Goal: Task Accomplishment & Management: Use online tool/utility

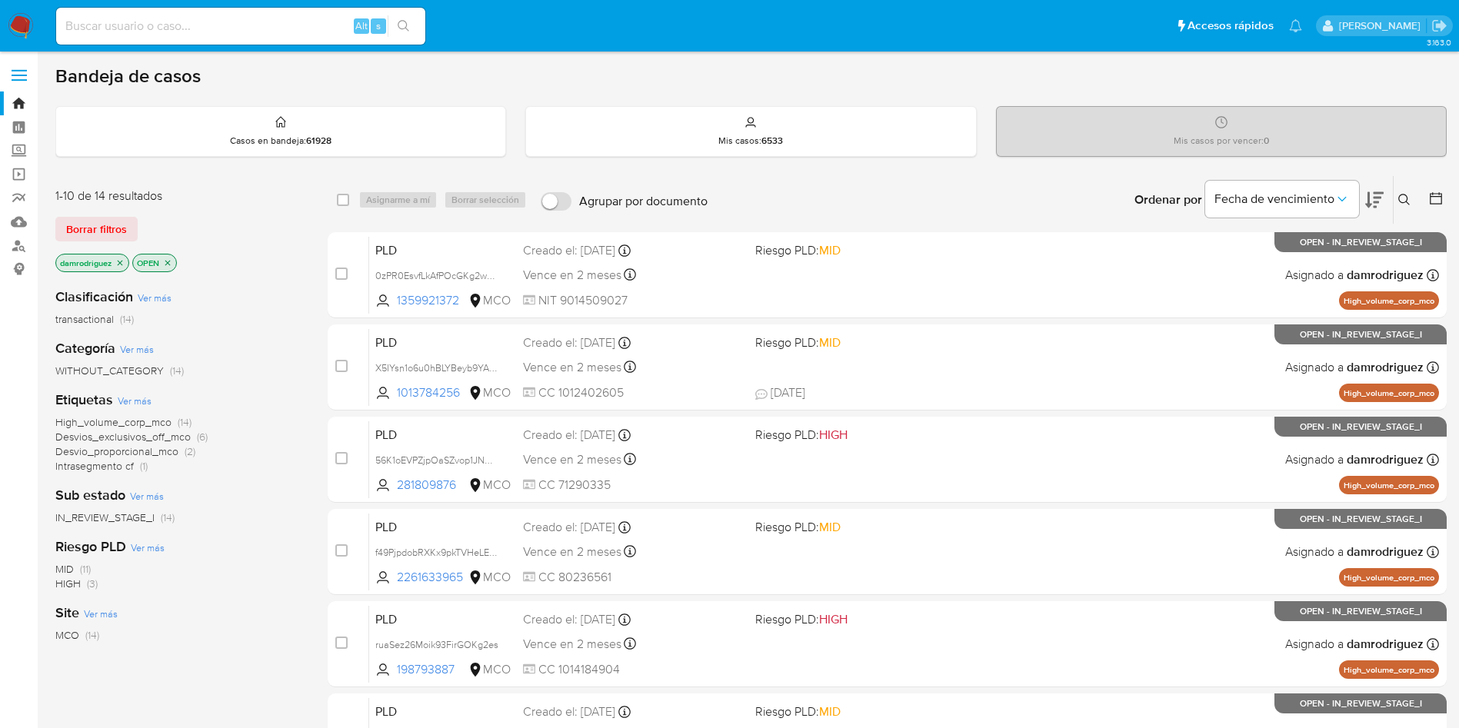
click at [1408, 201] on icon at bounding box center [1404, 200] width 12 height 12
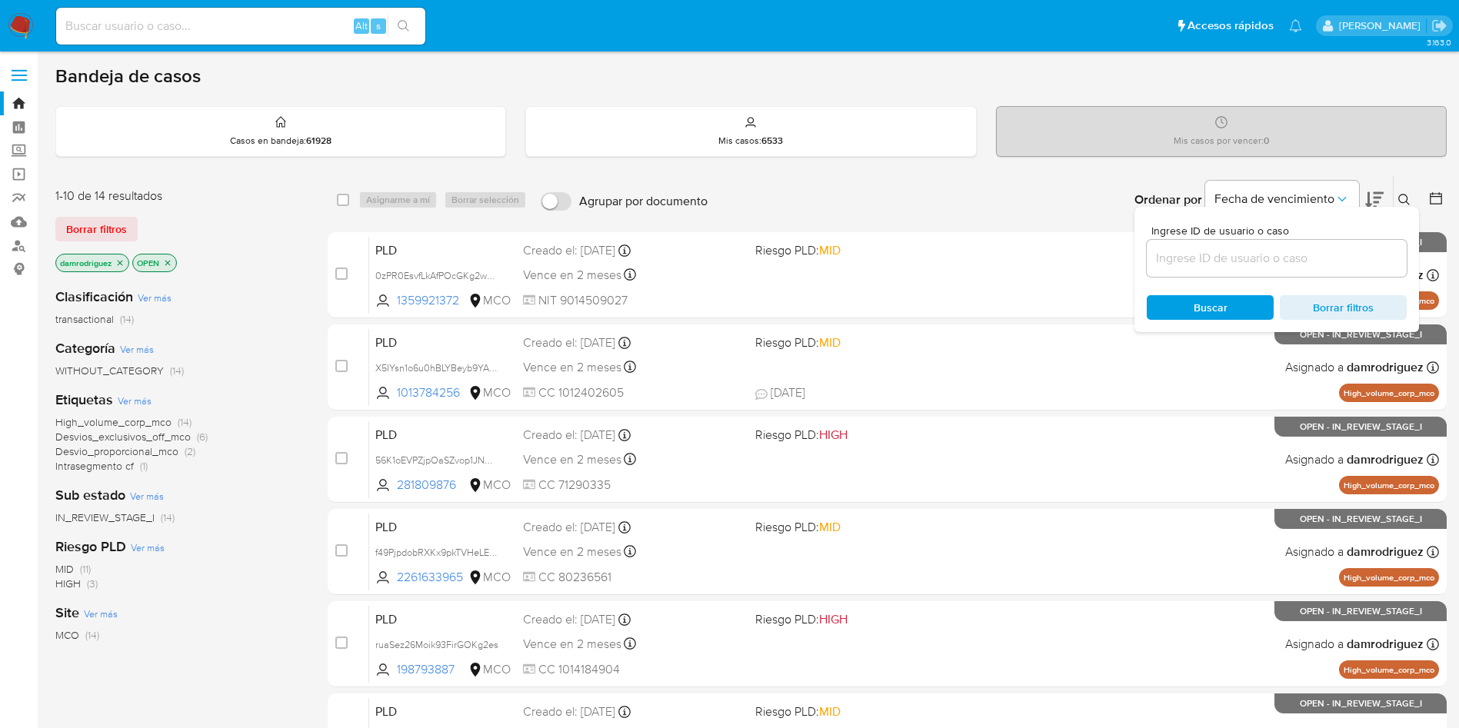
click at [1432, 189] on div at bounding box center [1433, 200] width 28 height 48
click at [1436, 197] on icon at bounding box center [1435, 198] width 15 height 15
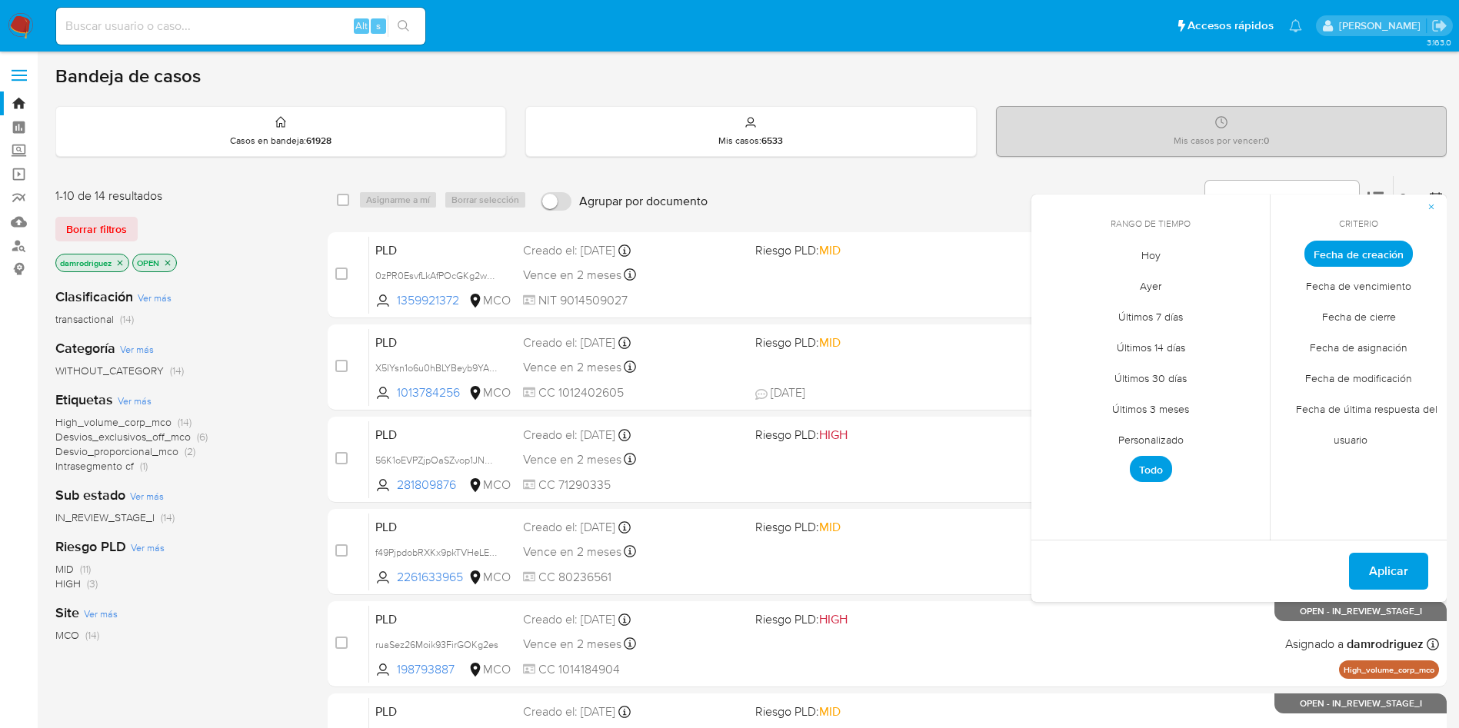
click at [1150, 445] on span "Personalizado" at bounding box center [1151, 440] width 98 height 32
click at [1055, 282] on icon "Mes anterior" at bounding box center [1055, 282] width 18 height 18
click at [1060, 335] on button "1" at bounding box center [1058, 339] width 25 height 25
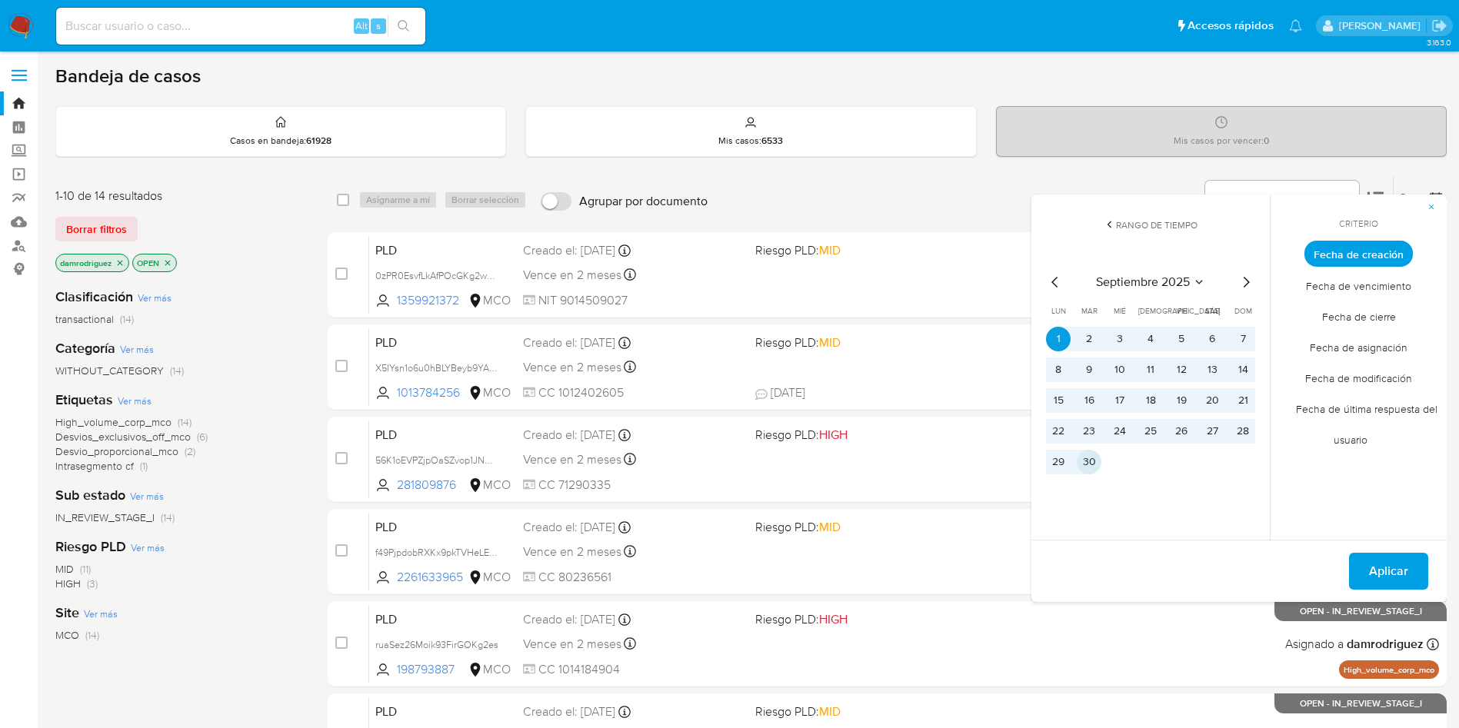
click at [1093, 468] on button "30" at bounding box center [1089, 462] width 25 height 25
click at [1364, 379] on span "Fecha de modificación" at bounding box center [1358, 378] width 139 height 32
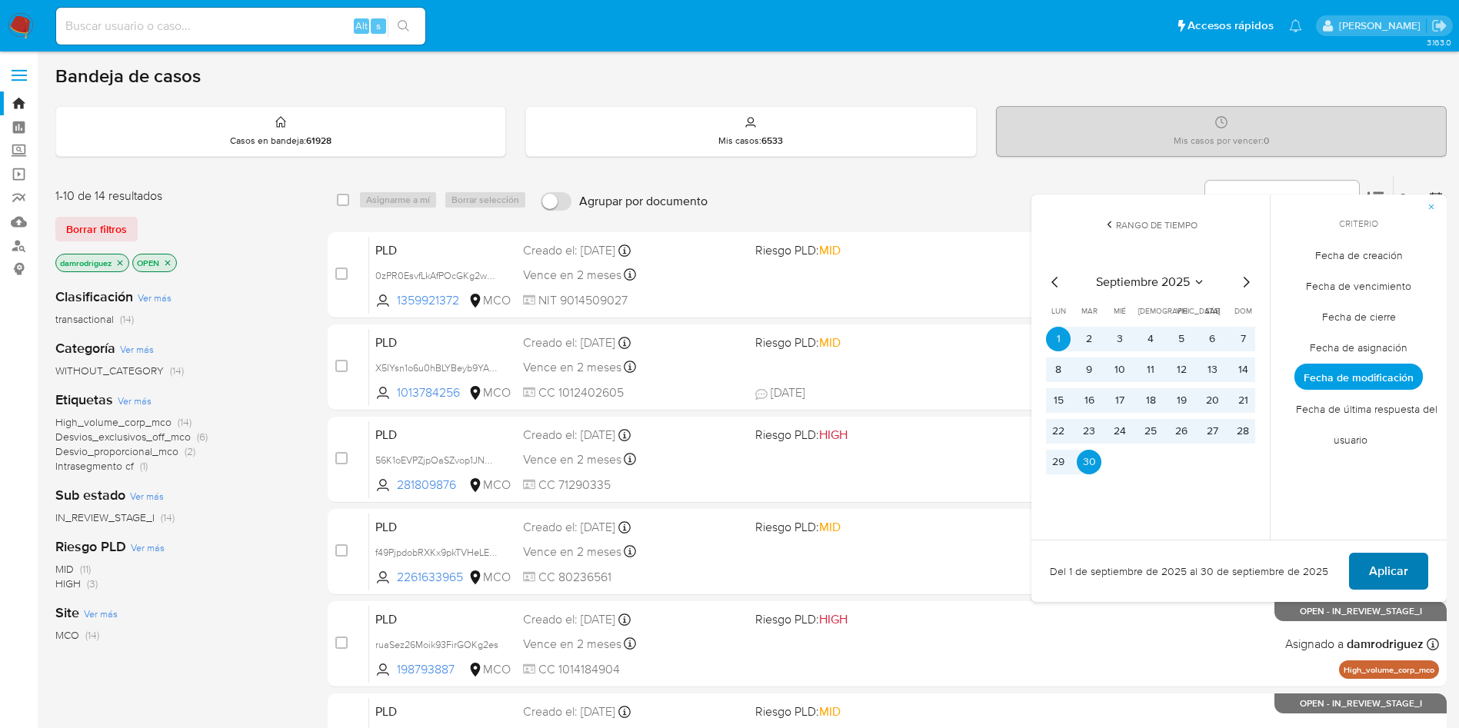
click at [1396, 574] on span "Aplicar" at bounding box center [1388, 571] width 39 height 34
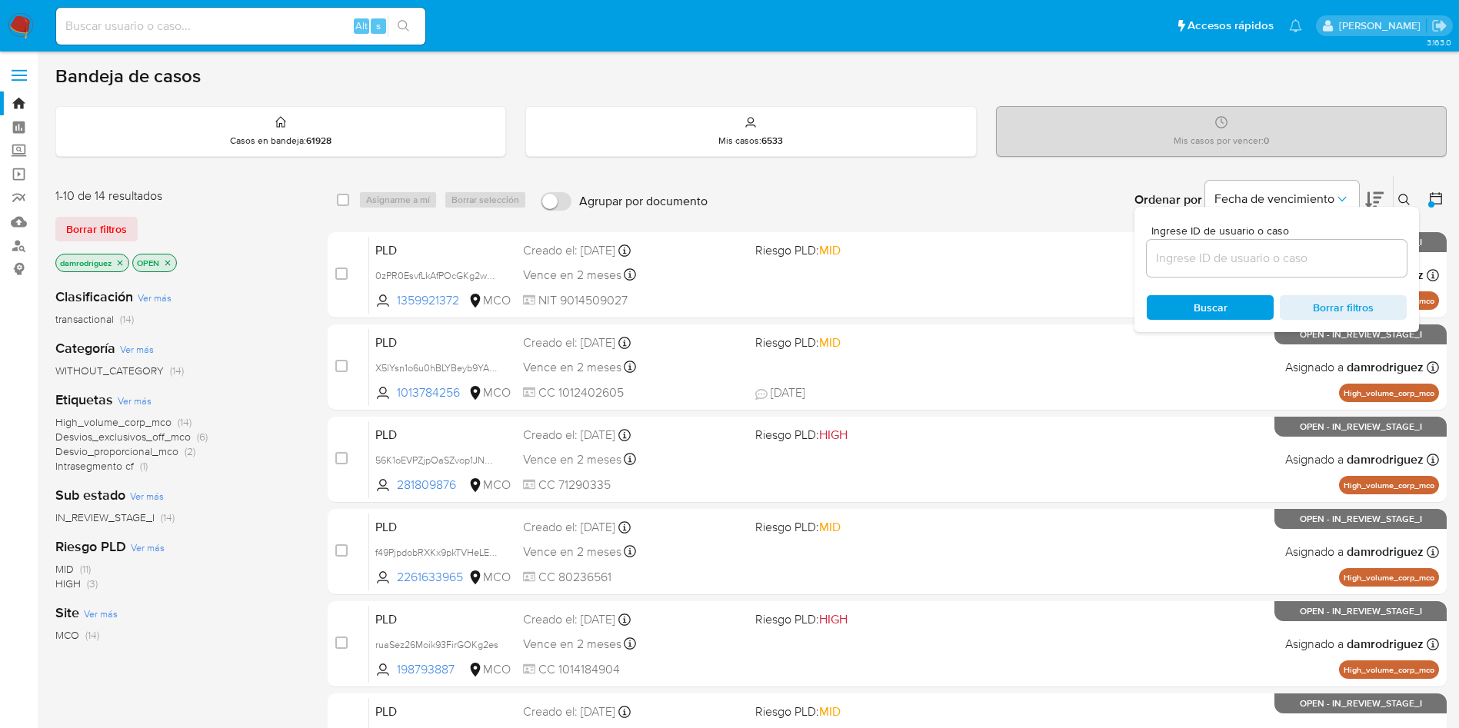
click at [174, 264] on p "OPEN" at bounding box center [154, 263] width 43 height 17
click at [168, 261] on icon "close-filter" at bounding box center [167, 262] width 5 height 5
click at [34, 27] on nav "Pausado Ver notificaciones Alt s Accesos rápidos Presiona las siguientes teclas…" at bounding box center [729, 26] width 1459 height 52
click at [20, 29] on img at bounding box center [21, 26] width 26 height 26
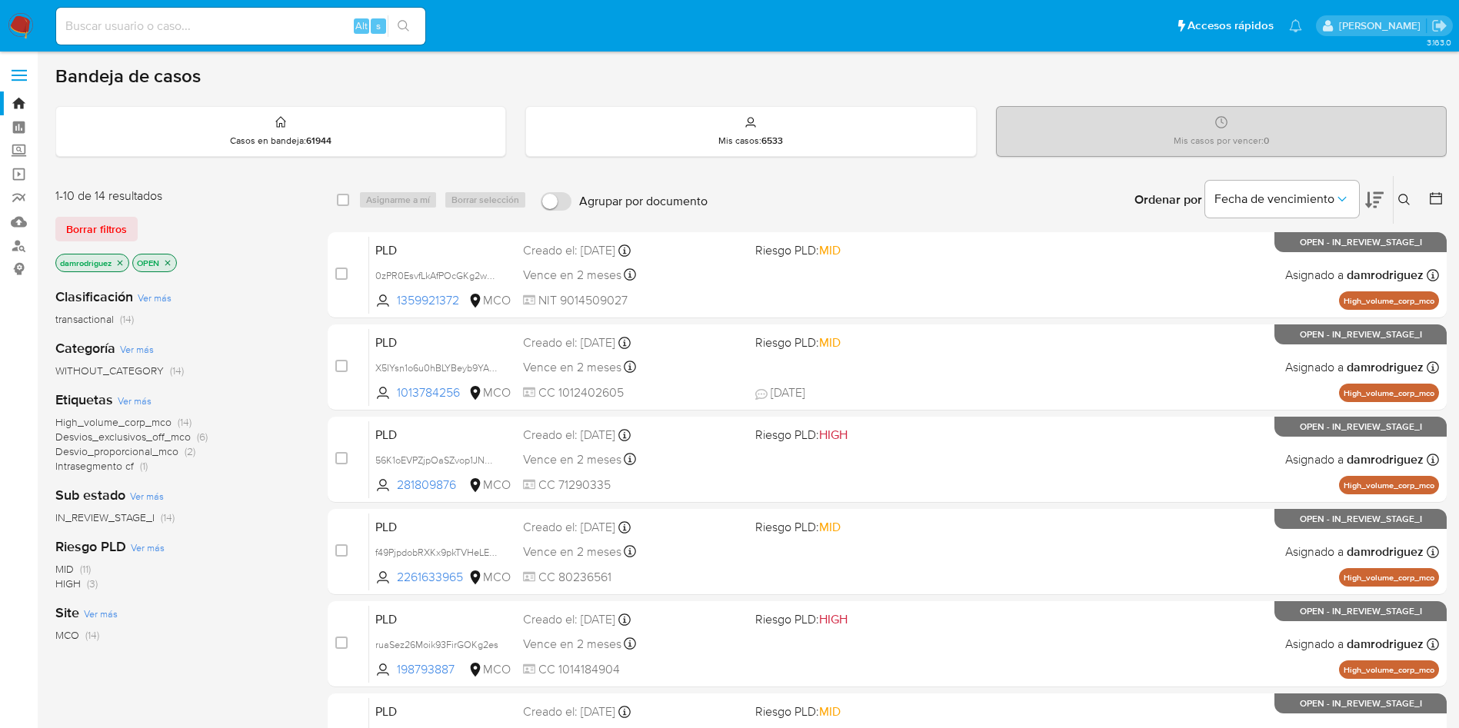
click at [18, 16] on img at bounding box center [21, 26] width 26 height 26
click at [172, 261] on icon "close-filter" at bounding box center [167, 262] width 9 height 9
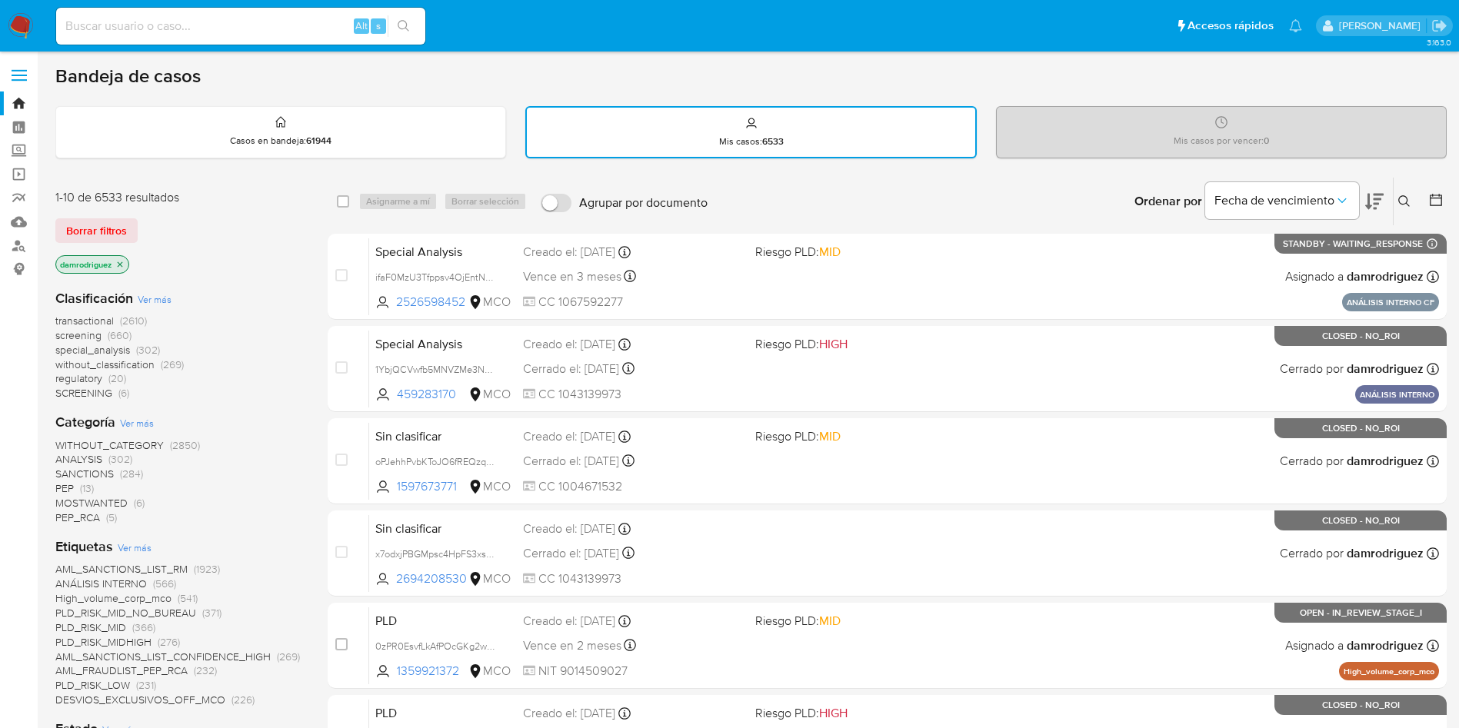
click at [1439, 203] on icon at bounding box center [1435, 199] width 15 height 15
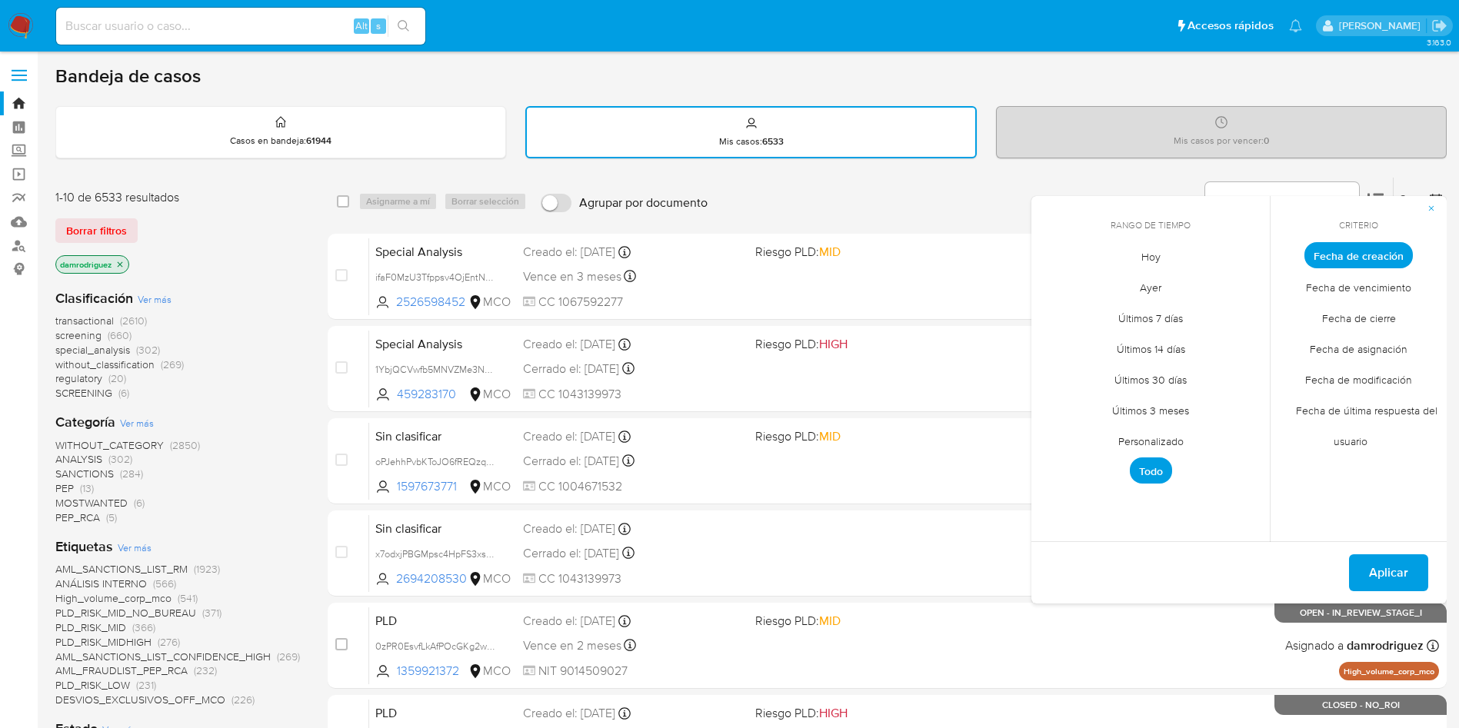
click at [1170, 441] on span "Personalizado" at bounding box center [1151, 441] width 98 height 32
click at [1053, 291] on icon "Mes anterior" at bounding box center [1055, 284] width 18 height 18
click at [1063, 341] on button "1" at bounding box center [1058, 340] width 25 height 25
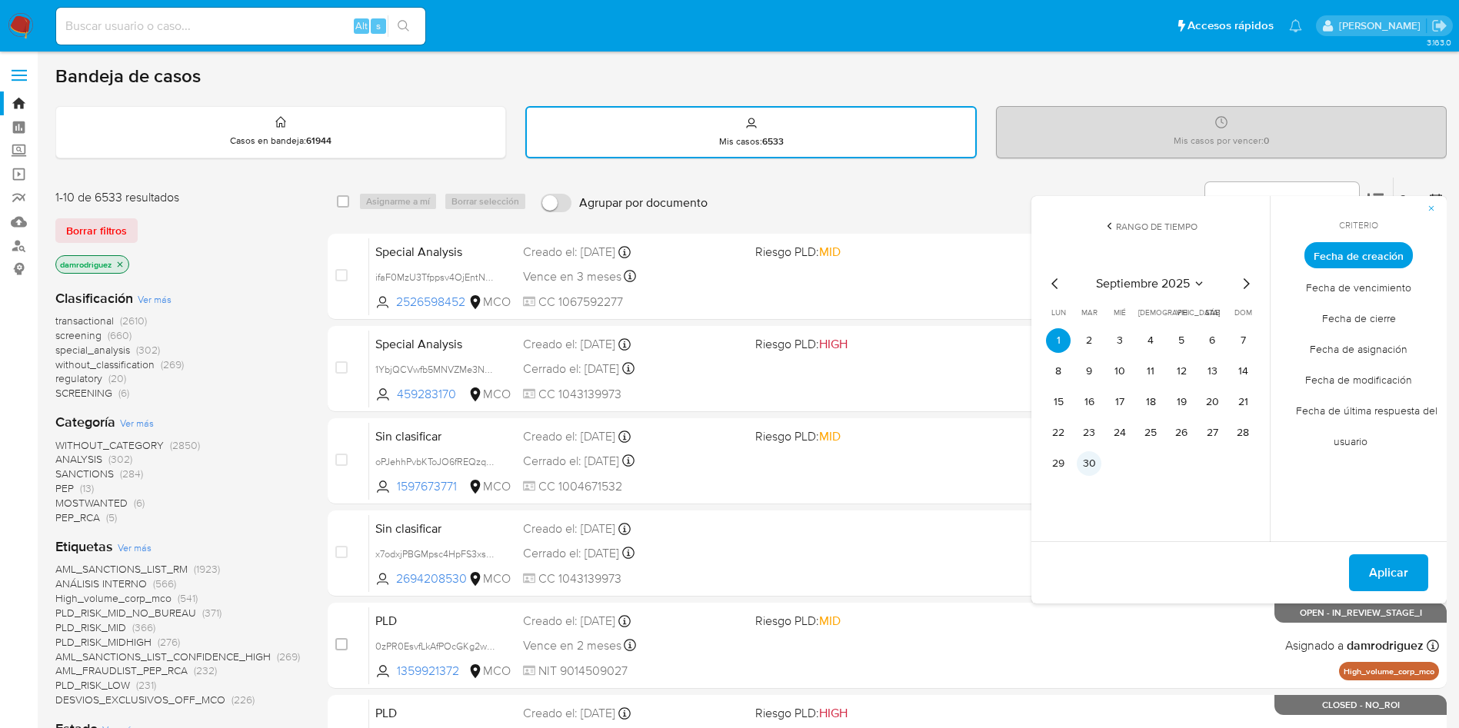
click at [1092, 466] on button "30" at bounding box center [1089, 463] width 25 height 25
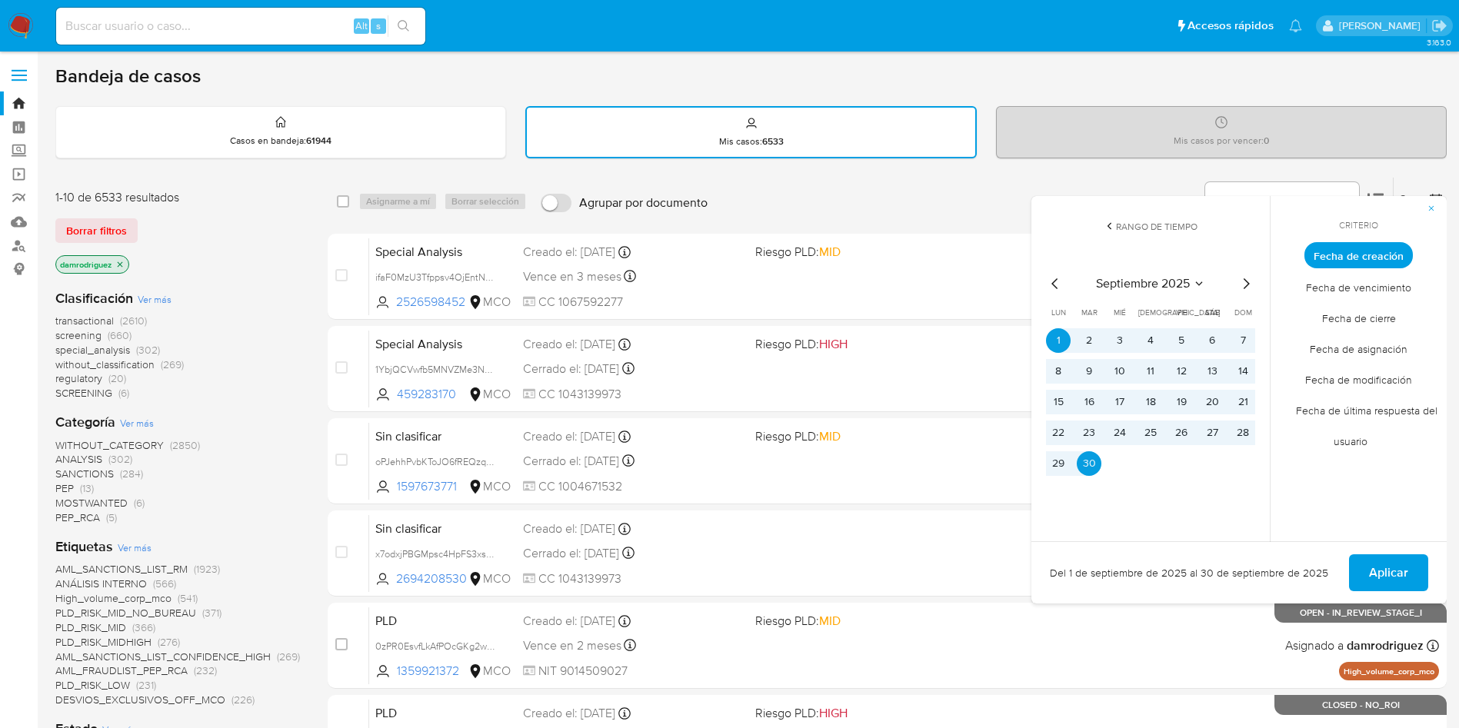
click at [1360, 394] on span "Fecha de última respuesta del usuario" at bounding box center [1359, 425] width 158 height 62
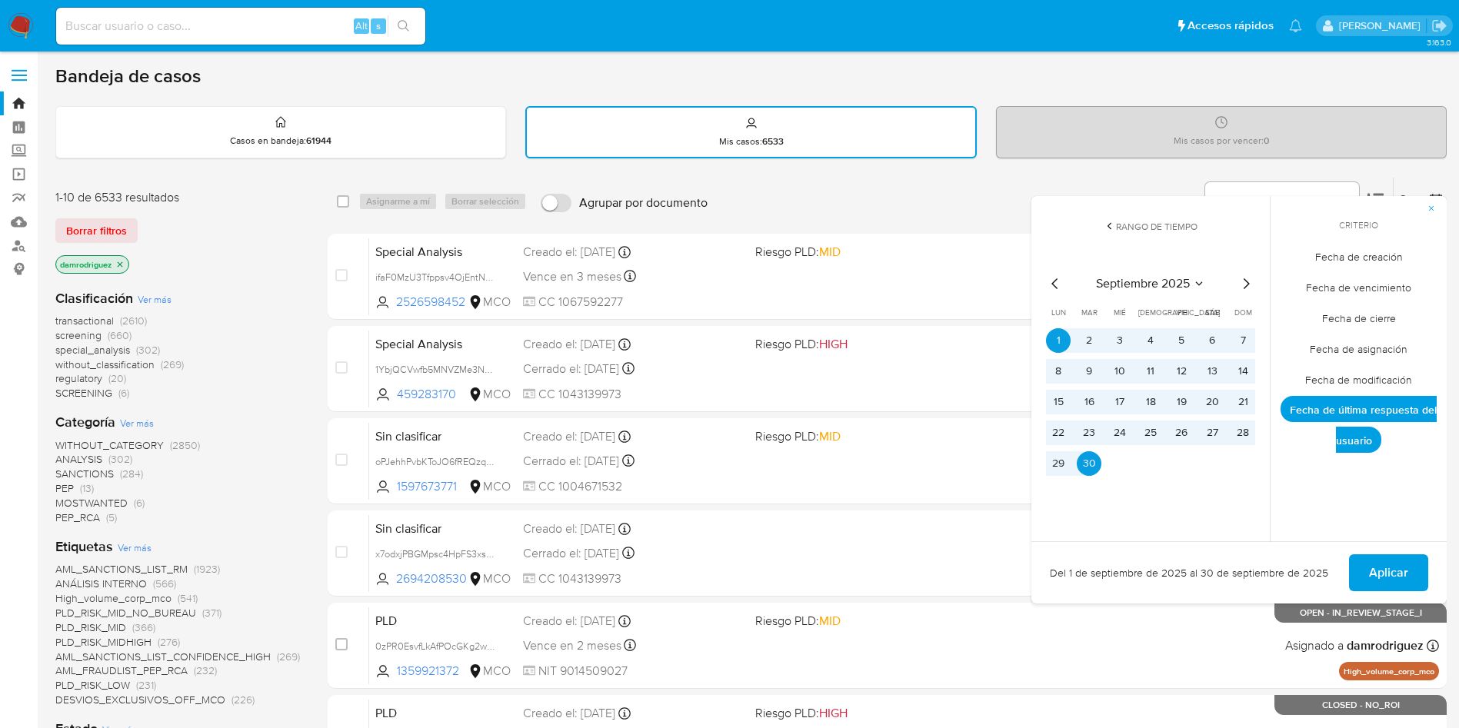
click at [1360, 379] on span "Fecha de modificación" at bounding box center [1358, 380] width 139 height 32
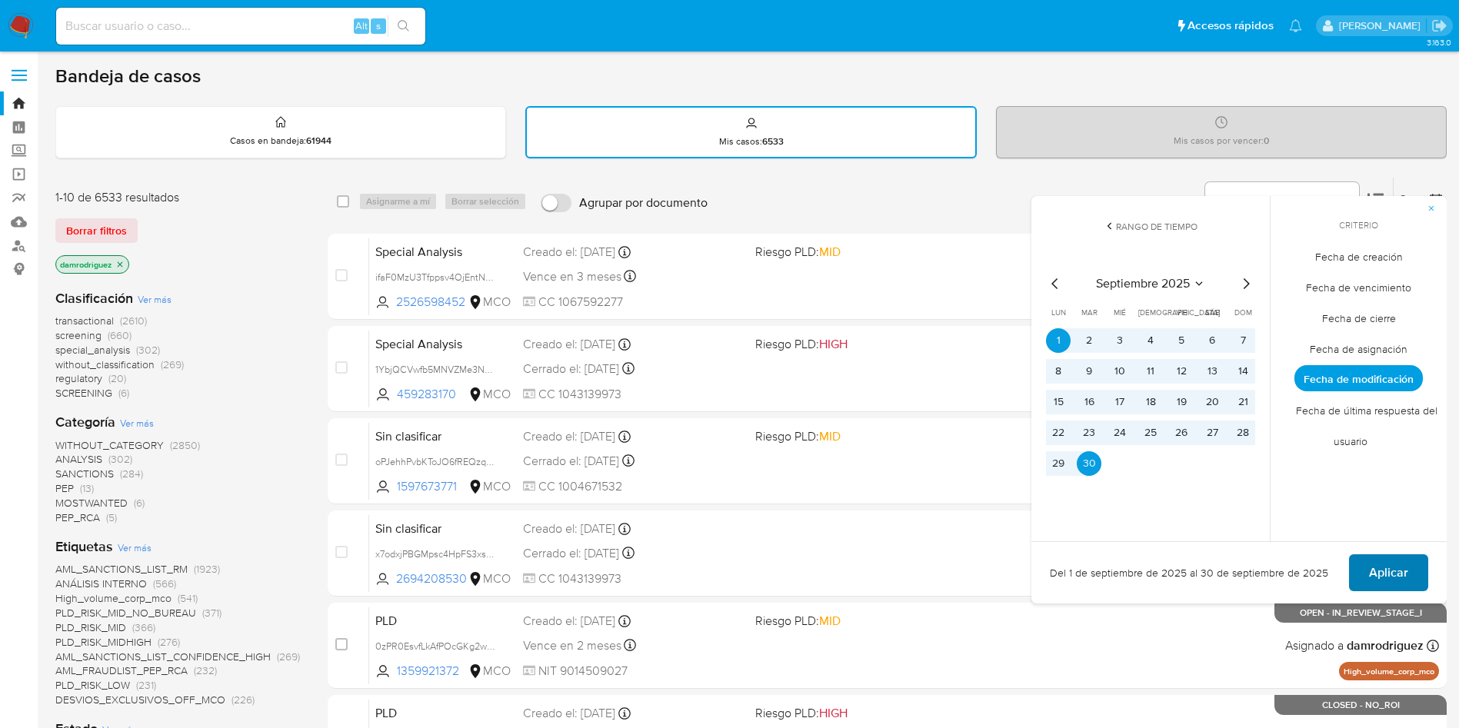
click at [1369, 555] on button "Aplicar" at bounding box center [1388, 572] width 79 height 37
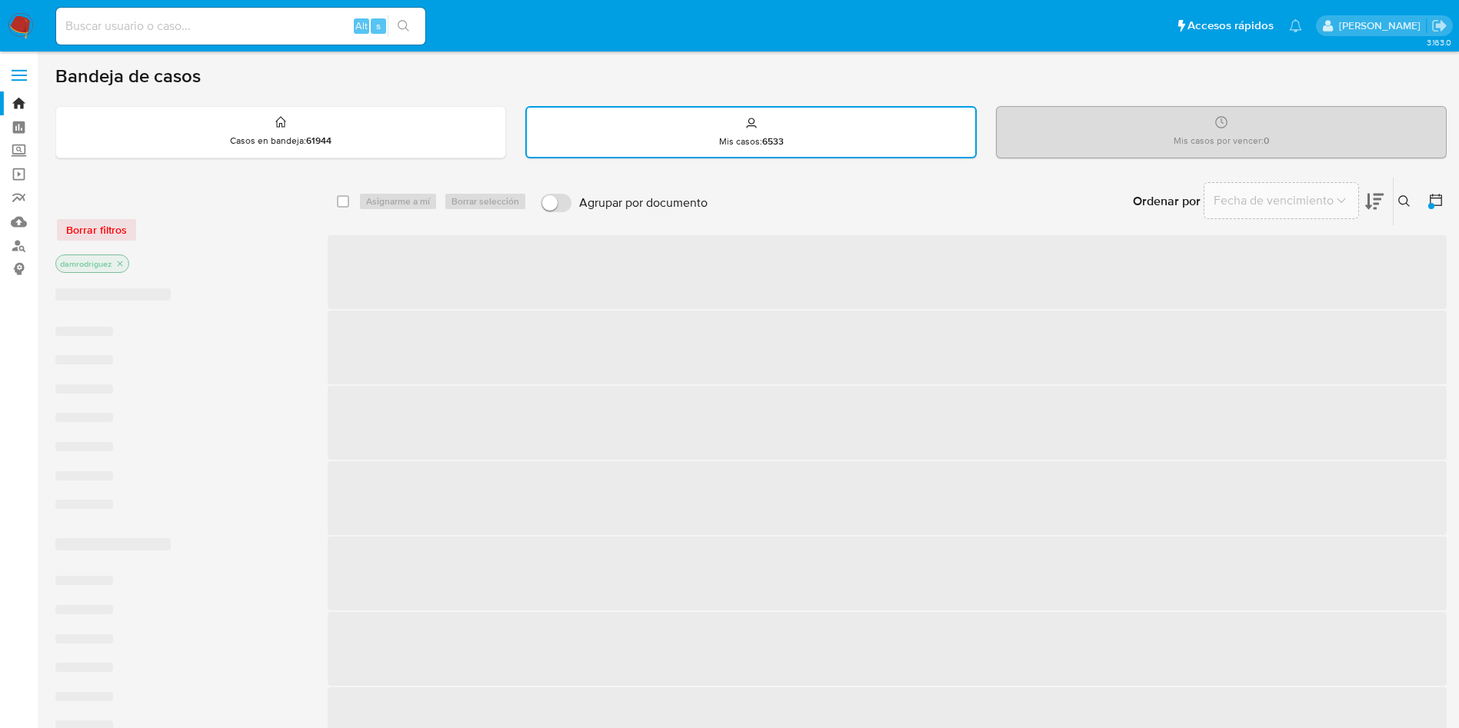
click at [1370, 561] on span "‌" at bounding box center [887, 574] width 1119 height 74
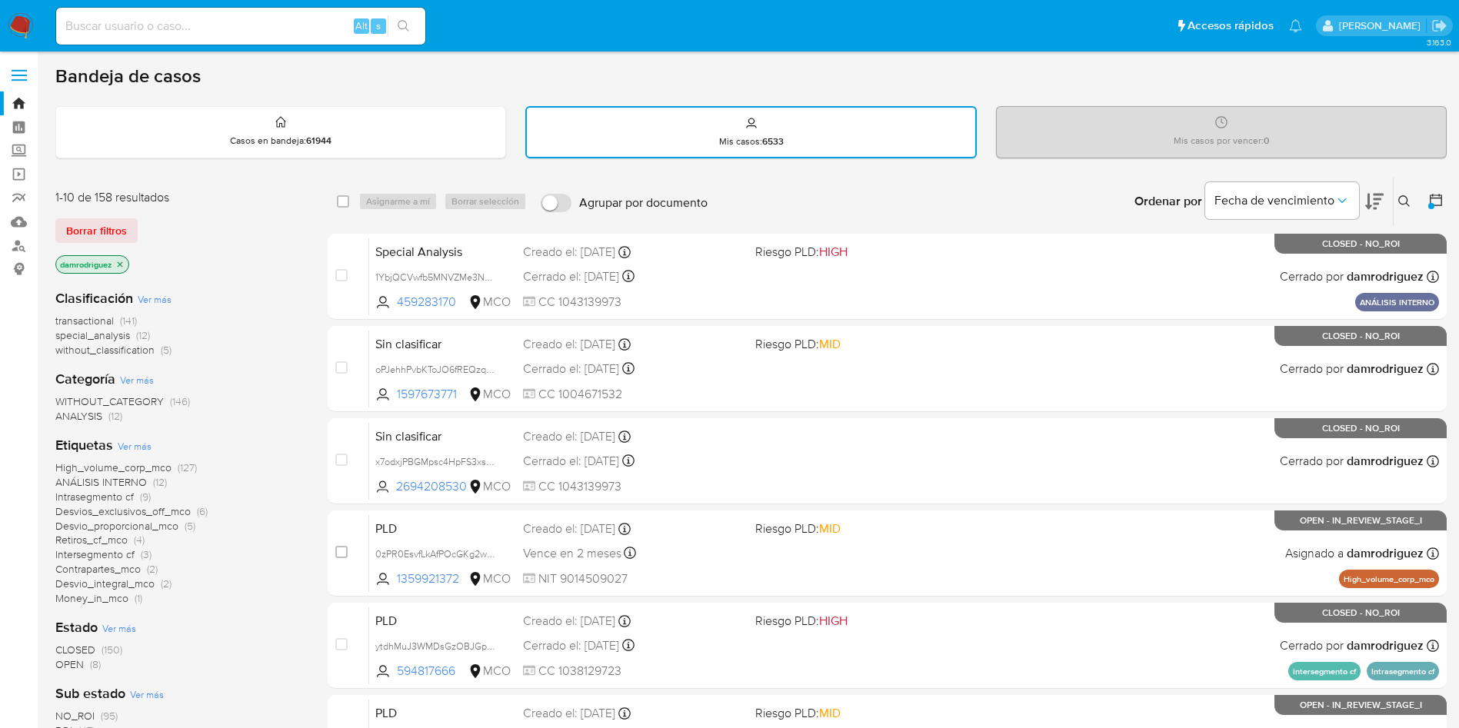
click at [278, 267] on div "damrodriguez" at bounding box center [178, 266] width 246 height 22
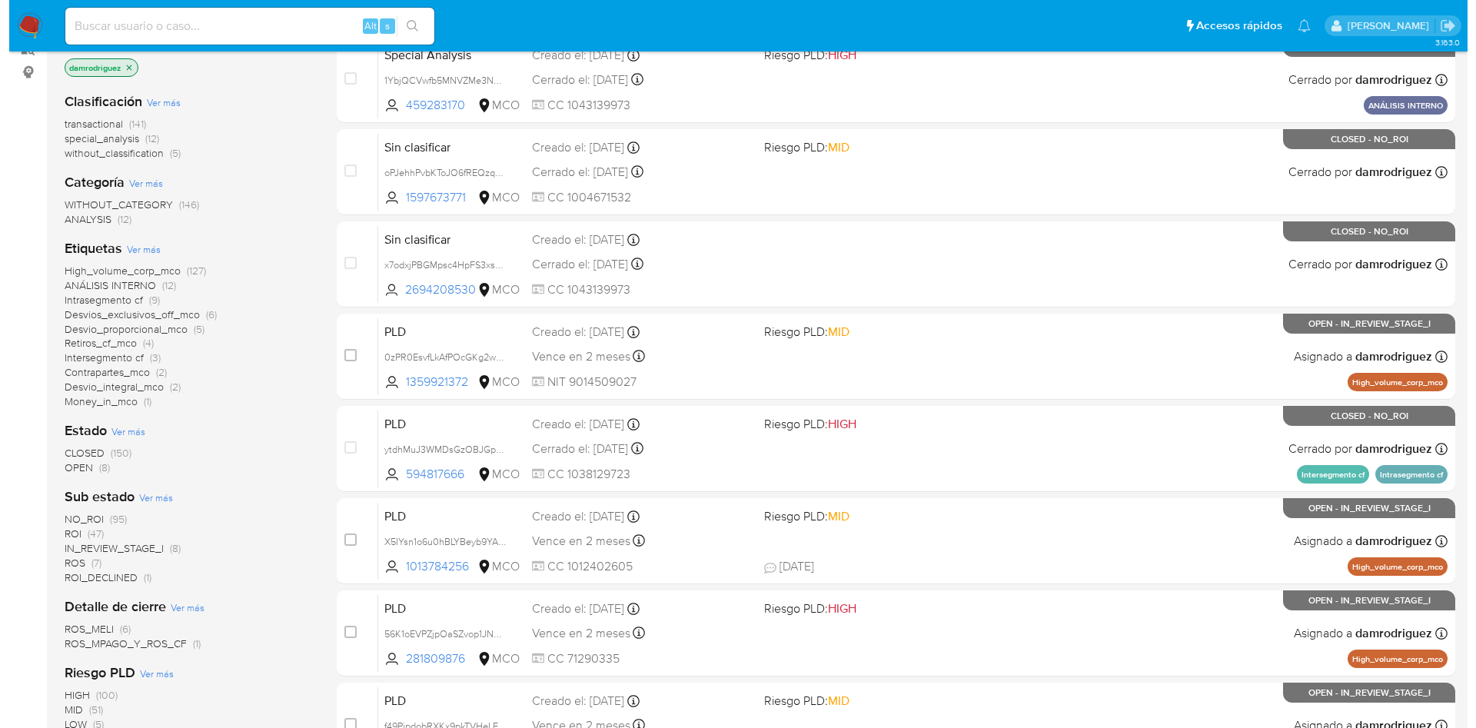
scroll to position [231, 0]
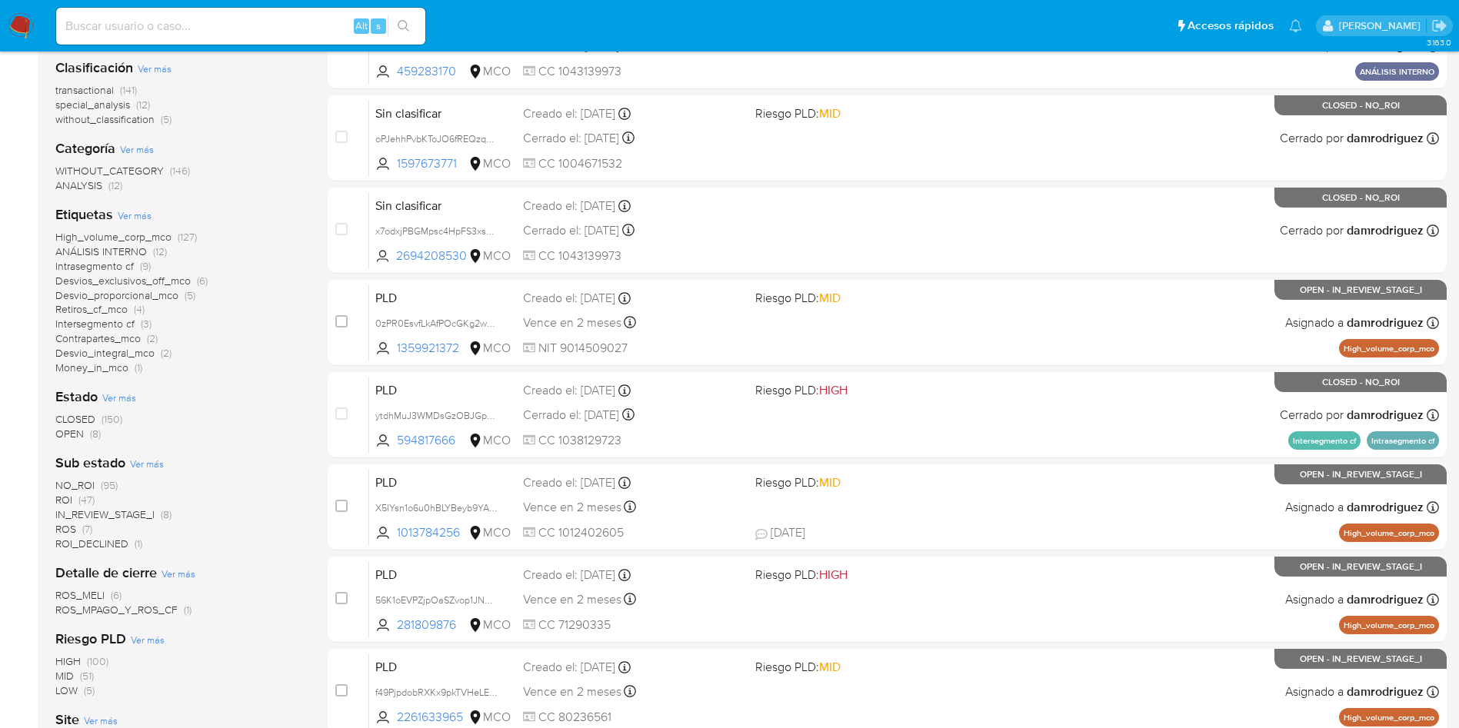
click at [154, 461] on span "Ver más" at bounding box center [147, 464] width 34 height 14
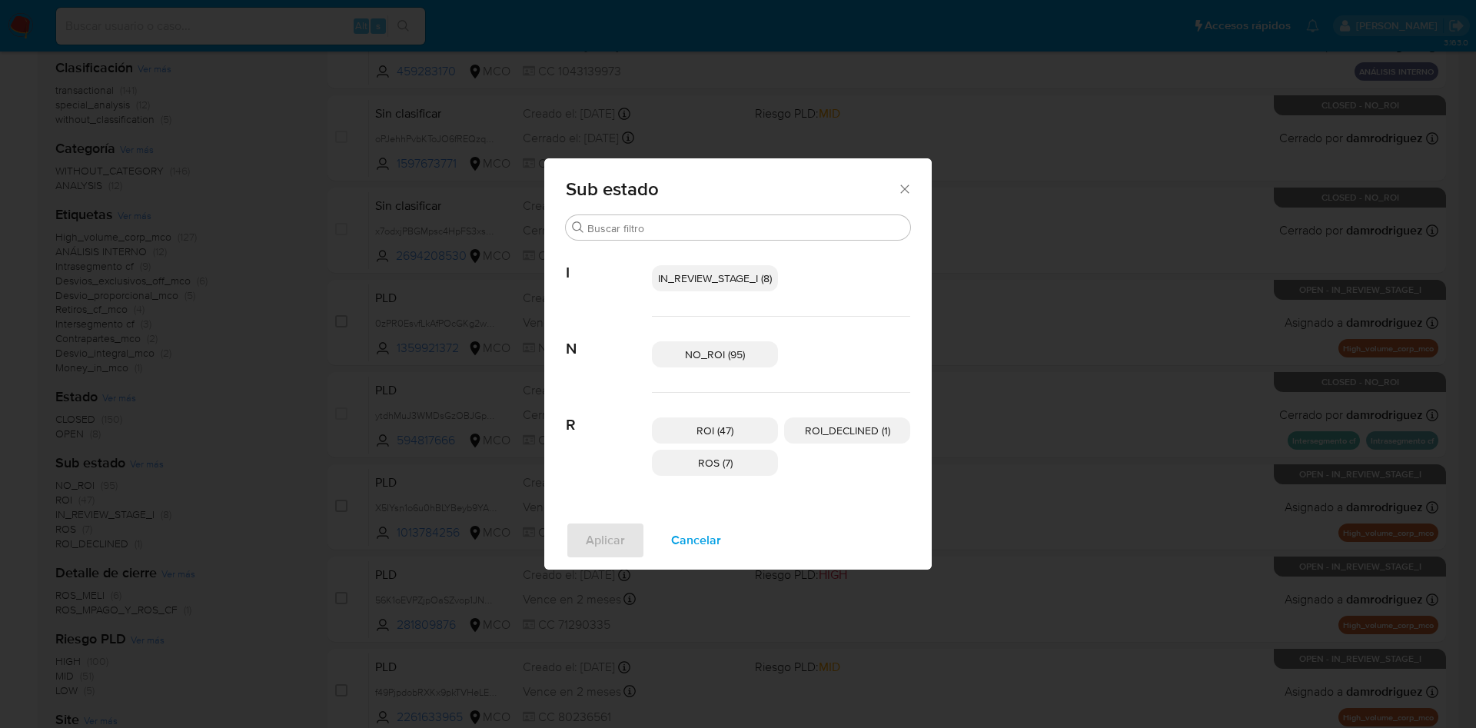
click at [741, 353] on span "NO_ROI (95)" at bounding box center [715, 354] width 60 height 15
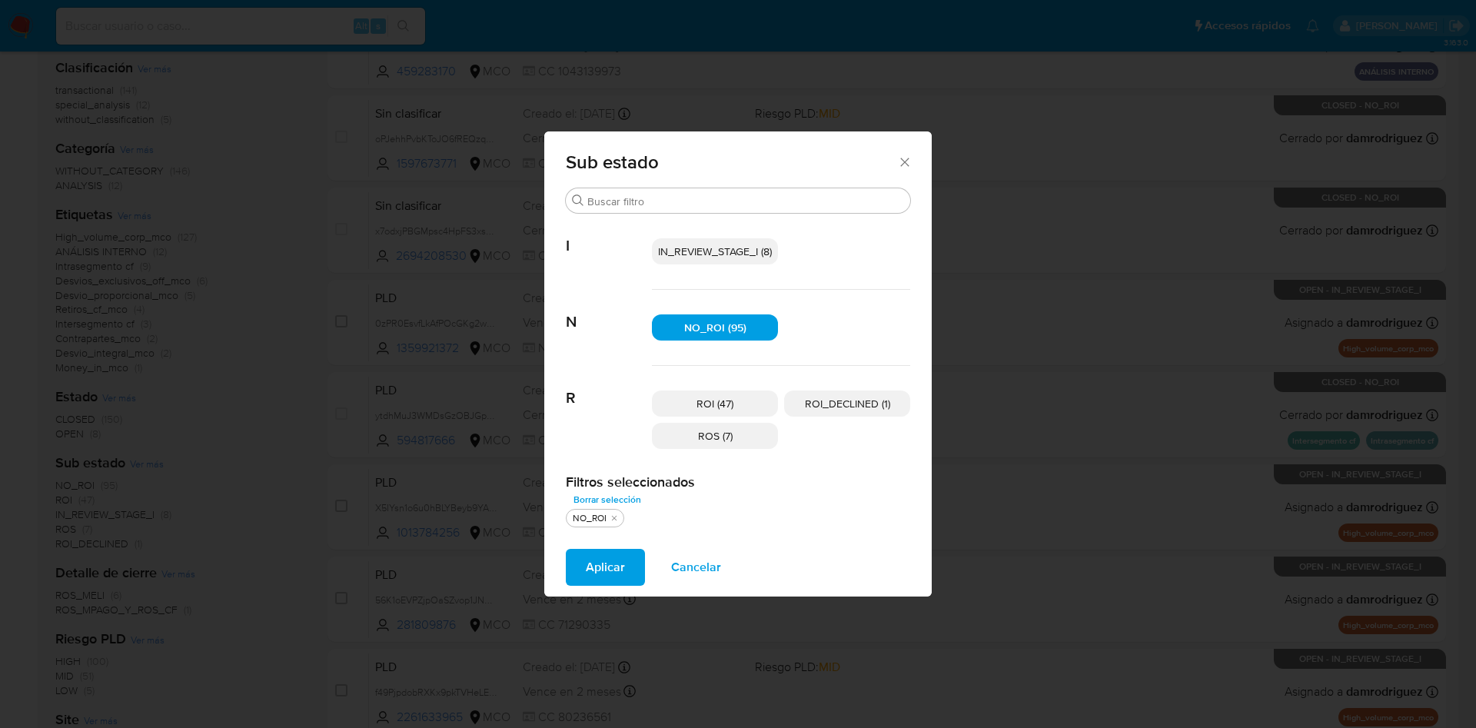
click at [724, 405] on span "ROI (47)" at bounding box center [715, 403] width 37 height 15
click at [740, 440] on p "ROS (7)" at bounding box center [715, 436] width 126 height 26
click at [827, 408] on span "ROI_DECLINED (1)" at bounding box center [847, 403] width 85 height 15
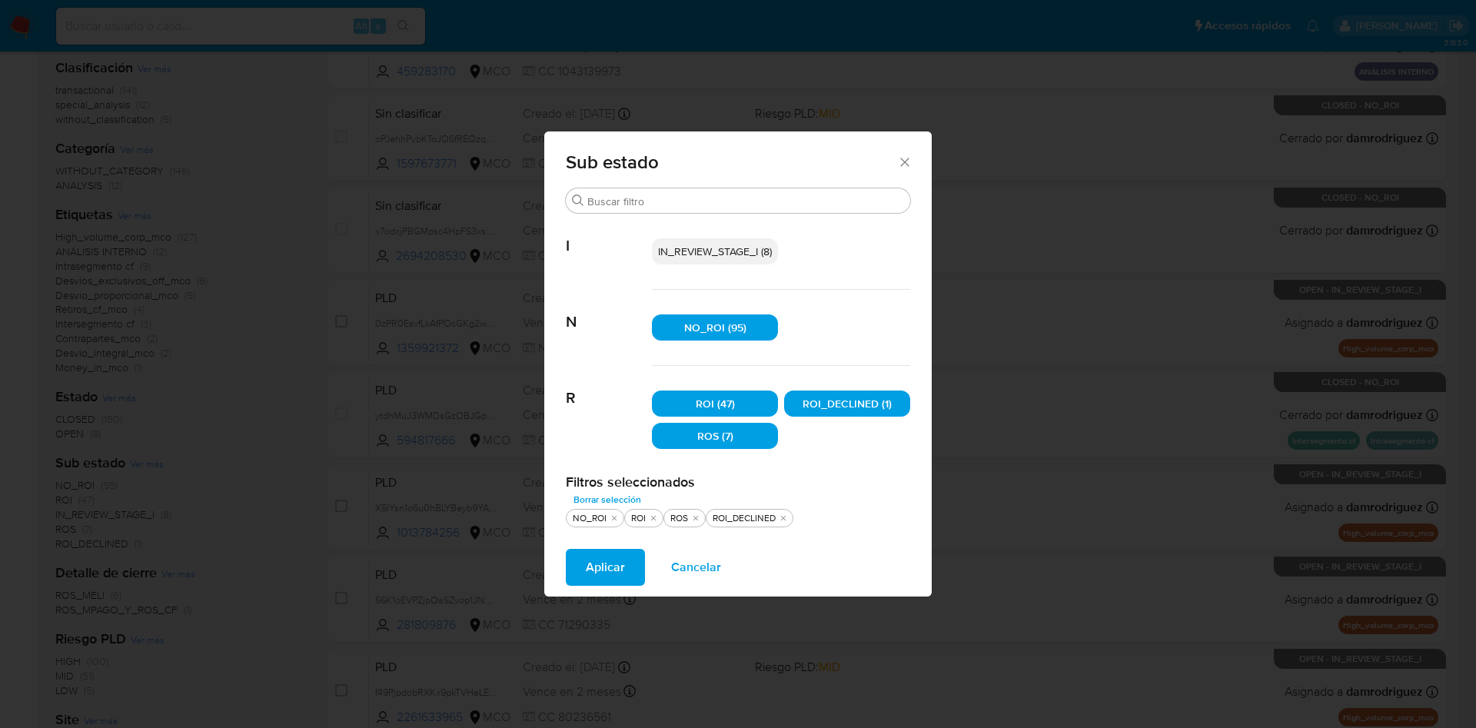
click at [603, 561] on span "Aplicar" at bounding box center [605, 568] width 39 height 34
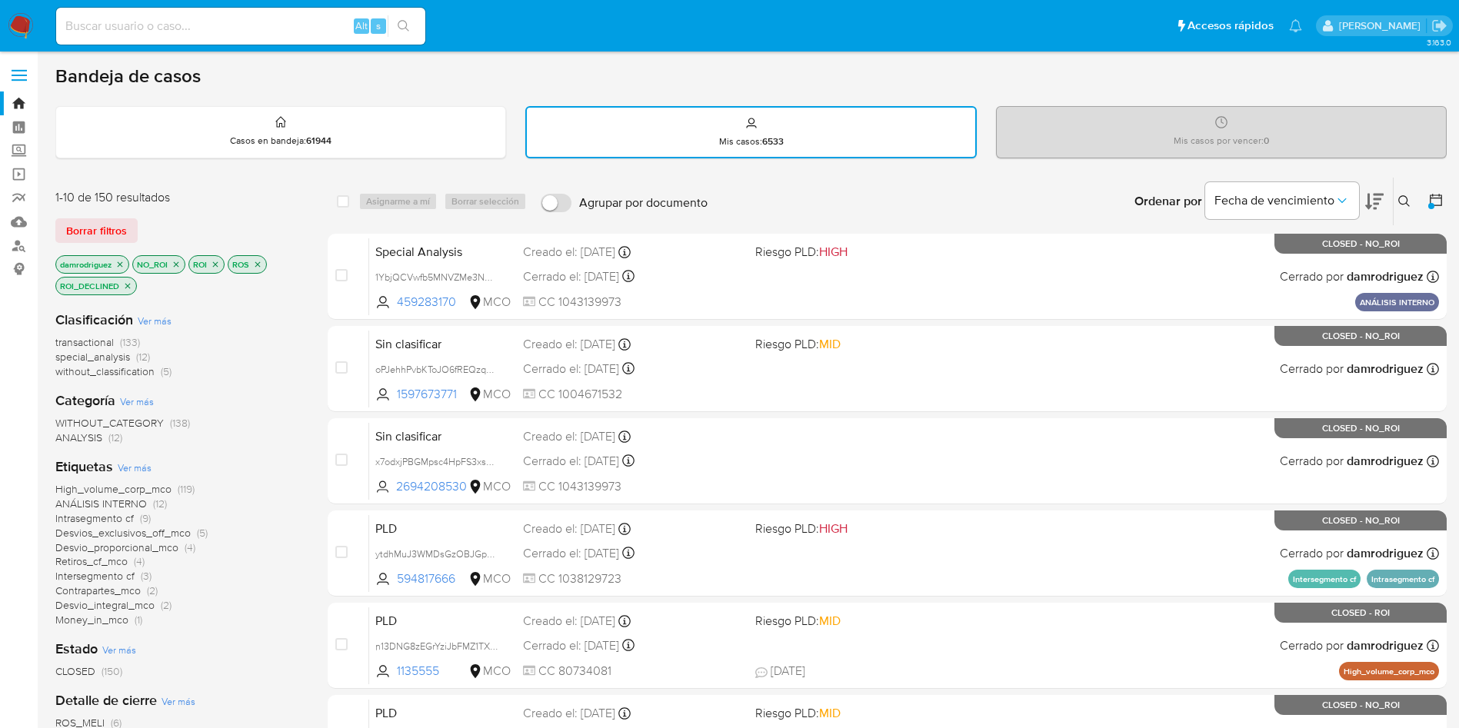
click at [181, 260] on icon "close-filter" at bounding box center [175, 264] width 9 height 9
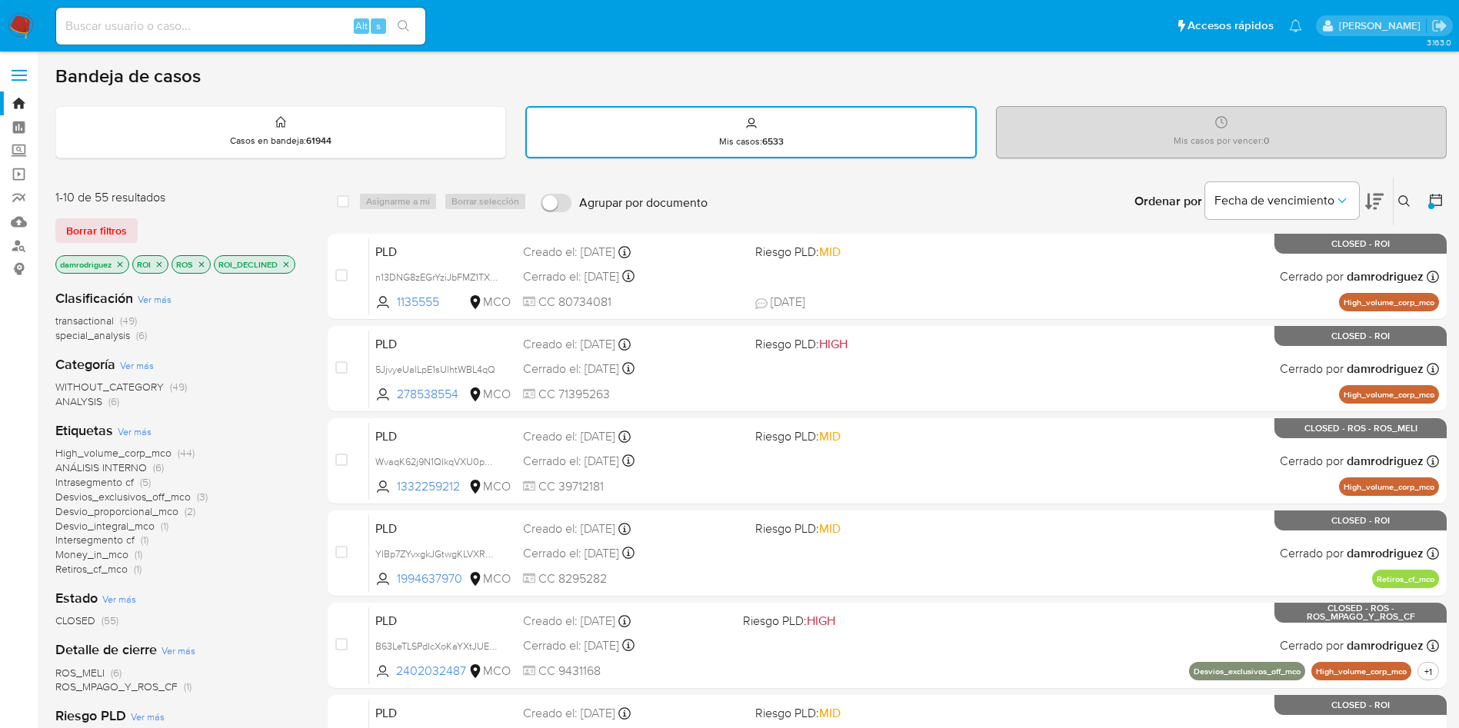
click at [158, 263] on icon "close-filter" at bounding box center [159, 264] width 9 height 9
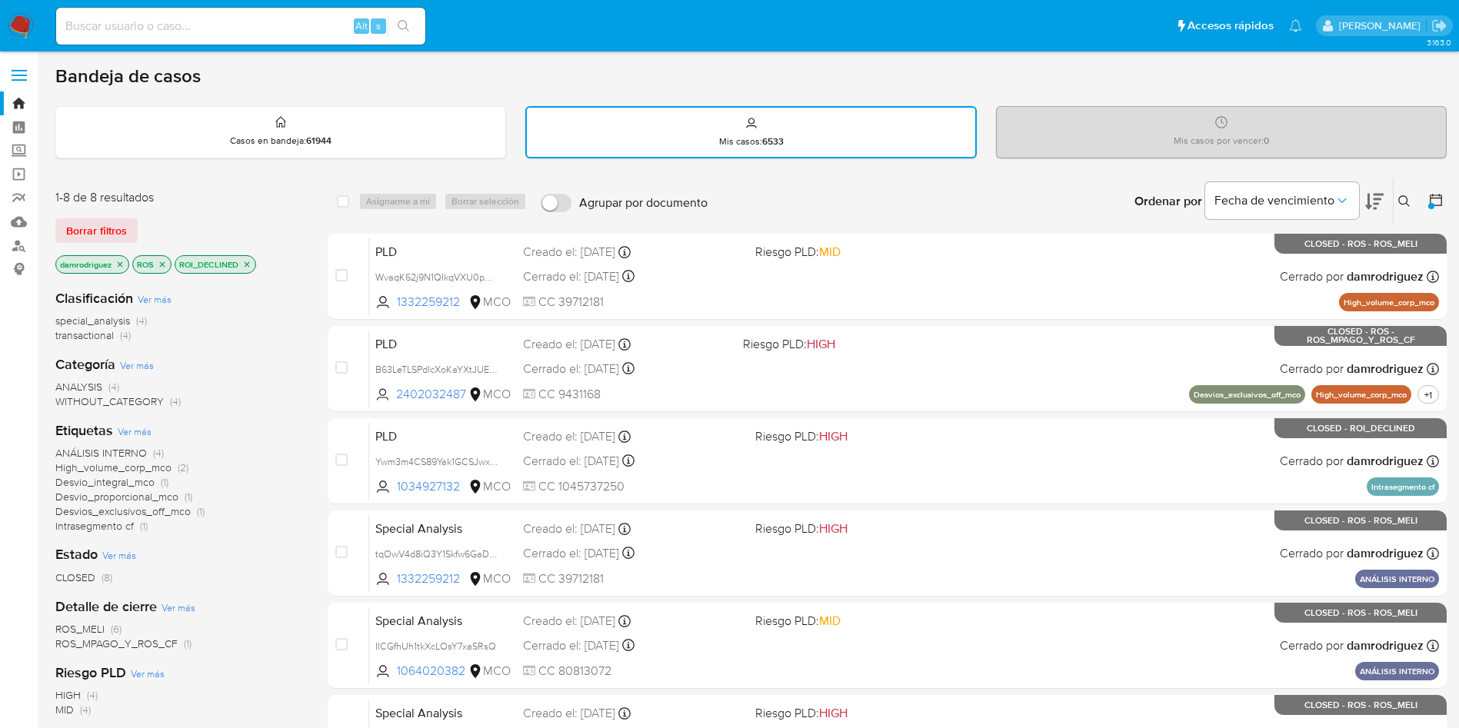
click at [167, 265] on icon "close-filter" at bounding box center [162, 264] width 9 height 9
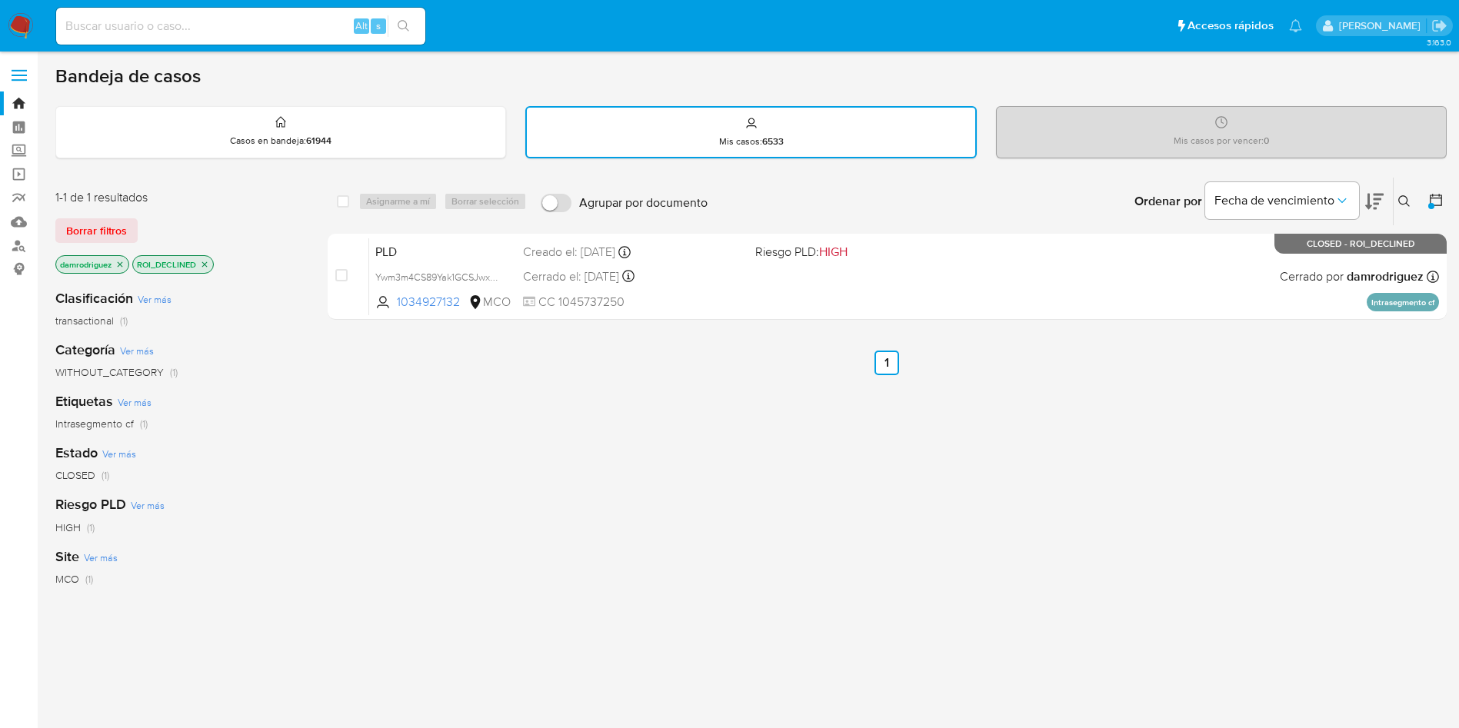
click at [204, 268] on icon "close-filter" at bounding box center [204, 264] width 9 height 9
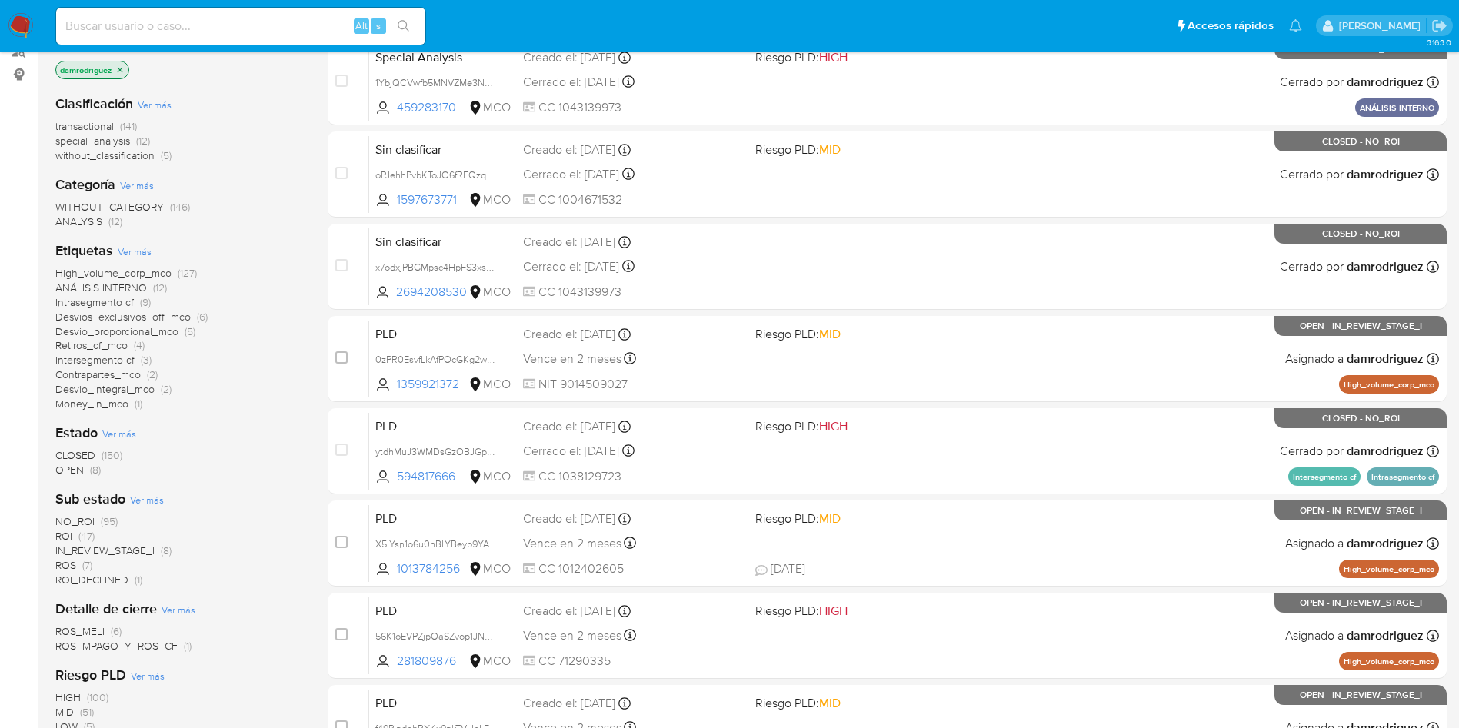
scroll to position [231, 0]
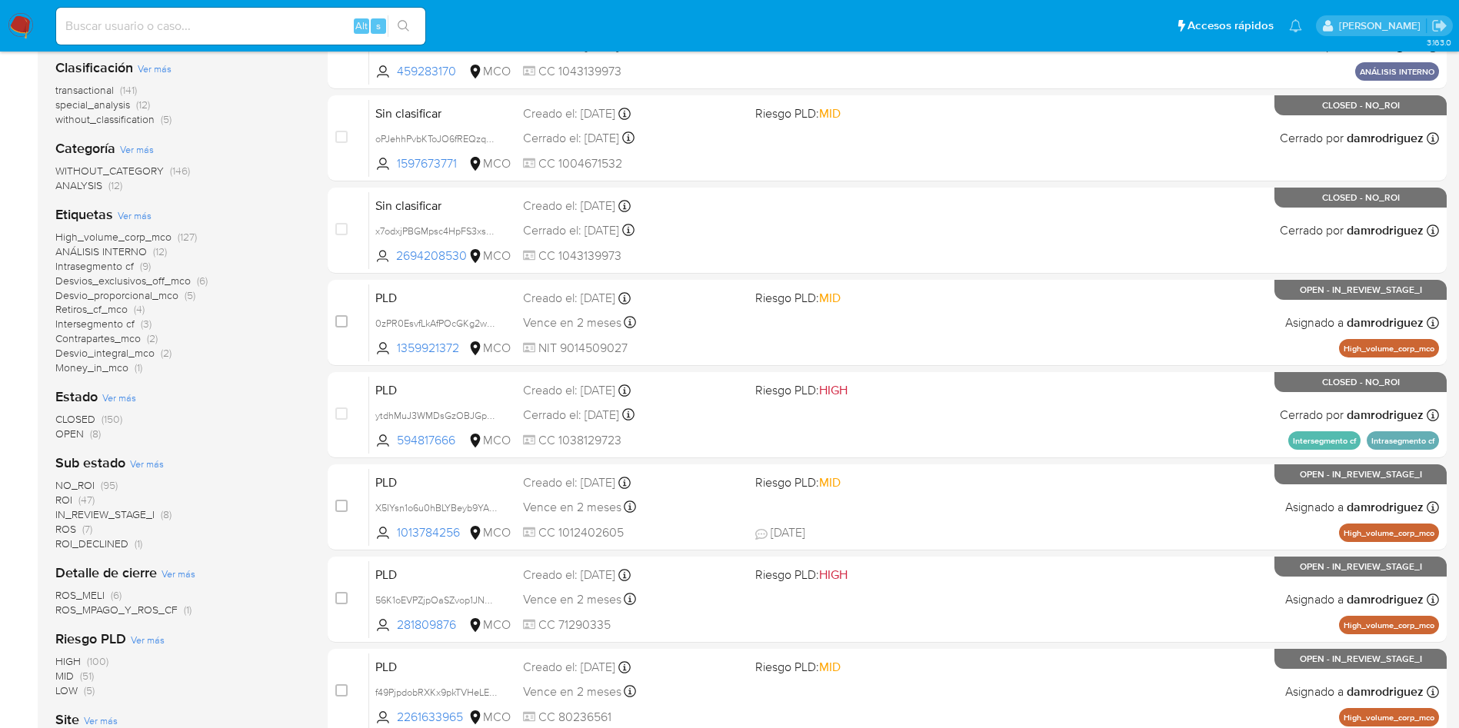
click at [140, 458] on span "Ver más" at bounding box center [147, 464] width 34 height 14
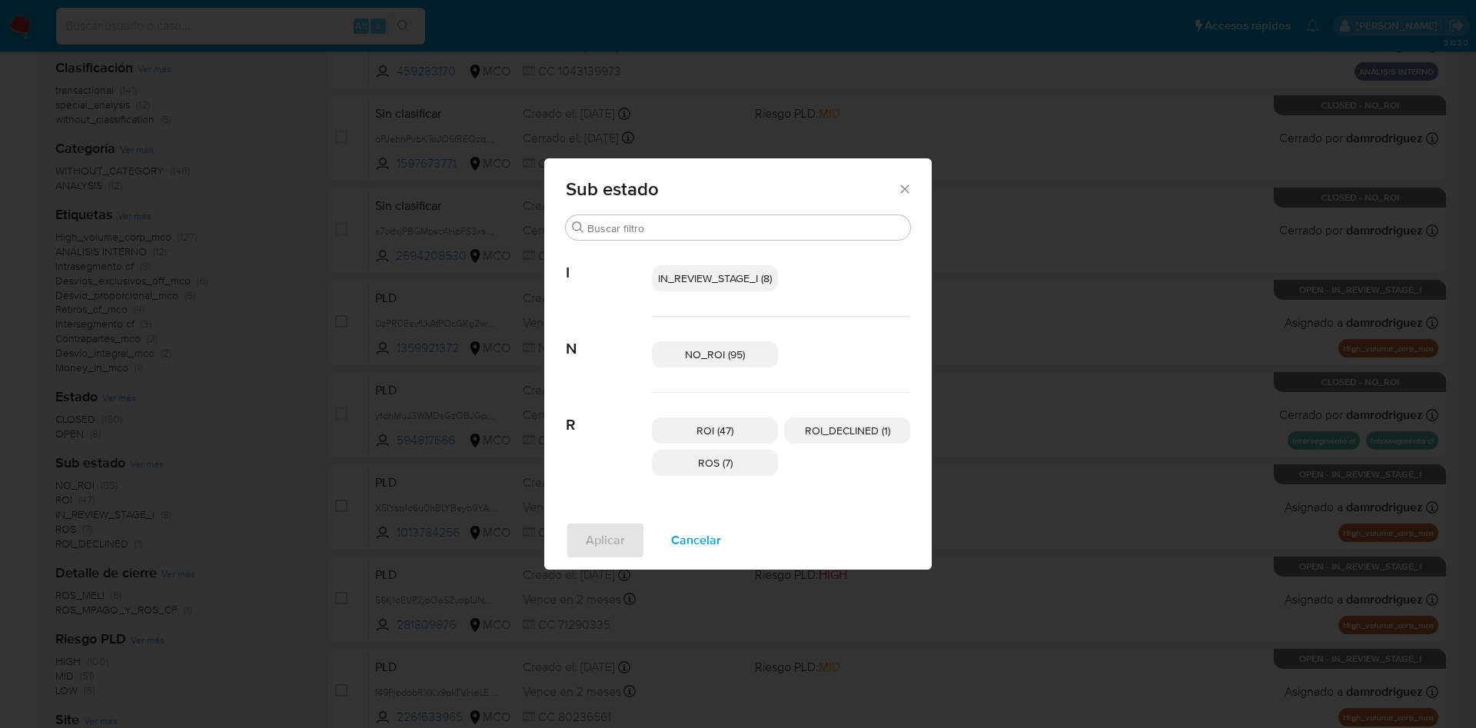
click at [910, 186] on icon "Cerrar" at bounding box center [904, 188] width 15 height 15
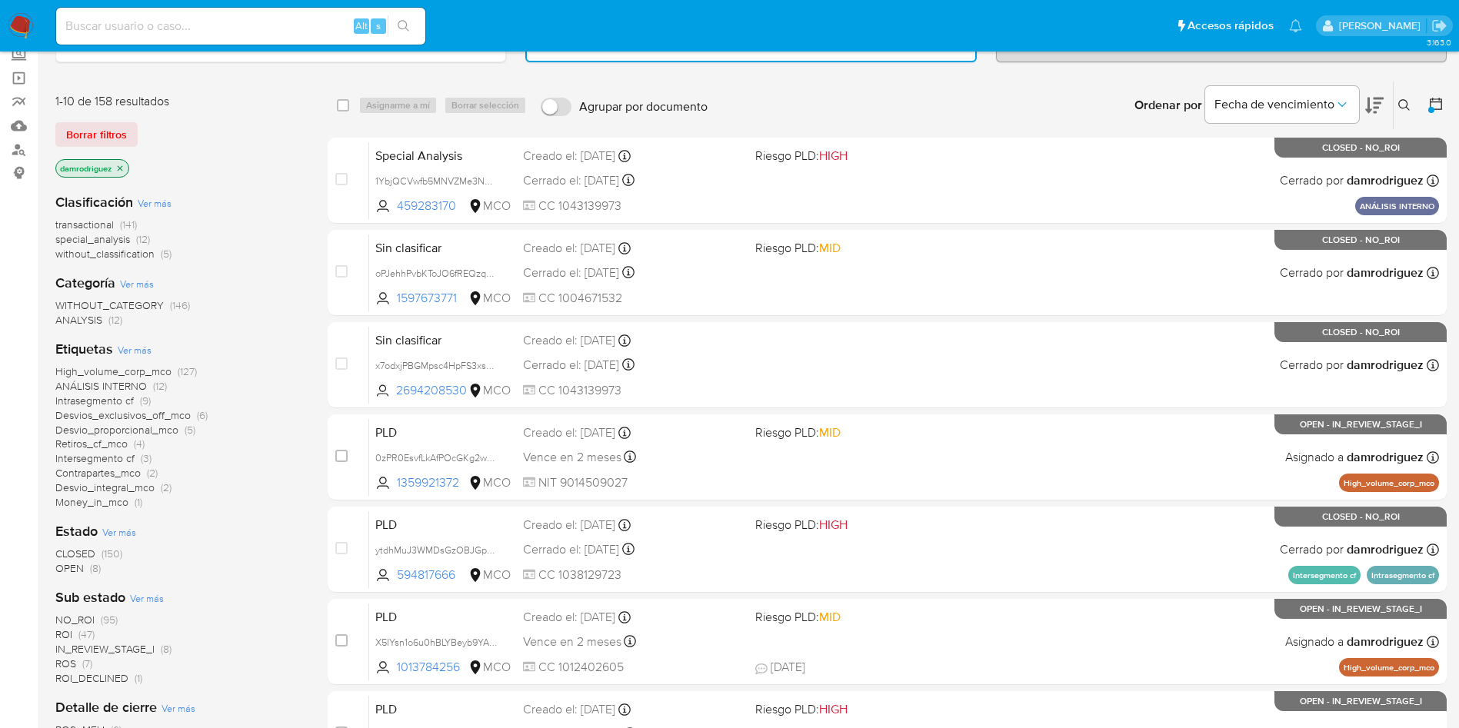
scroll to position [0, 0]
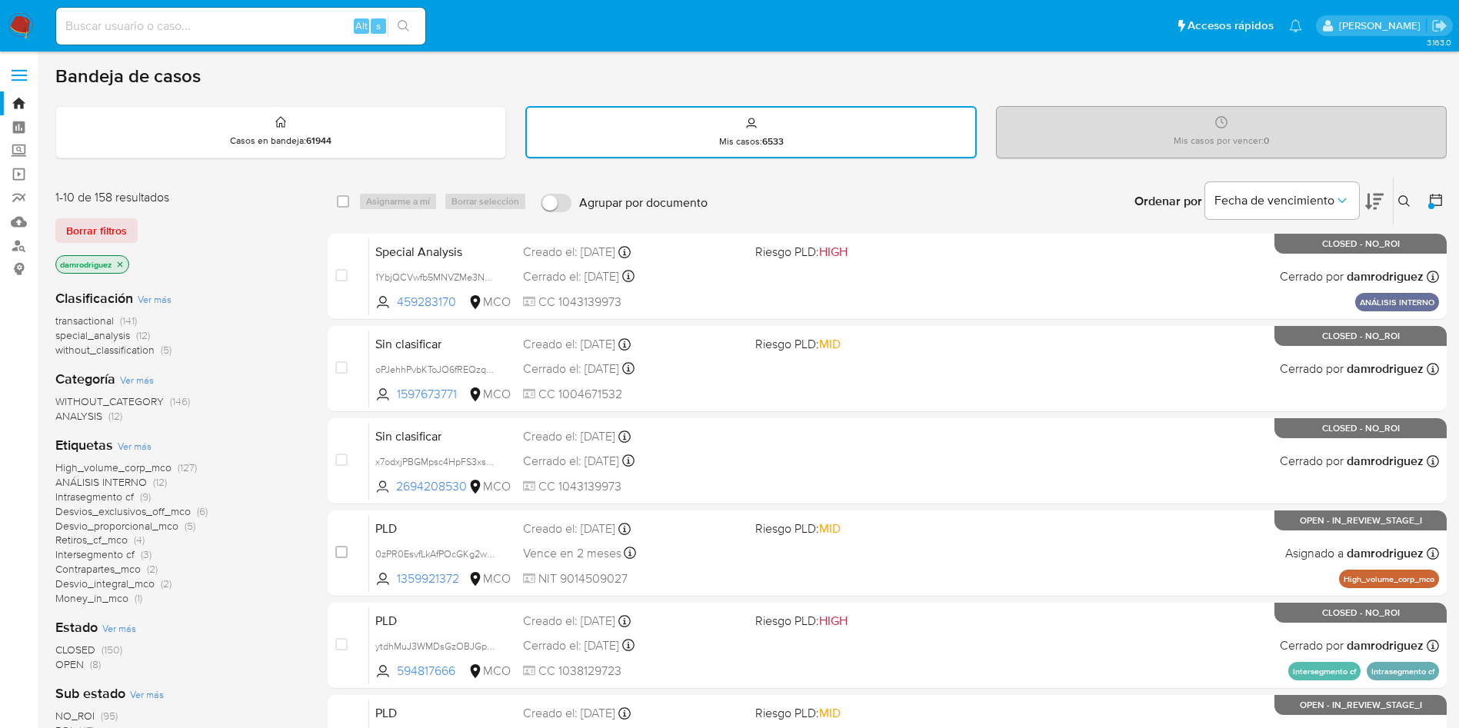
click at [121, 267] on icon "close-filter" at bounding box center [119, 264] width 9 height 9
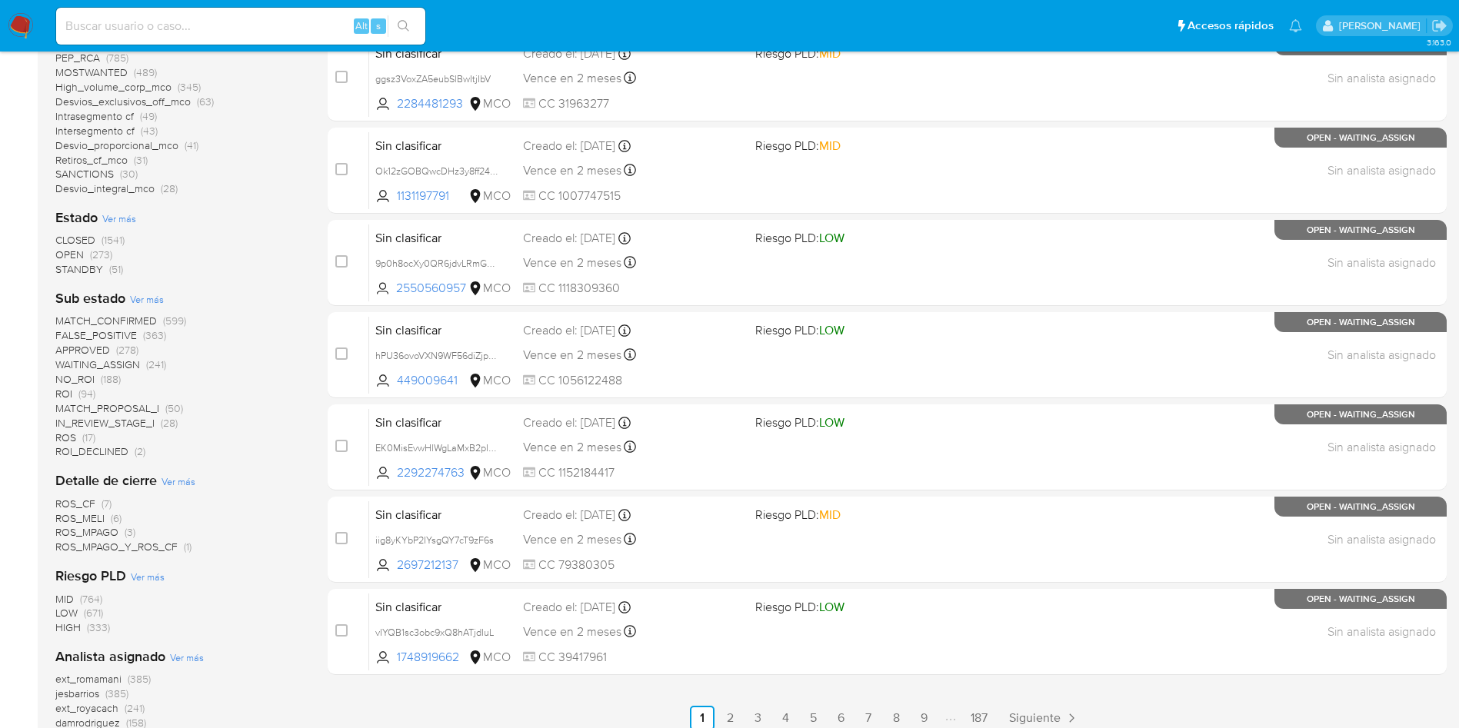
scroll to position [577, 0]
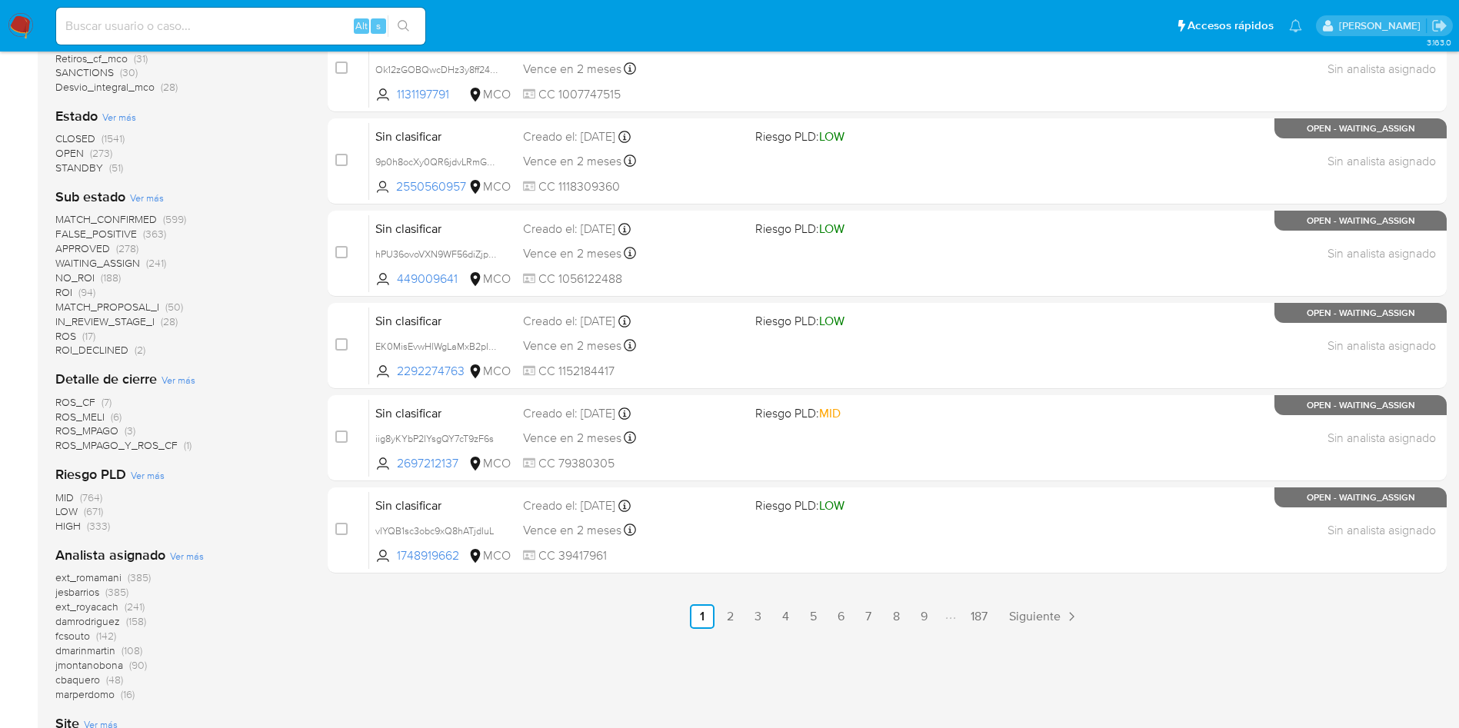
click at [72, 634] on span "fcsouto" at bounding box center [72, 635] width 35 height 15
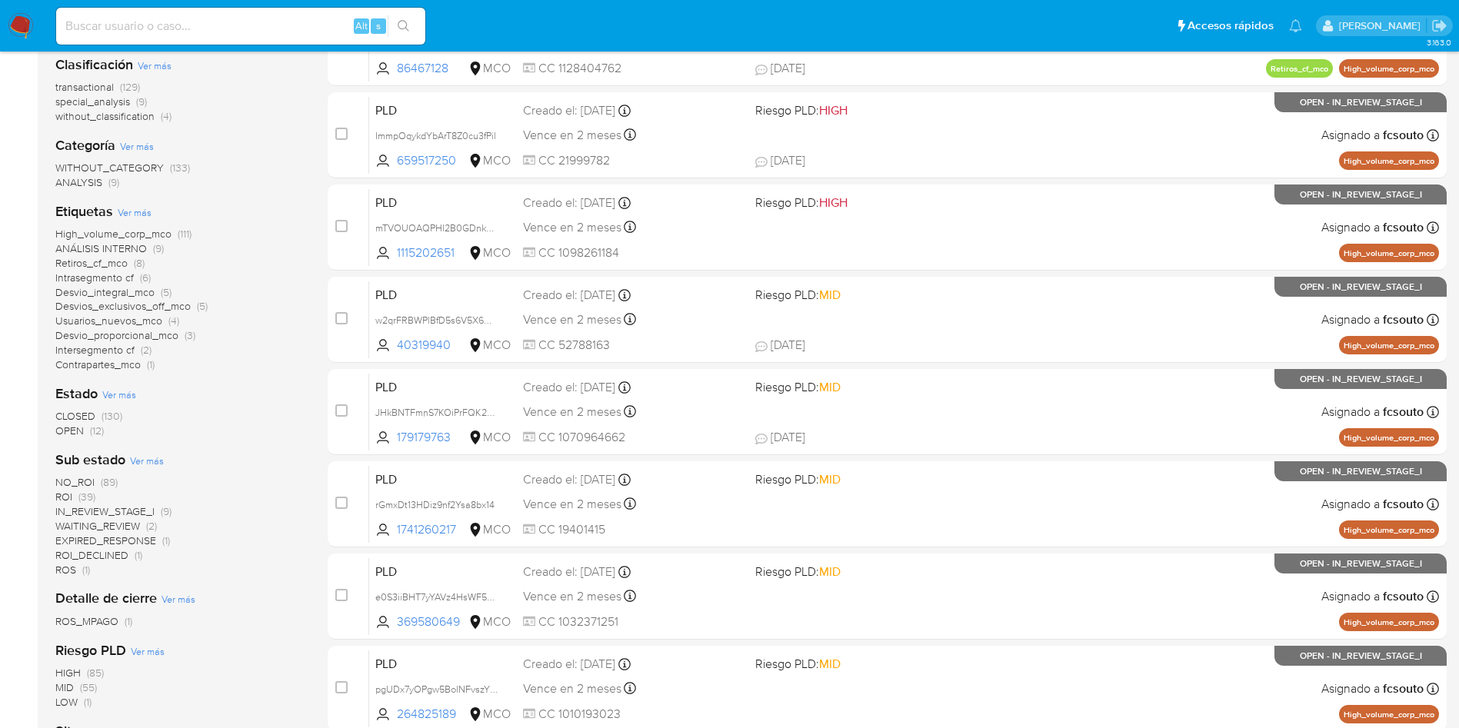
scroll to position [197, 0]
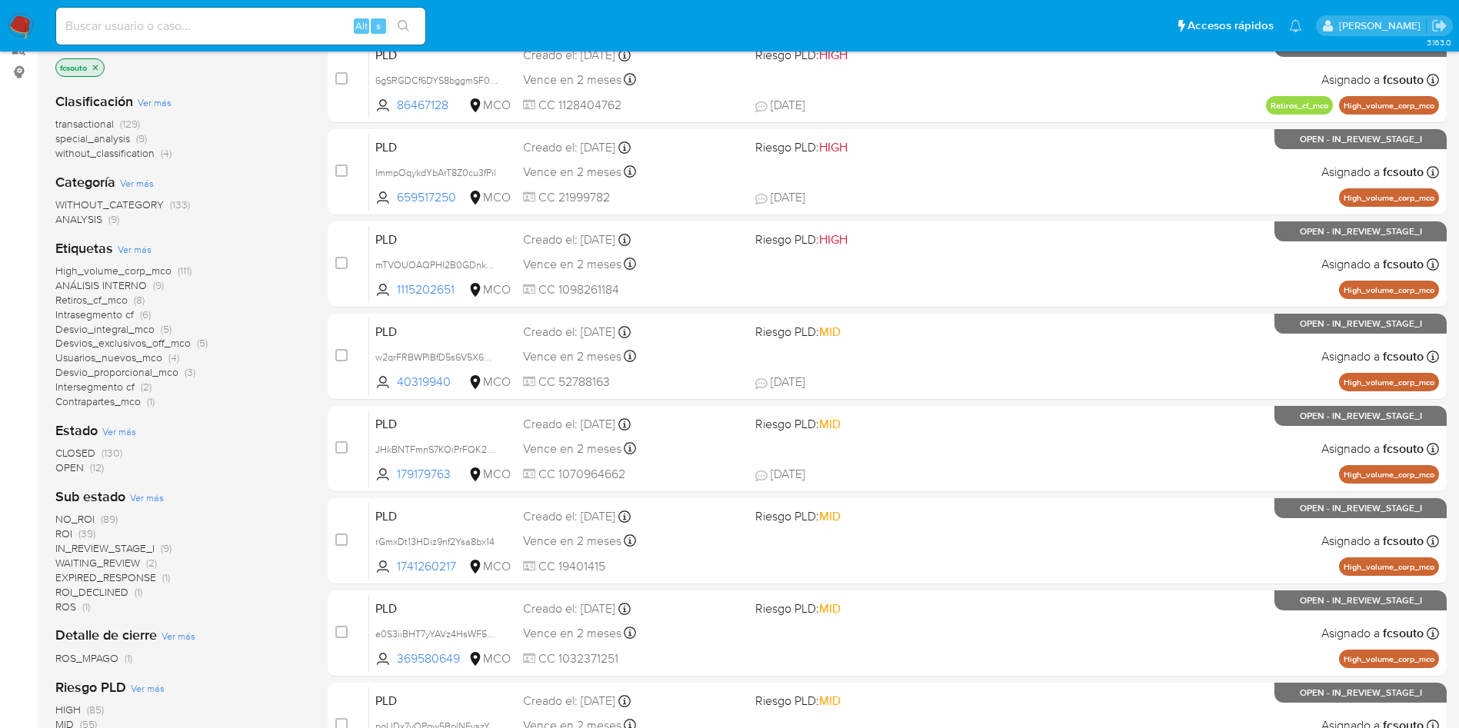
click at [125, 430] on span "Ver más" at bounding box center [119, 431] width 34 height 14
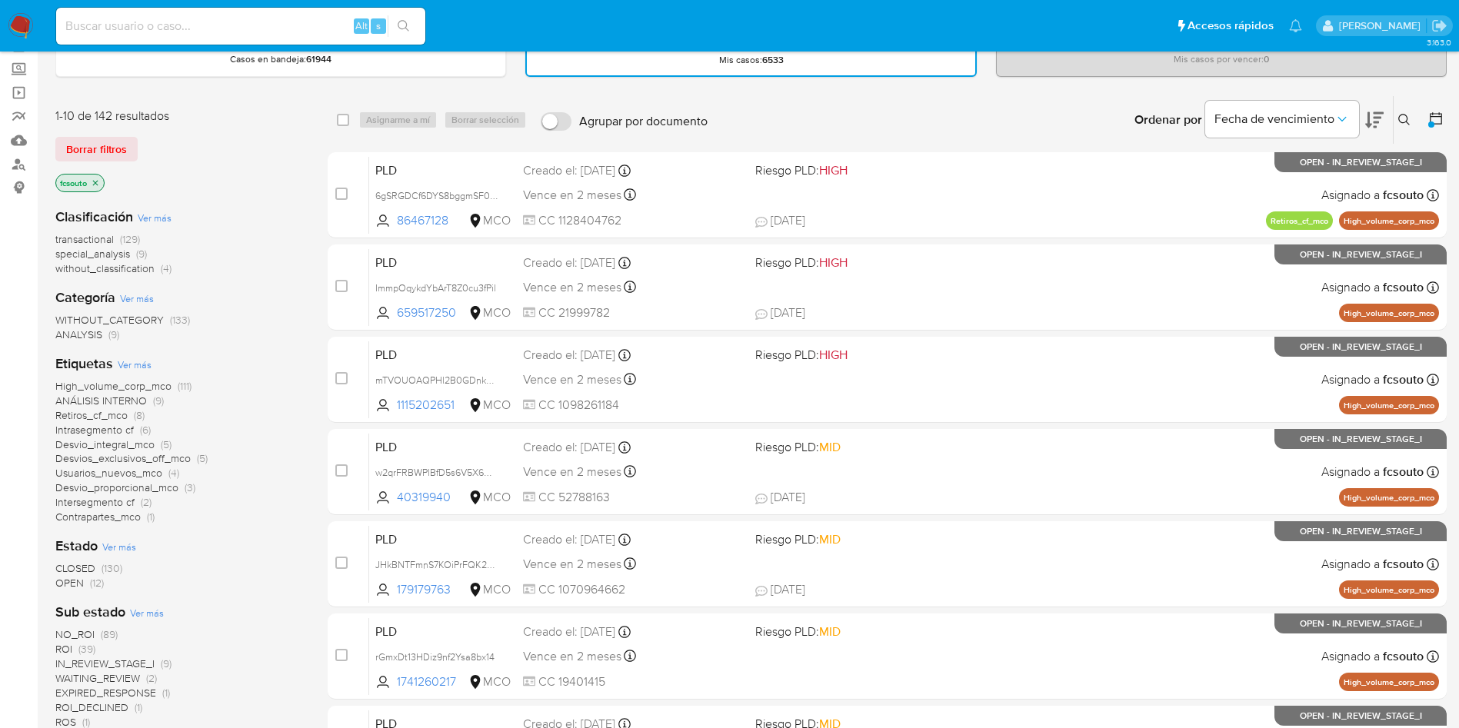
click at [98, 180] on icon "close-filter" at bounding box center [95, 182] width 9 height 9
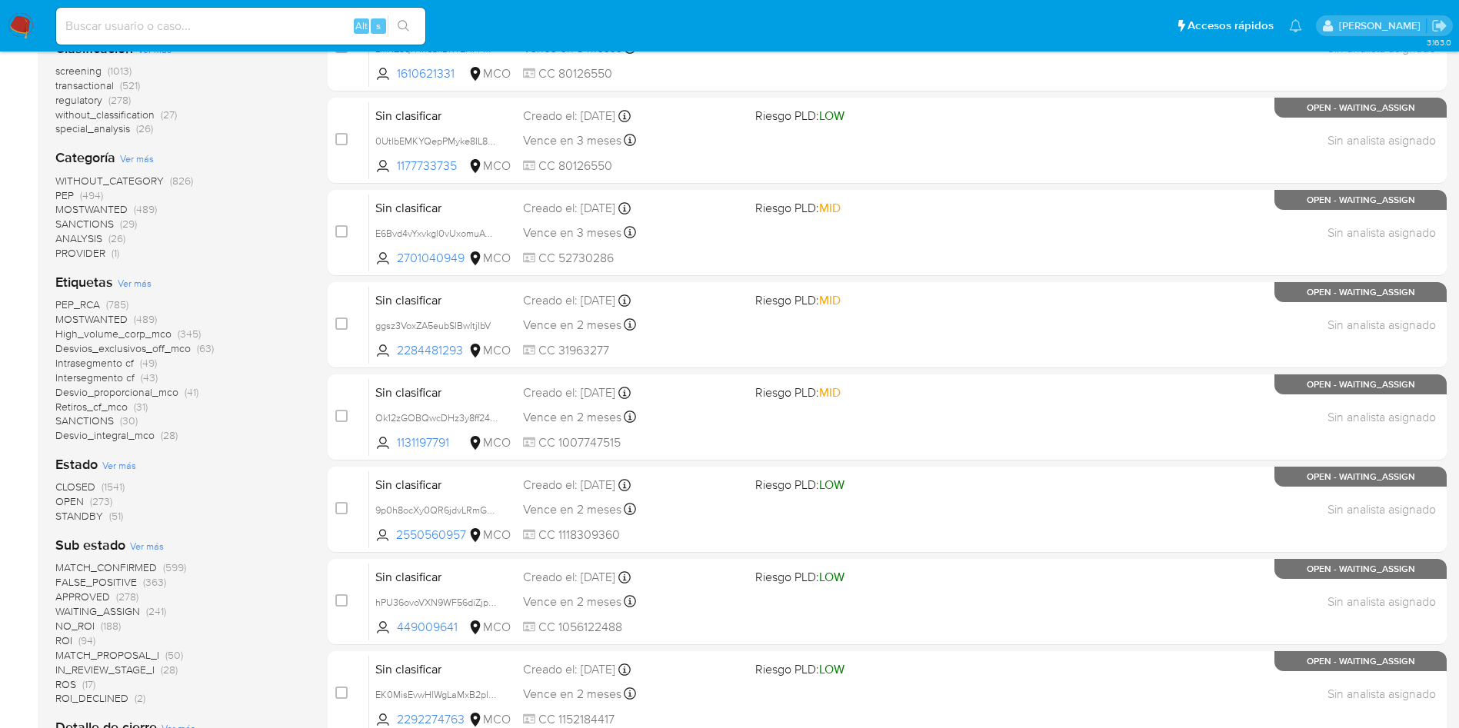
scroll to position [312, 0]
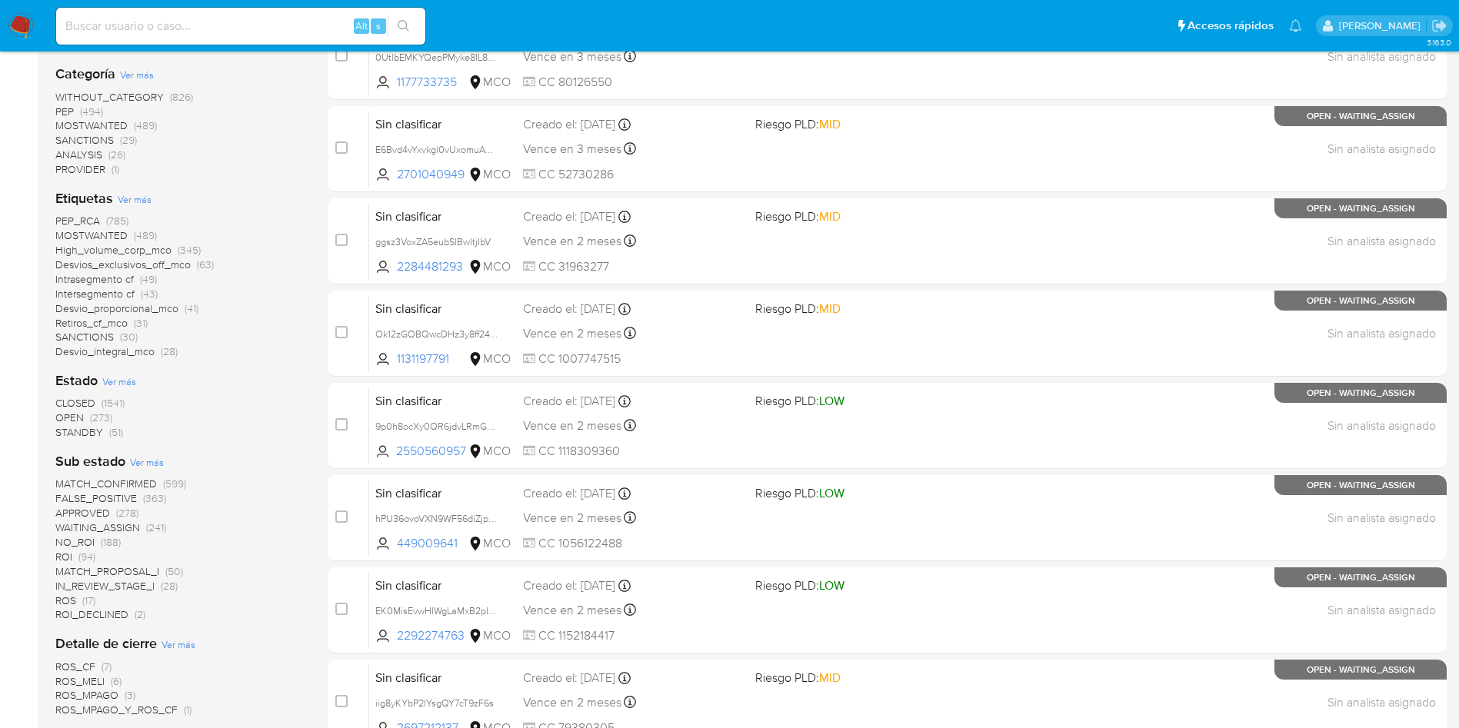
click at [71, 399] on span "CLOSED" at bounding box center [75, 402] width 40 height 15
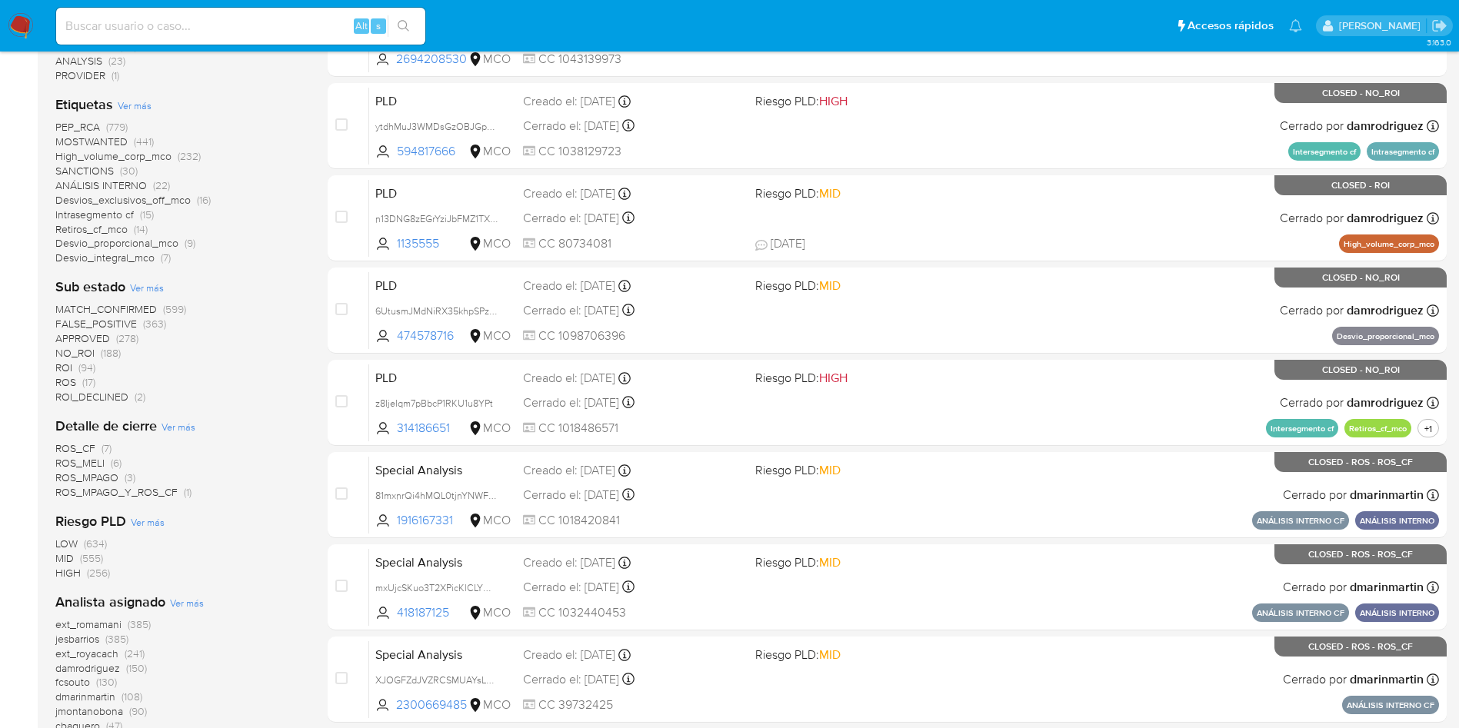
scroll to position [543, 0]
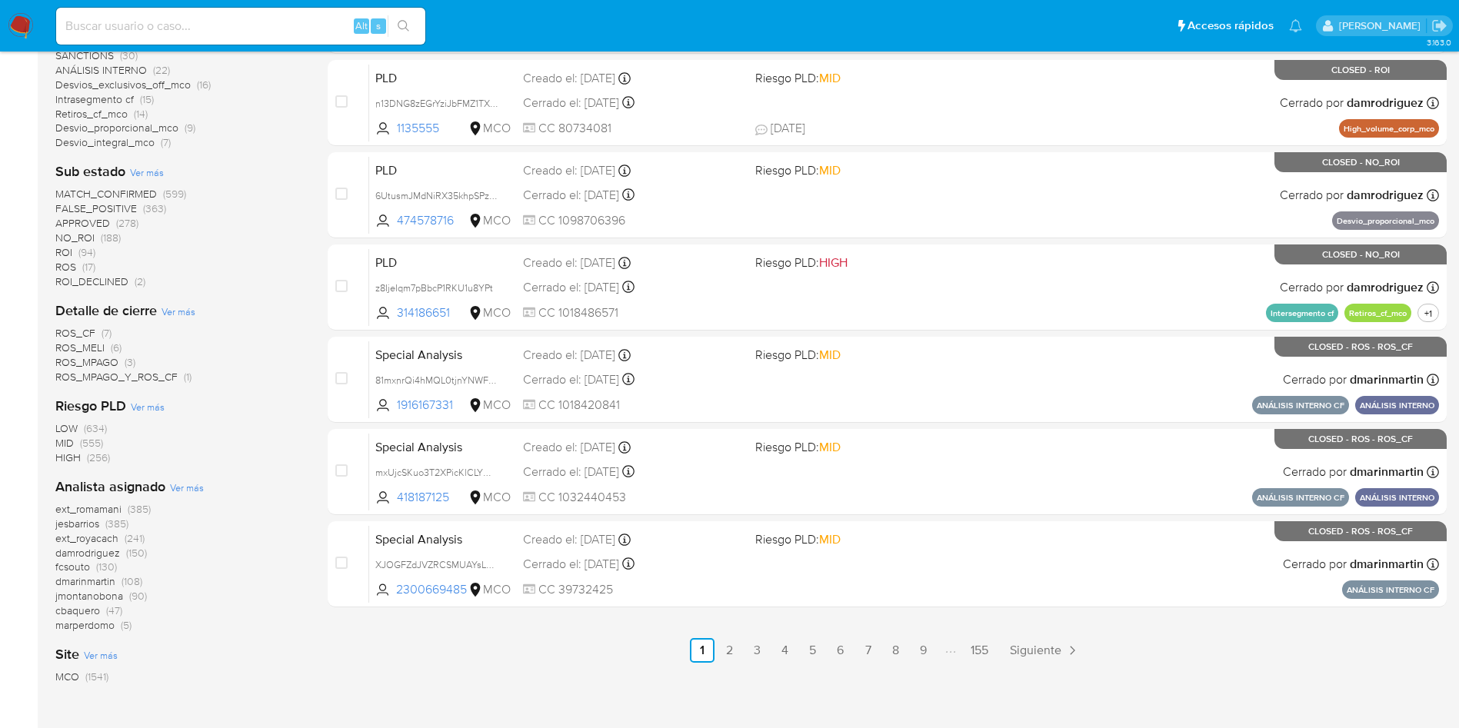
click at [101, 565] on span "(130)" at bounding box center [106, 566] width 21 height 15
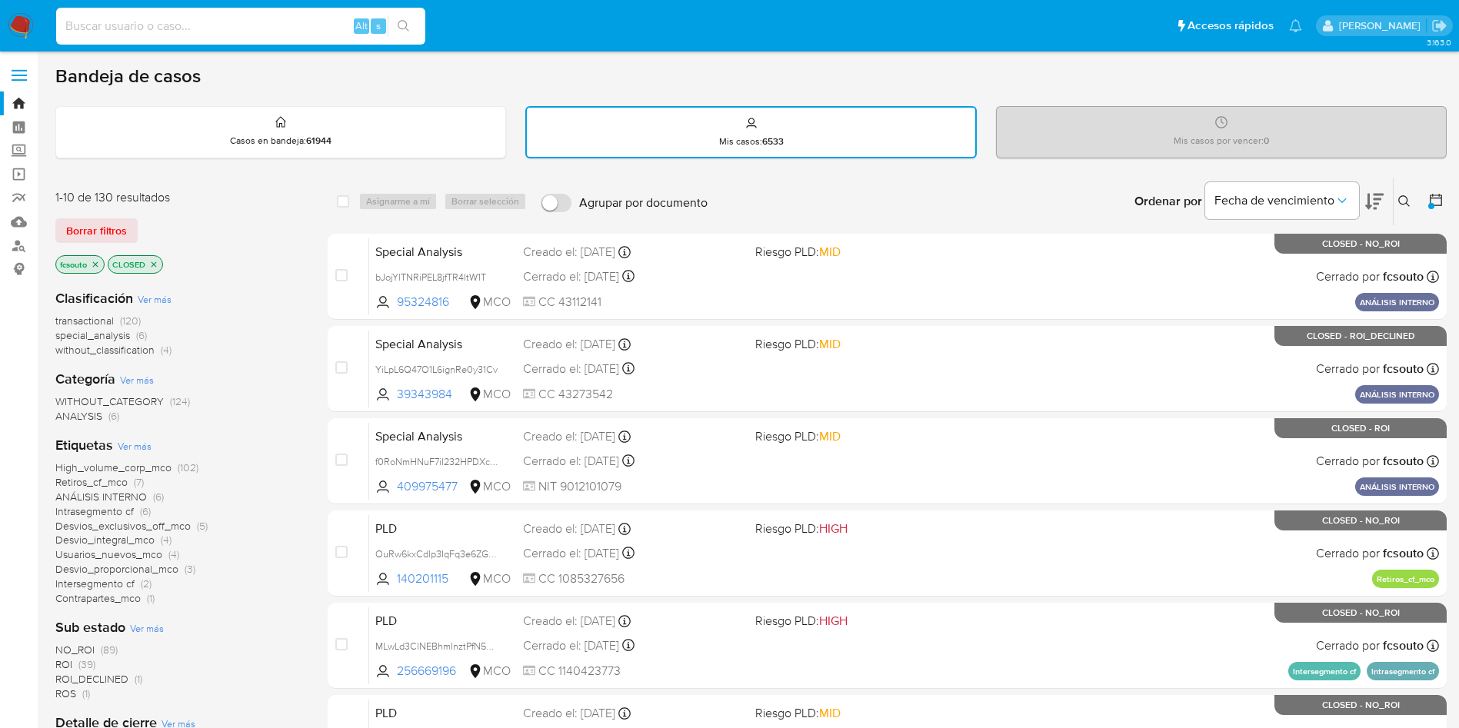
click at [230, 22] on input at bounding box center [240, 26] width 369 height 20
paste input "OQqzrUUIKnWm5VVenTz2sso2"
type input "OQqzrUUIKnWm5VVenTz2sso2"
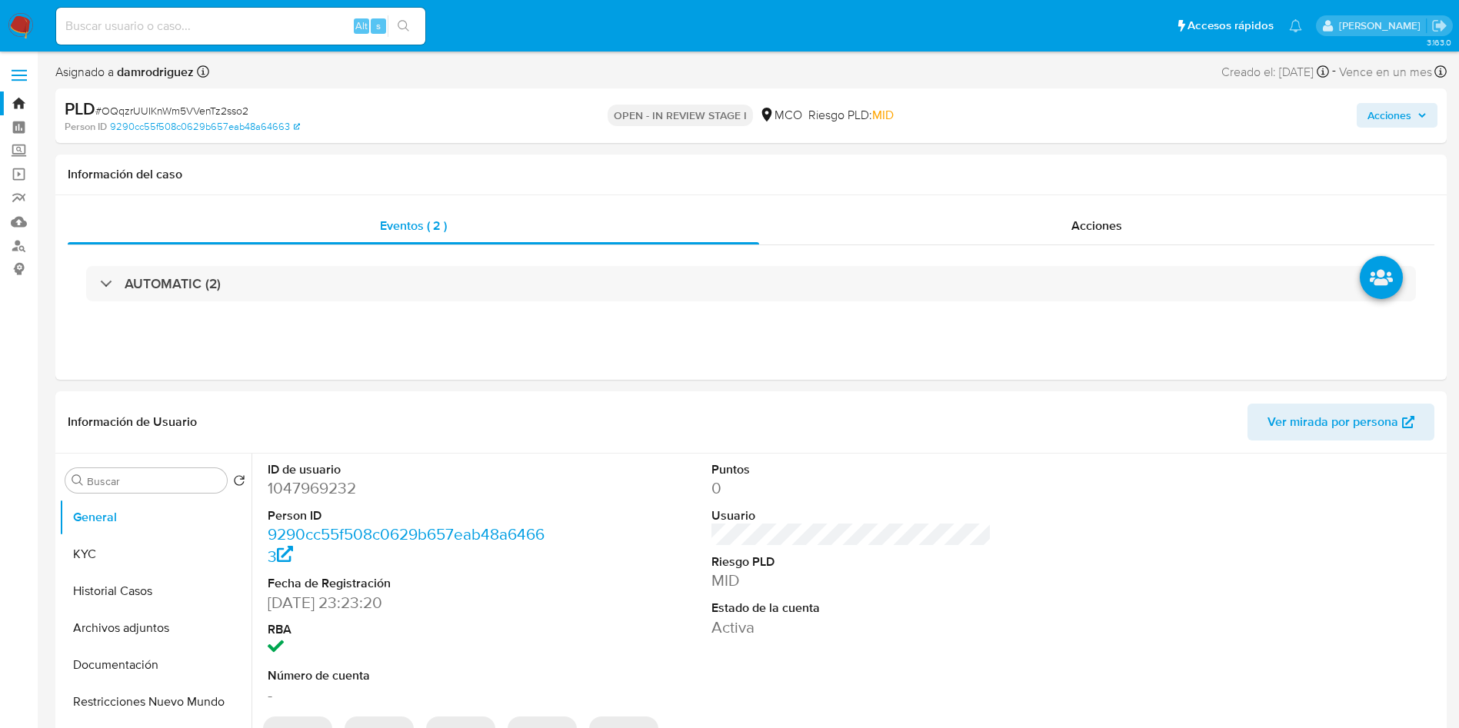
select select "10"
click at [337, 484] on dd "1047969232" at bounding box center [408, 489] width 281 height 22
copy dd "1047969232"
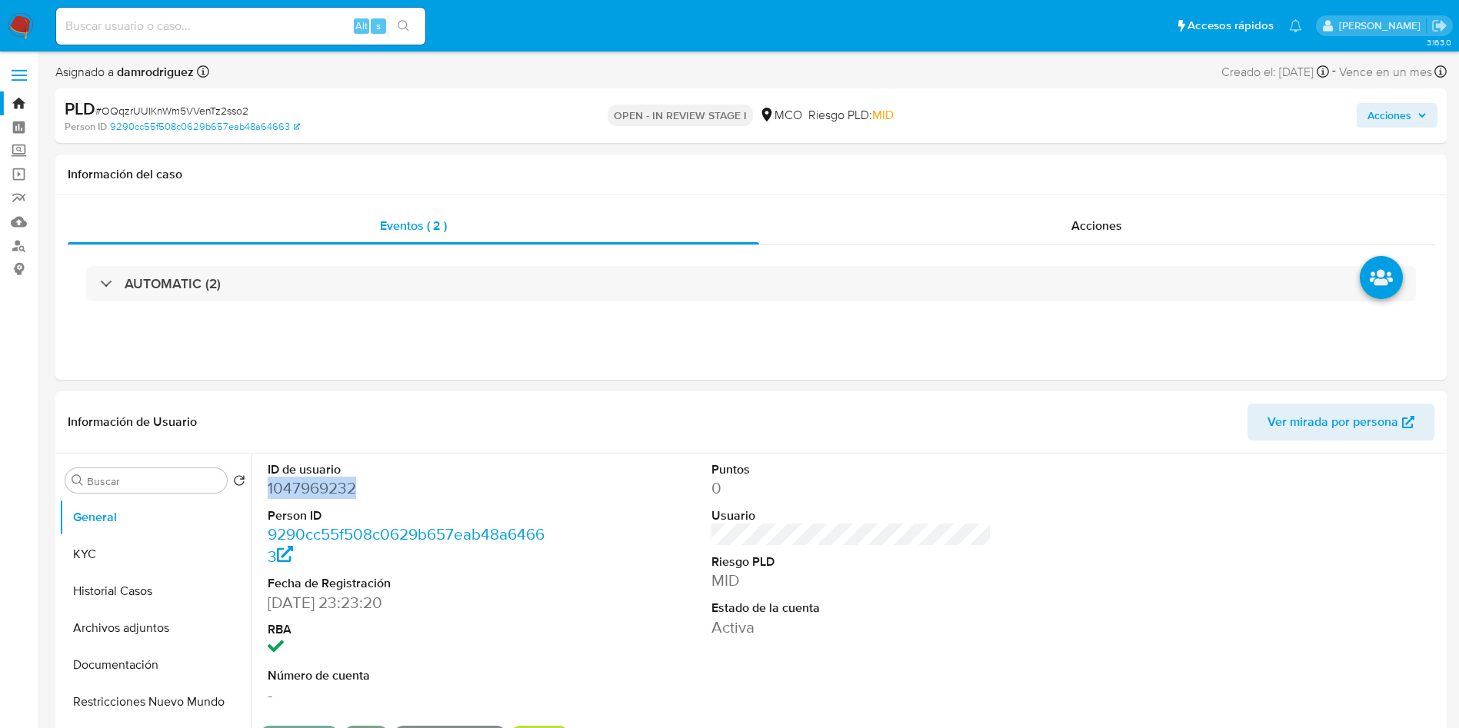
click at [298, 487] on dd "1047969232" at bounding box center [408, 489] width 281 height 22
click at [115, 598] on button "Historial Casos" at bounding box center [149, 591] width 180 height 37
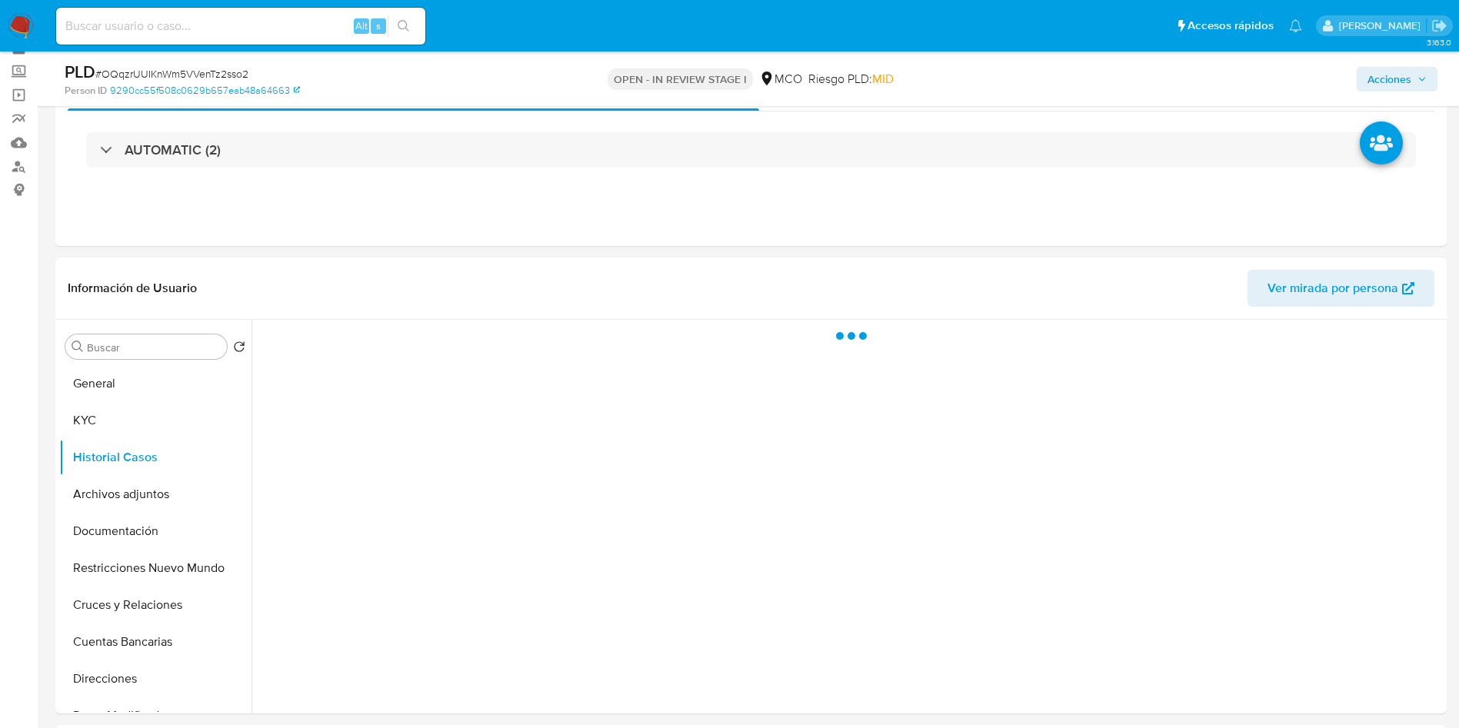
scroll to position [115, 0]
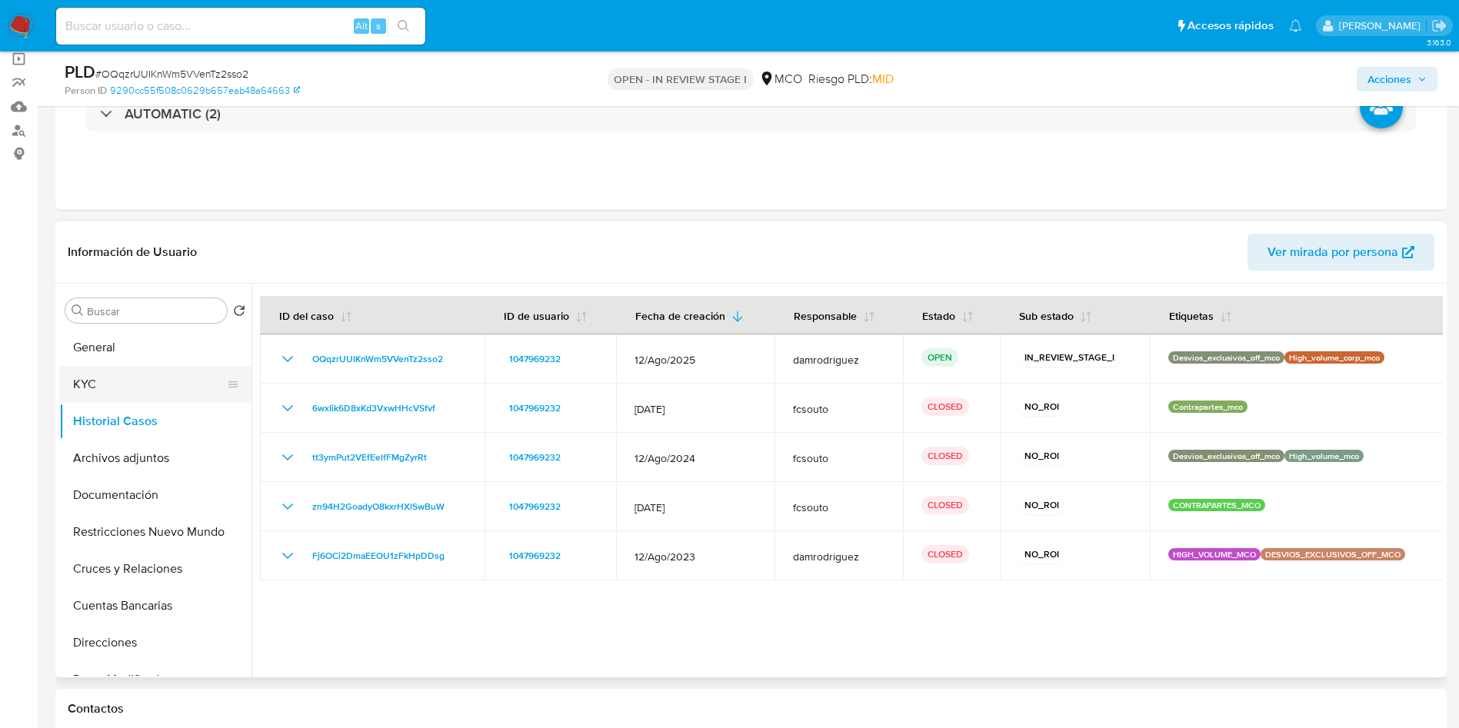
click at [153, 378] on button "KYC" at bounding box center [149, 384] width 180 height 37
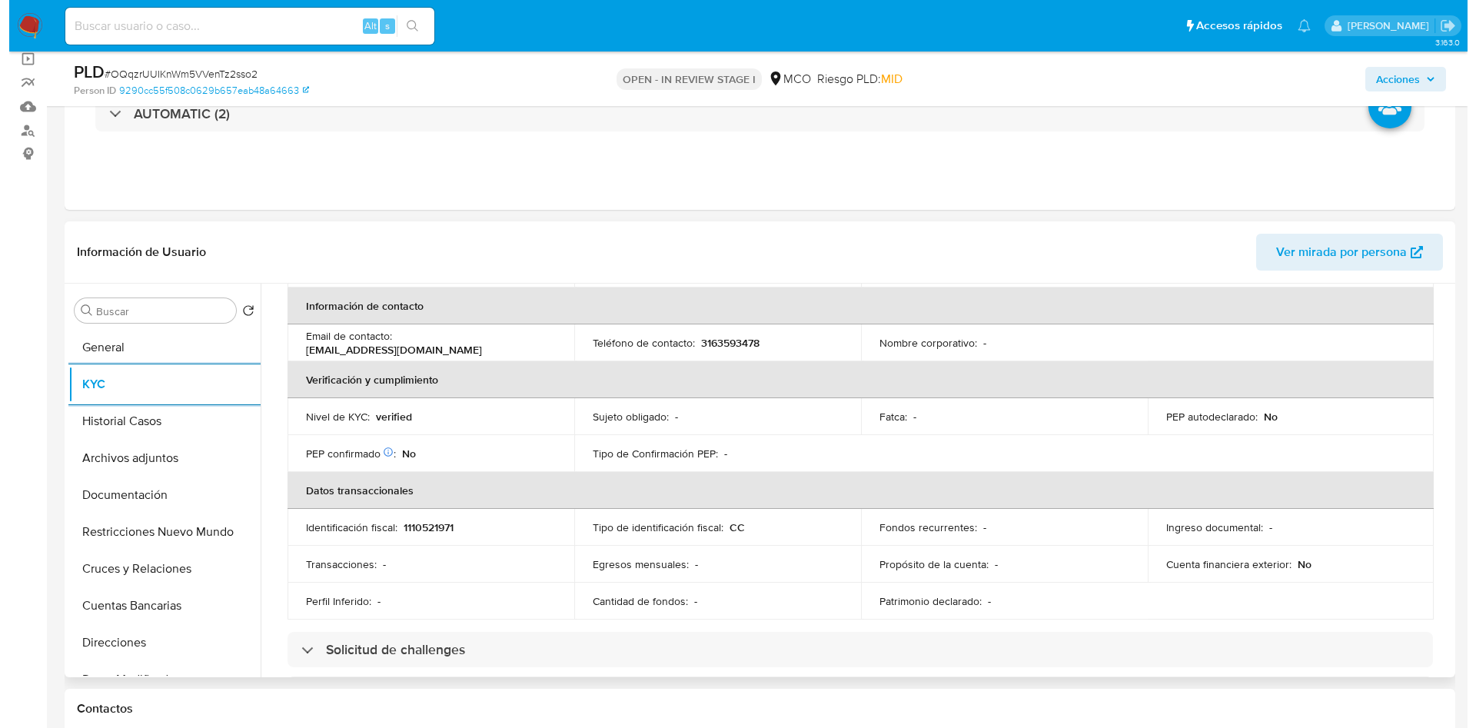
scroll to position [0, 0]
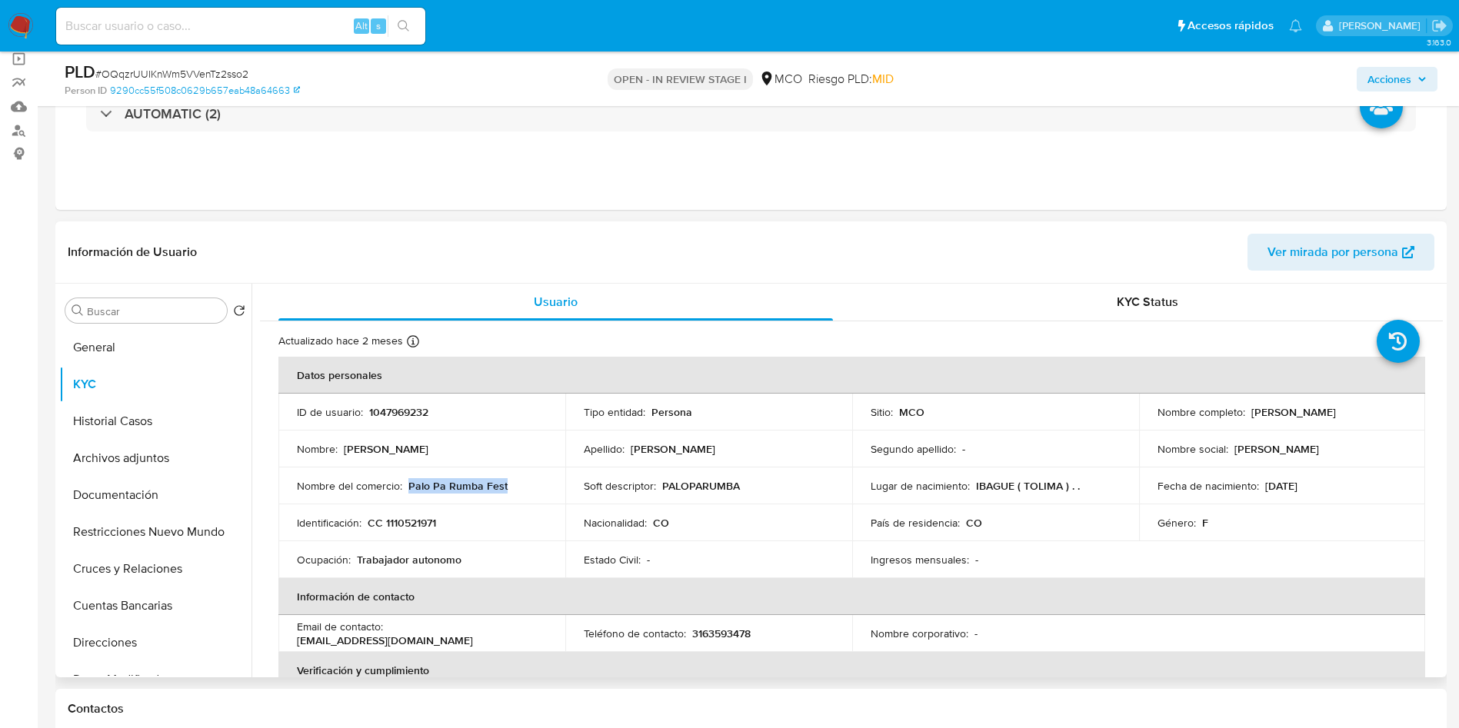
drag, startPoint x: 504, startPoint y: 488, endPoint x: 408, endPoint y: 485, distance: 95.4
click at [408, 485] on div "Nombre del comercio : Palo Pa Rumba Fest" at bounding box center [422, 486] width 250 height 14
click at [484, 181] on div "Eventos ( 2 ) Acciones AUTOMATIC (2)" at bounding box center [750, 117] width 1391 height 185
click at [146, 522] on button "Restricciones Nuevo Mundo" at bounding box center [149, 532] width 180 height 37
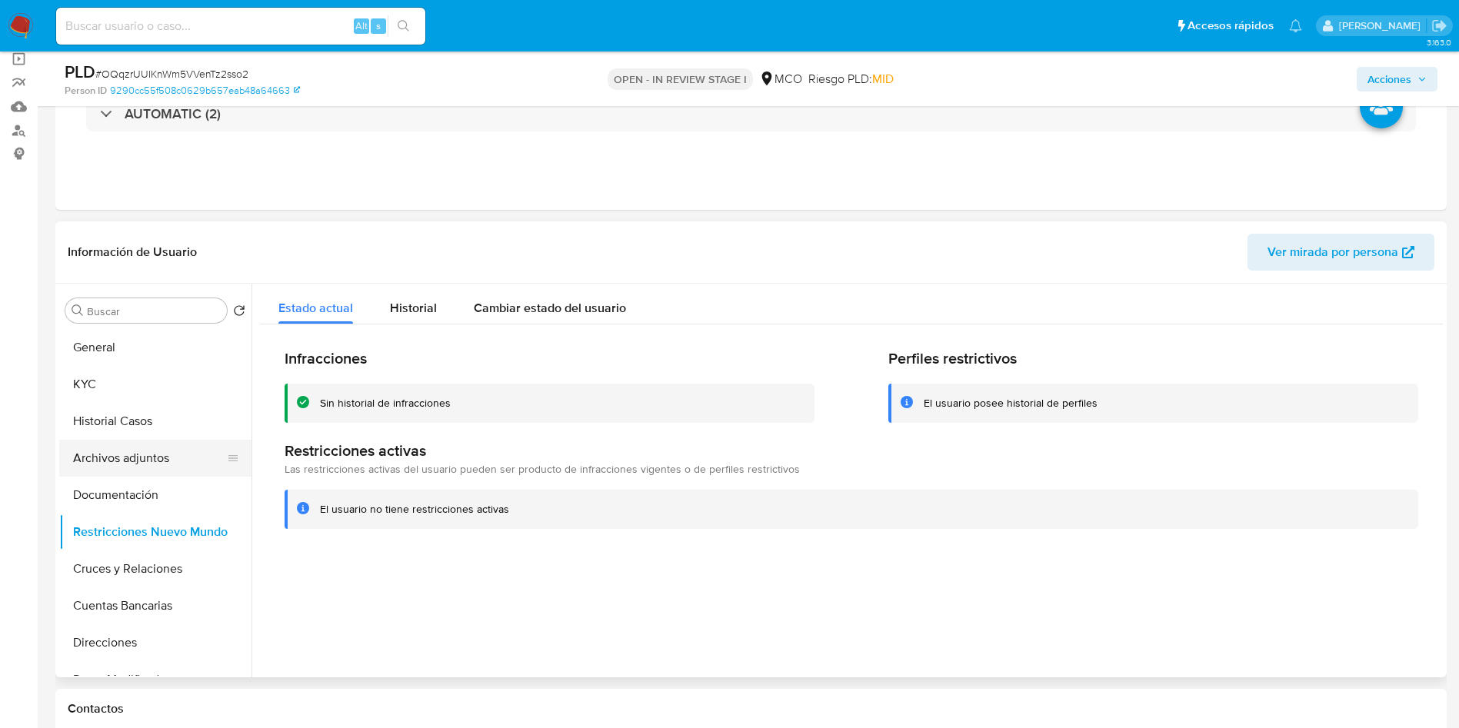
click at [158, 461] on button "Archivos adjuntos" at bounding box center [149, 458] width 180 height 37
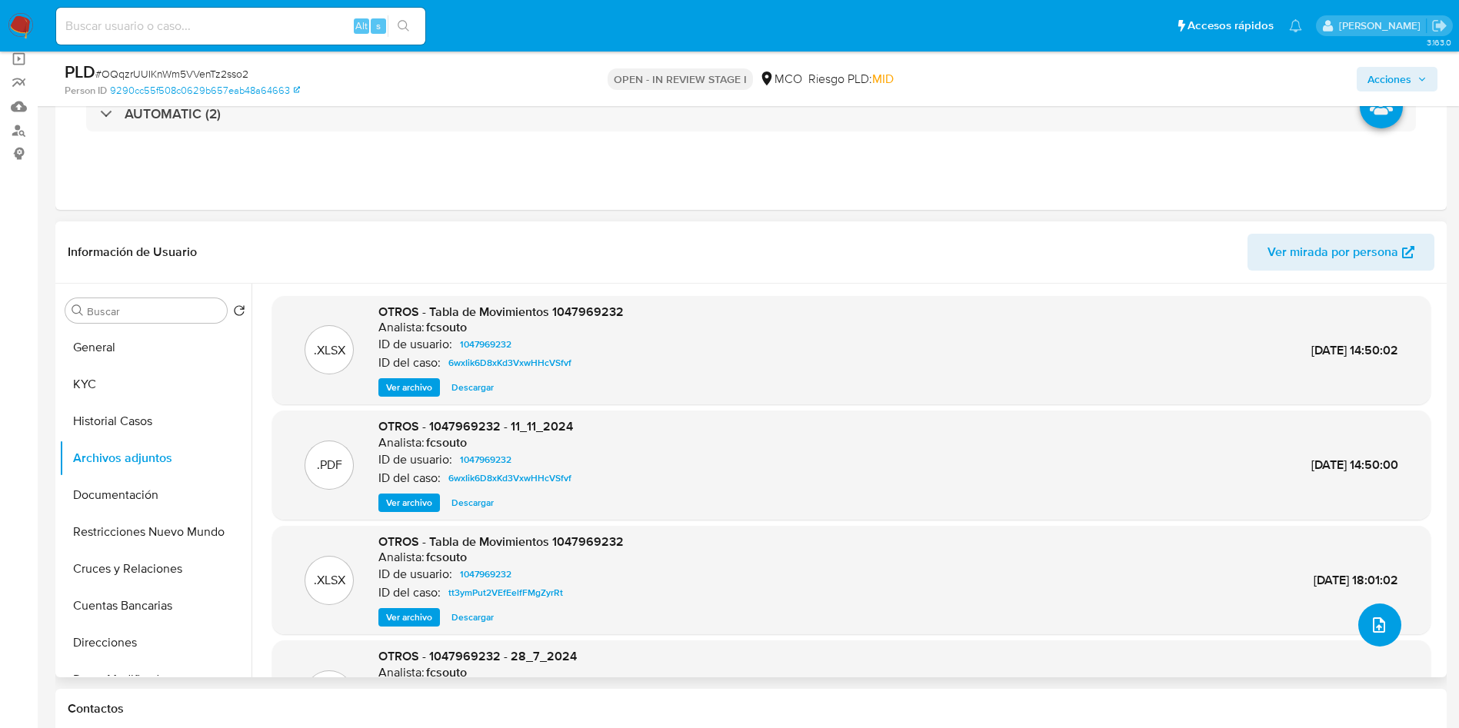
click at [1382, 622] on icon "upload-file" at bounding box center [1378, 625] width 18 height 18
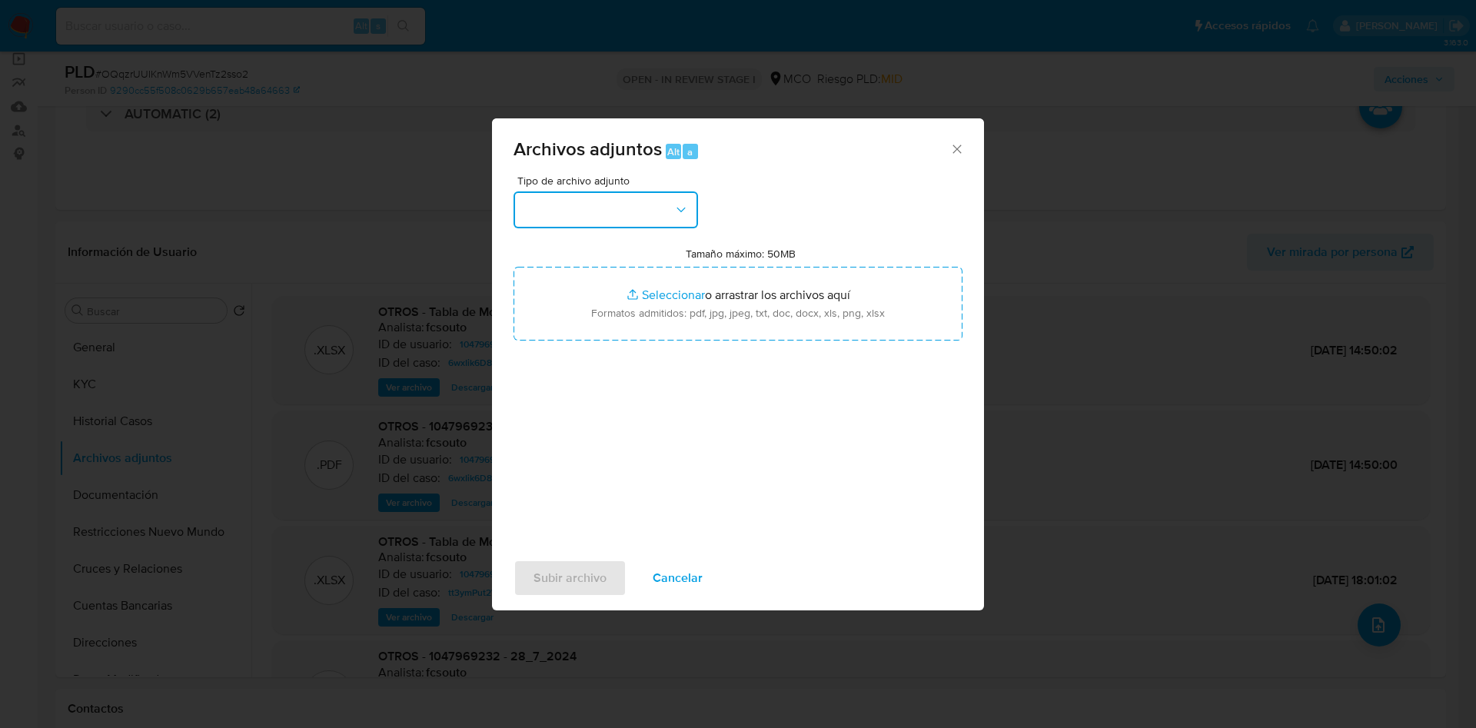
click at [634, 215] on button "button" at bounding box center [606, 209] width 185 height 37
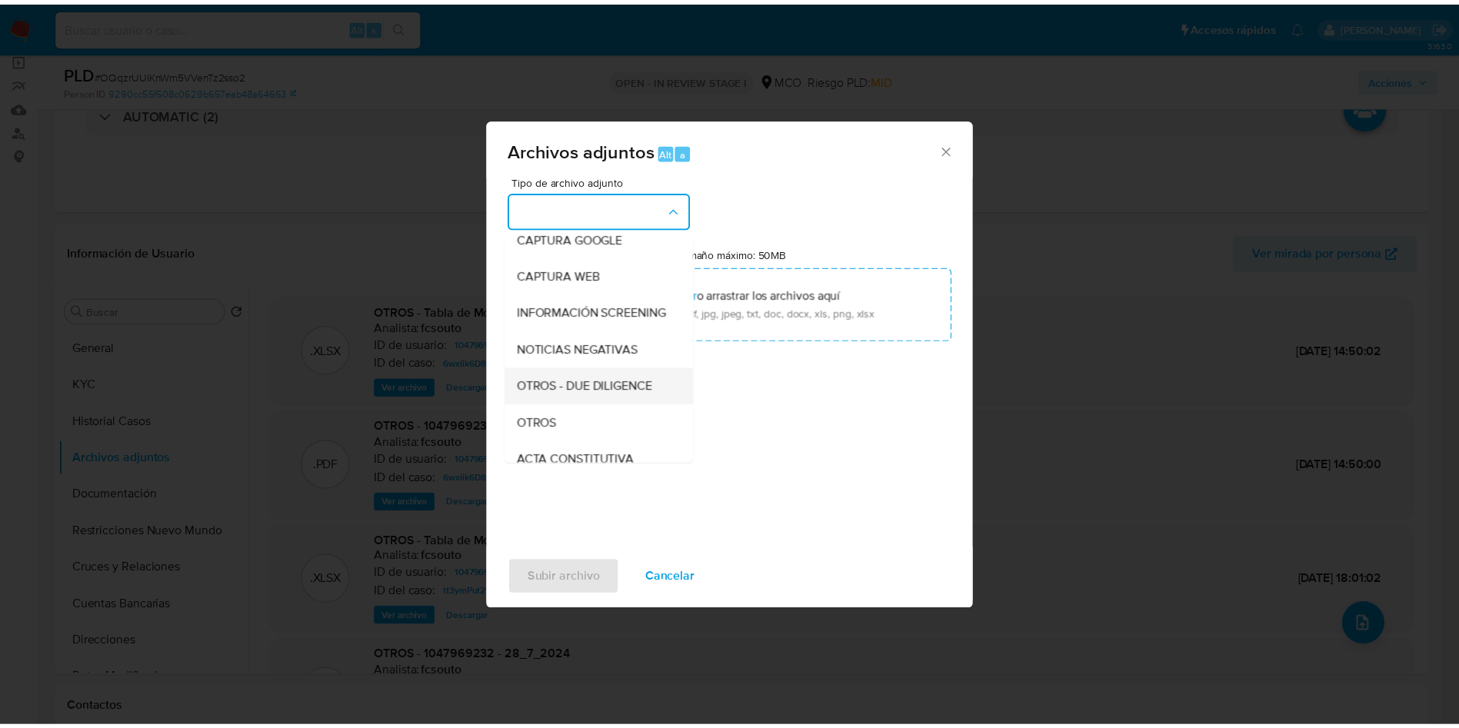
scroll to position [115, 0]
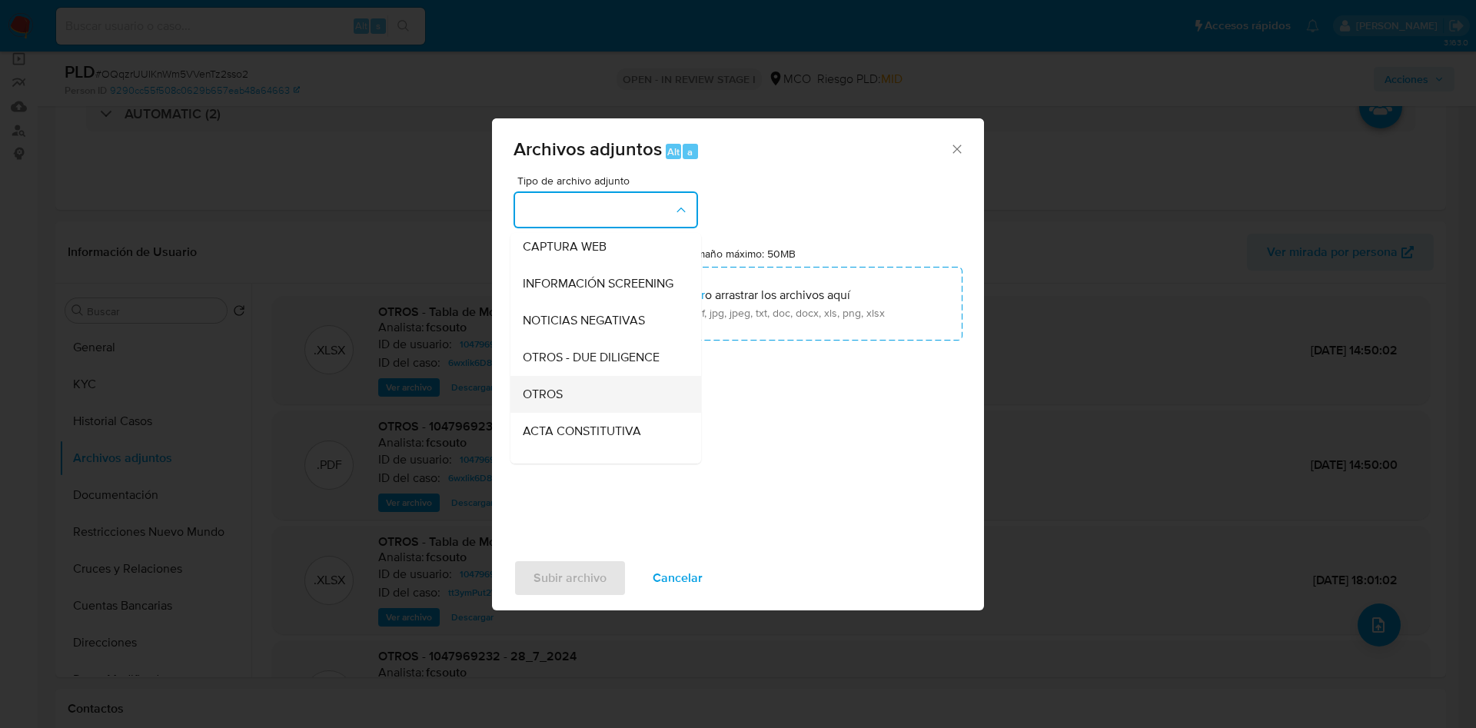
click at [578, 402] on div "OTROS" at bounding box center [601, 394] width 157 height 37
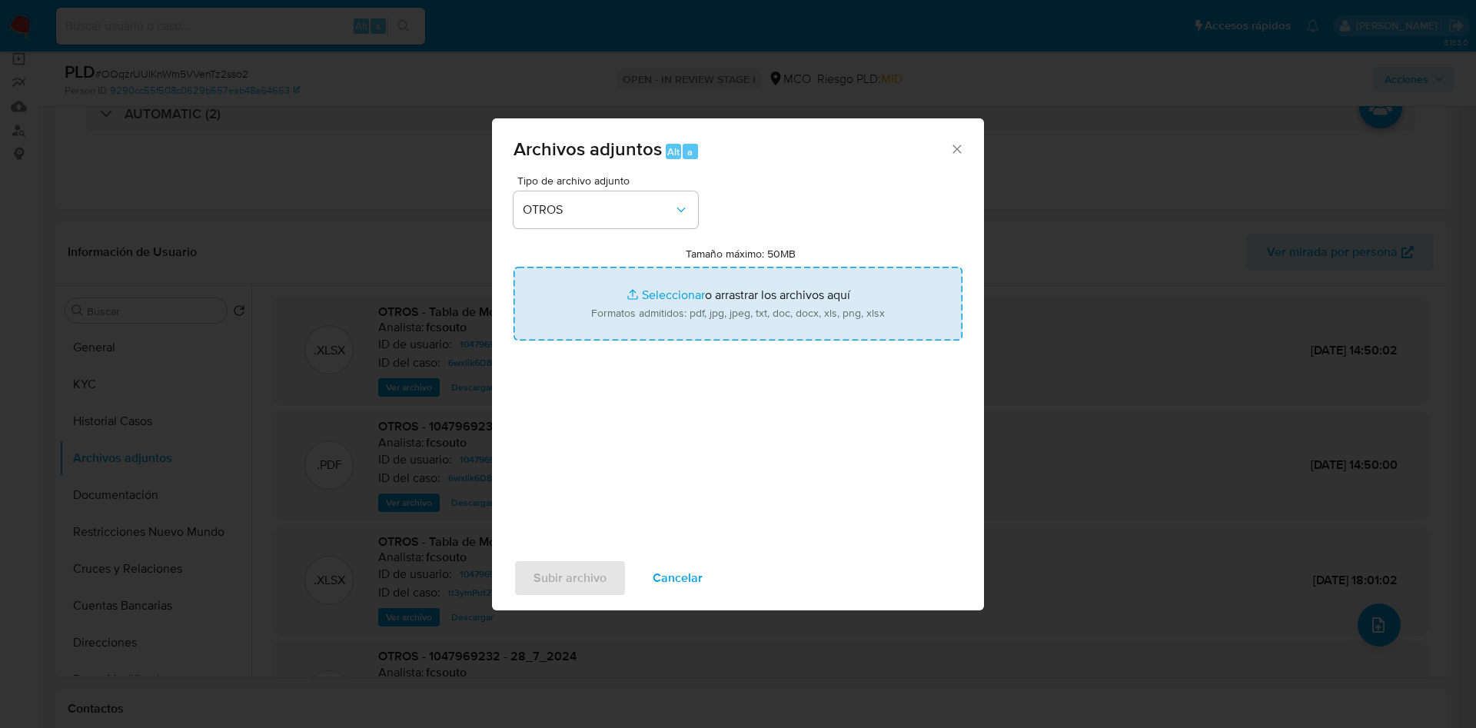
click at [679, 313] on input "Tamaño máximo: 50MB Seleccionar archivos" at bounding box center [738, 304] width 449 height 74
type input "C:\fakepath\1047969232 - 09_10_2025.pdf"
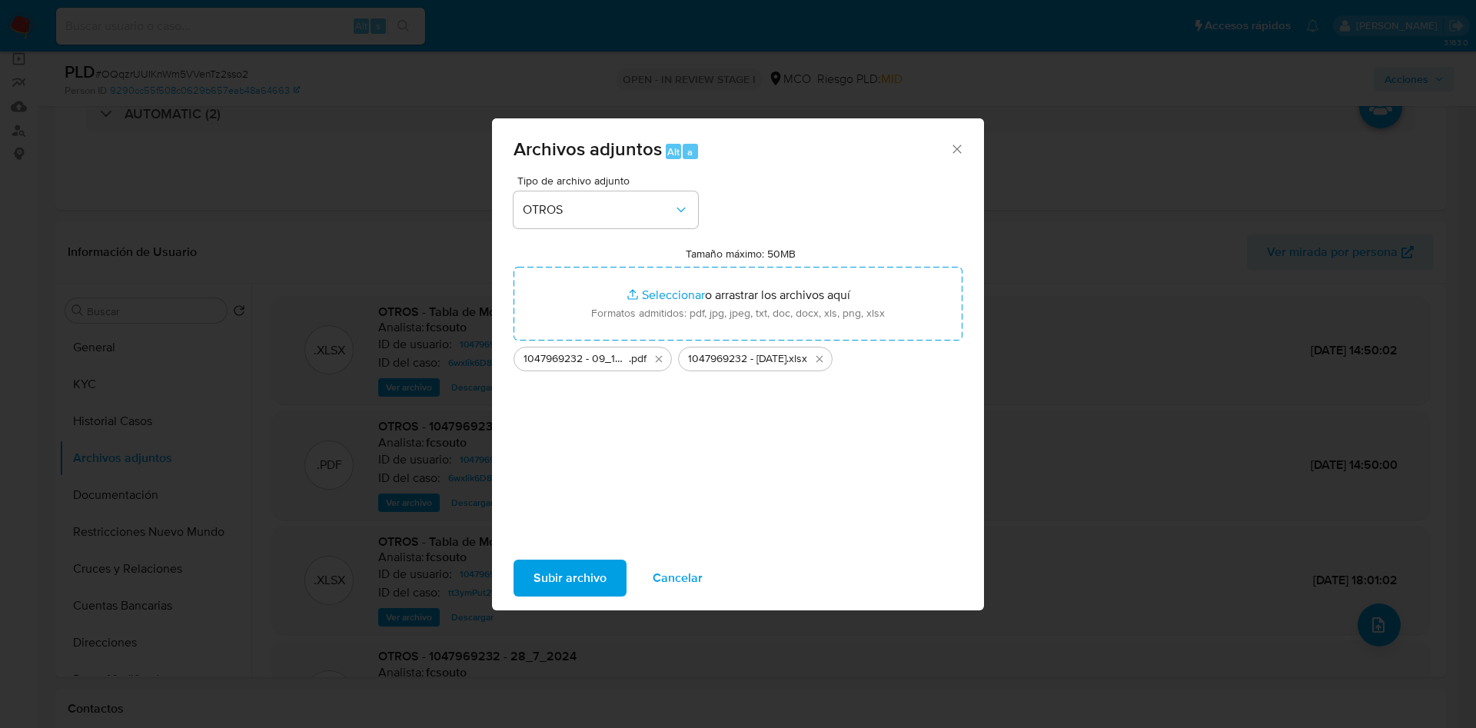
click at [582, 576] on span "Subir archivo" at bounding box center [570, 578] width 73 height 34
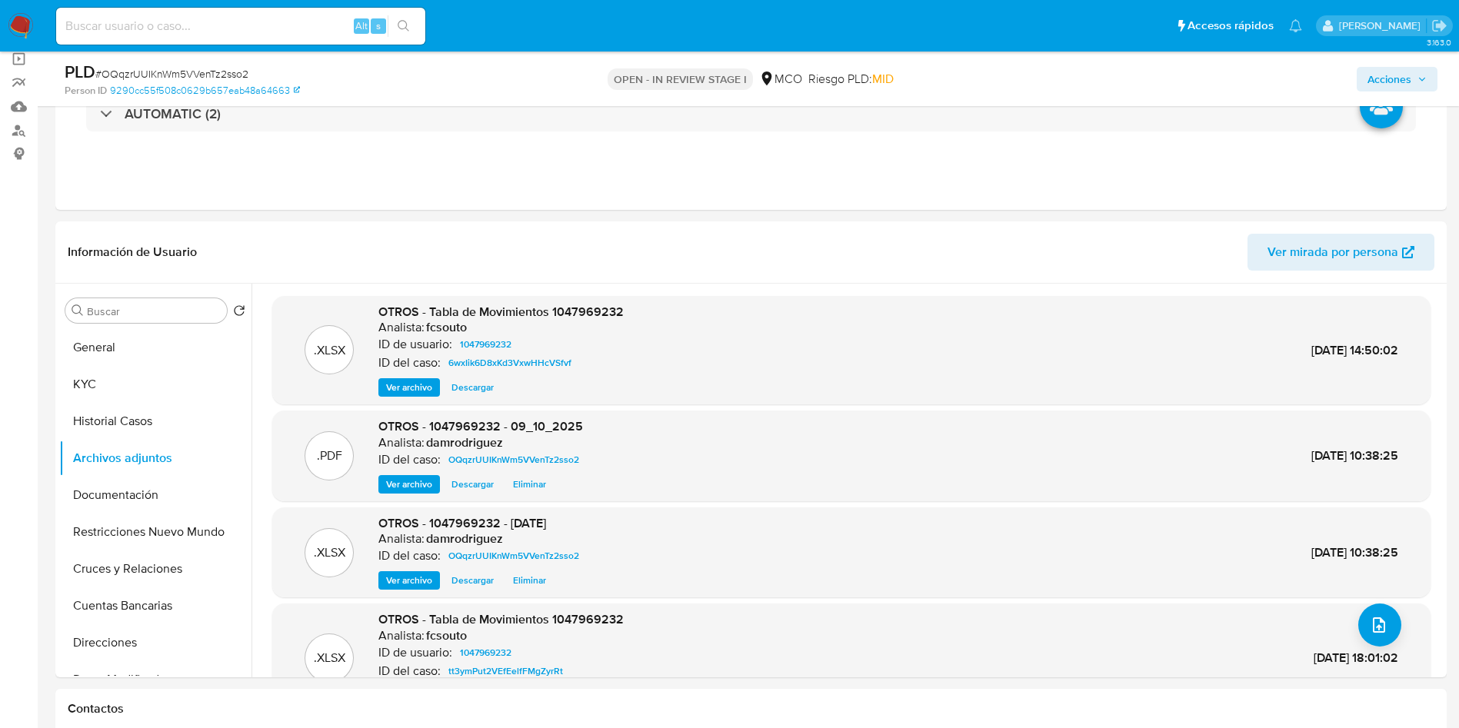
click at [1413, 78] on span "Acciones" at bounding box center [1396, 79] width 59 height 22
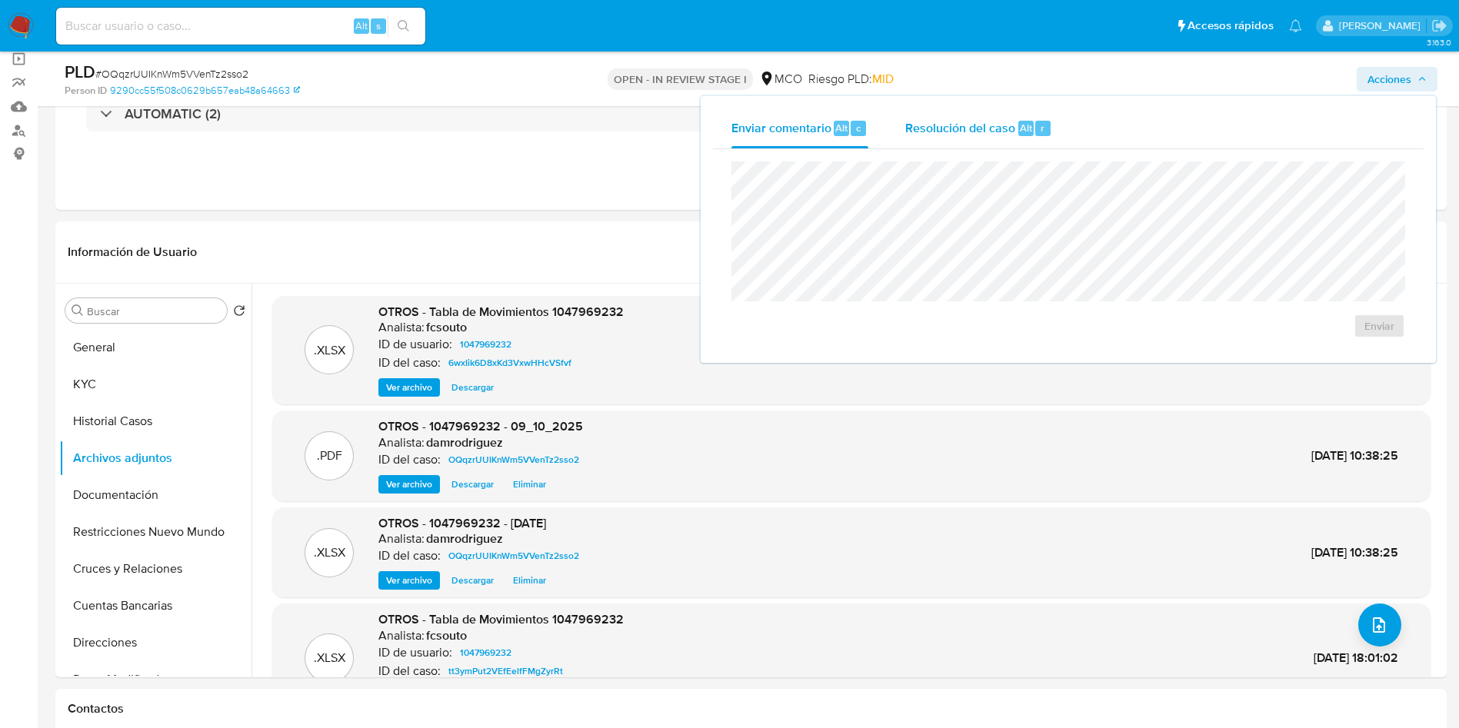
click at [968, 133] on span "Resolución del caso" at bounding box center [960, 127] width 110 height 18
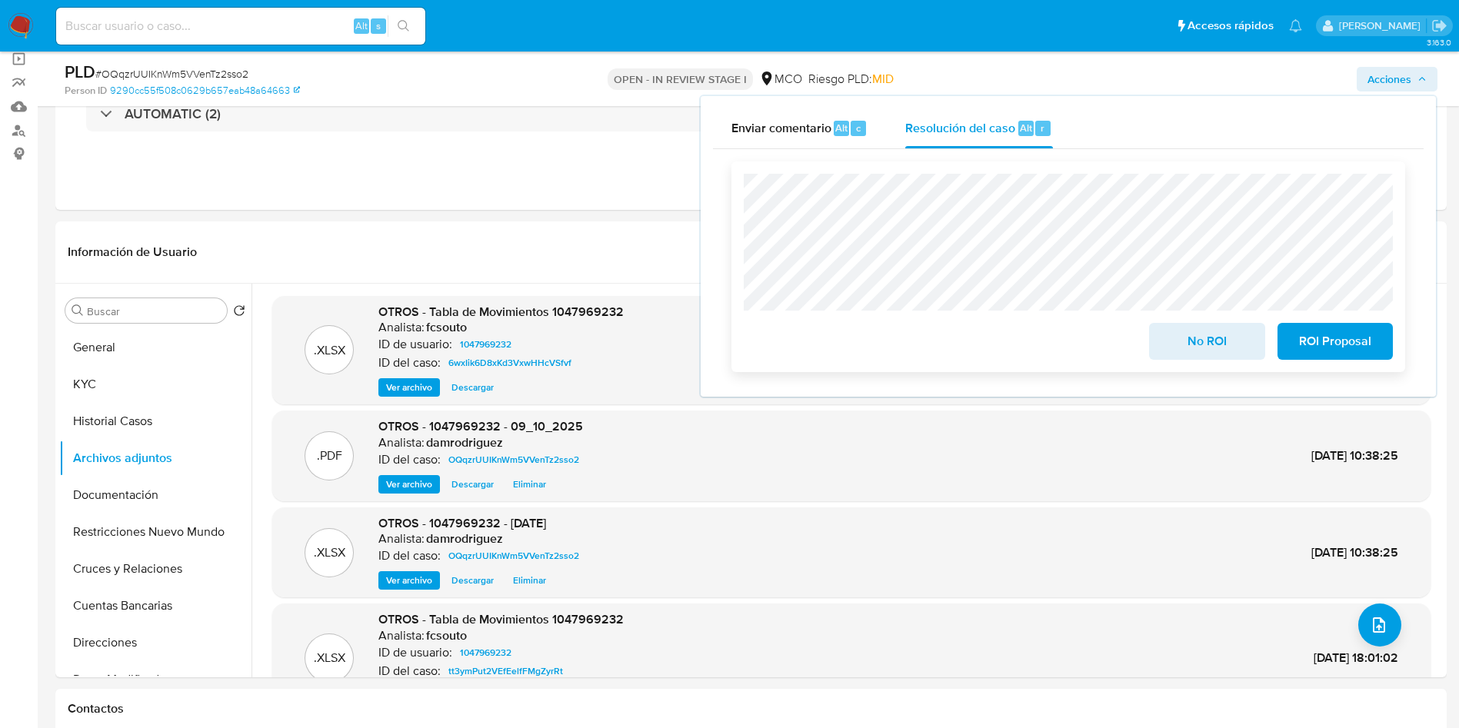
click at [1193, 350] on span "No ROI" at bounding box center [1206, 341] width 75 height 34
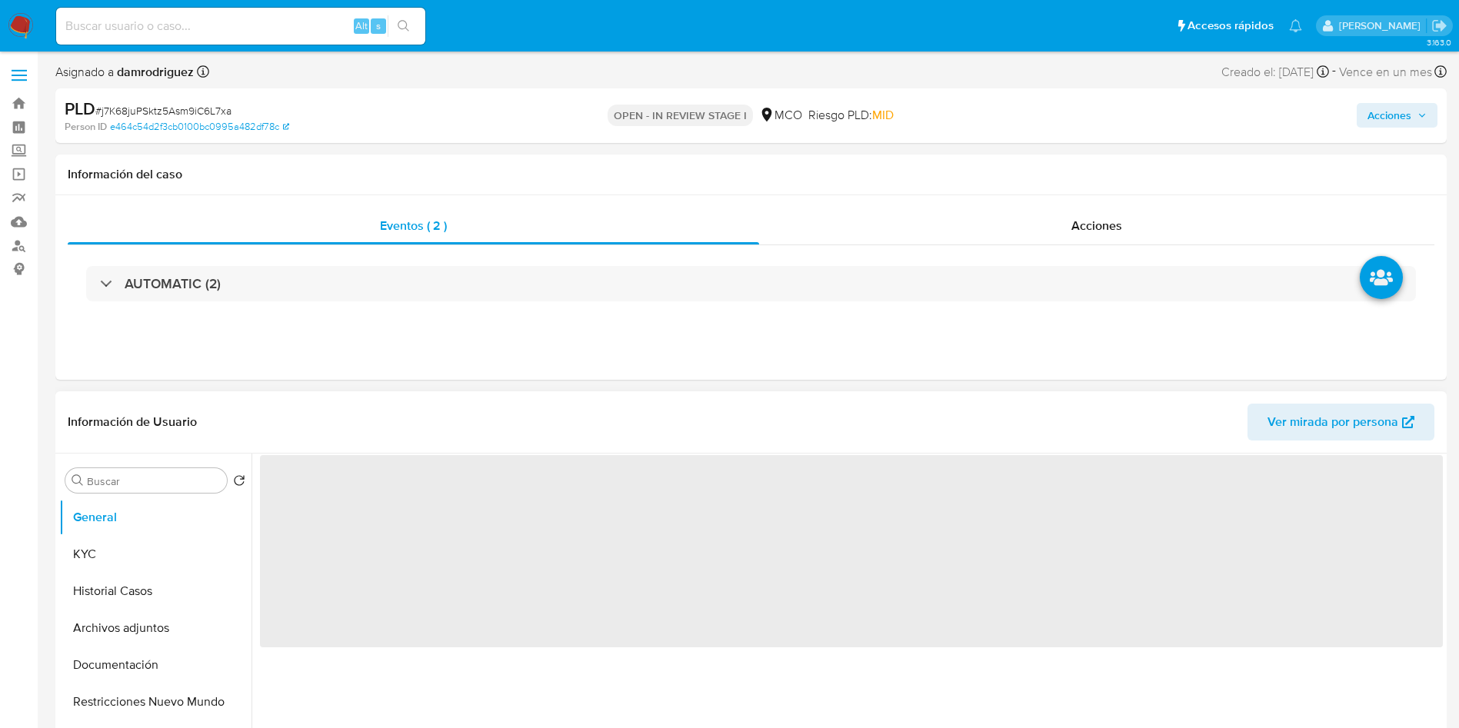
select select "10"
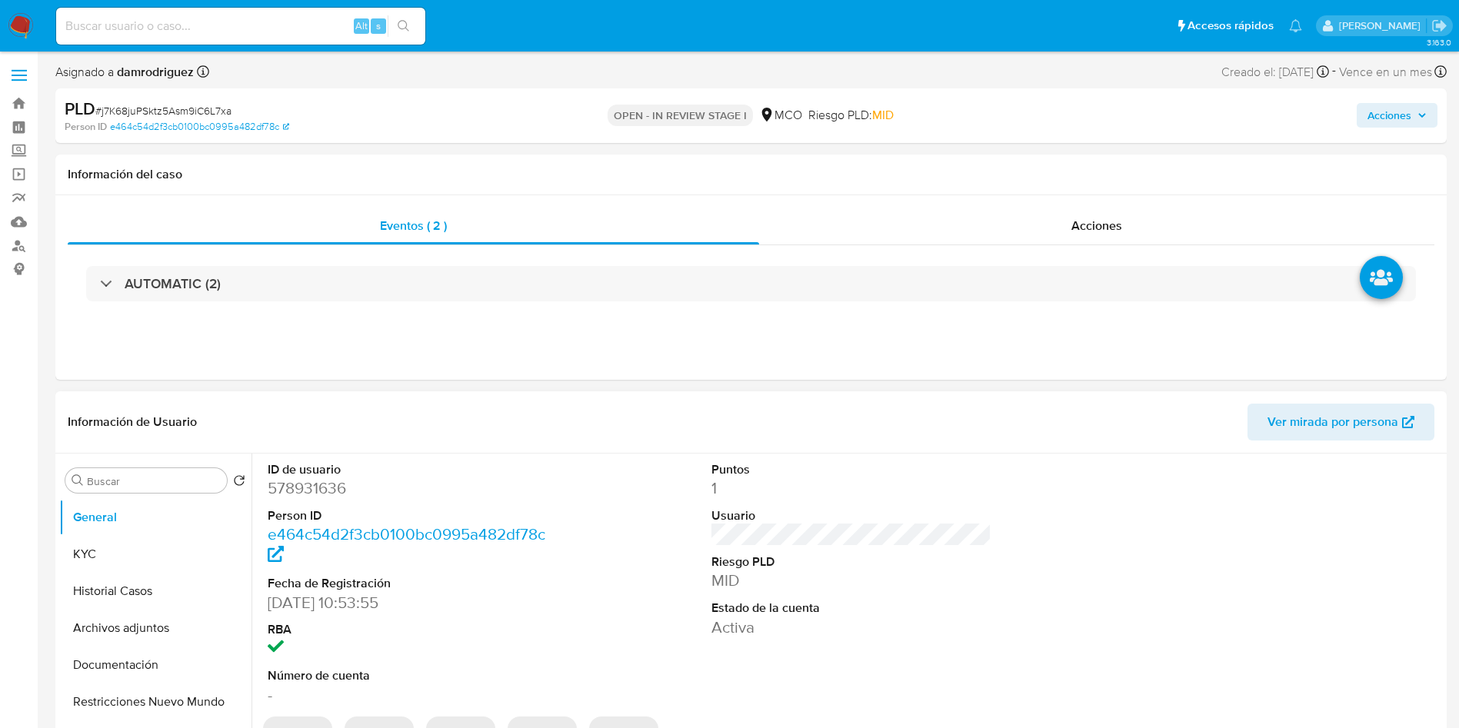
click at [324, 495] on dd "578931636" at bounding box center [408, 489] width 281 height 22
copy dd "578931636"
click at [308, 479] on dd "578931636" at bounding box center [408, 489] width 281 height 22
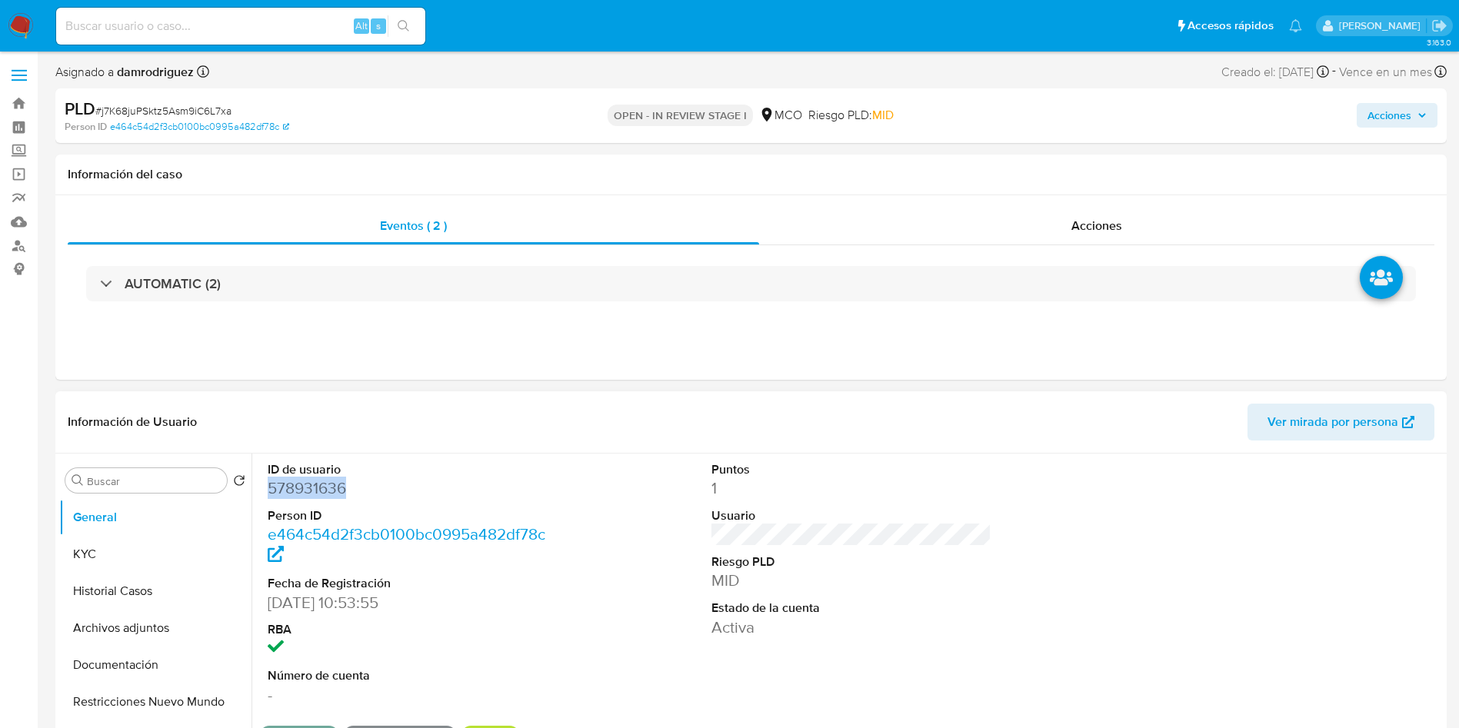
click at [310, 484] on dd "578931636" at bounding box center [408, 489] width 281 height 22
click at [127, 583] on button "Historial Casos" at bounding box center [149, 591] width 180 height 37
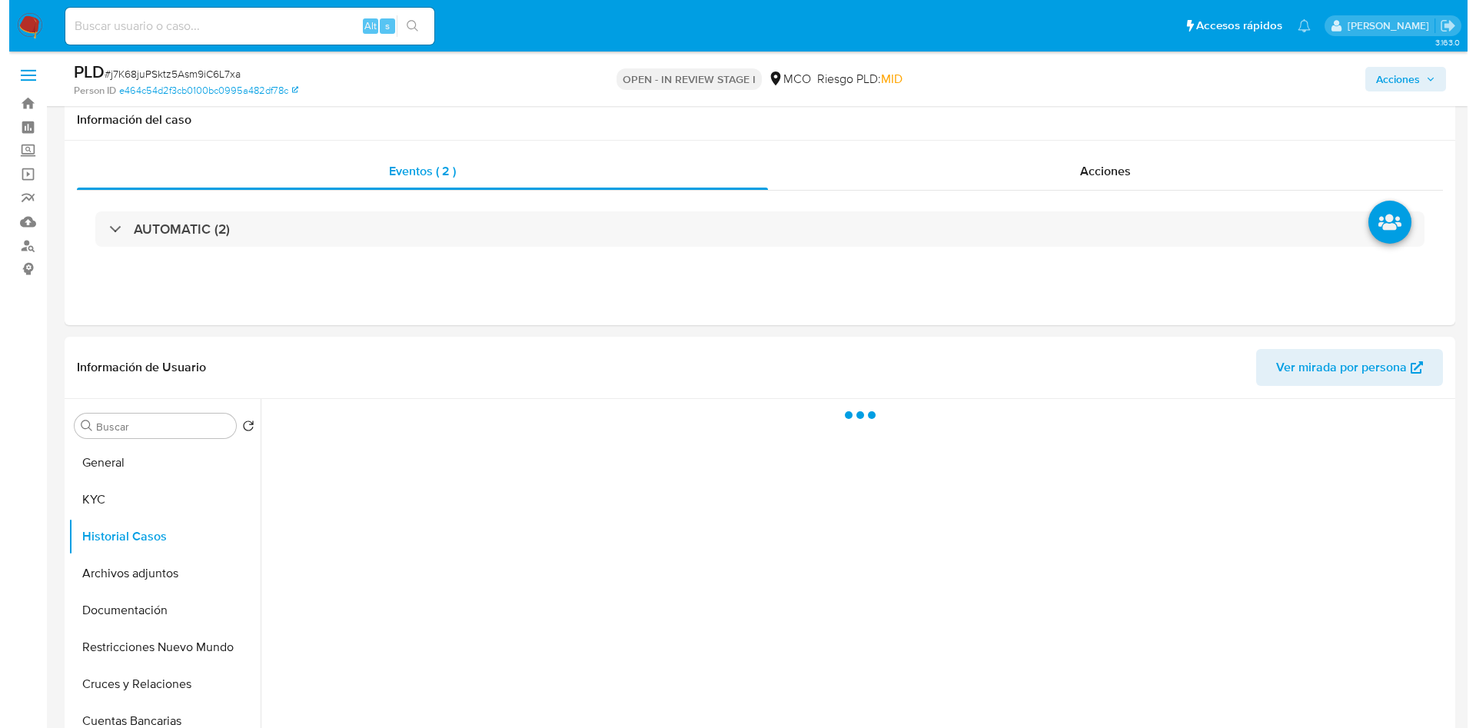
scroll to position [115, 0]
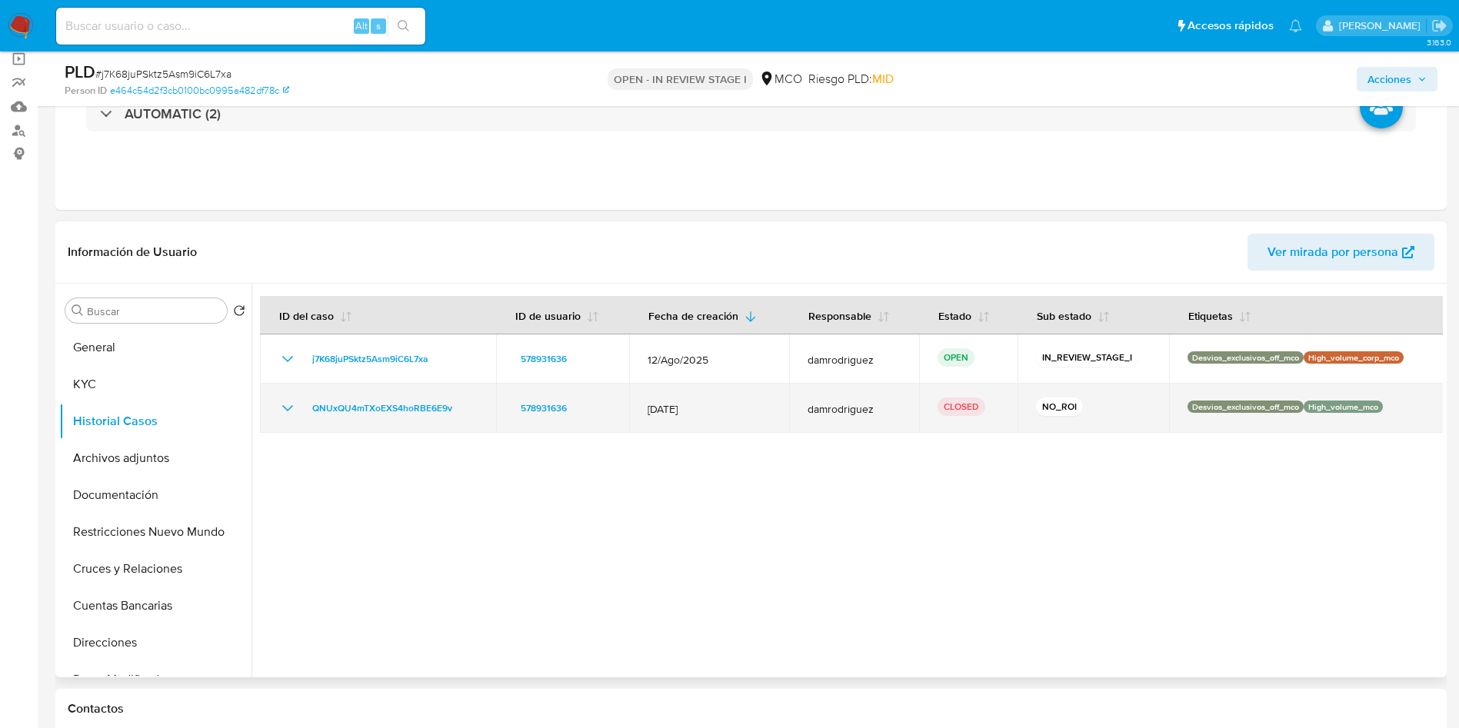
click at [290, 407] on icon "Mostrar/Ocultar" at bounding box center [287, 408] width 18 height 18
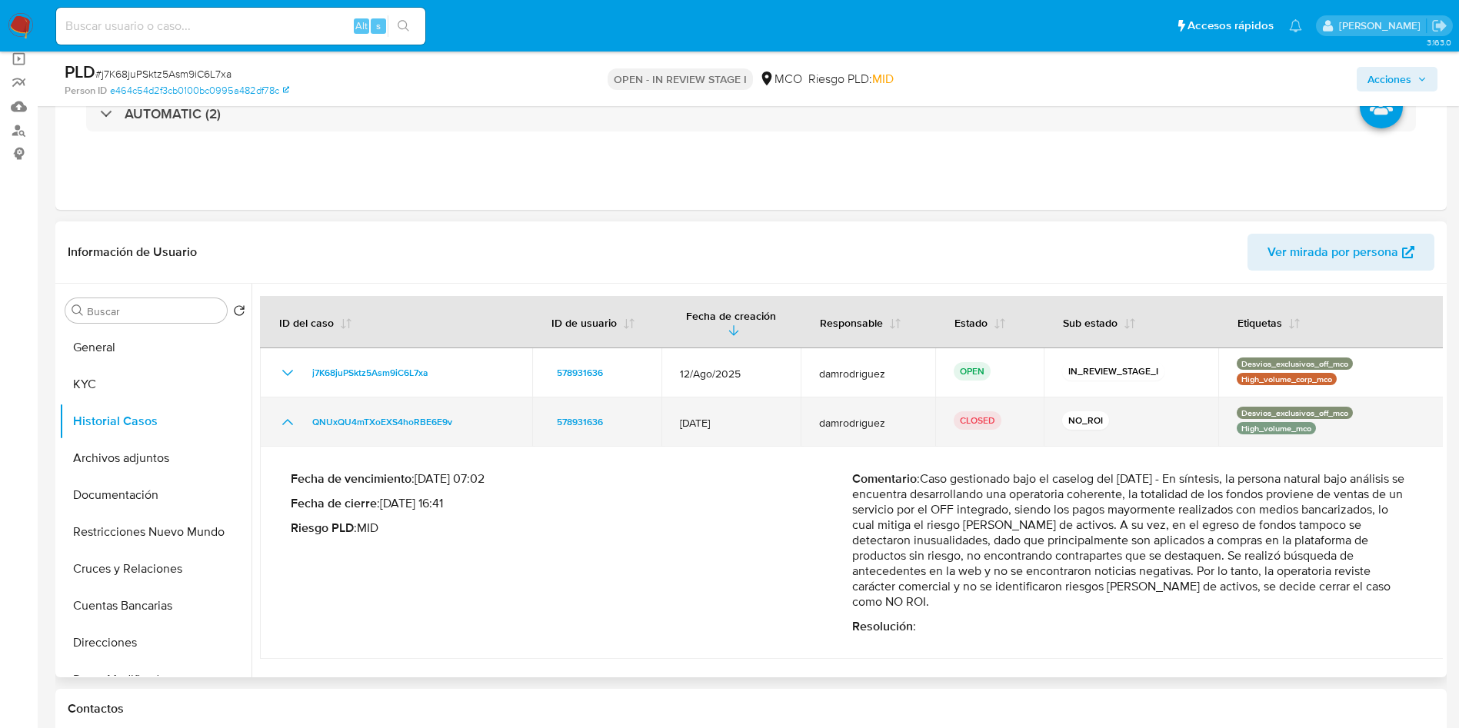
click at [290, 407] on td "QNUxQU4mTXoEXS4hoRBE6E9v" at bounding box center [396, 422] width 272 height 49
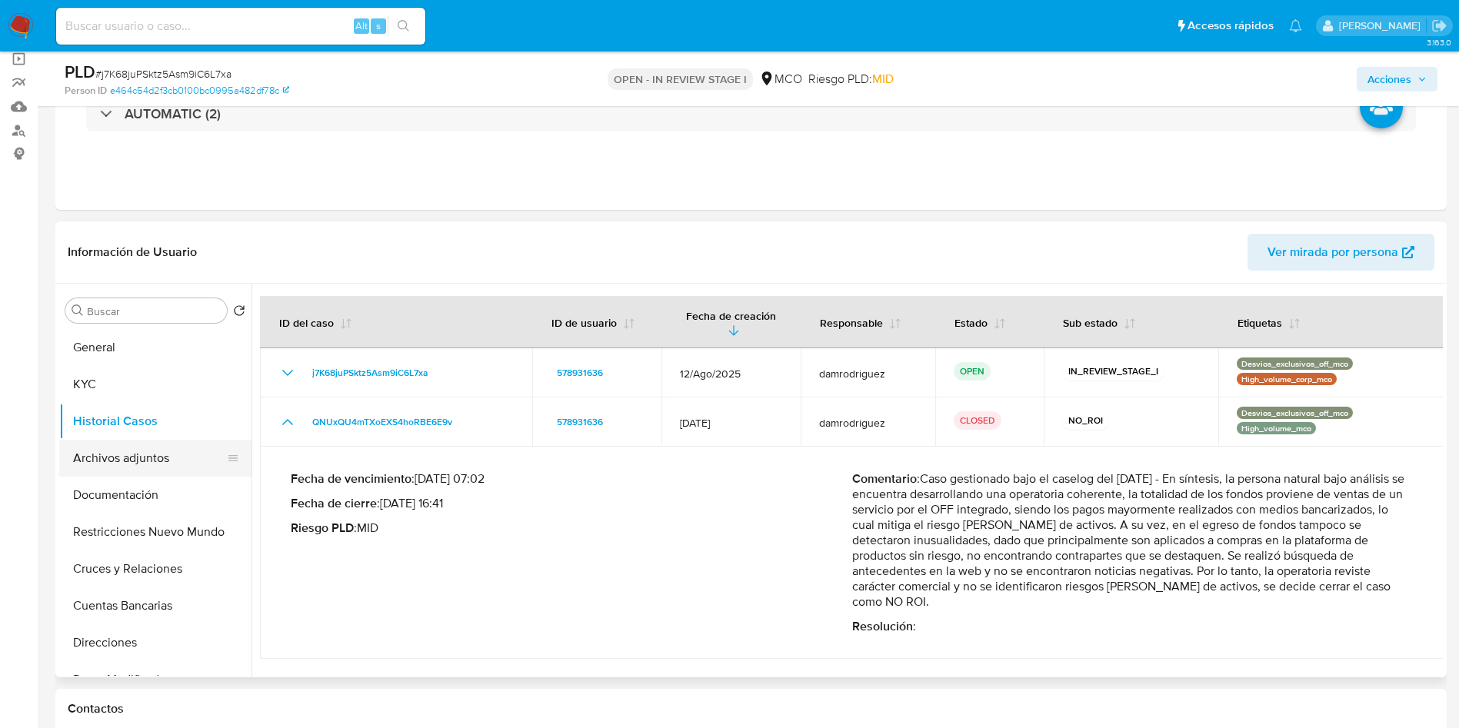
click at [137, 461] on button "Archivos adjuntos" at bounding box center [149, 458] width 180 height 37
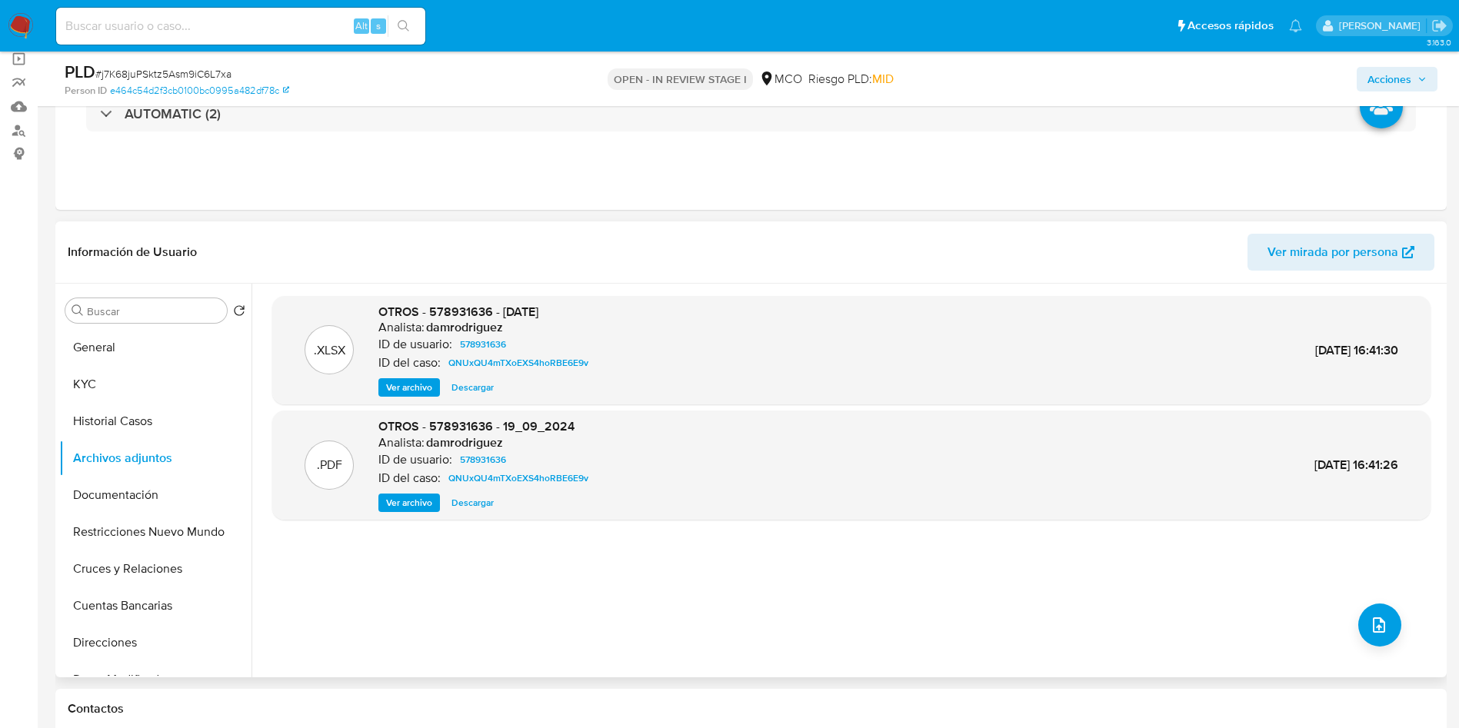
click at [411, 500] on span "Ver archivo" at bounding box center [409, 502] width 46 height 15
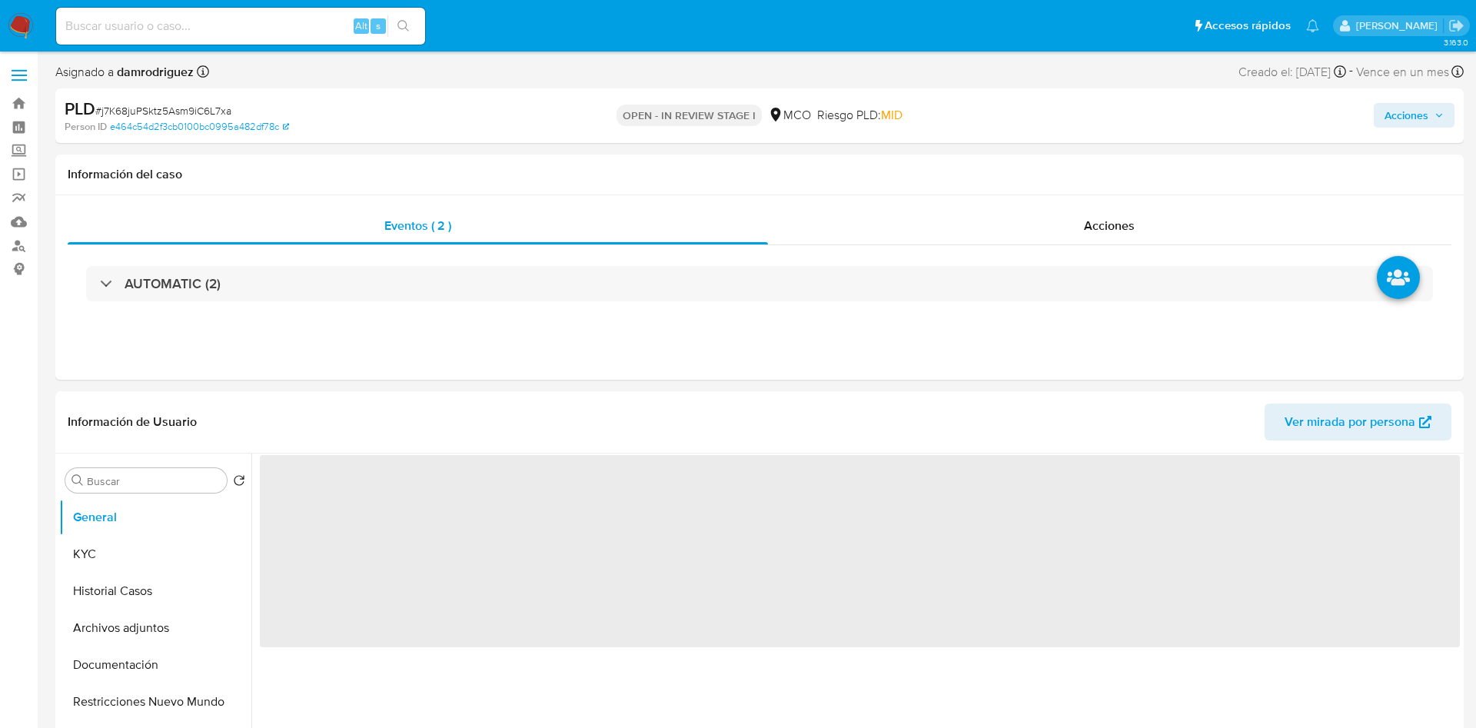
select select "10"
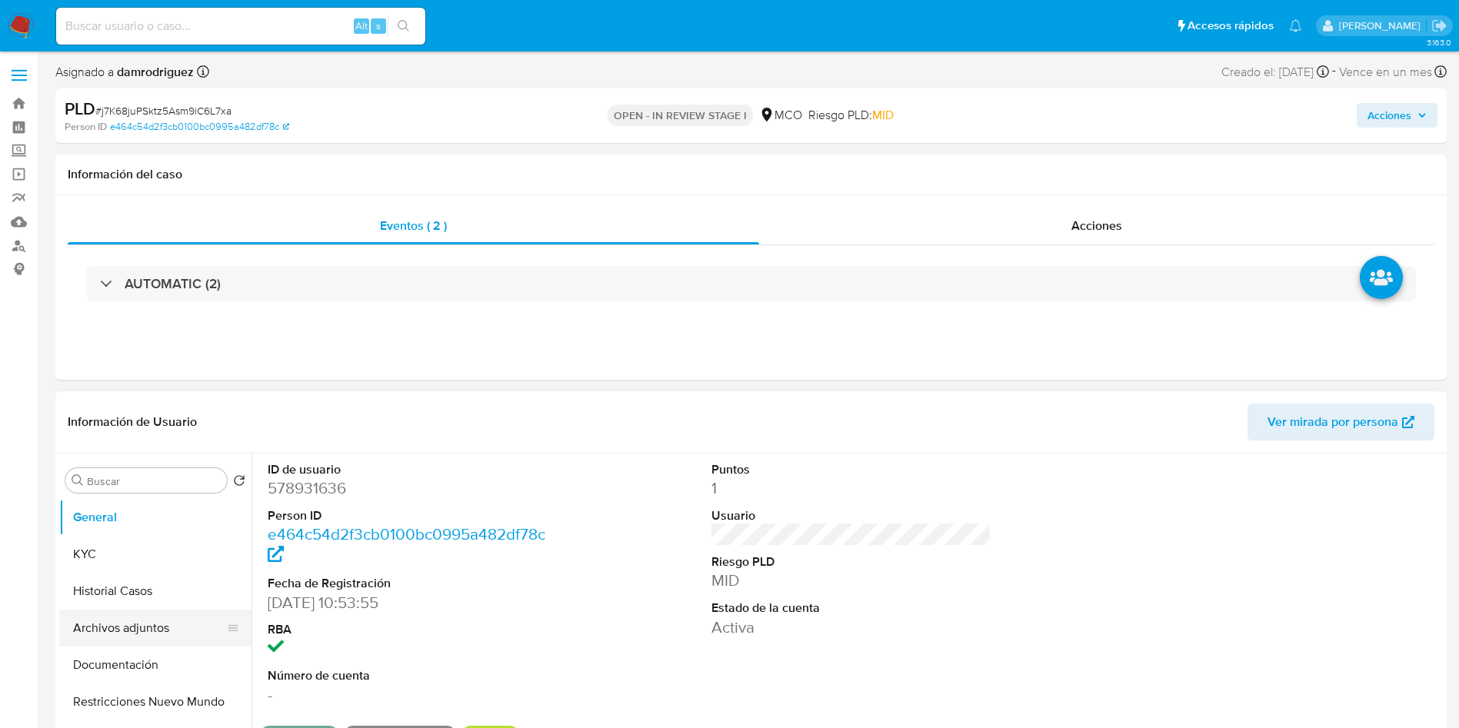
click at [131, 630] on button "Archivos adjuntos" at bounding box center [149, 628] width 180 height 37
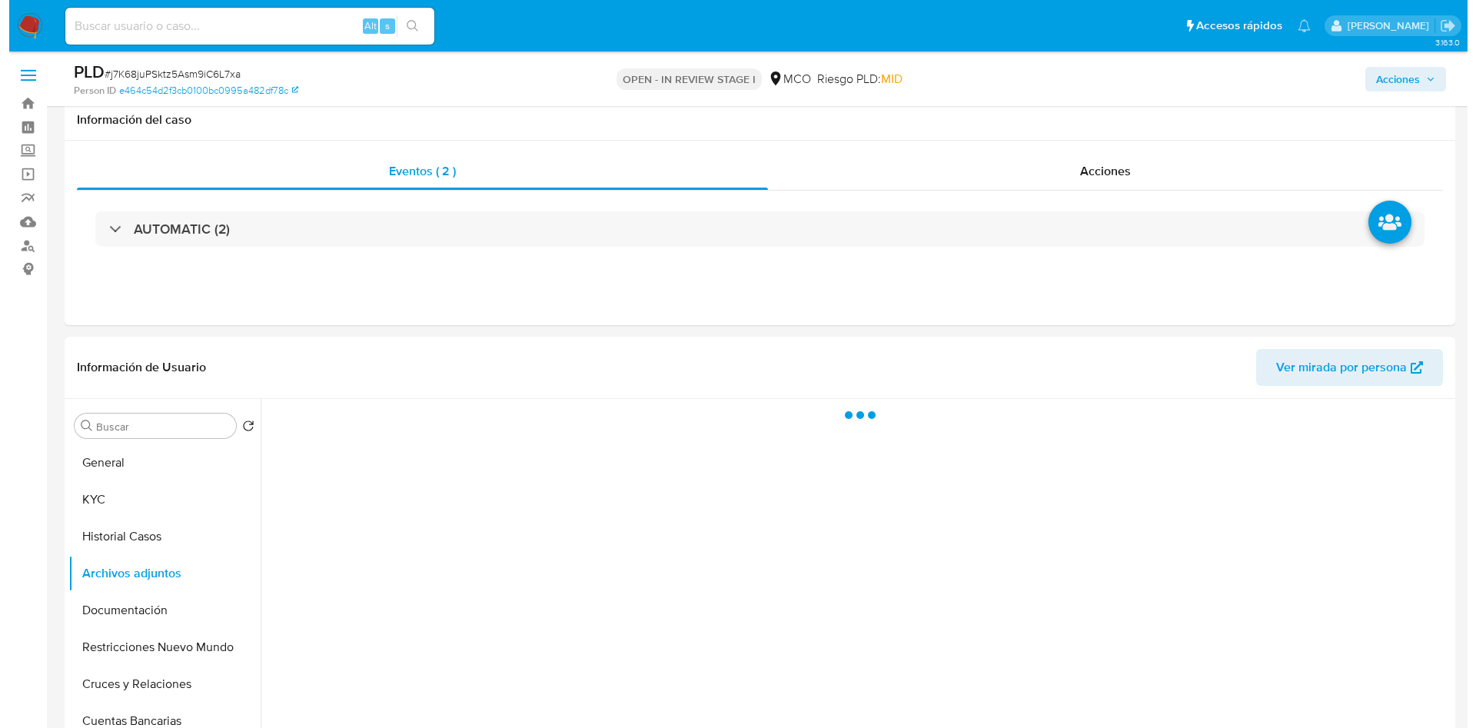
scroll to position [115, 0]
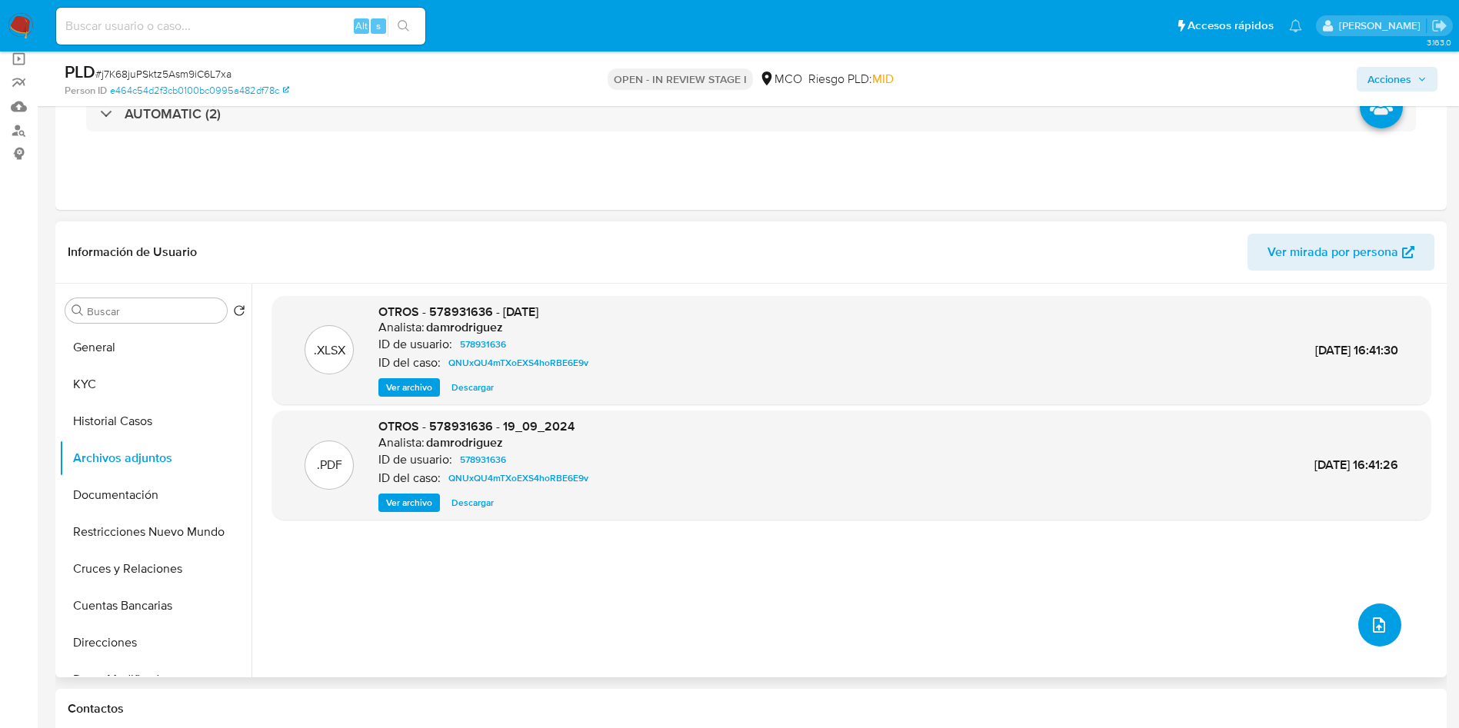
click at [1378, 624] on icon "upload-file" at bounding box center [1378, 625] width 18 height 18
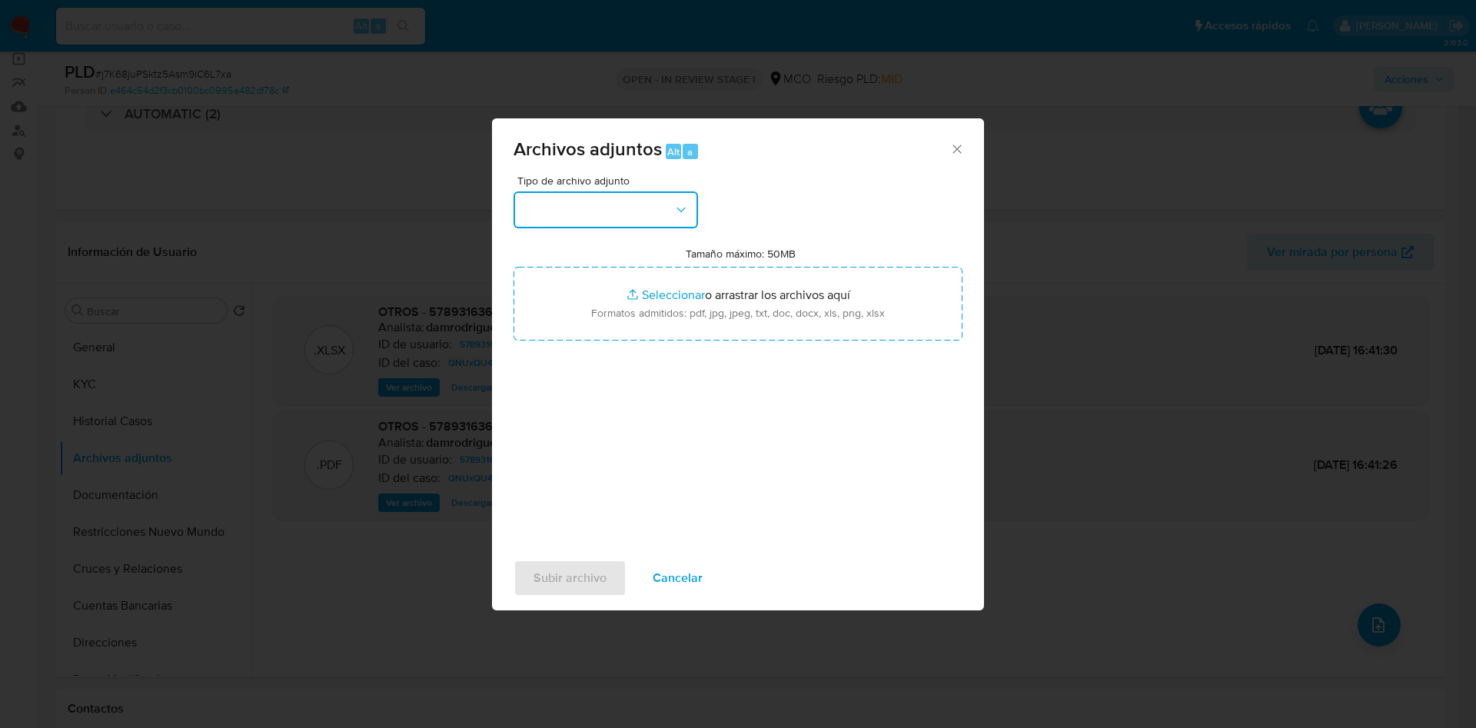
click at [584, 199] on button "button" at bounding box center [606, 209] width 185 height 37
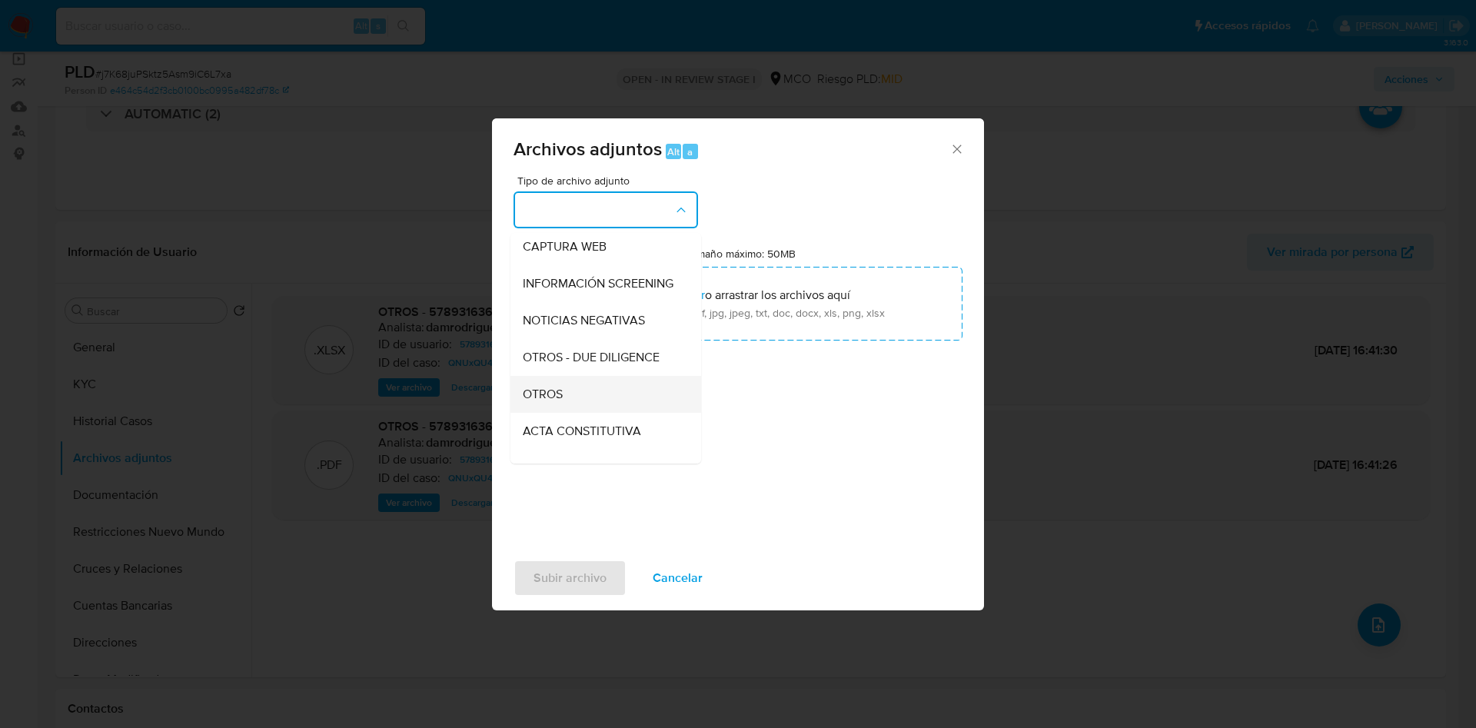
click at [576, 398] on div "OTROS" at bounding box center [601, 394] width 157 height 37
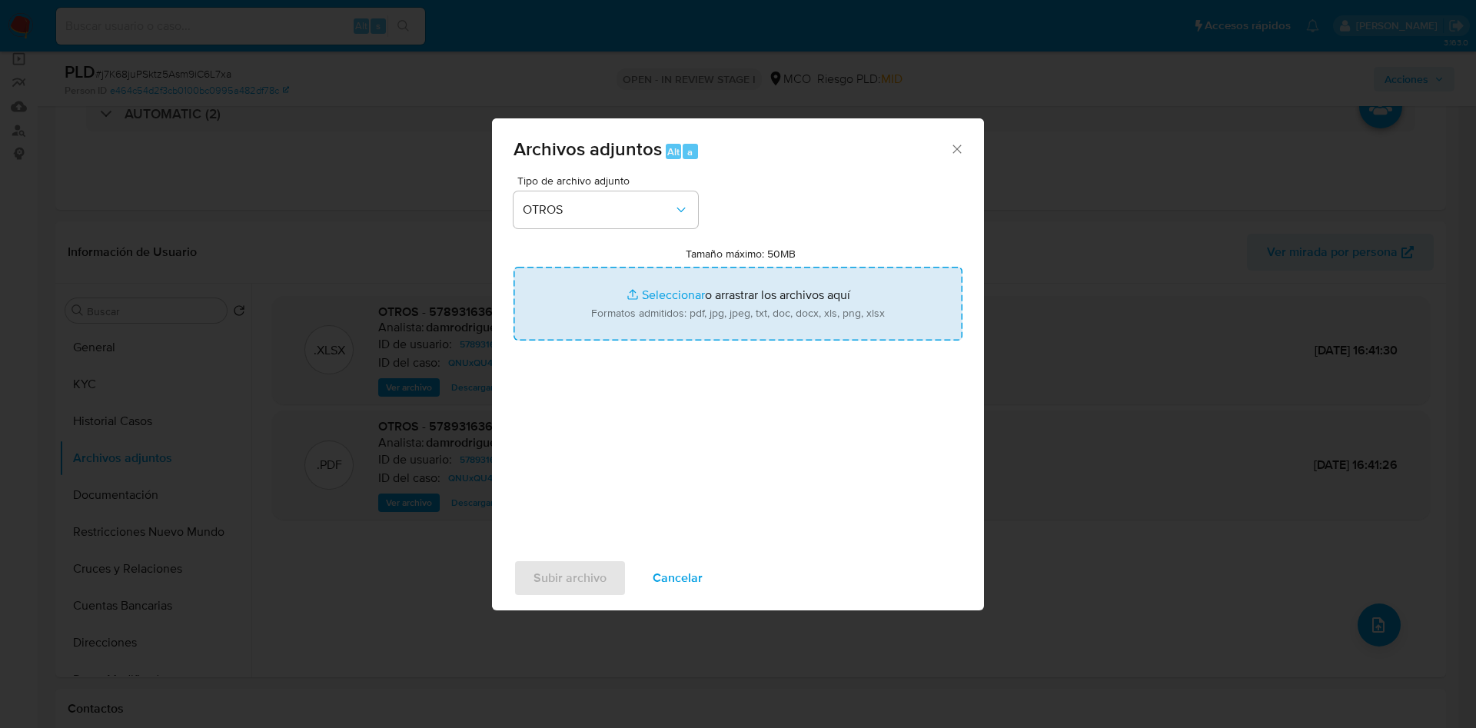
click at [651, 319] on input "Tamaño máximo: 50MB Seleccionar archivos" at bounding box center [738, 304] width 449 height 74
type input "C:\fakepath\578931636 - 09_10_2025.pdf"
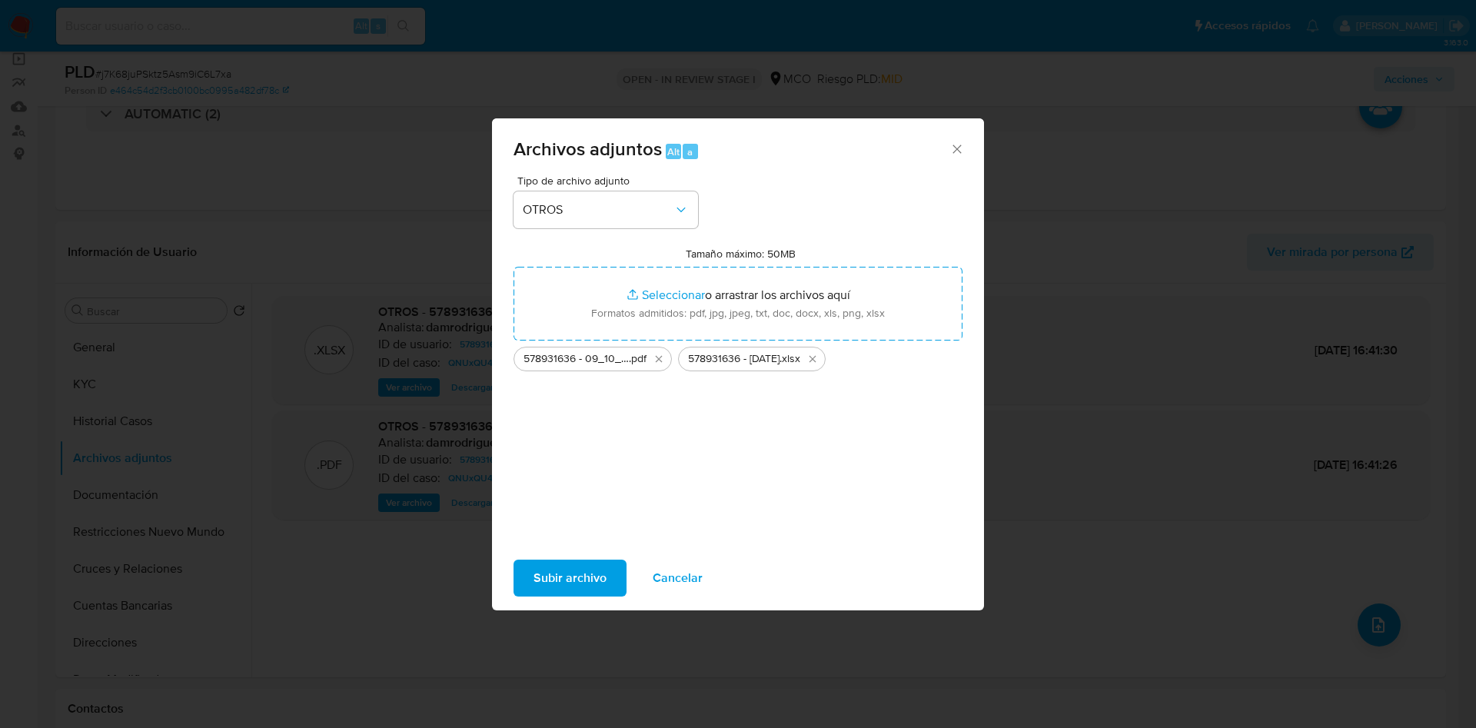
click at [565, 572] on span "Subir archivo" at bounding box center [570, 578] width 73 height 34
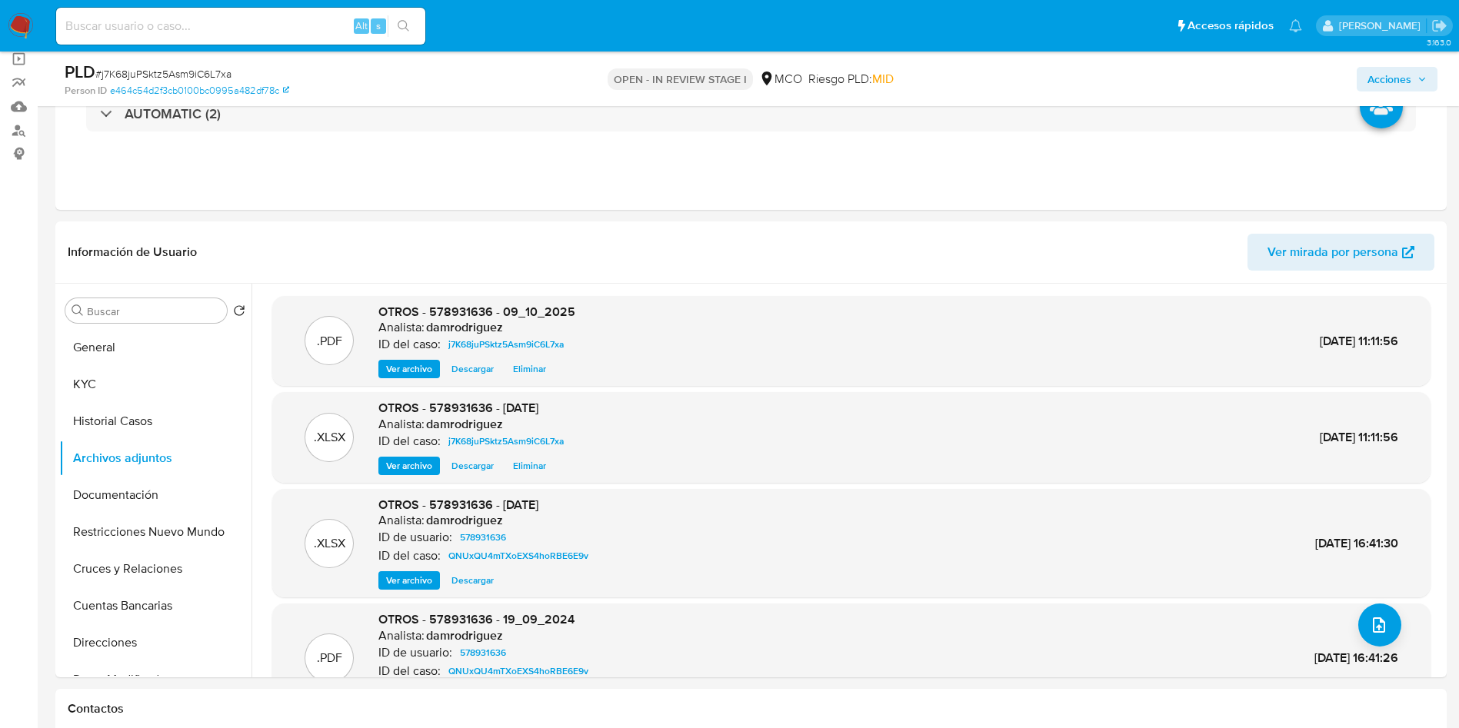
click at [1413, 72] on span "Acciones" at bounding box center [1396, 79] width 59 height 22
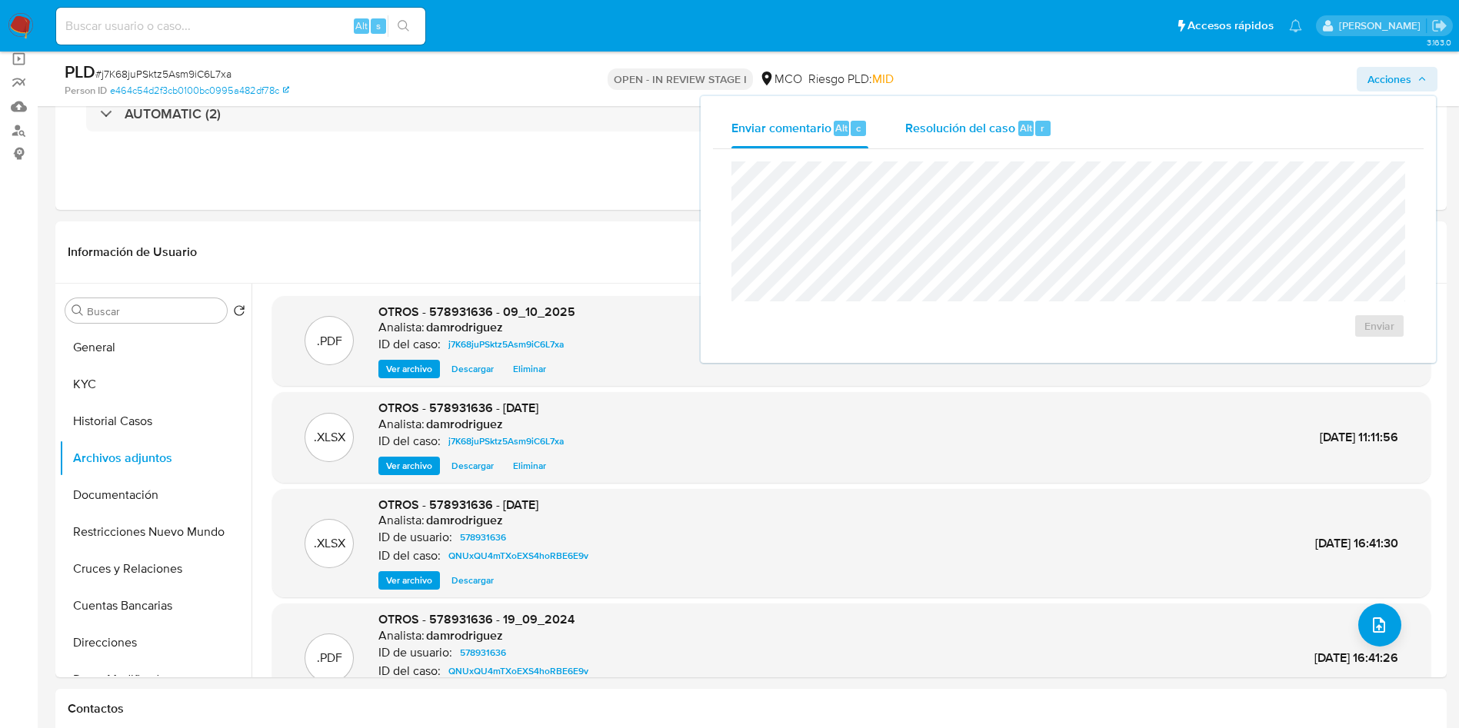
click at [912, 113] on div "Resolución del caso Alt r" at bounding box center [978, 128] width 147 height 40
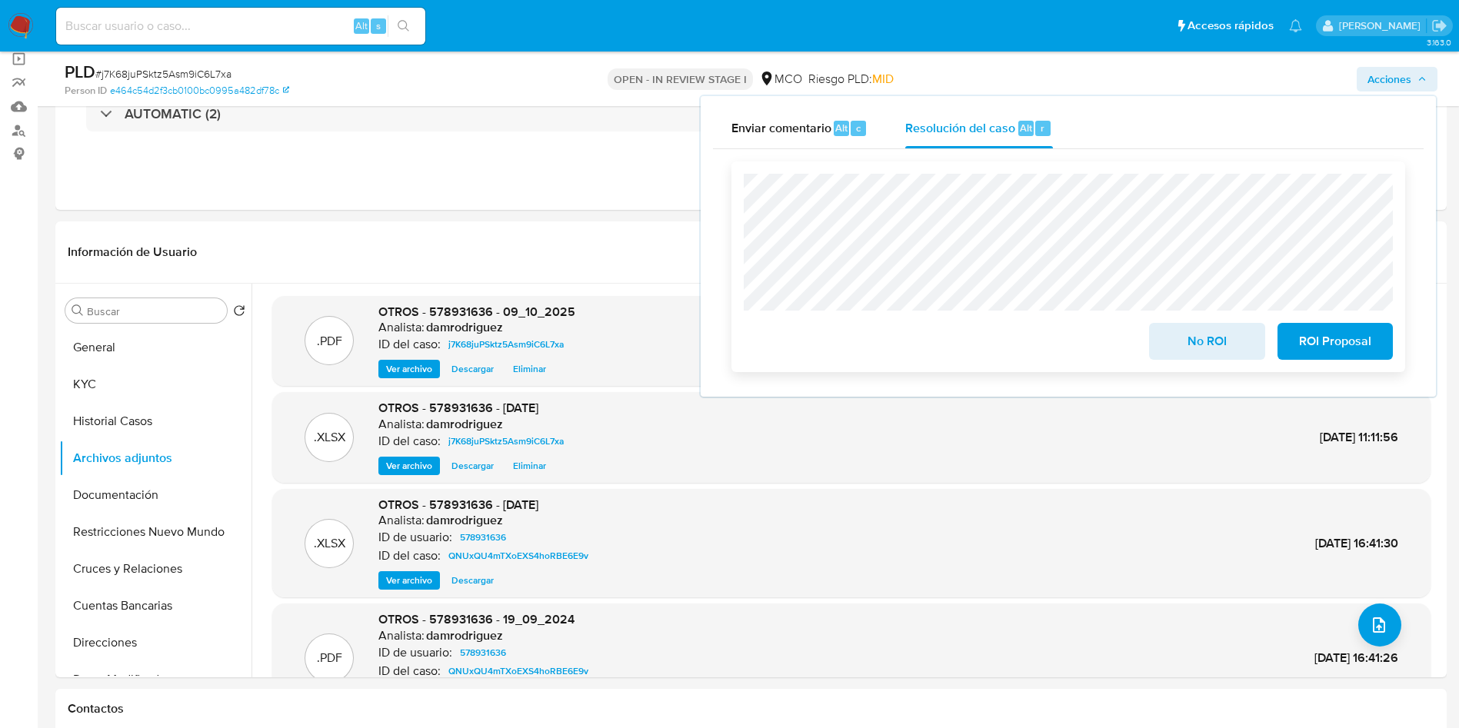
click at [1215, 345] on span "No ROI" at bounding box center [1206, 341] width 75 height 34
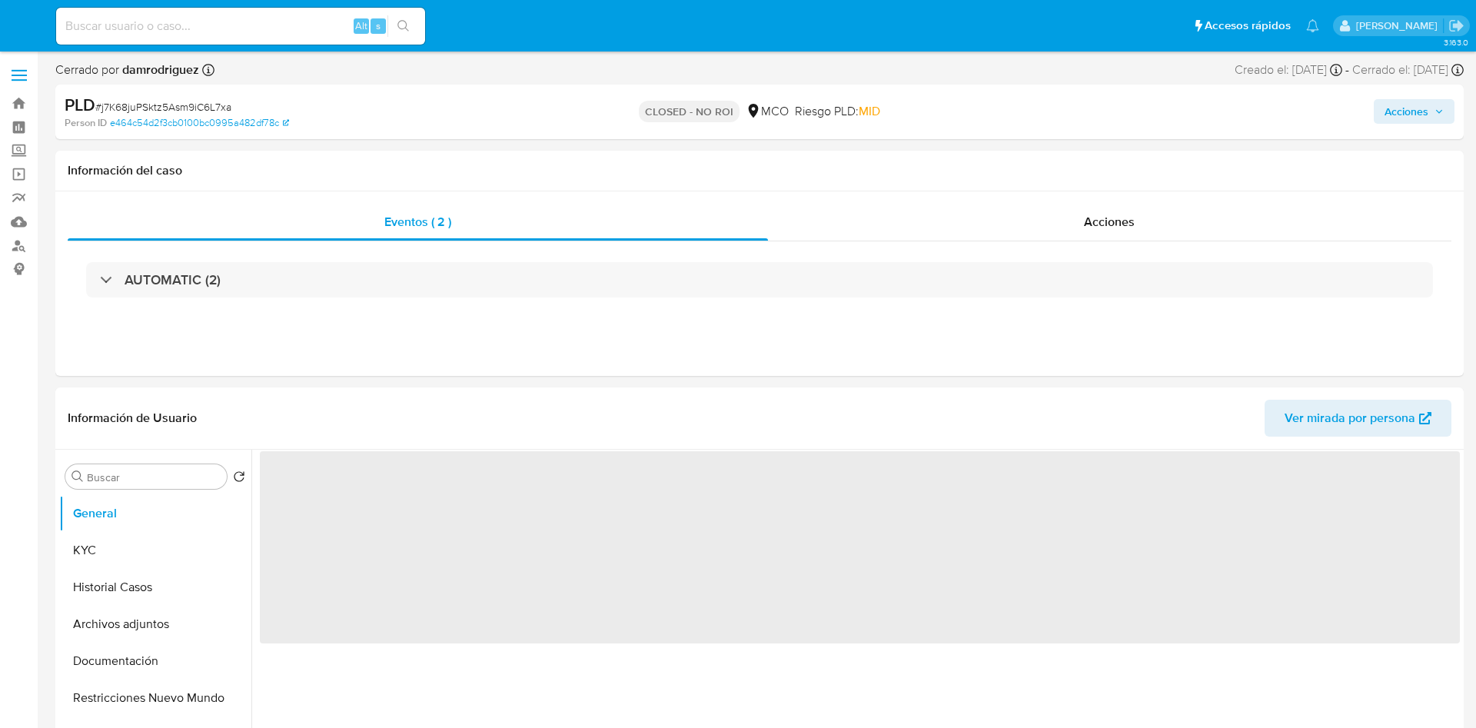
select select "10"
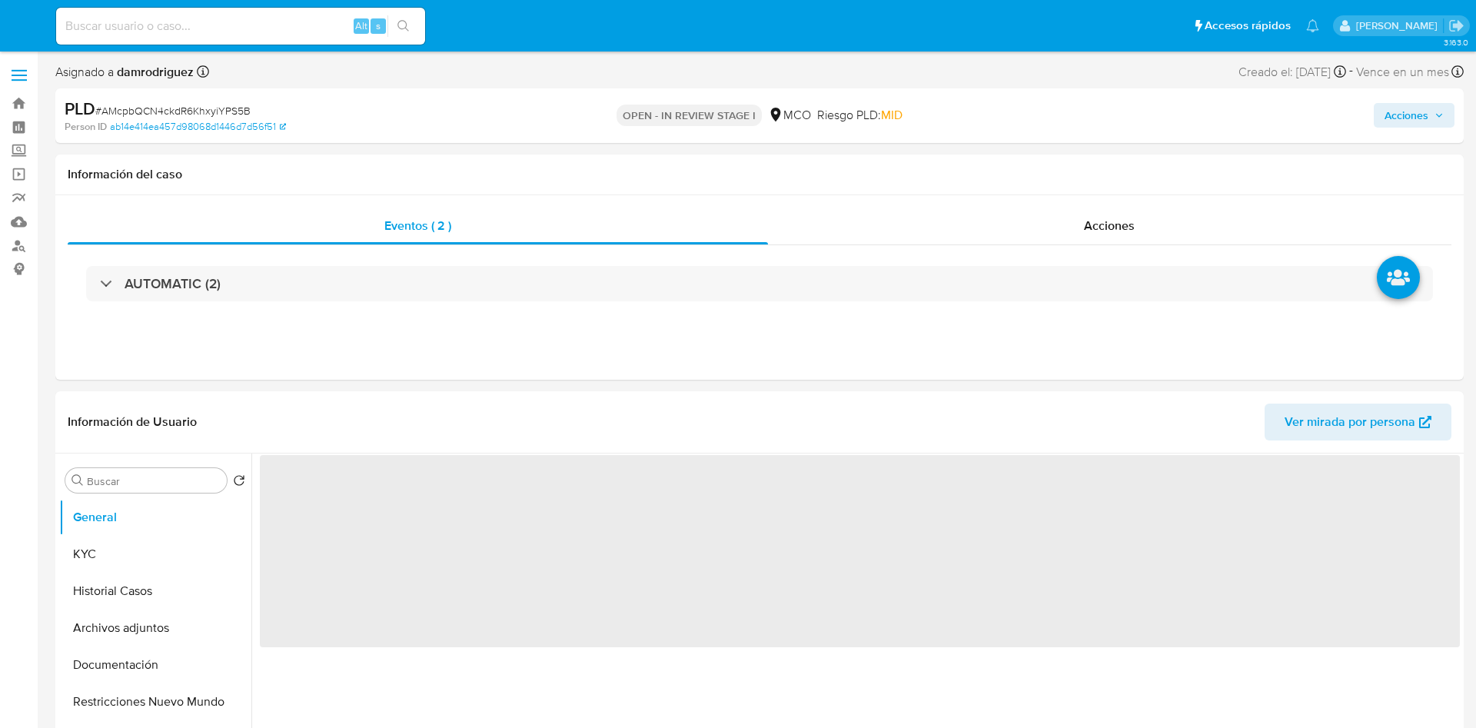
select select "10"
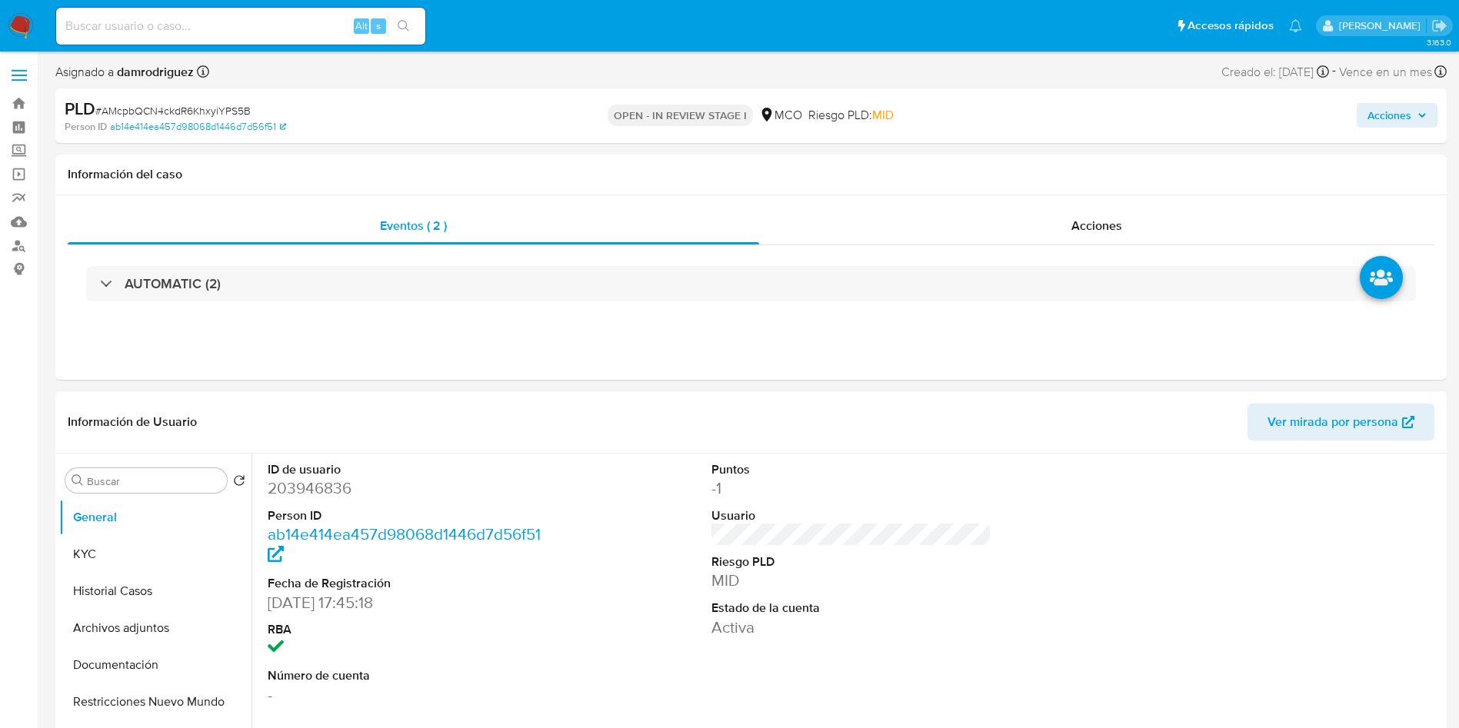
click at [318, 464] on dt "ID de usuario" at bounding box center [408, 469] width 281 height 17
click at [305, 491] on dd "203946836" at bounding box center [408, 489] width 281 height 22
copy dd "203946836"
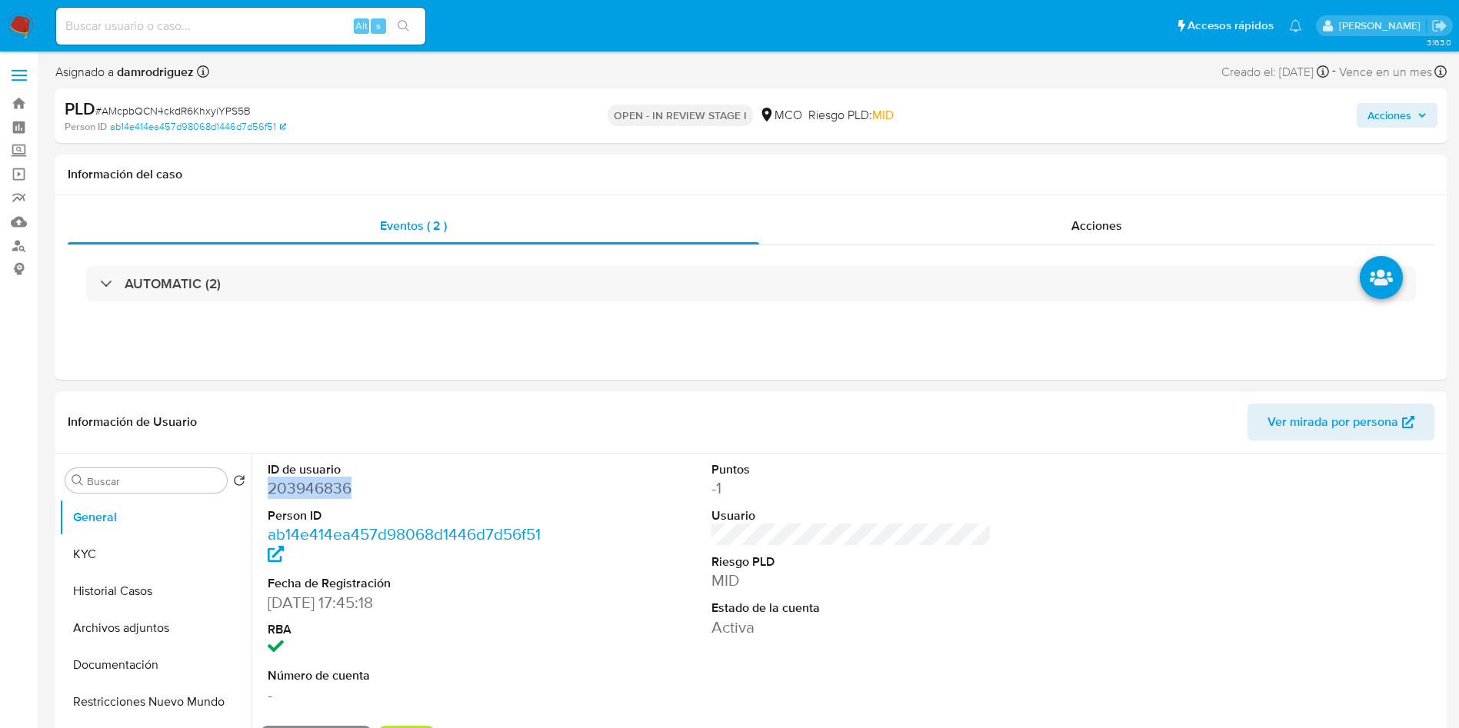
click at [318, 491] on dd "203946836" at bounding box center [408, 489] width 281 height 22
click at [98, 585] on button "Historial Casos" at bounding box center [149, 591] width 180 height 37
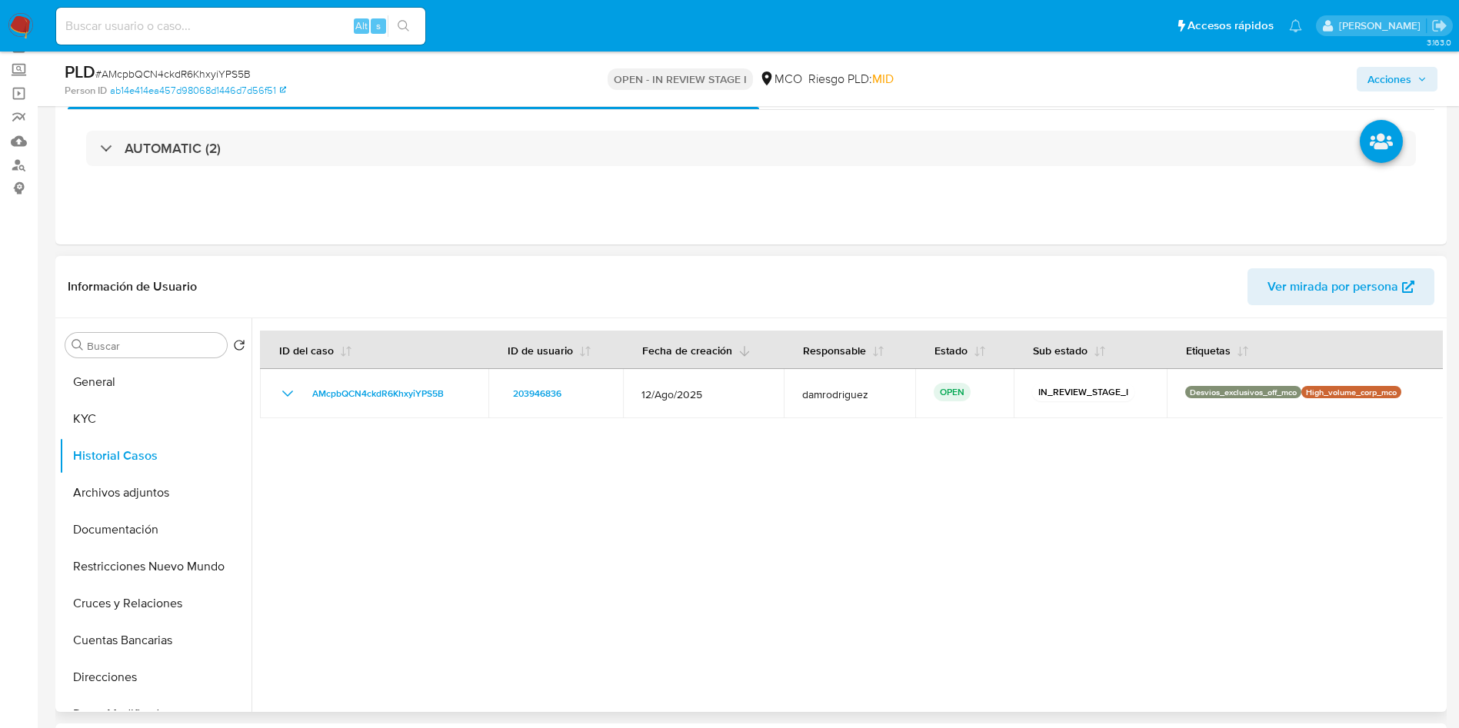
scroll to position [115, 0]
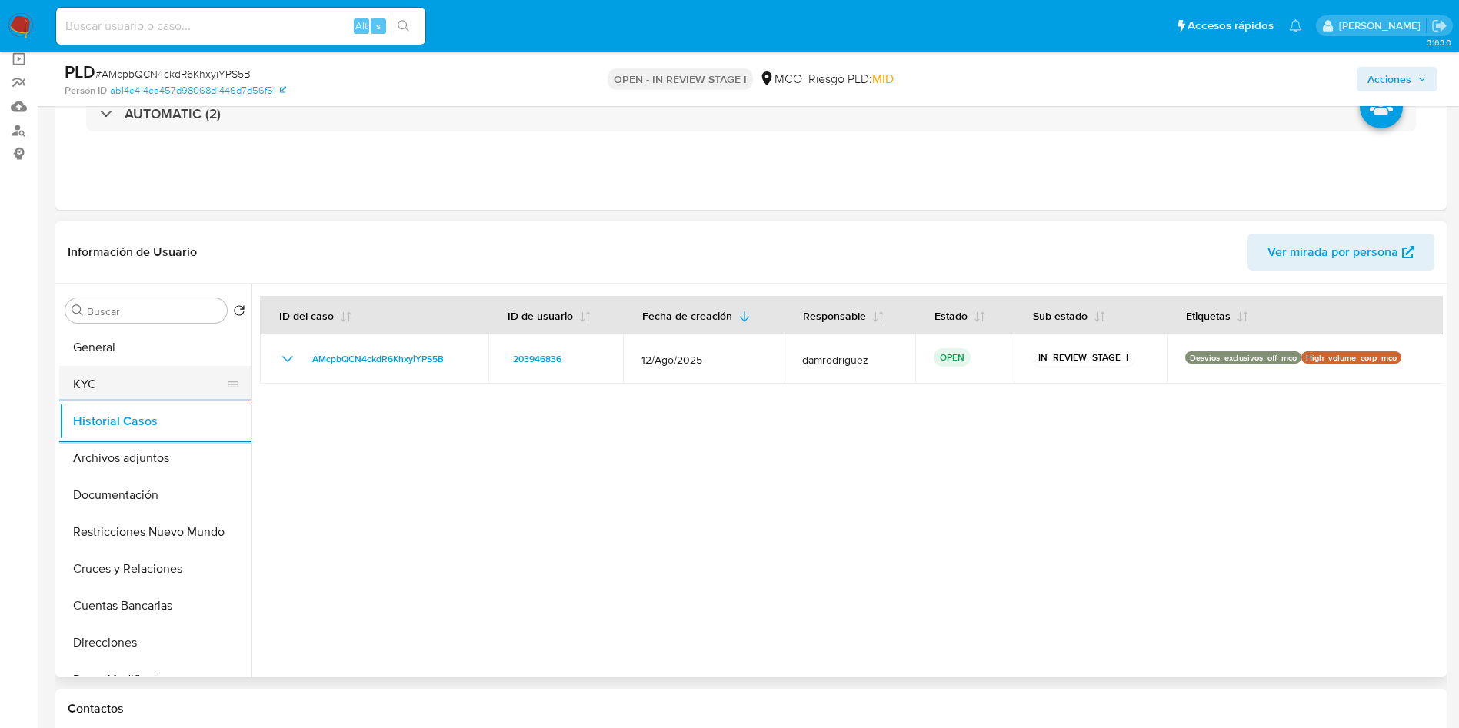
click at [134, 383] on button "KYC" at bounding box center [149, 384] width 180 height 37
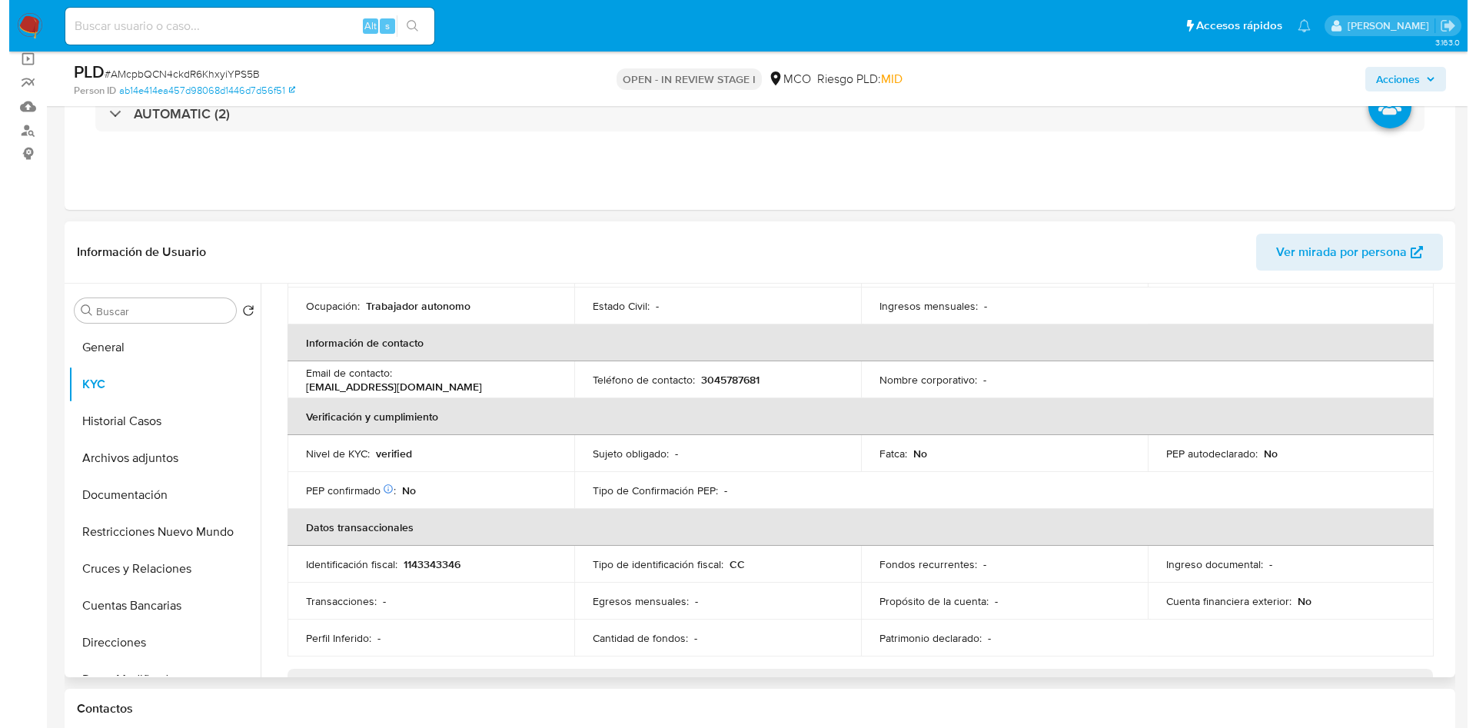
scroll to position [0, 0]
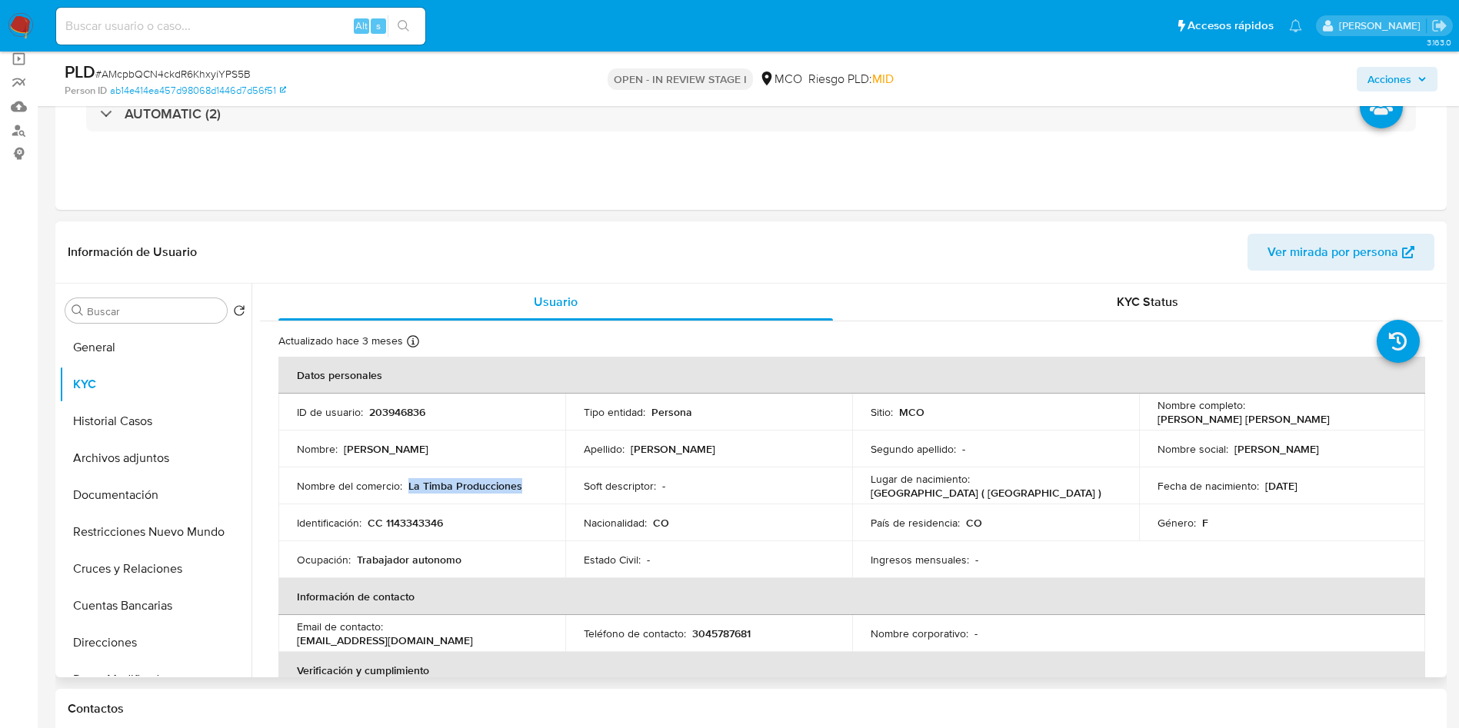
drag, startPoint x: 540, startPoint y: 486, endPoint x: 408, endPoint y: 488, distance: 132.3
click at [408, 488] on div "Nombre del comercio : La Timba Producciones" at bounding box center [422, 486] width 250 height 14
copy p "La Timba Producciones"
click at [126, 460] on button "Archivos adjuntos" at bounding box center [149, 458] width 180 height 37
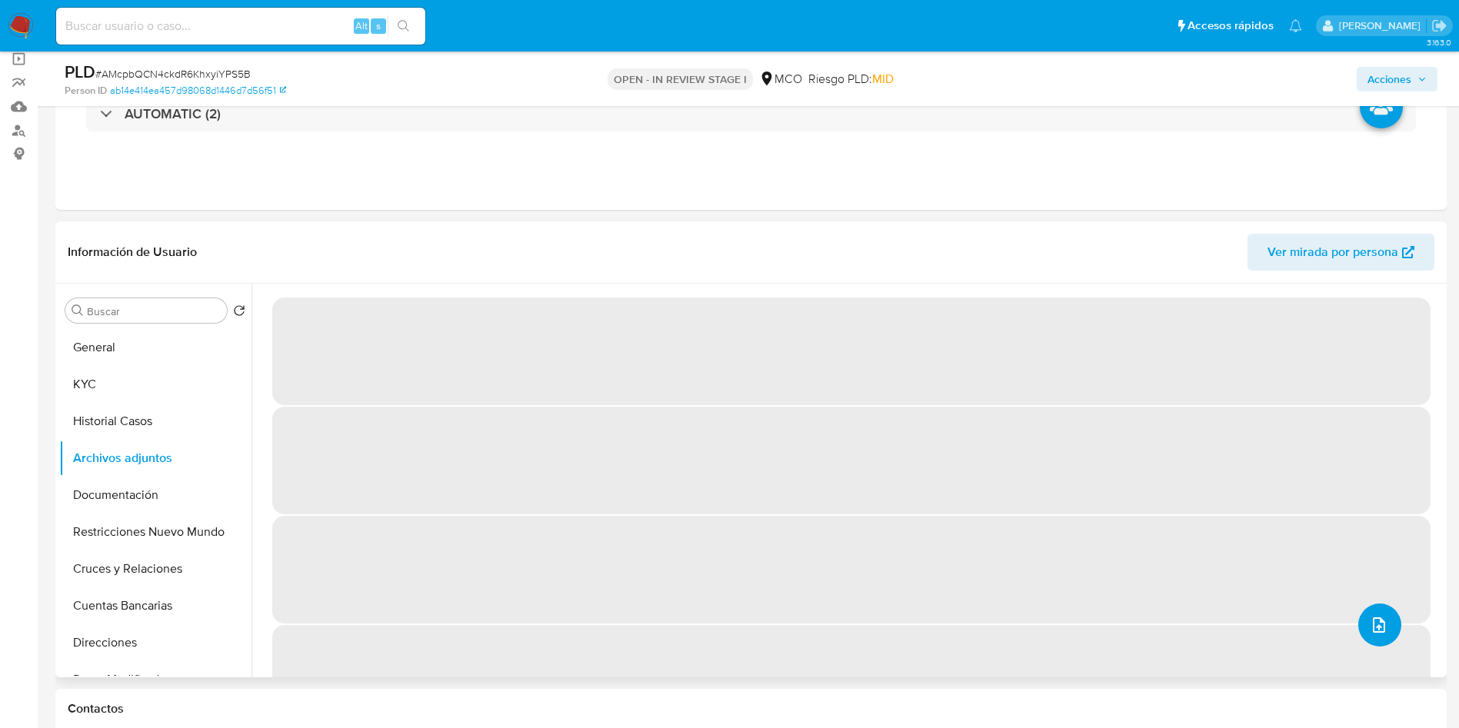
click at [1380, 629] on icon "upload-file" at bounding box center [1378, 625] width 18 height 18
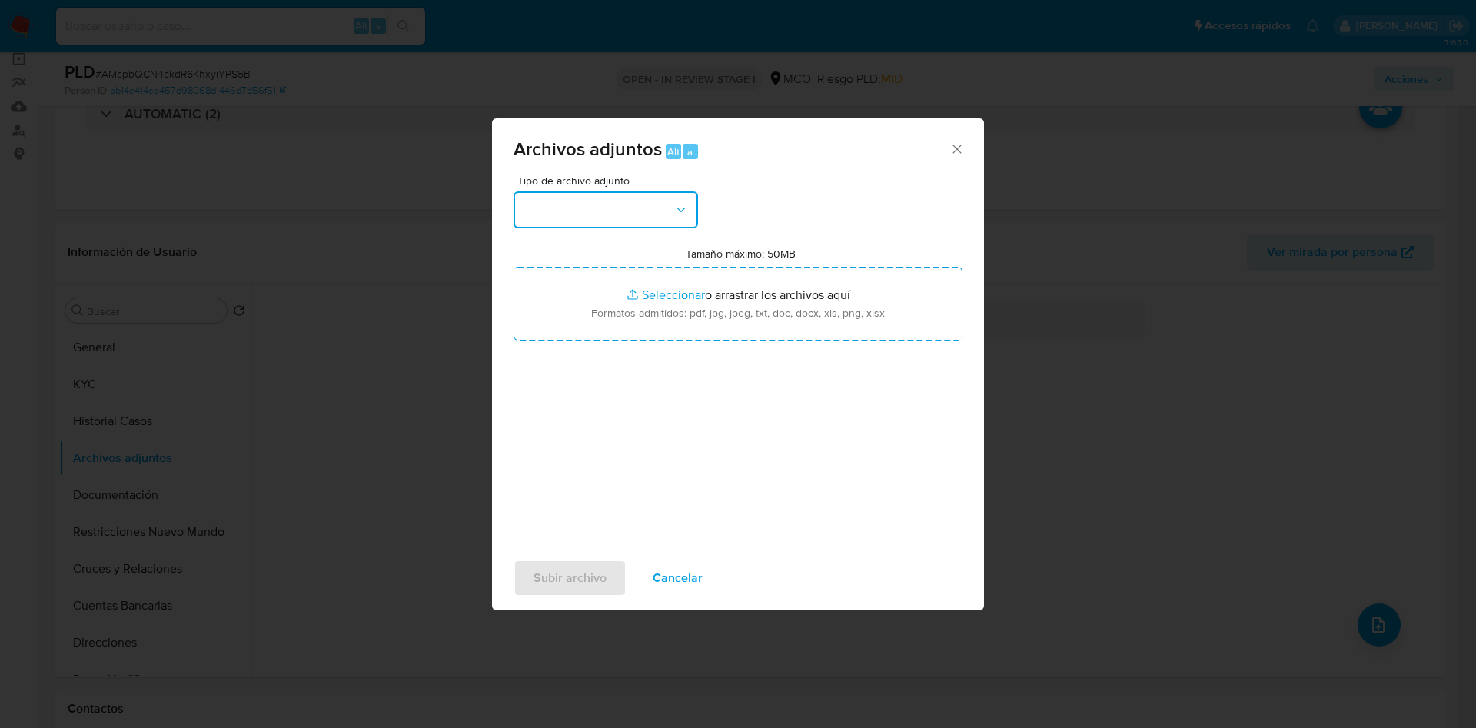
click at [604, 194] on button "button" at bounding box center [606, 209] width 185 height 37
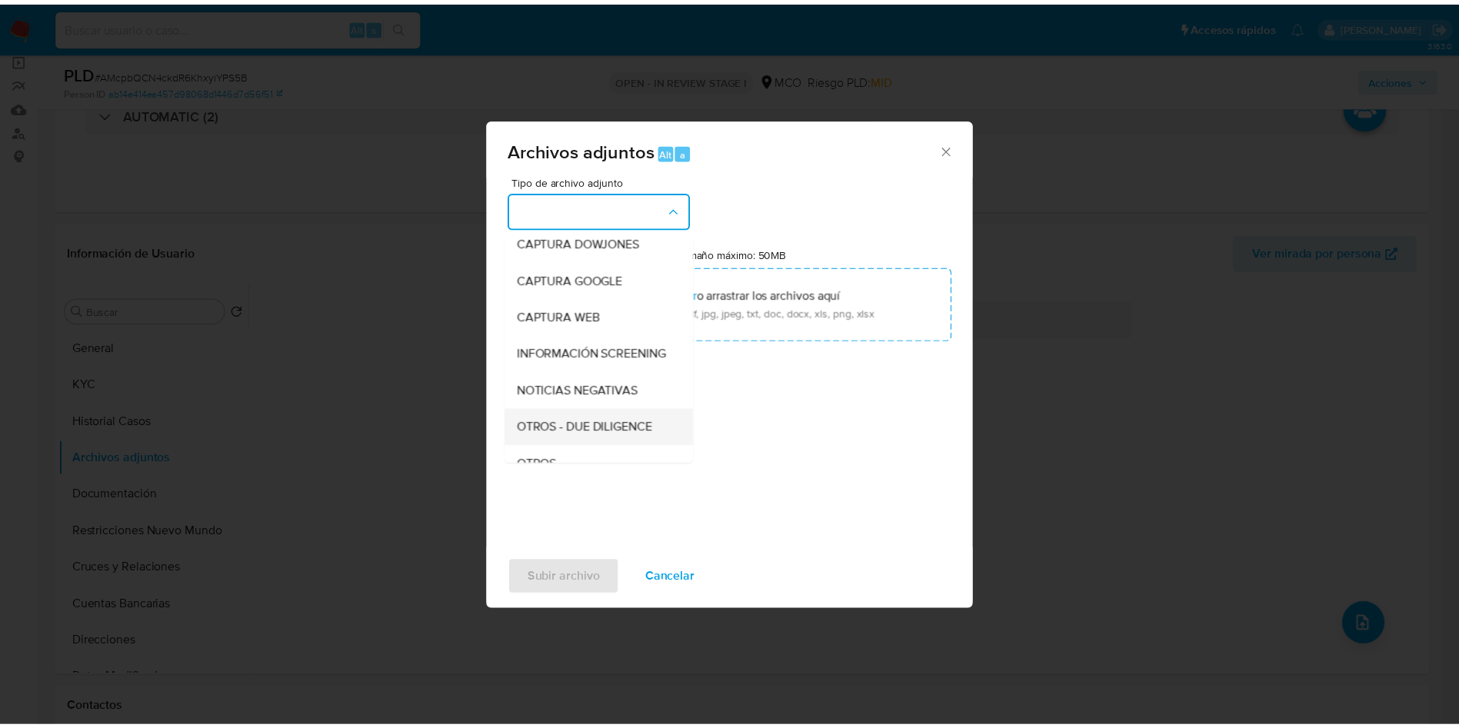
scroll to position [115, 0]
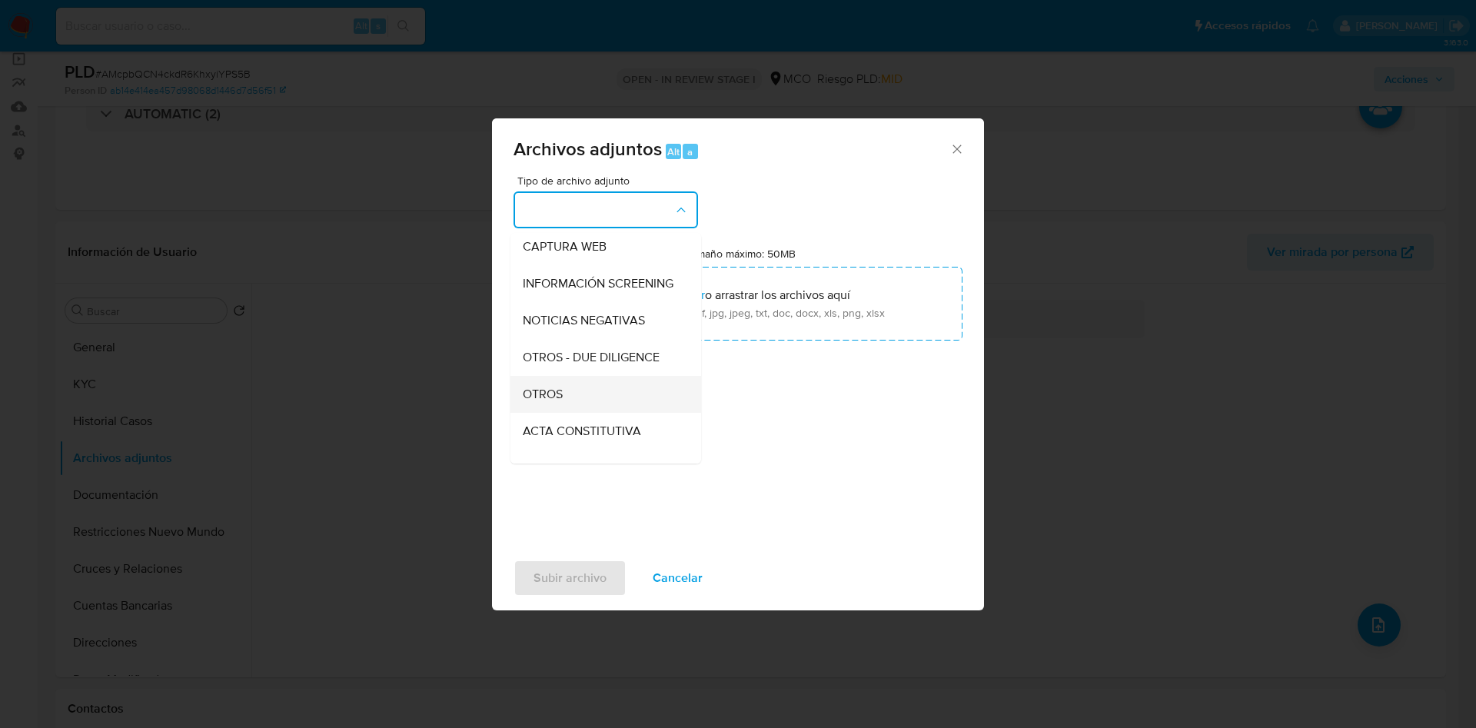
click at [577, 412] on div "OTROS" at bounding box center [601, 394] width 157 height 37
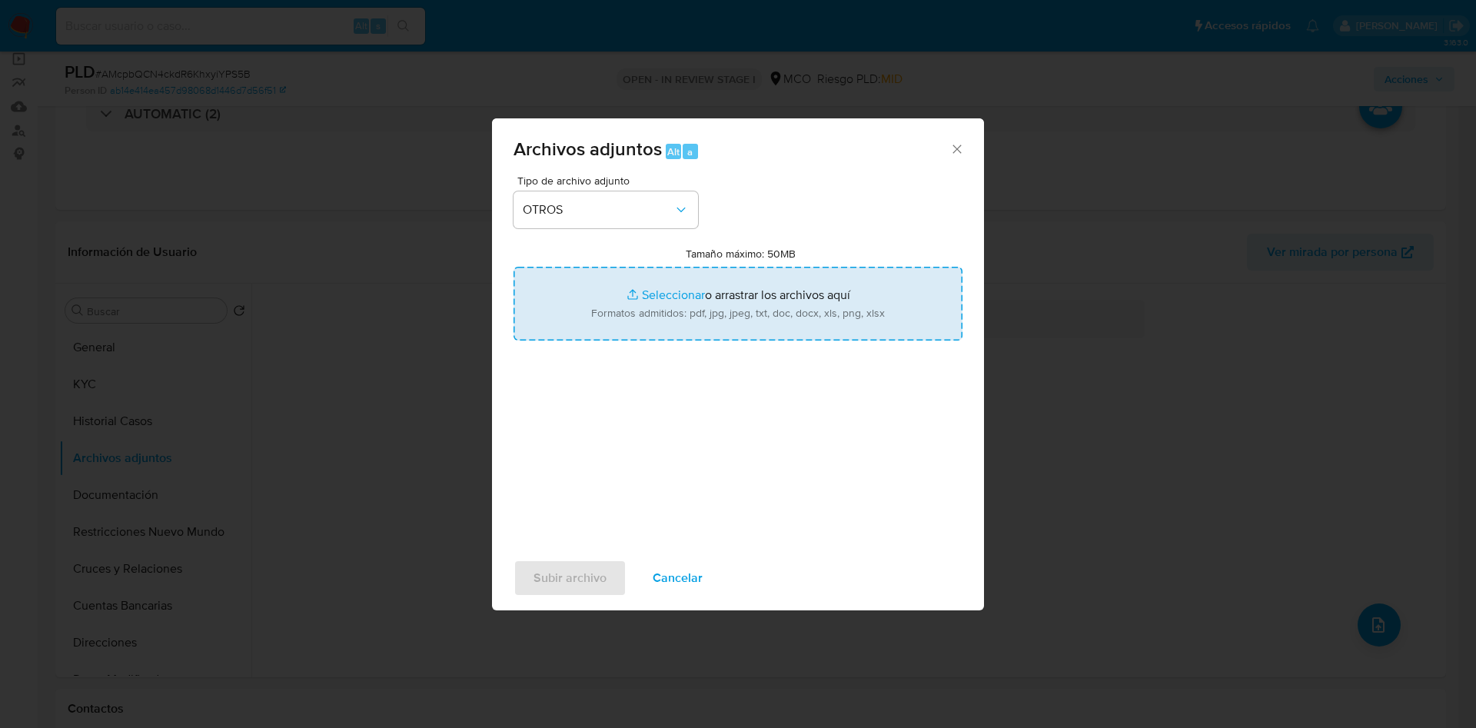
click at [711, 324] on input "Tamaño máximo: 50MB Seleccionar archivos" at bounding box center [738, 304] width 449 height 74
type input "C:\fakepath\203946836 - 09_10_2025.pdf"
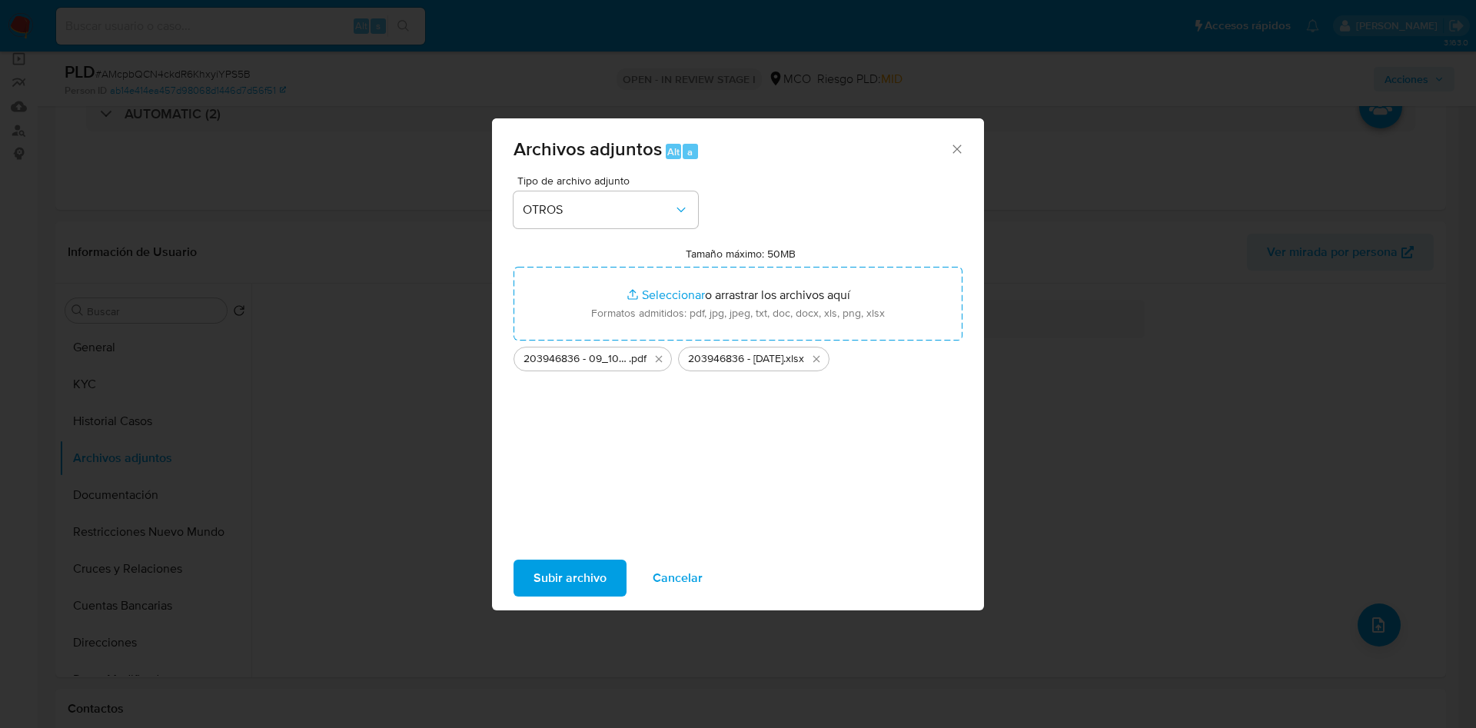
click at [579, 571] on span "Subir archivo" at bounding box center [570, 578] width 73 height 34
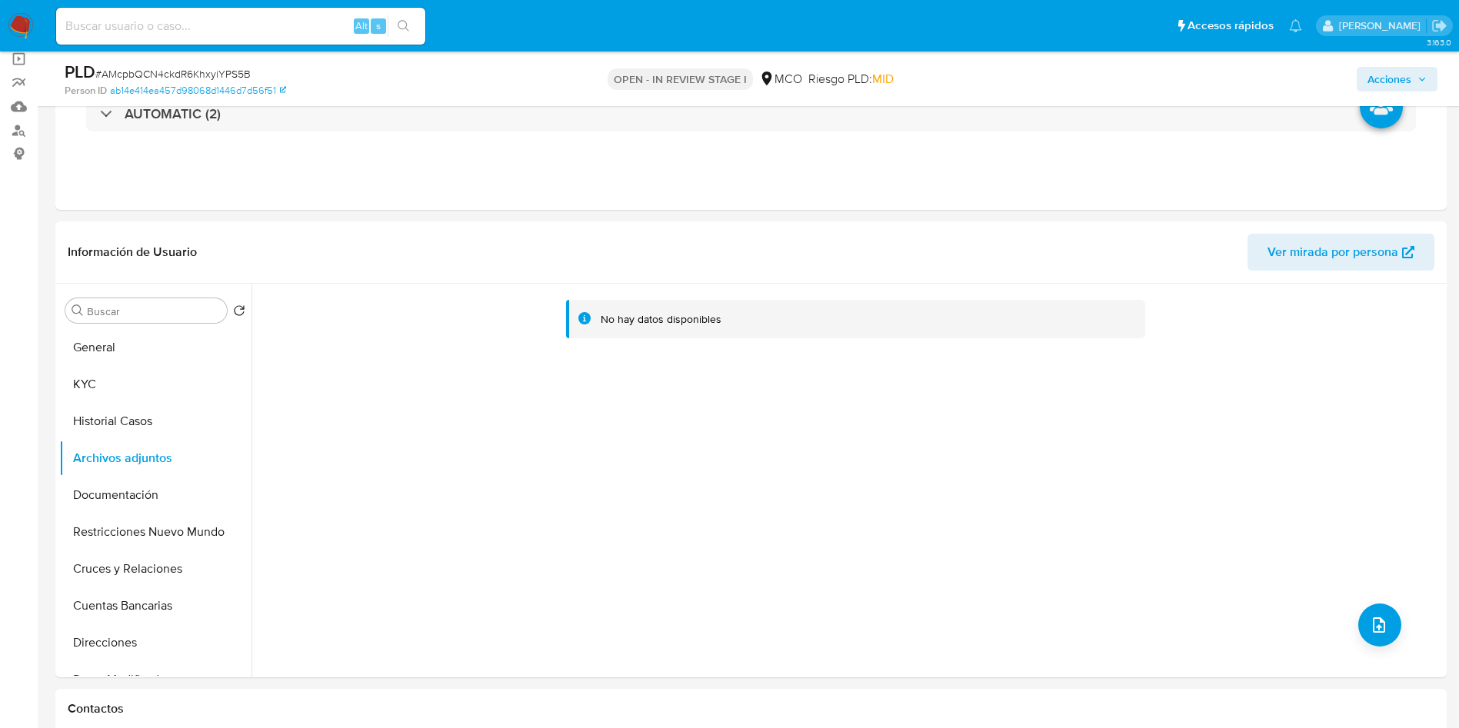
click at [1411, 88] on span "Acciones" at bounding box center [1396, 79] width 59 height 22
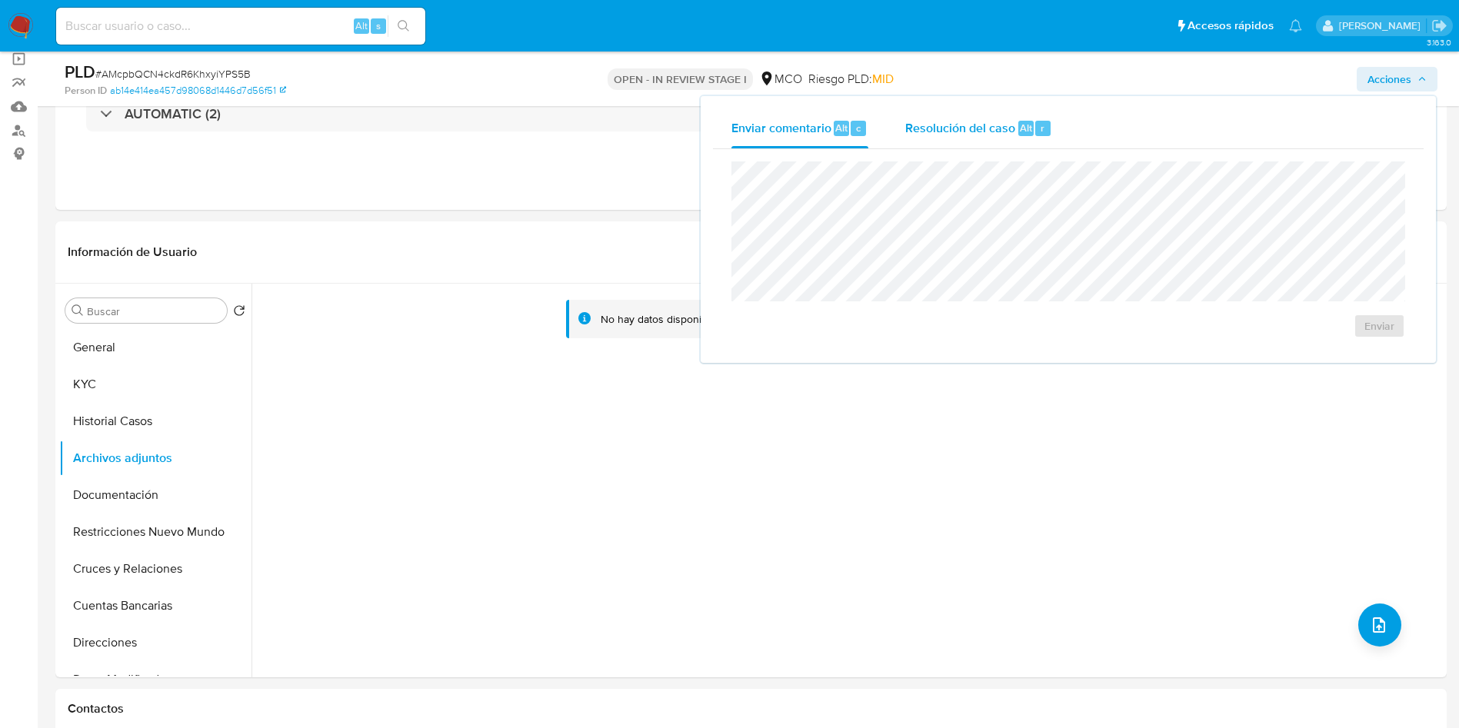
click at [1025, 131] on span "Alt" at bounding box center [1026, 128] width 12 height 15
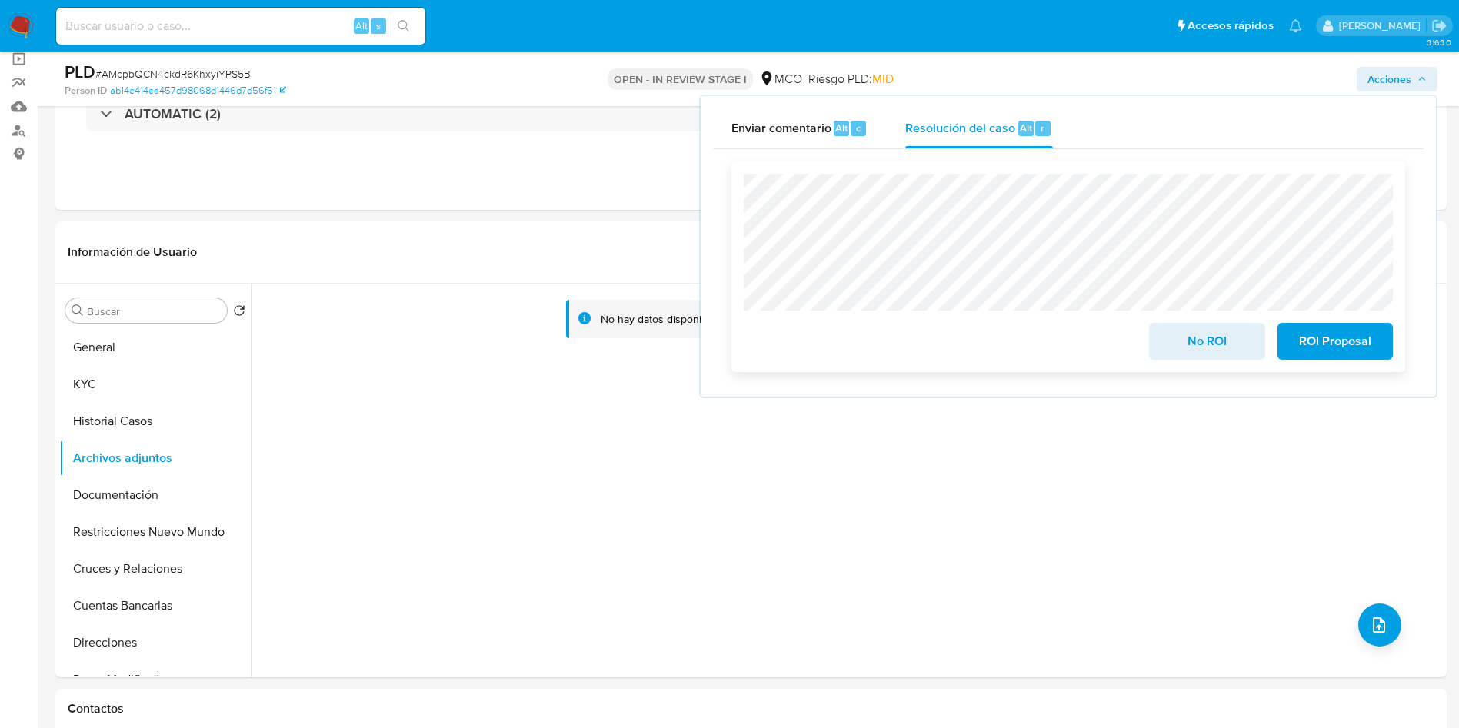
click at [1185, 344] on span "No ROI" at bounding box center [1206, 341] width 75 height 34
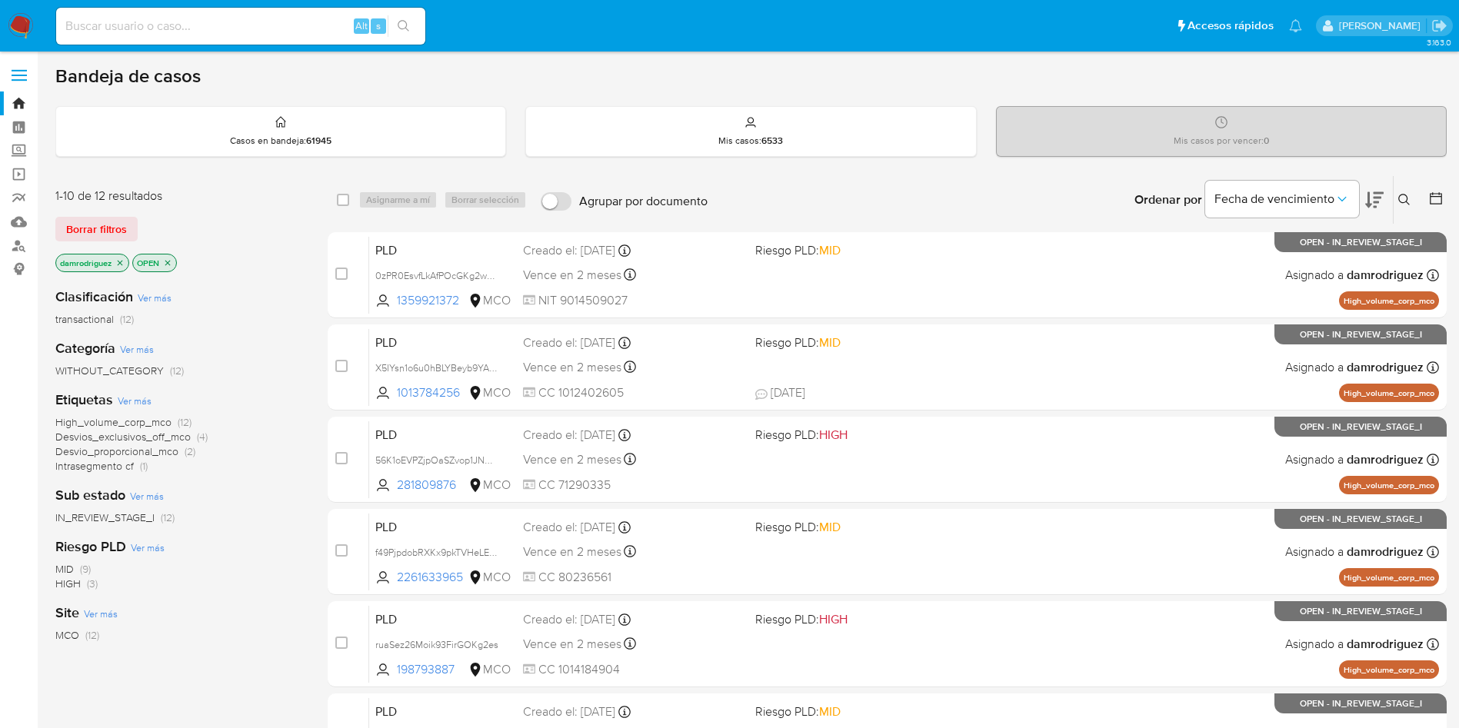
drag, startPoint x: 20, startPoint y: 19, endPoint x: 77, endPoint y: 2, distance: 59.6
click at [20, 19] on img at bounding box center [21, 26] width 26 height 26
click at [120, 265] on icon "close-filter" at bounding box center [119, 262] width 9 height 9
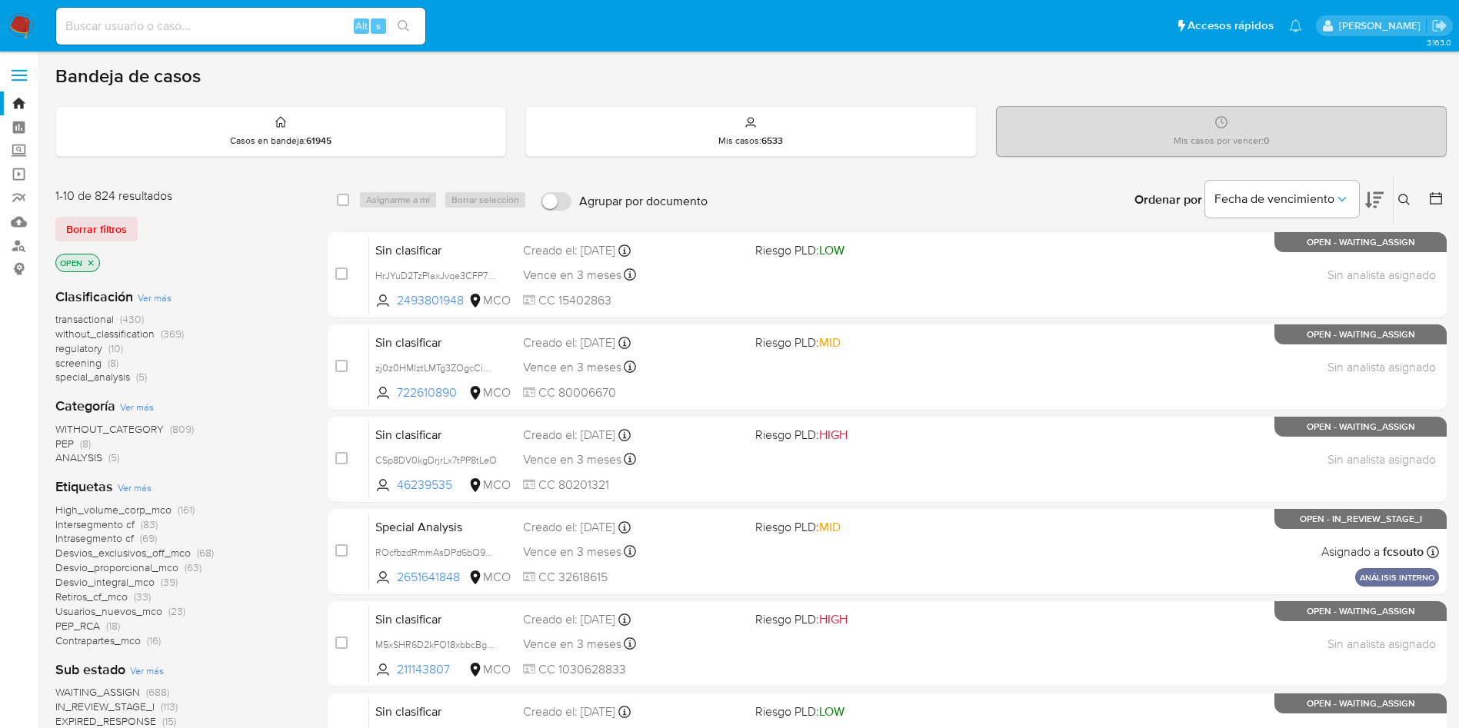
click at [1435, 196] on icon at bounding box center [1435, 198] width 12 height 12
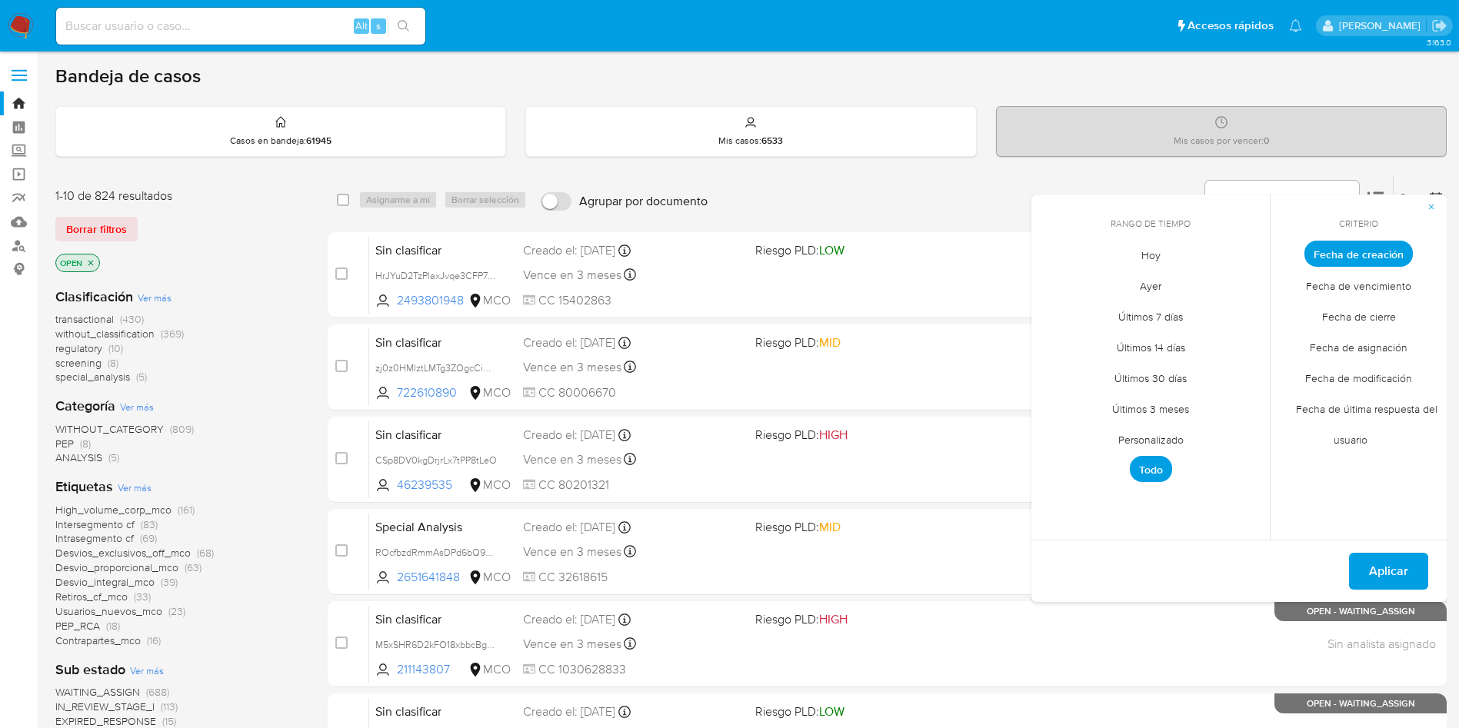
click at [1143, 442] on span "Personalizado" at bounding box center [1151, 440] width 98 height 32
click at [1054, 279] on icon "Mes anterior" at bounding box center [1054, 282] width 6 height 11
click at [1215, 364] on button "9" at bounding box center [1212, 370] width 25 height 25
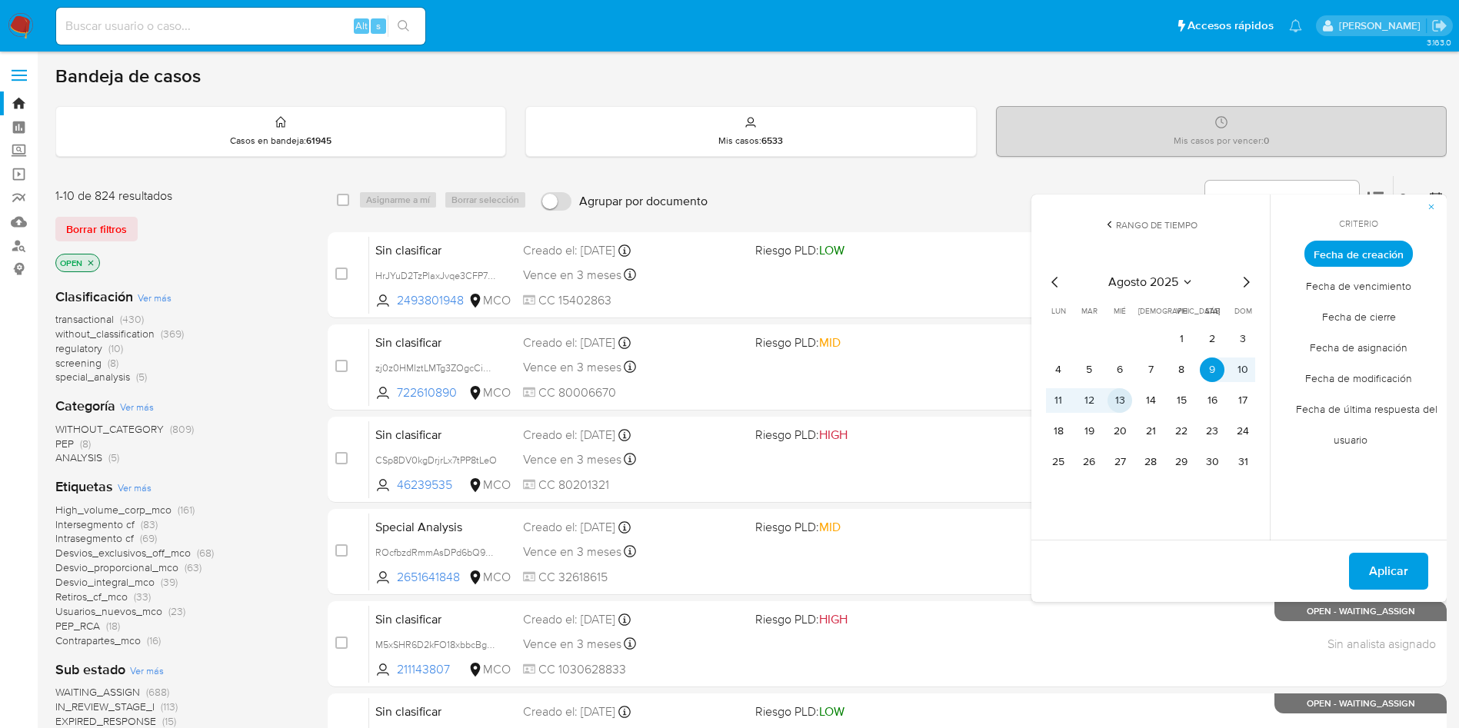
click at [1120, 401] on button "13" at bounding box center [1119, 400] width 25 height 25
click at [1379, 562] on span "Aplicar" at bounding box center [1388, 571] width 39 height 34
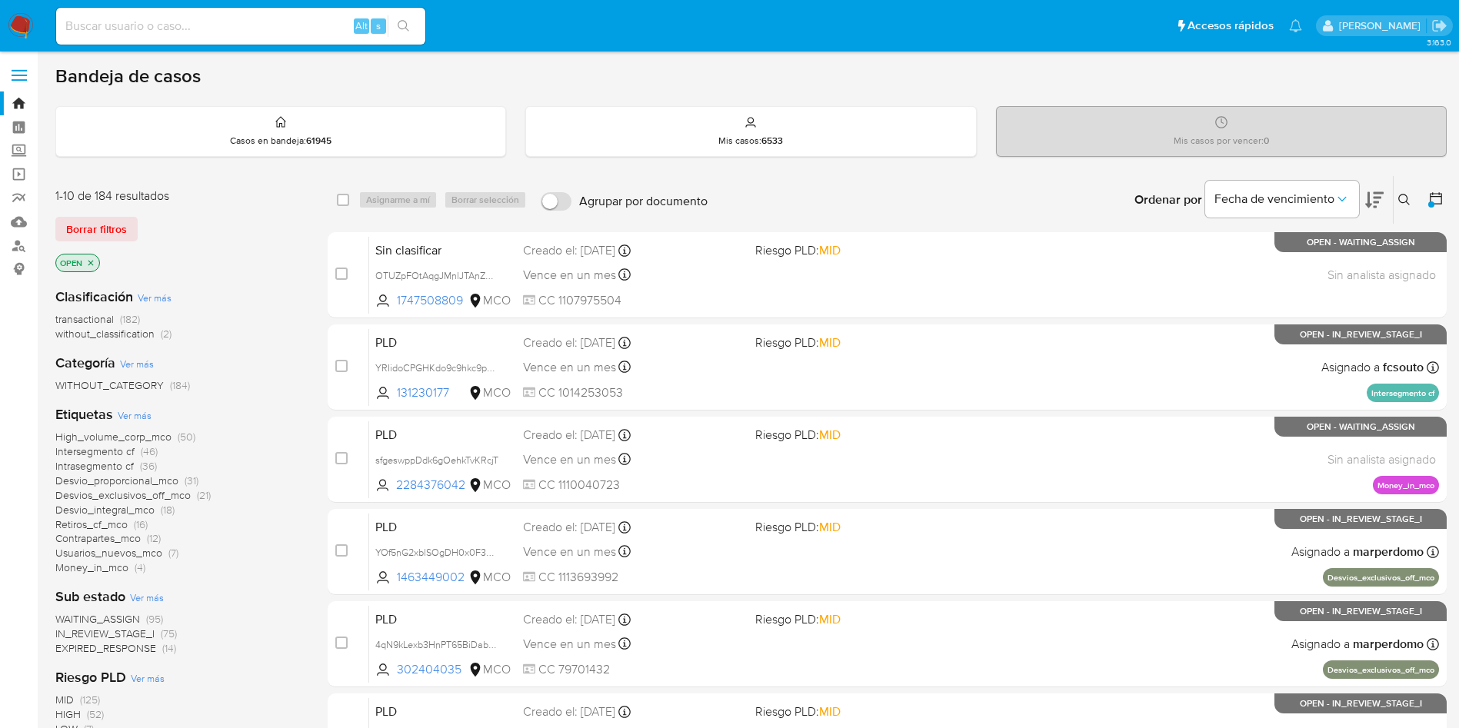
click at [120, 617] on span "WAITING_ASSIGN" at bounding box center [97, 618] width 85 height 15
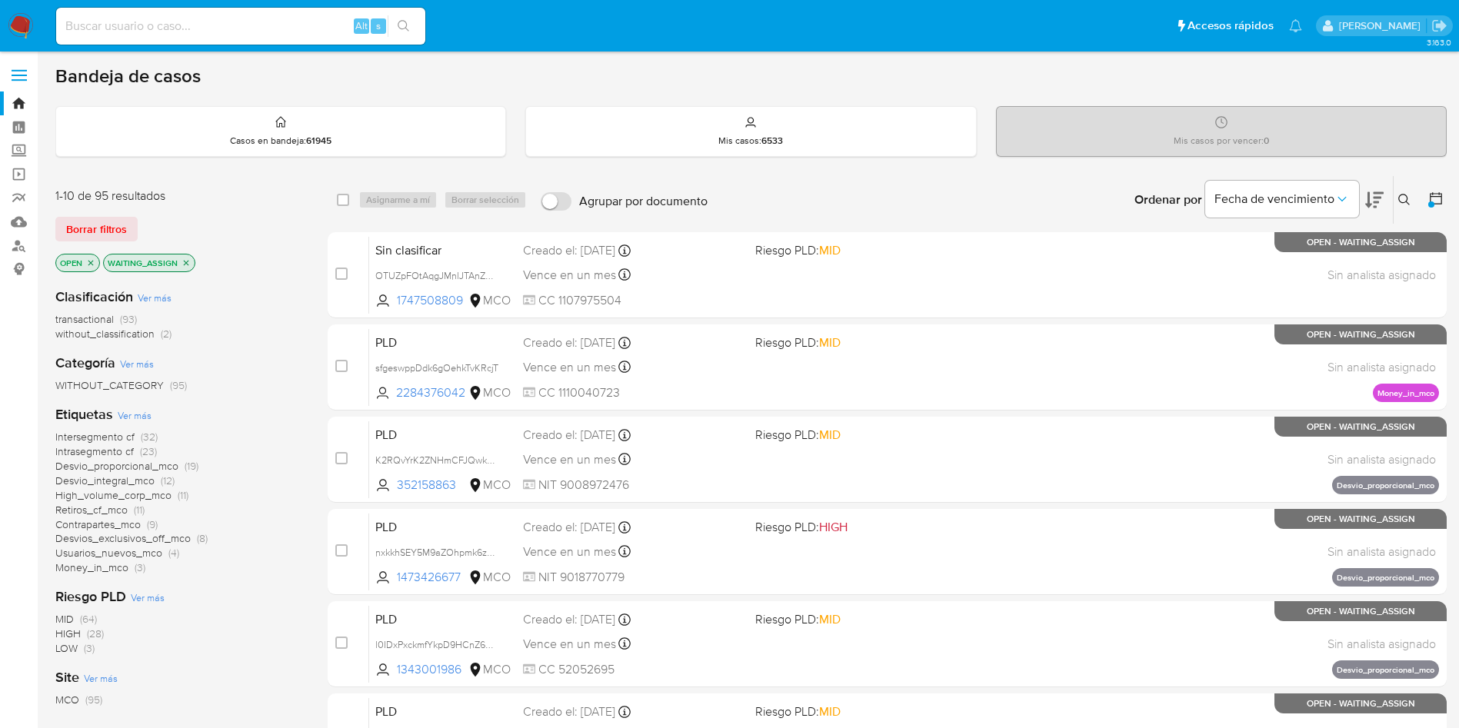
click at [116, 435] on span "Intersegmento cf" at bounding box center [94, 436] width 79 height 15
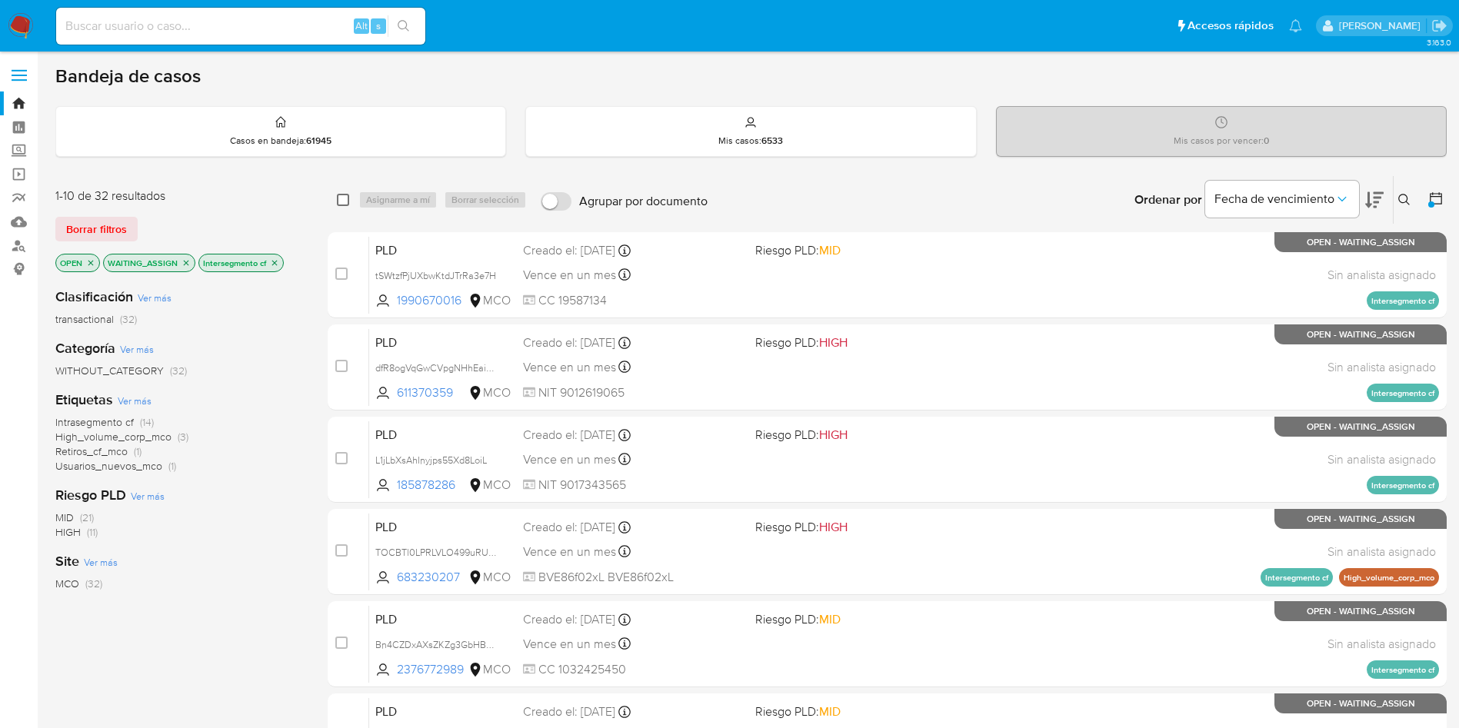
click at [344, 201] on input "checkbox" at bounding box center [343, 200] width 12 height 12
checkbox input "true"
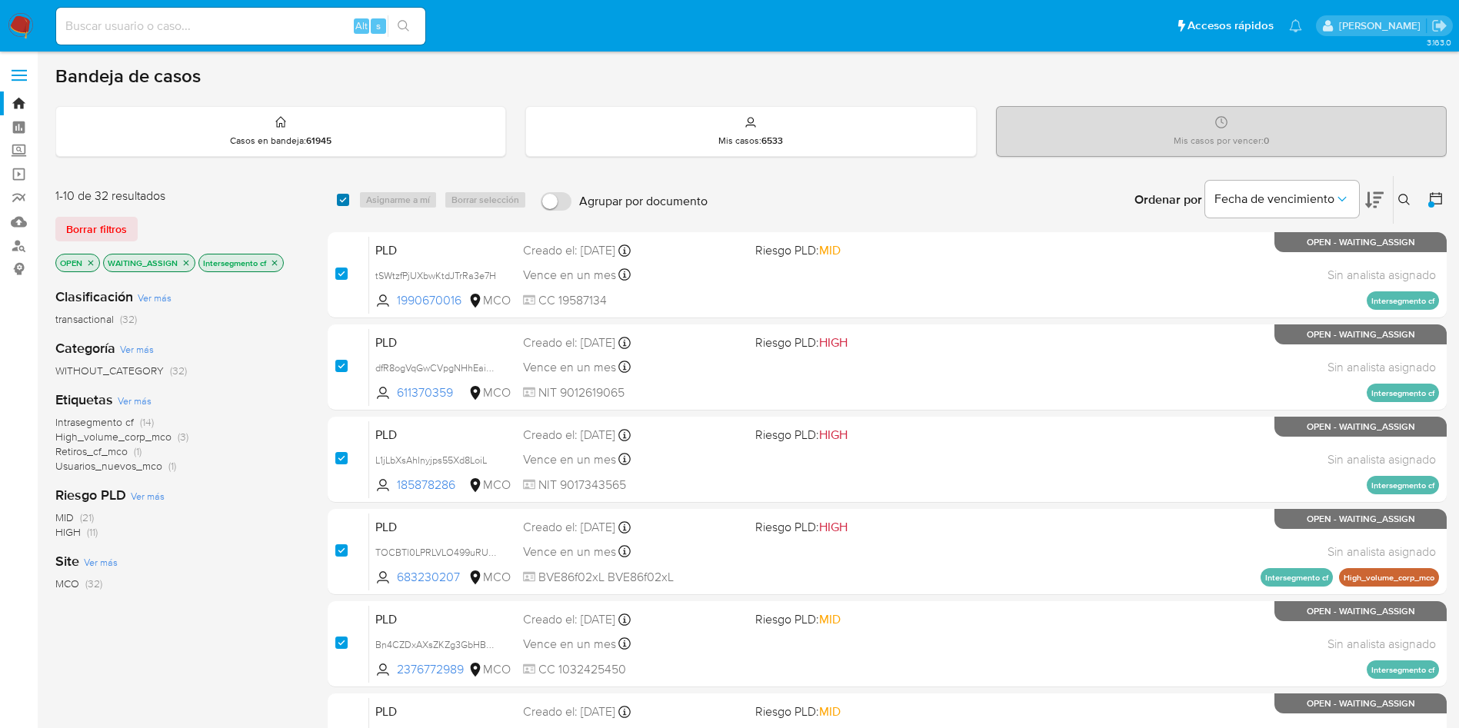
checkbox input "true"
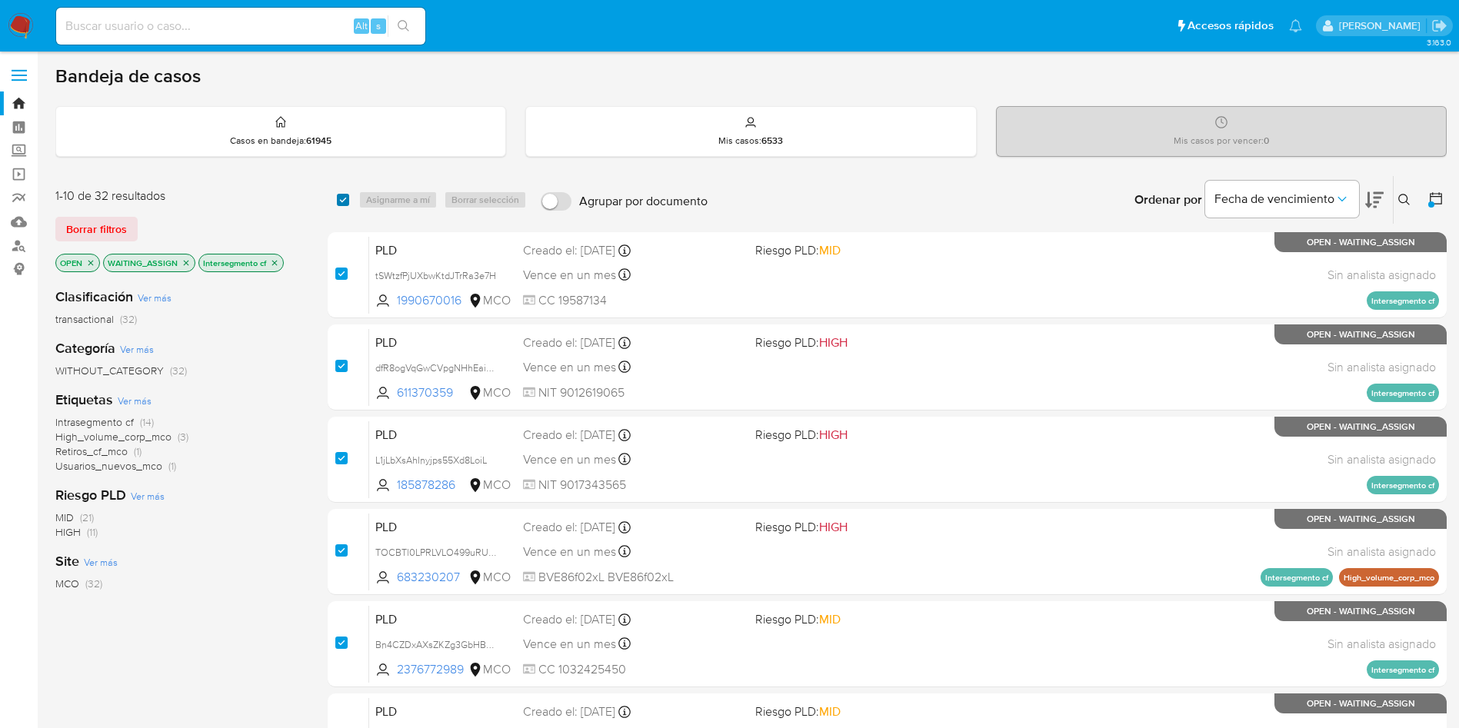
checkbox input "true"
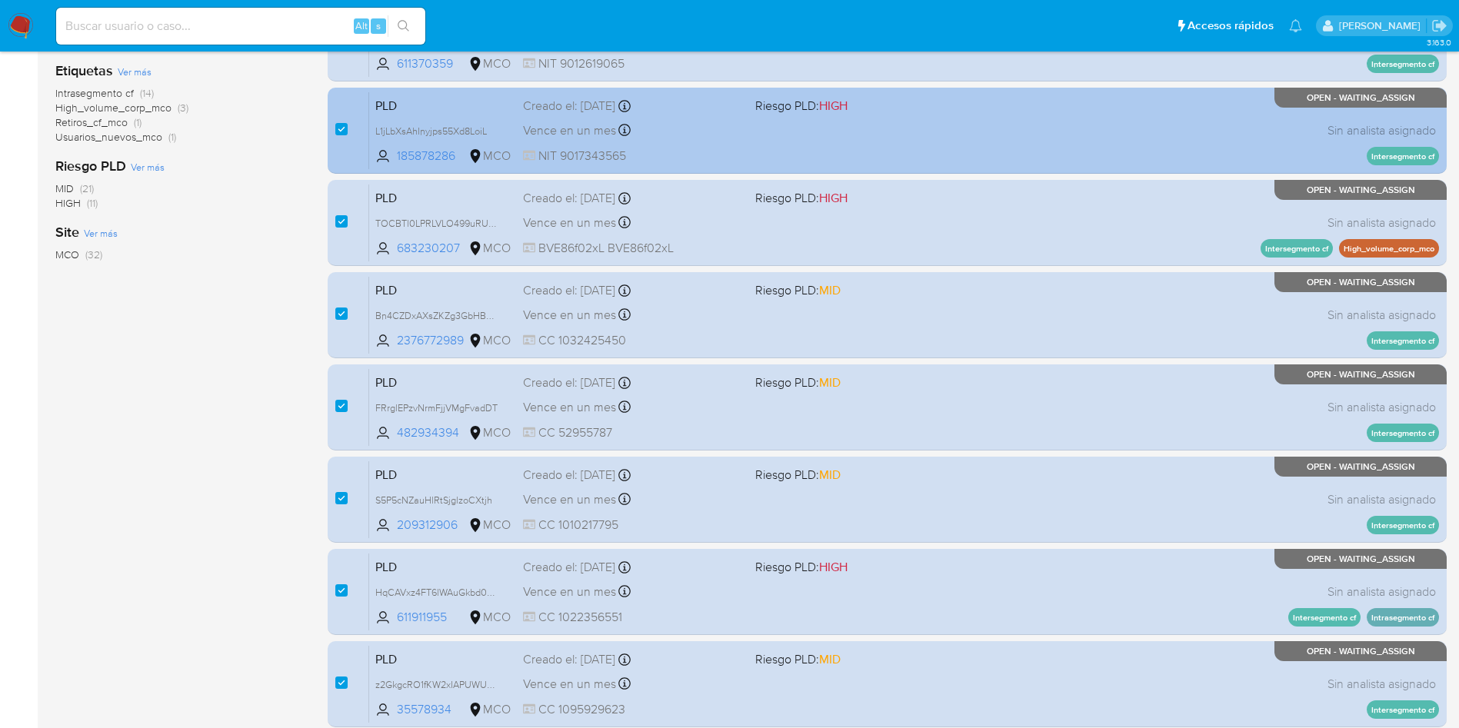
scroll to position [541, 0]
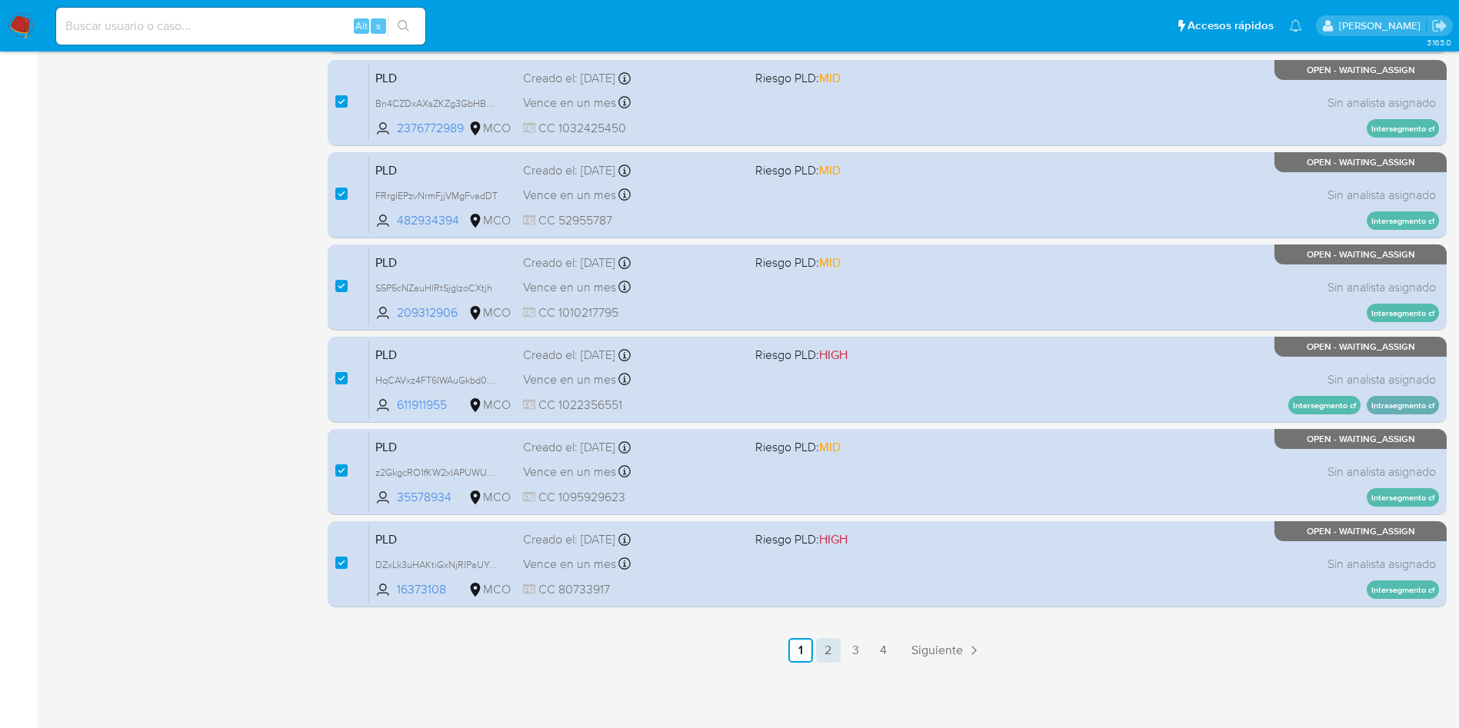
click at [824, 651] on link "2" at bounding box center [828, 650] width 25 height 25
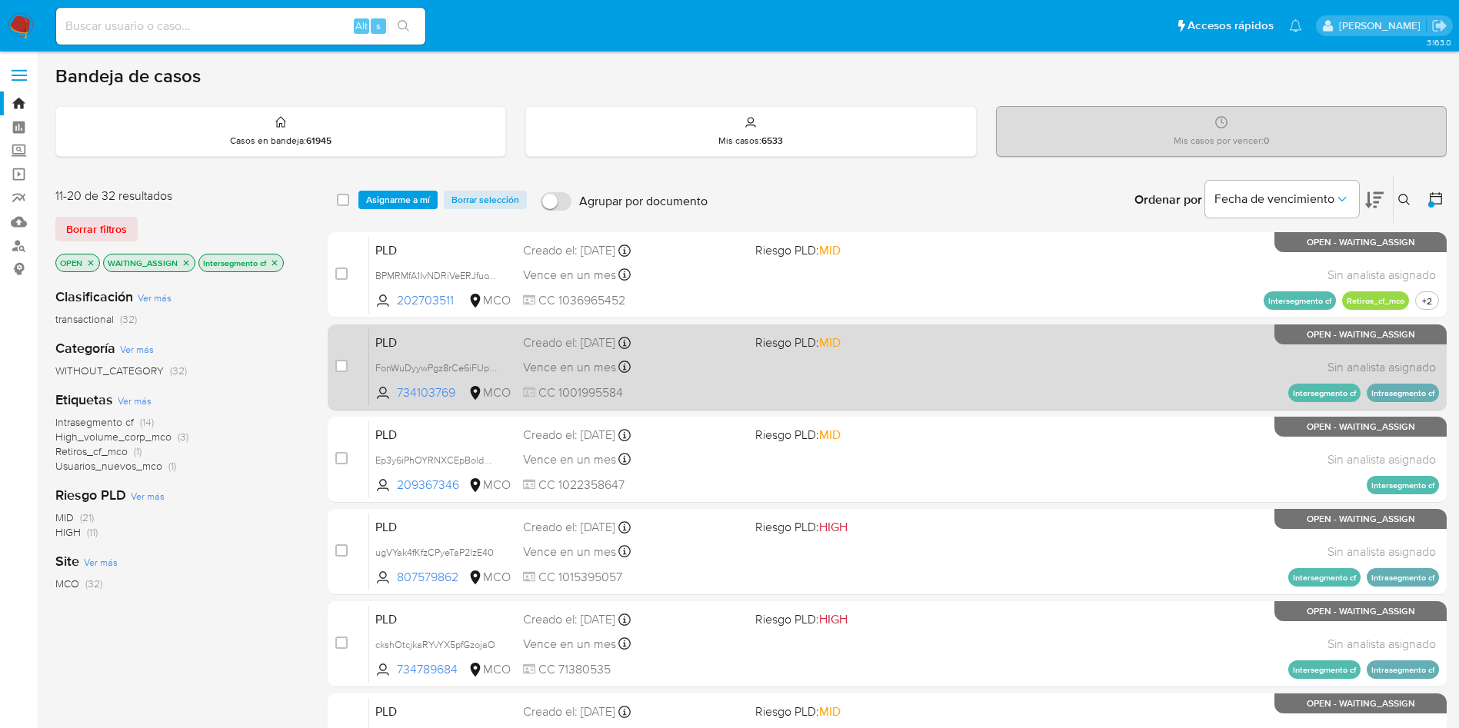
checkbox input "false"
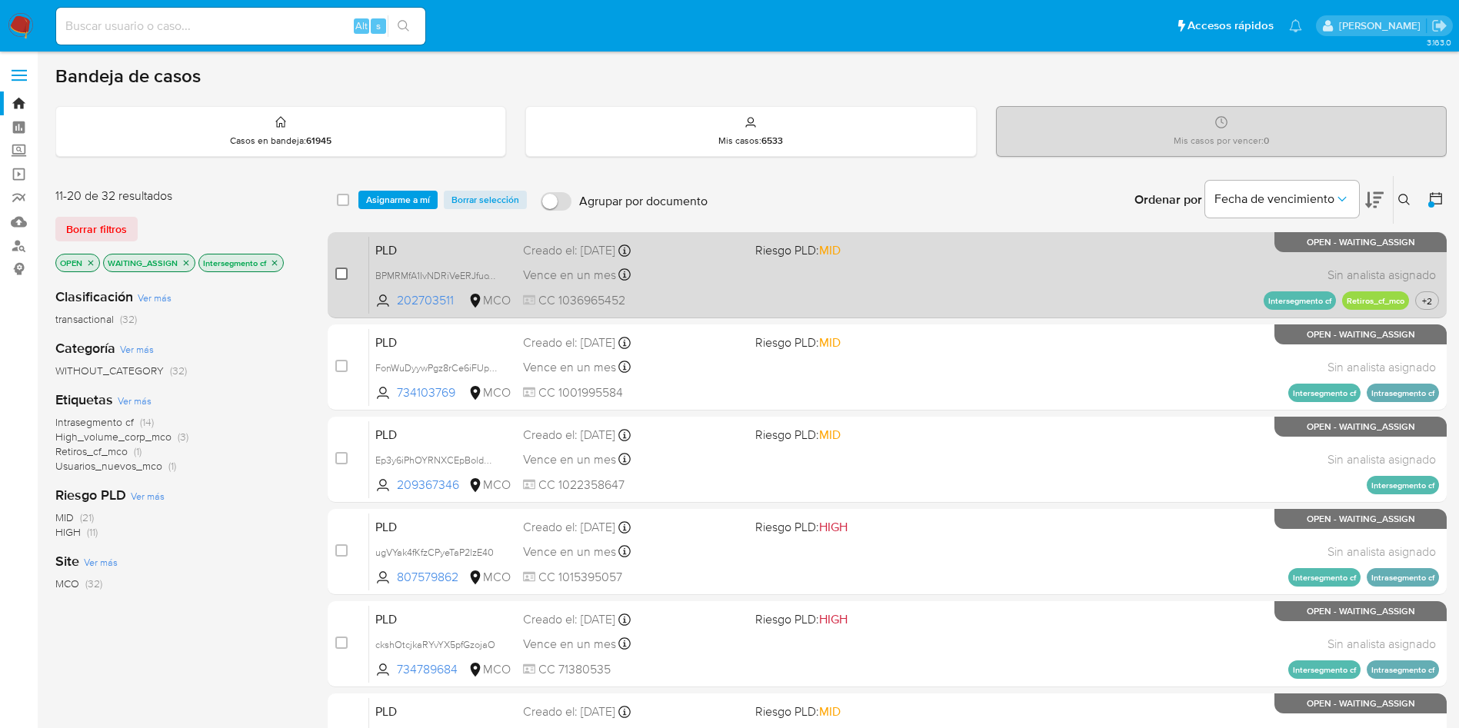
click at [341, 273] on input "checkbox" at bounding box center [341, 274] width 12 height 12
checkbox input "true"
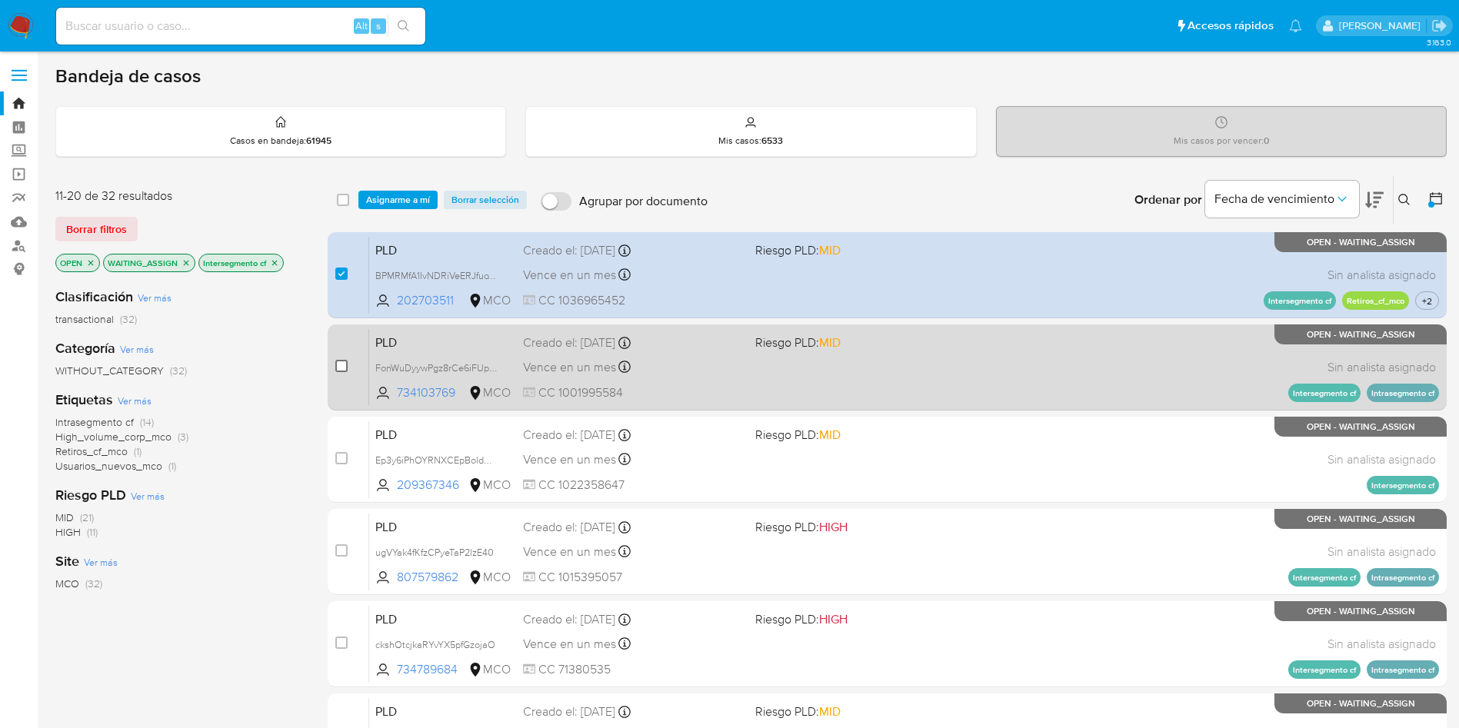
click at [341, 368] on input "checkbox" at bounding box center [341, 366] width 12 height 12
checkbox input "true"
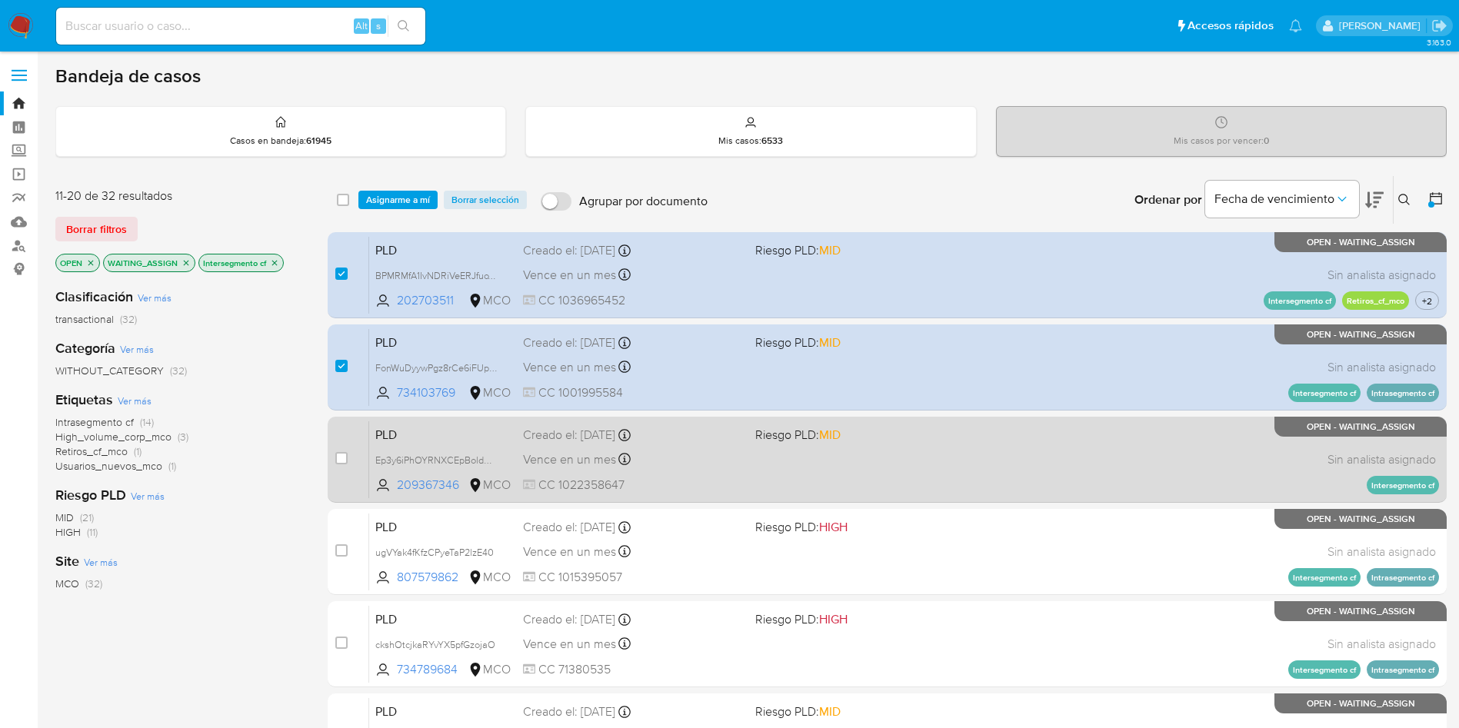
click at [342, 468] on div "case-item-checkbox" at bounding box center [341, 460] width 12 height 18
click at [341, 453] on input "checkbox" at bounding box center [341, 458] width 12 height 12
checkbox input "true"
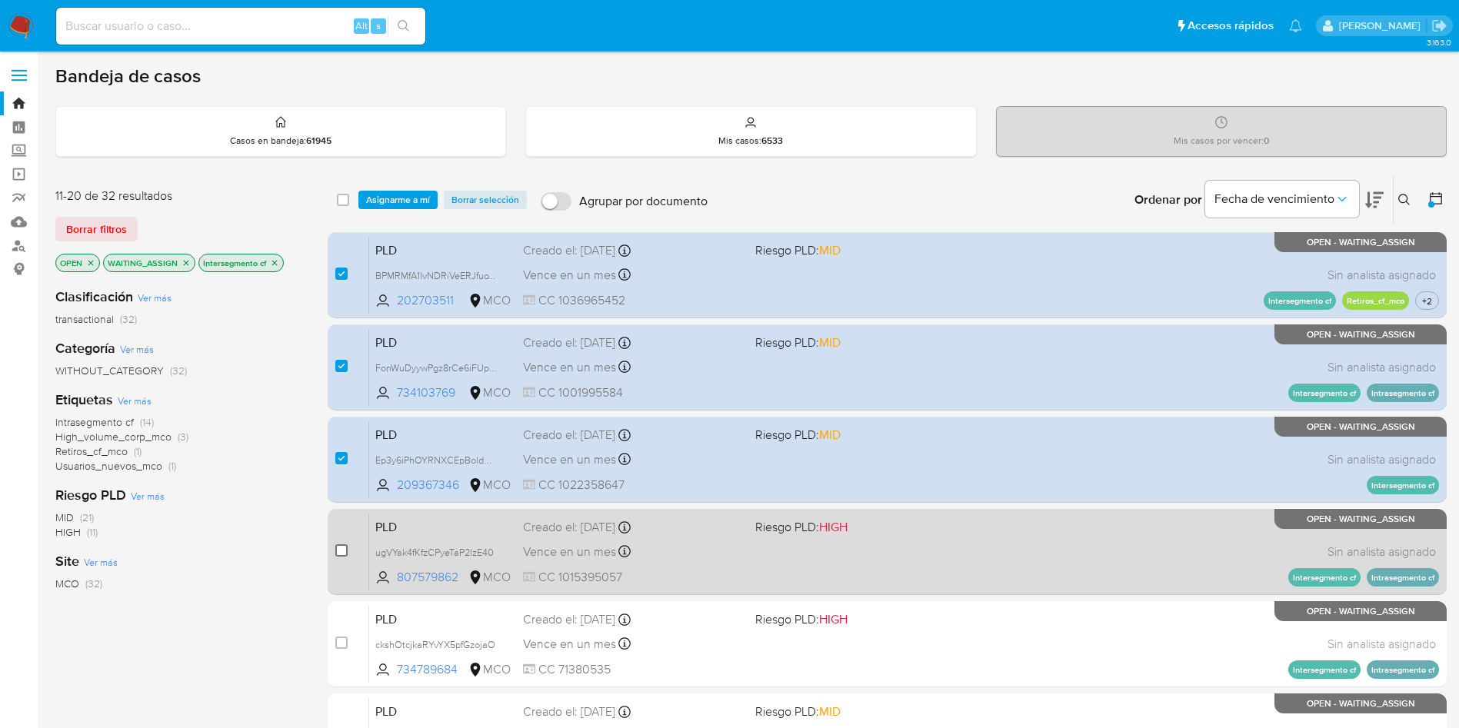
click at [343, 554] on input "checkbox" at bounding box center [341, 550] width 12 height 12
checkbox input "true"
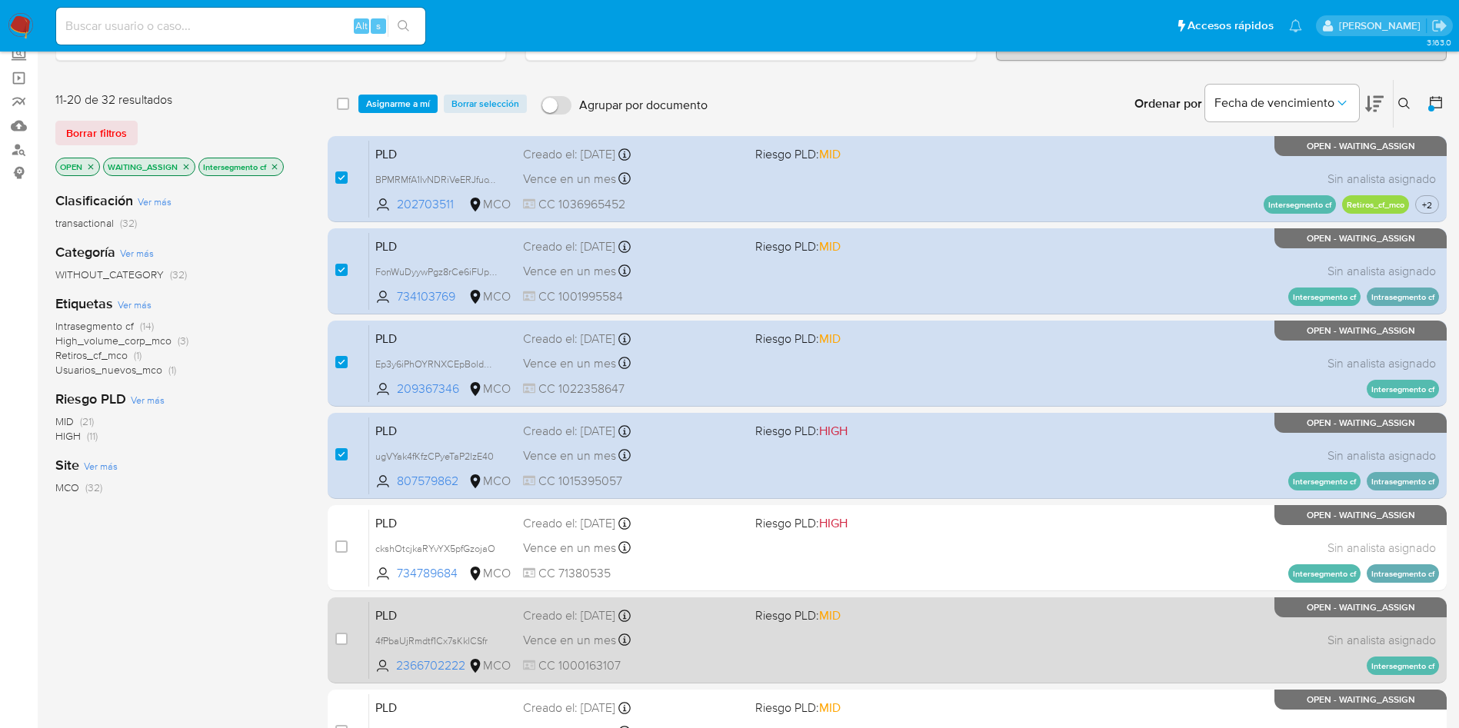
scroll to position [231, 0]
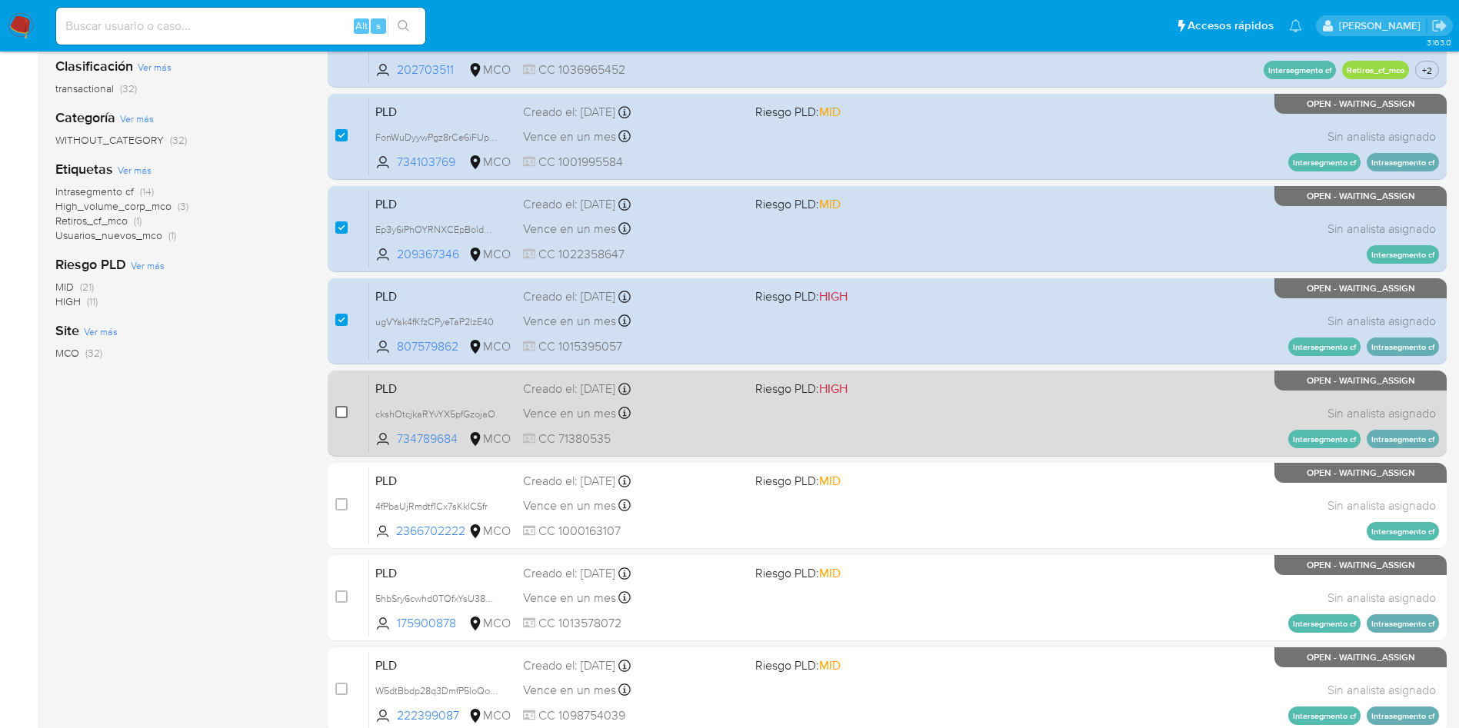
click at [341, 415] on input "checkbox" at bounding box center [341, 412] width 12 height 12
checkbox input "true"
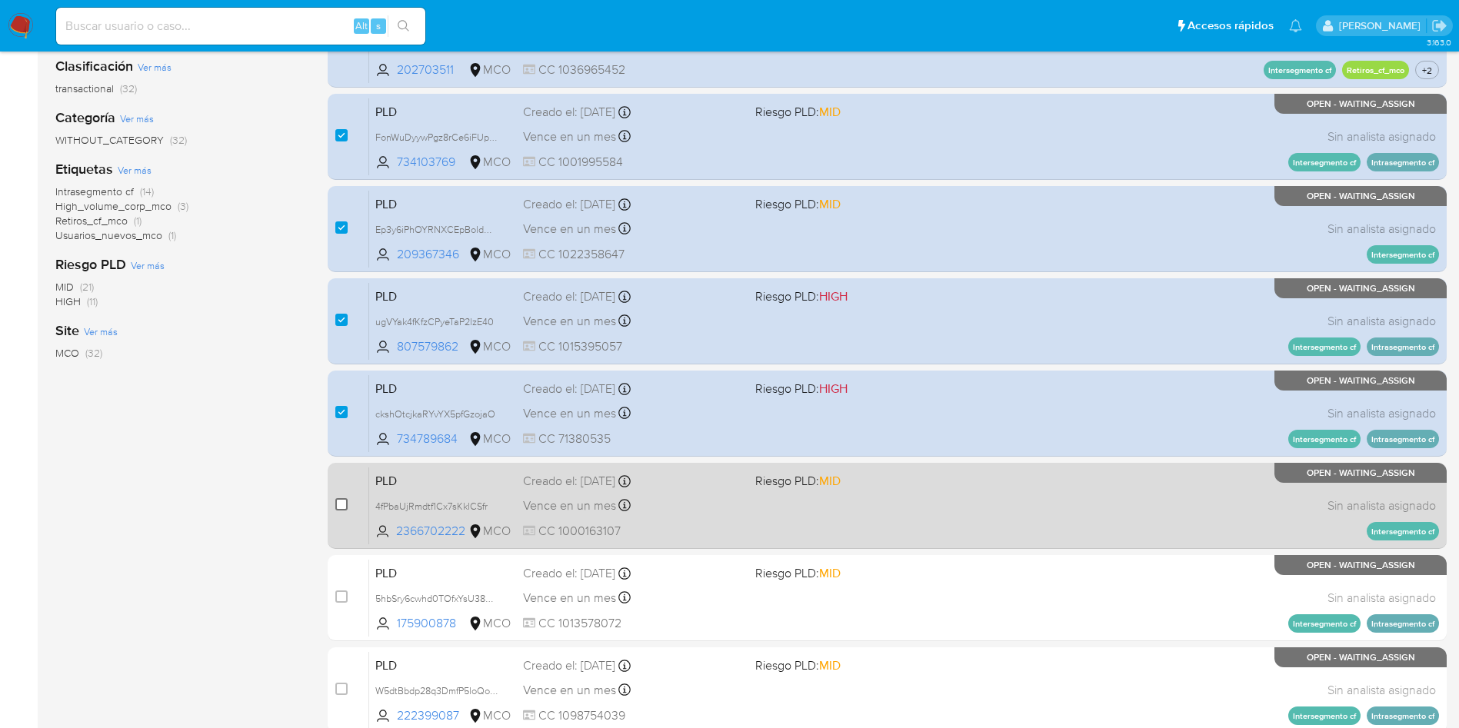
click at [341, 508] on input "checkbox" at bounding box center [341, 504] width 12 height 12
checkbox input "true"
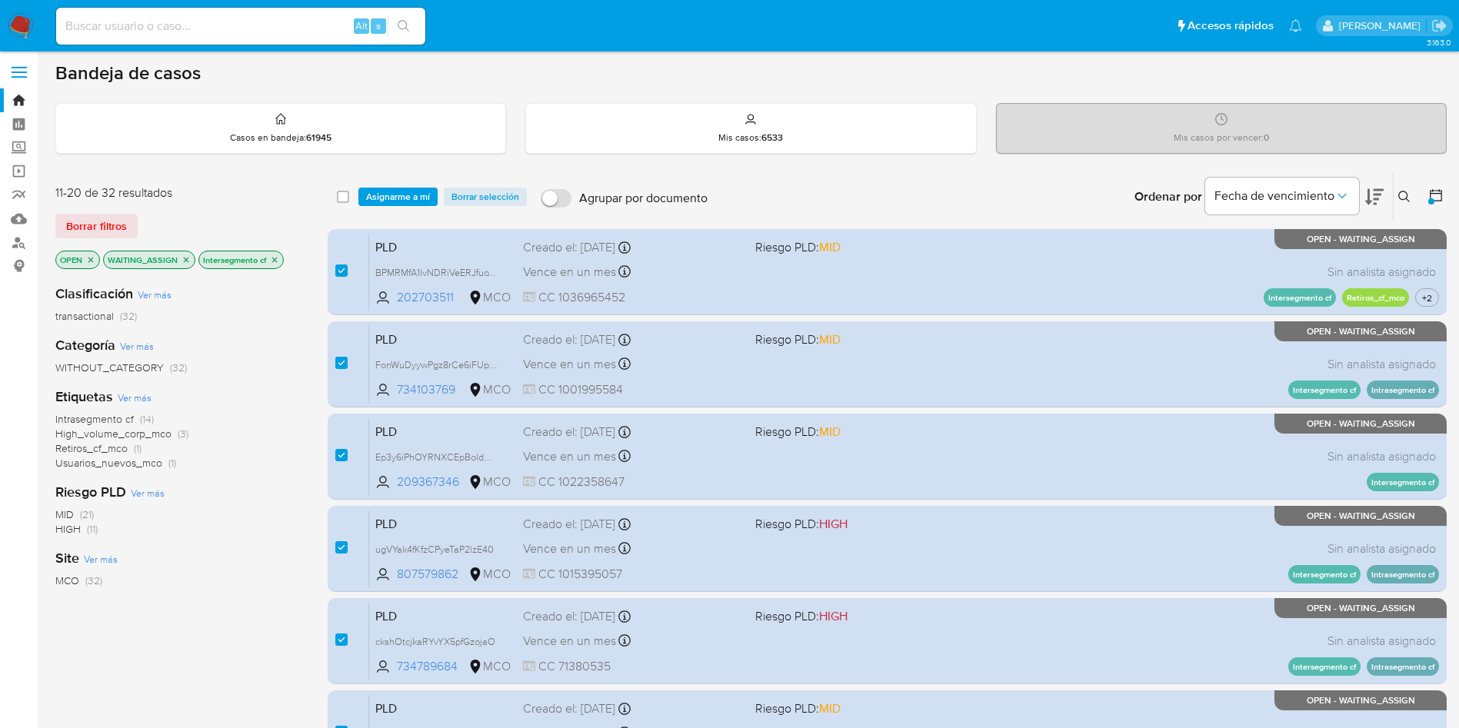
scroll to position [0, 0]
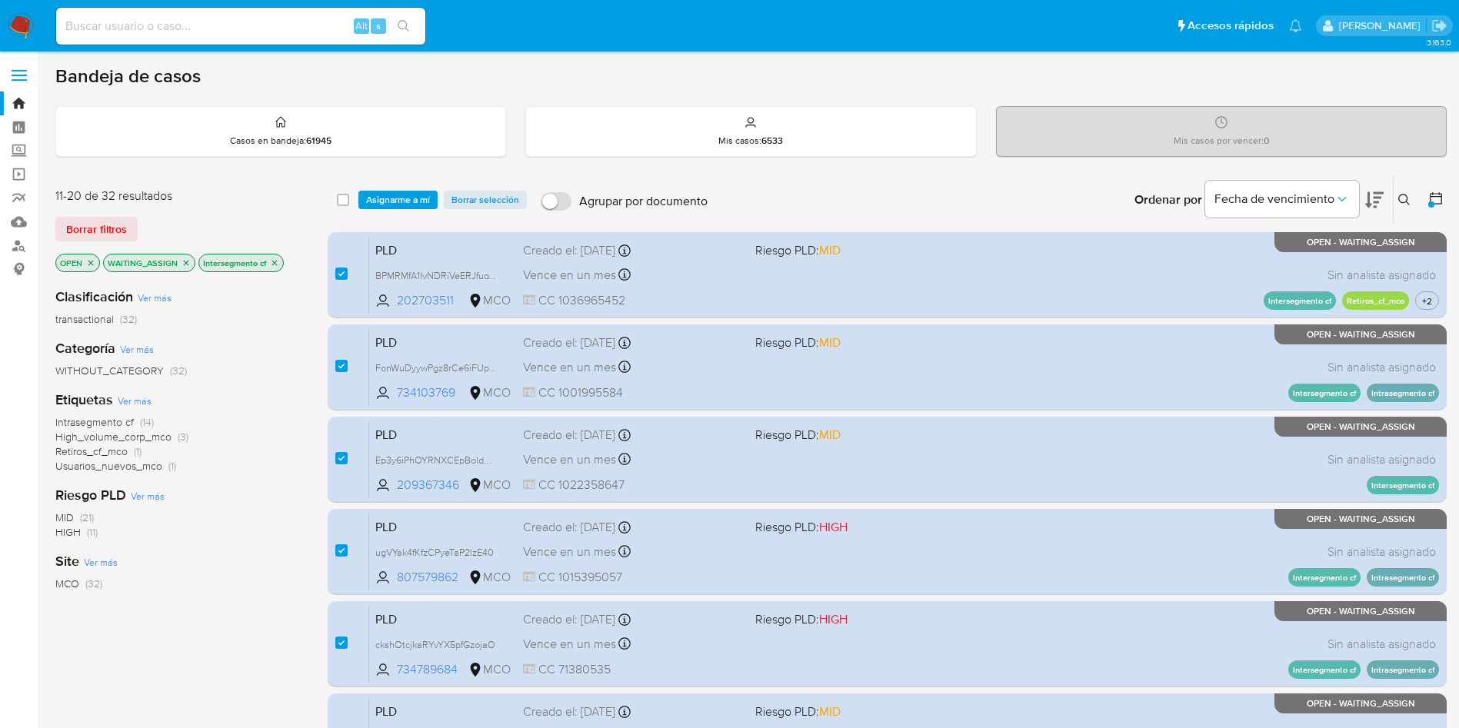
click at [271, 262] on icon "close-filter" at bounding box center [274, 262] width 9 height 9
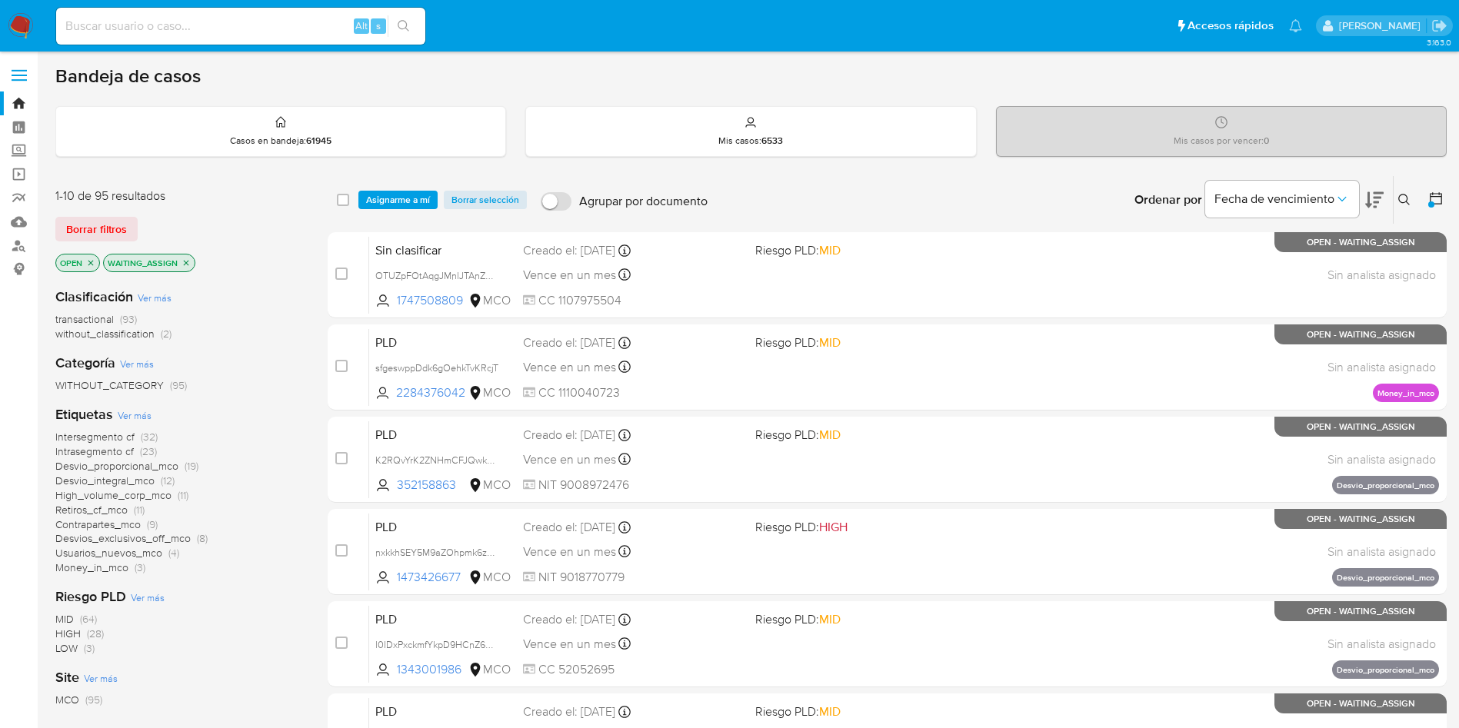
click at [114, 453] on span "Intrasegmento cf" at bounding box center [94, 451] width 78 height 15
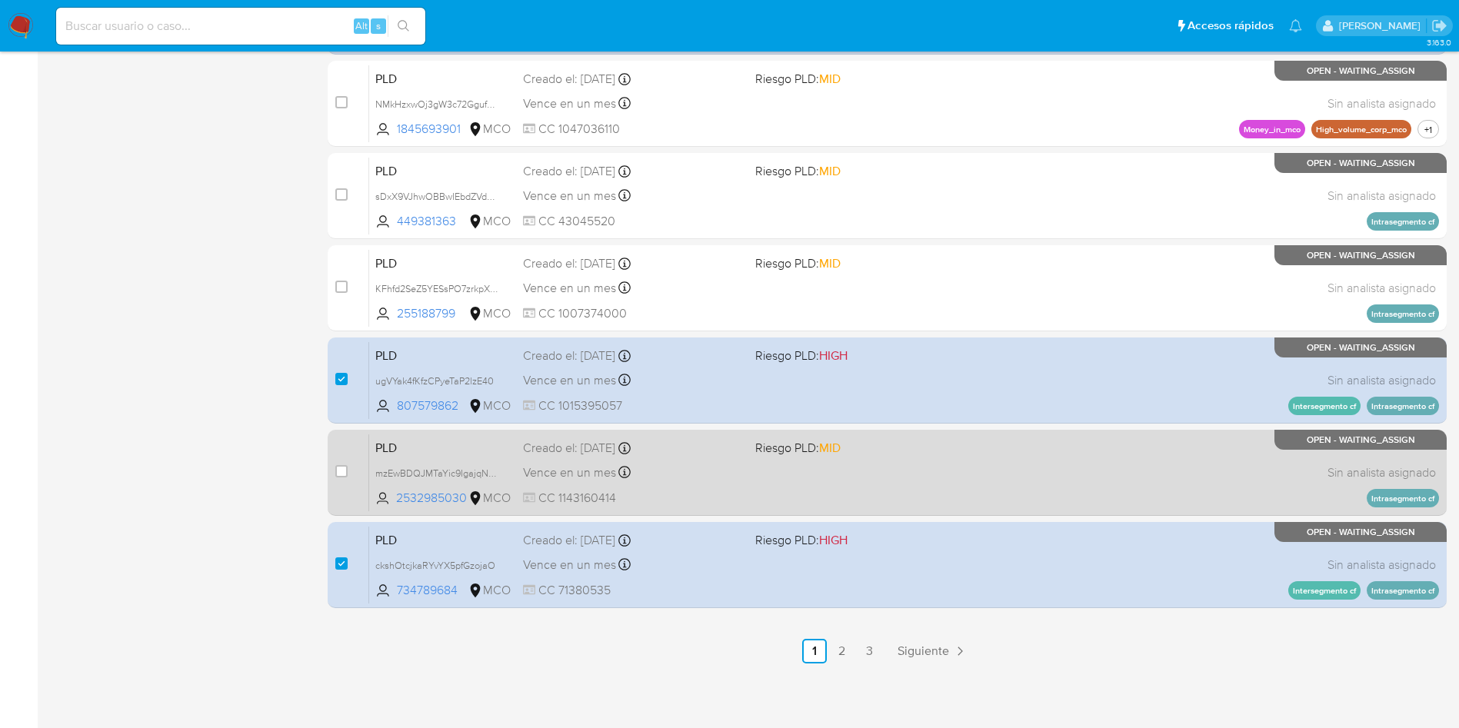
scroll to position [541, 0]
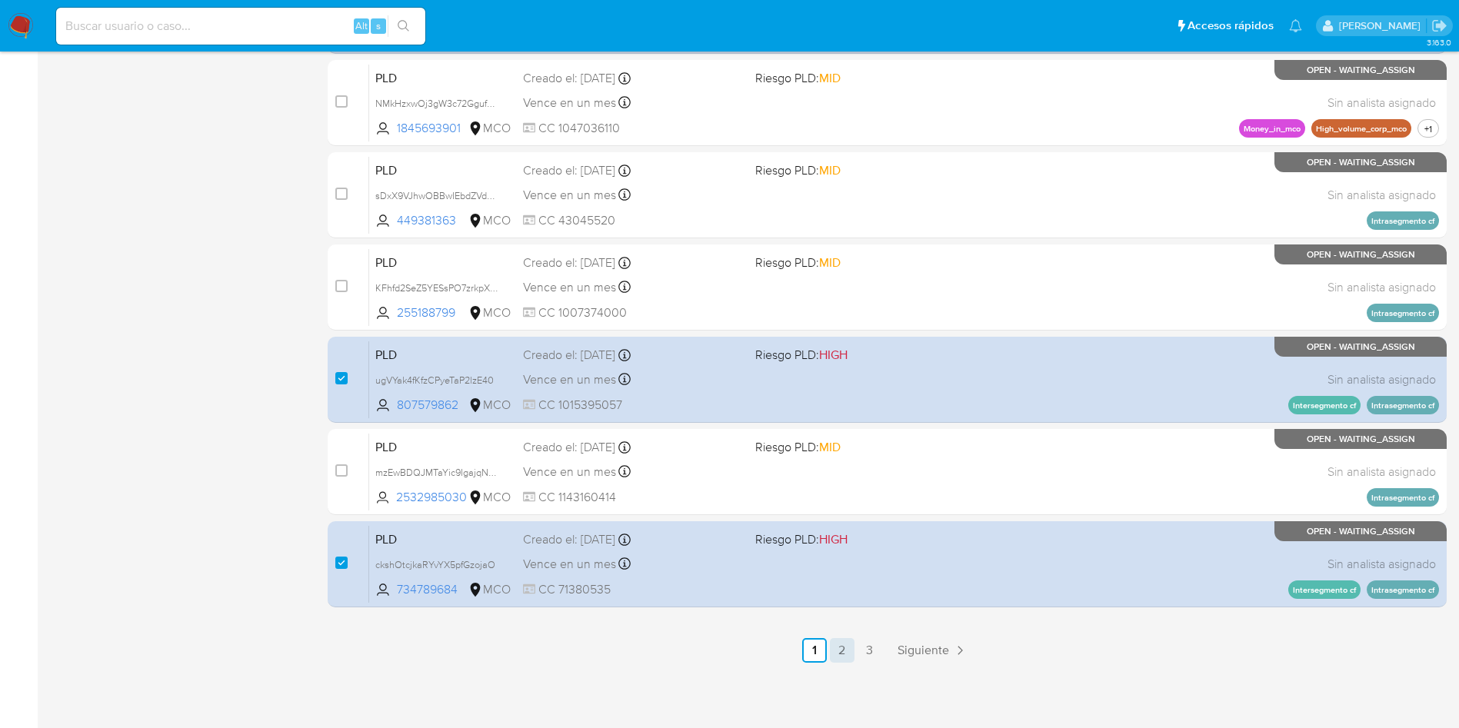
click at [839, 642] on link "2" at bounding box center [842, 650] width 25 height 25
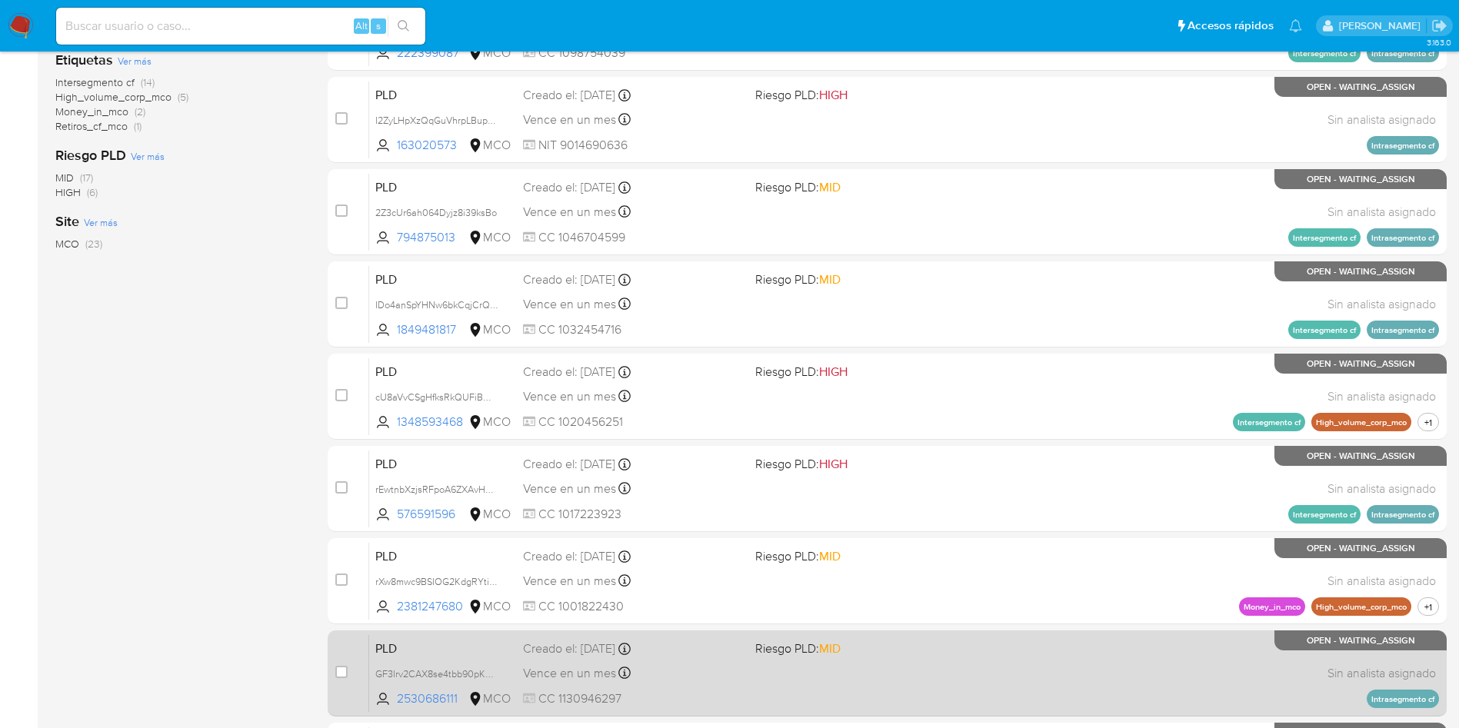
scroll to position [541, 0]
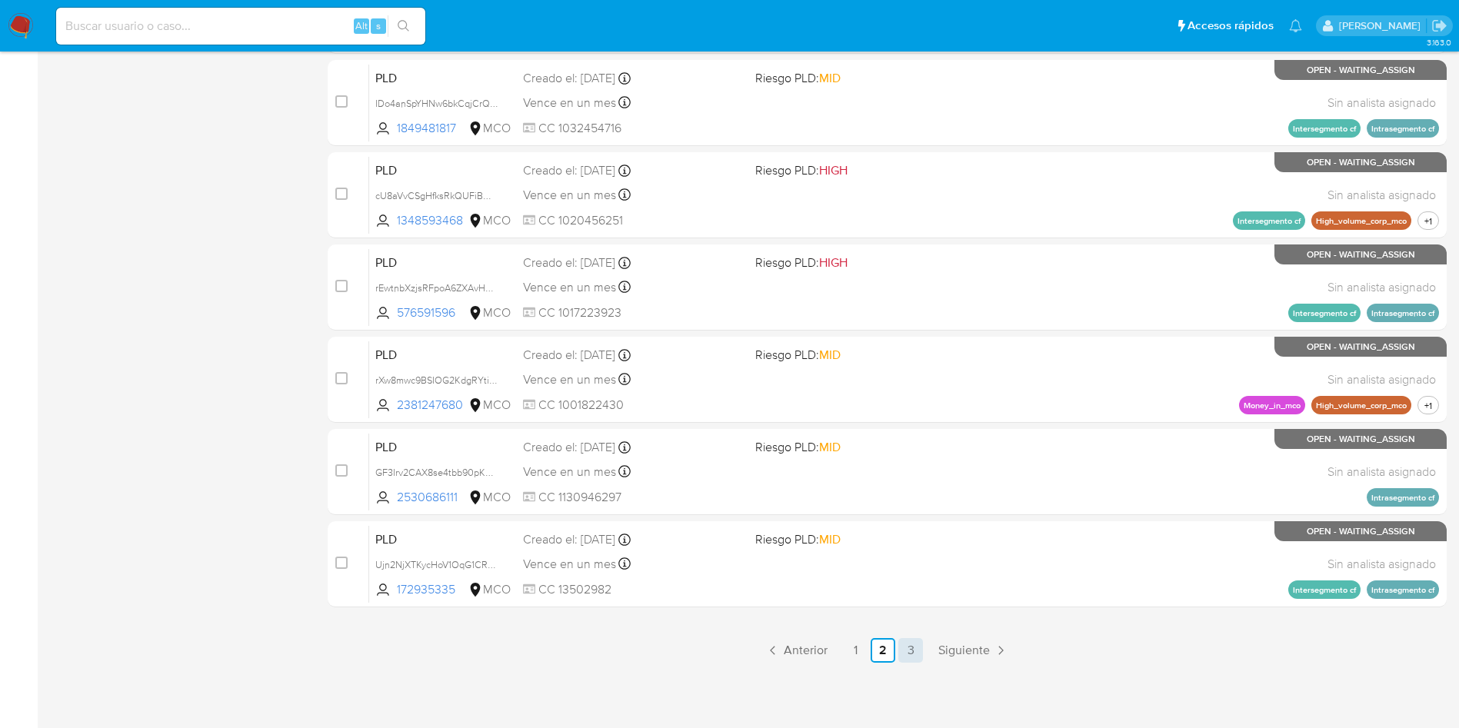
click at [913, 649] on link "3" at bounding box center [910, 650] width 25 height 25
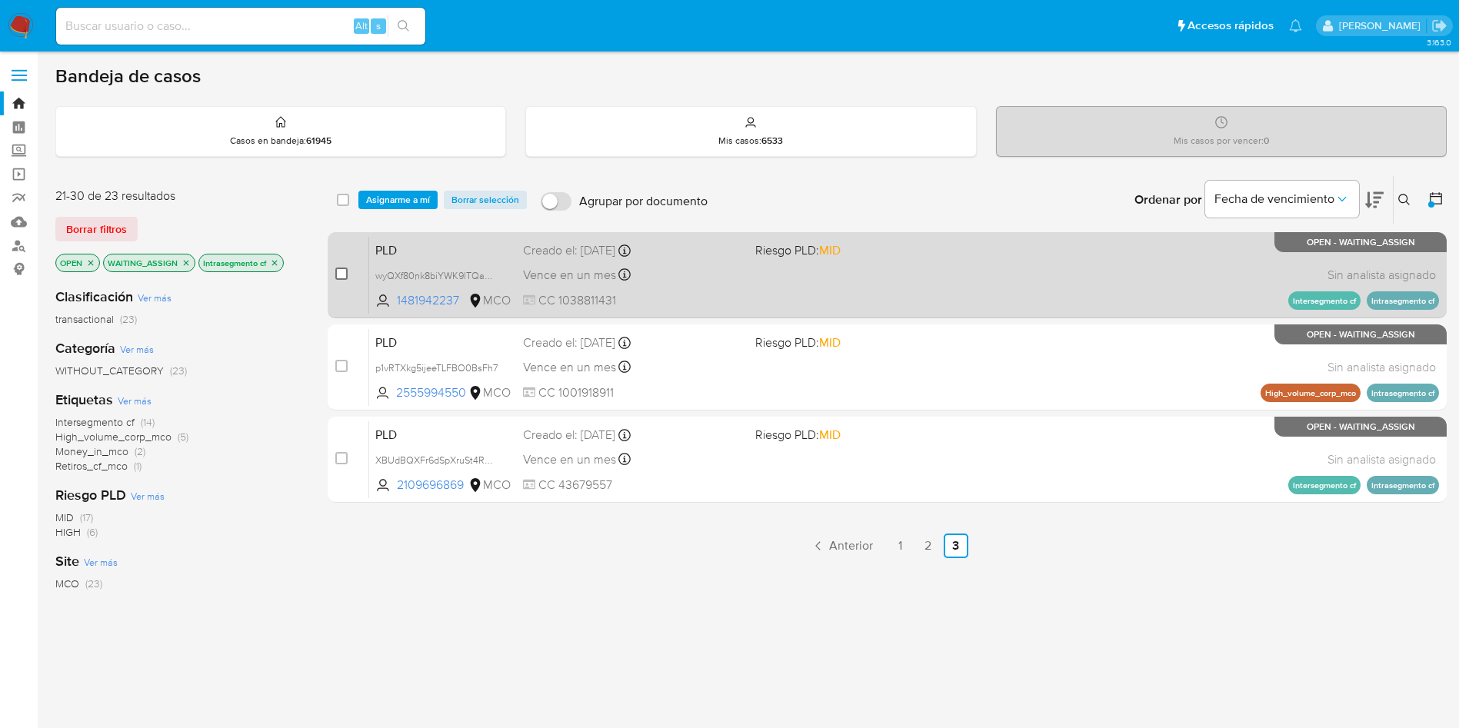
click at [341, 274] on input "checkbox" at bounding box center [341, 274] width 12 height 12
checkbox input "true"
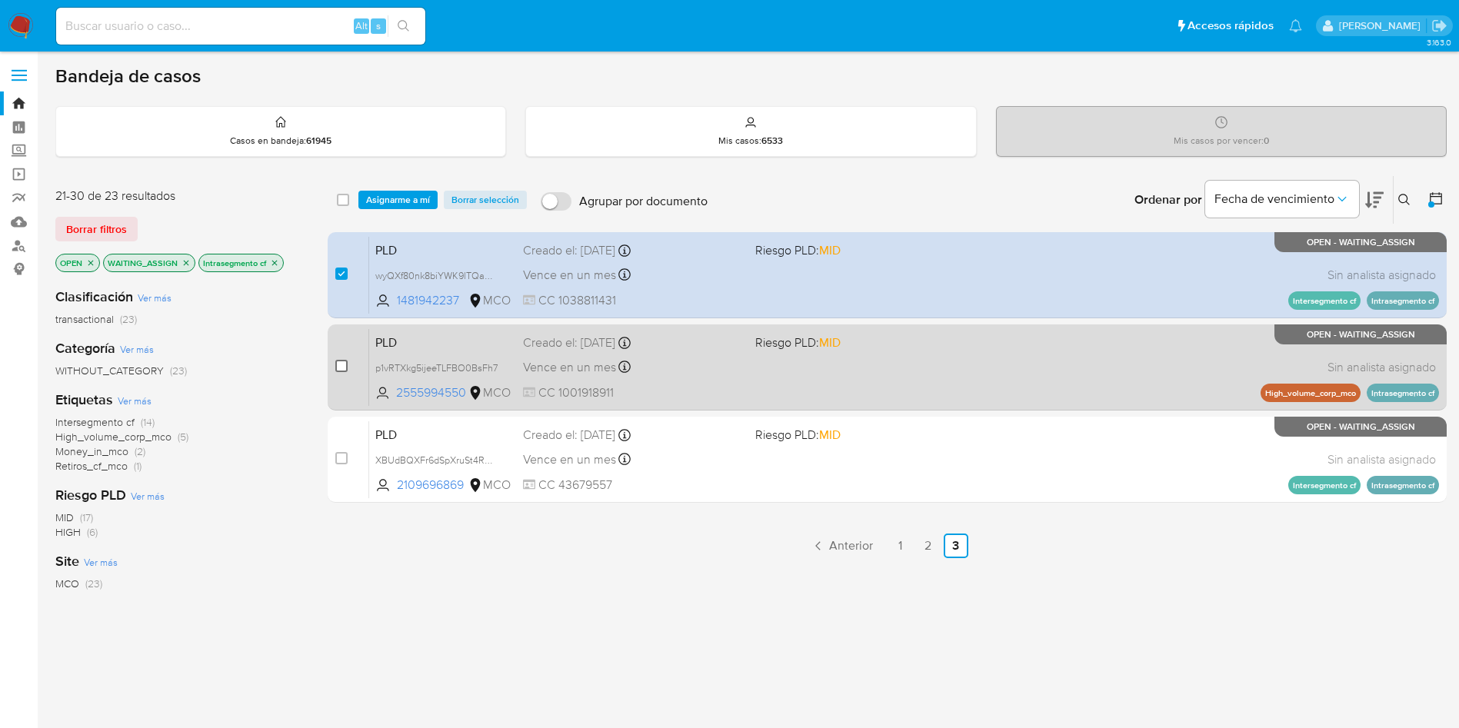
click at [344, 367] on input "checkbox" at bounding box center [341, 366] width 12 height 12
checkbox input "true"
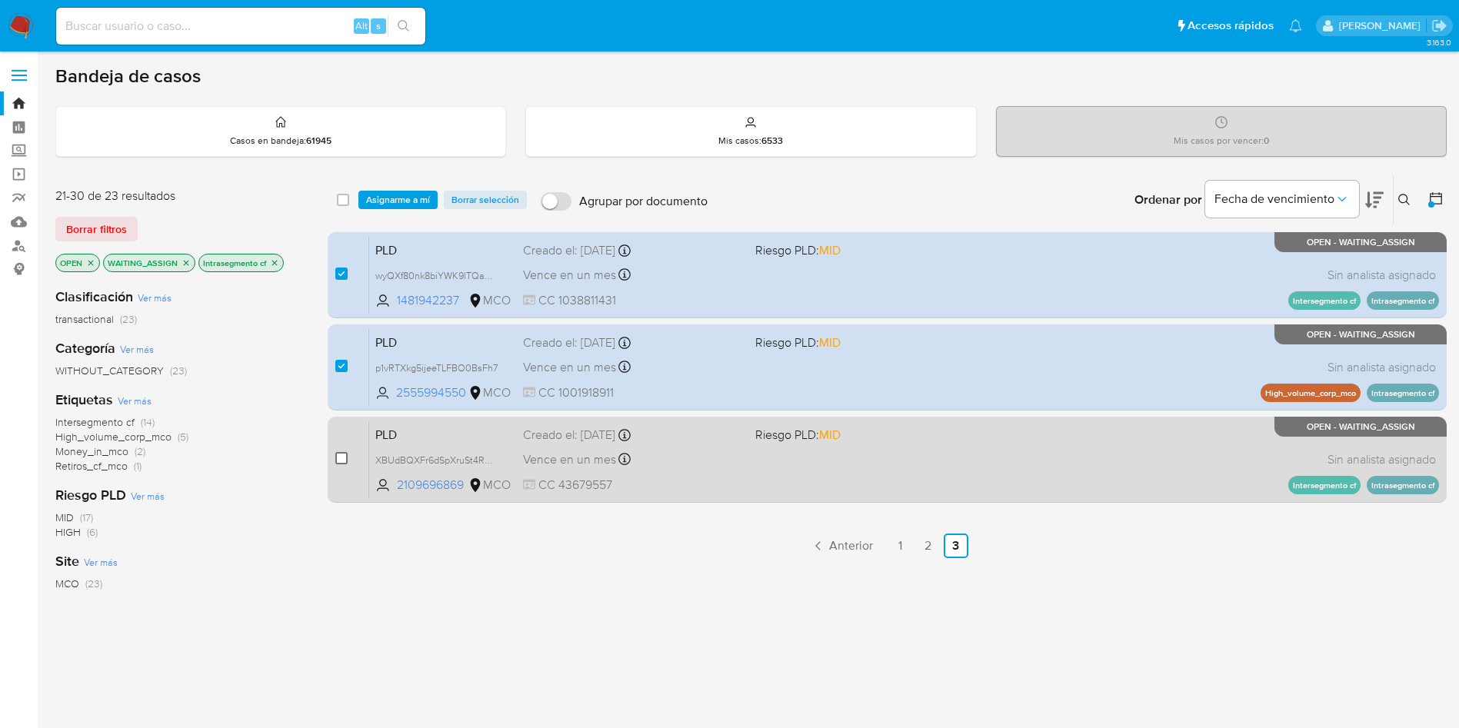
click at [343, 463] on input "checkbox" at bounding box center [341, 458] width 12 height 12
checkbox input "true"
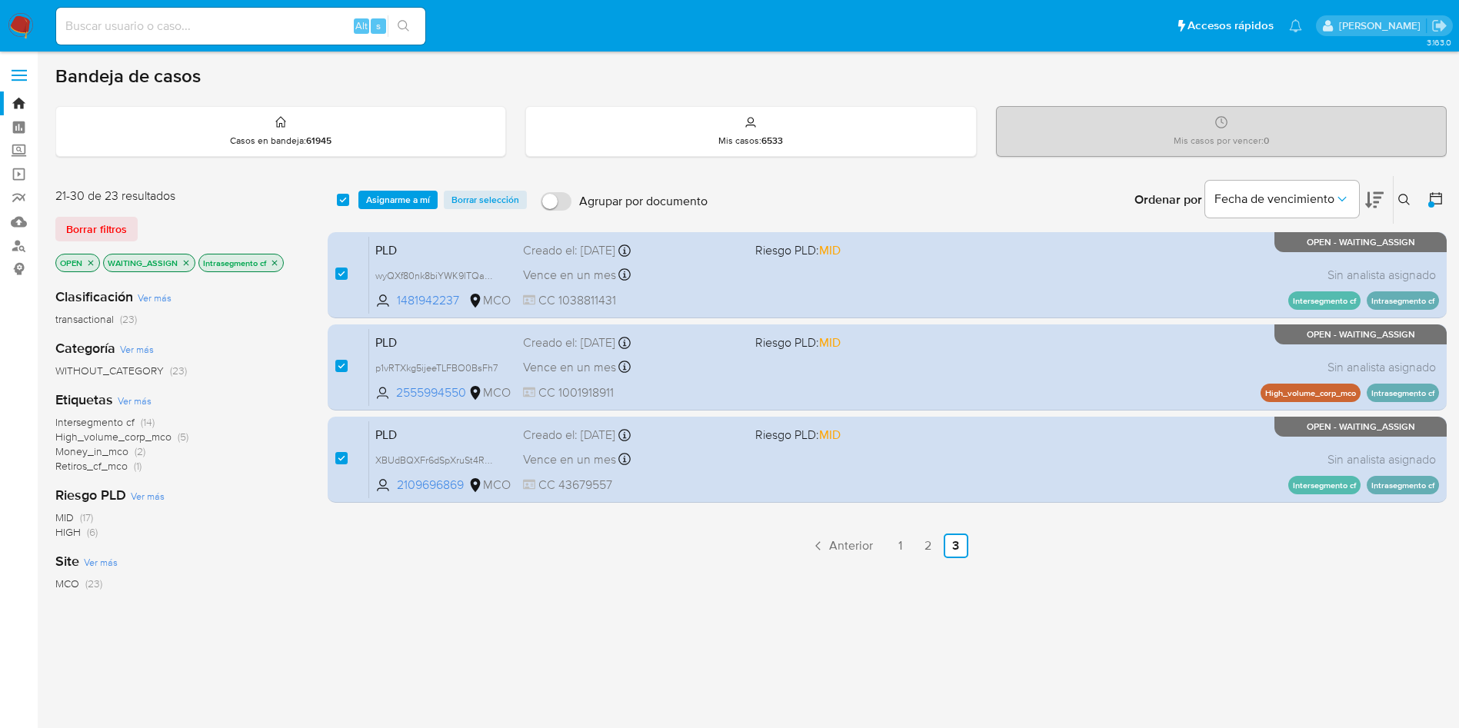
click at [276, 261] on icon "close-filter" at bounding box center [274, 262] width 5 height 5
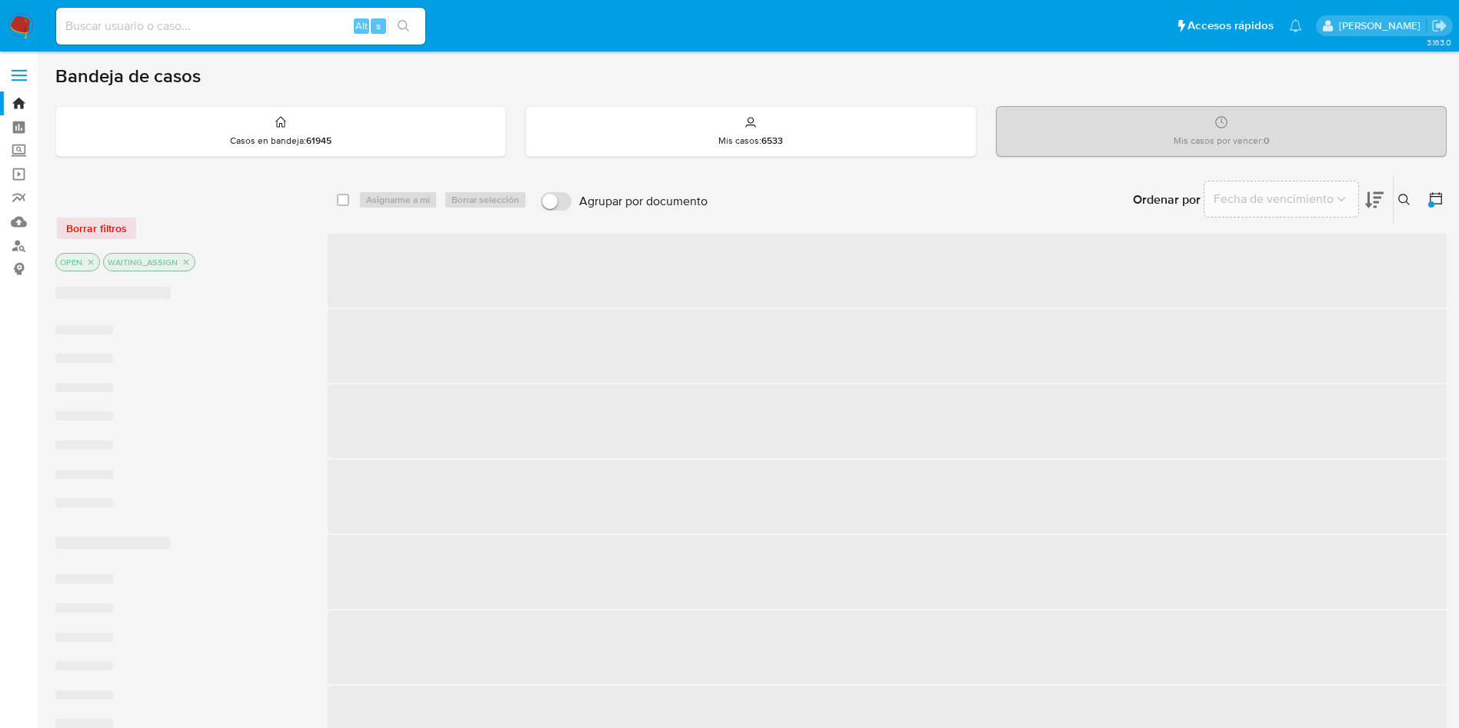
checkbox input "false"
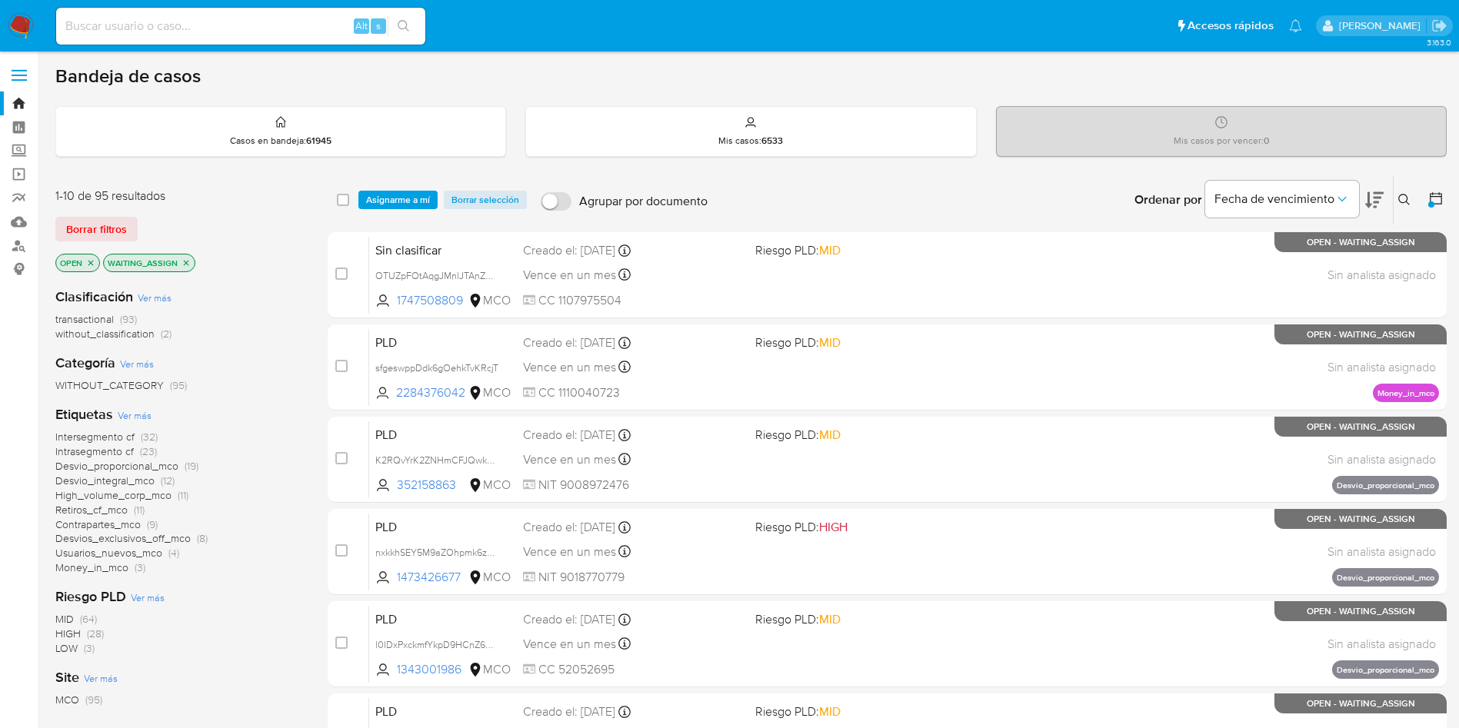
click at [122, 452] on span "Intrasegmento cf" at bounding box center [94, 451] width 78 height 15
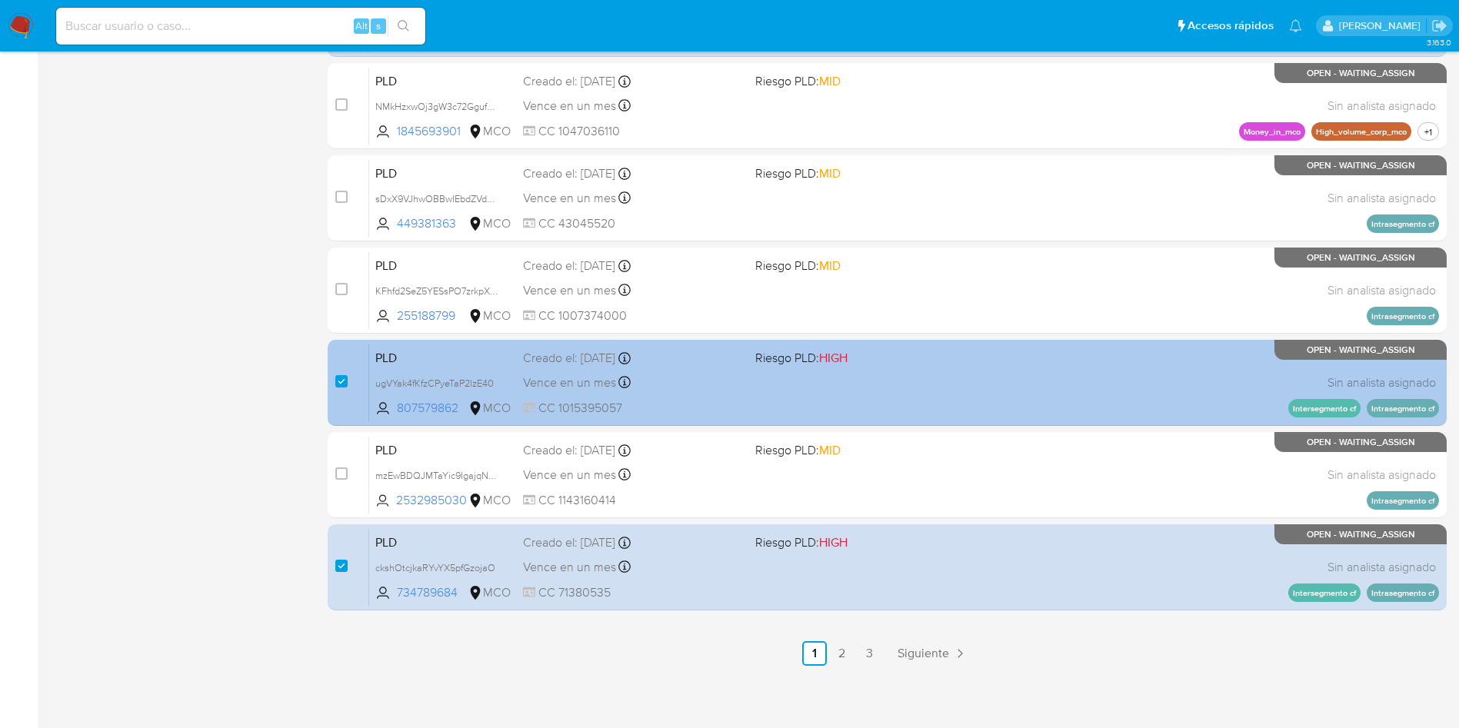
scroll to position [541, 0]
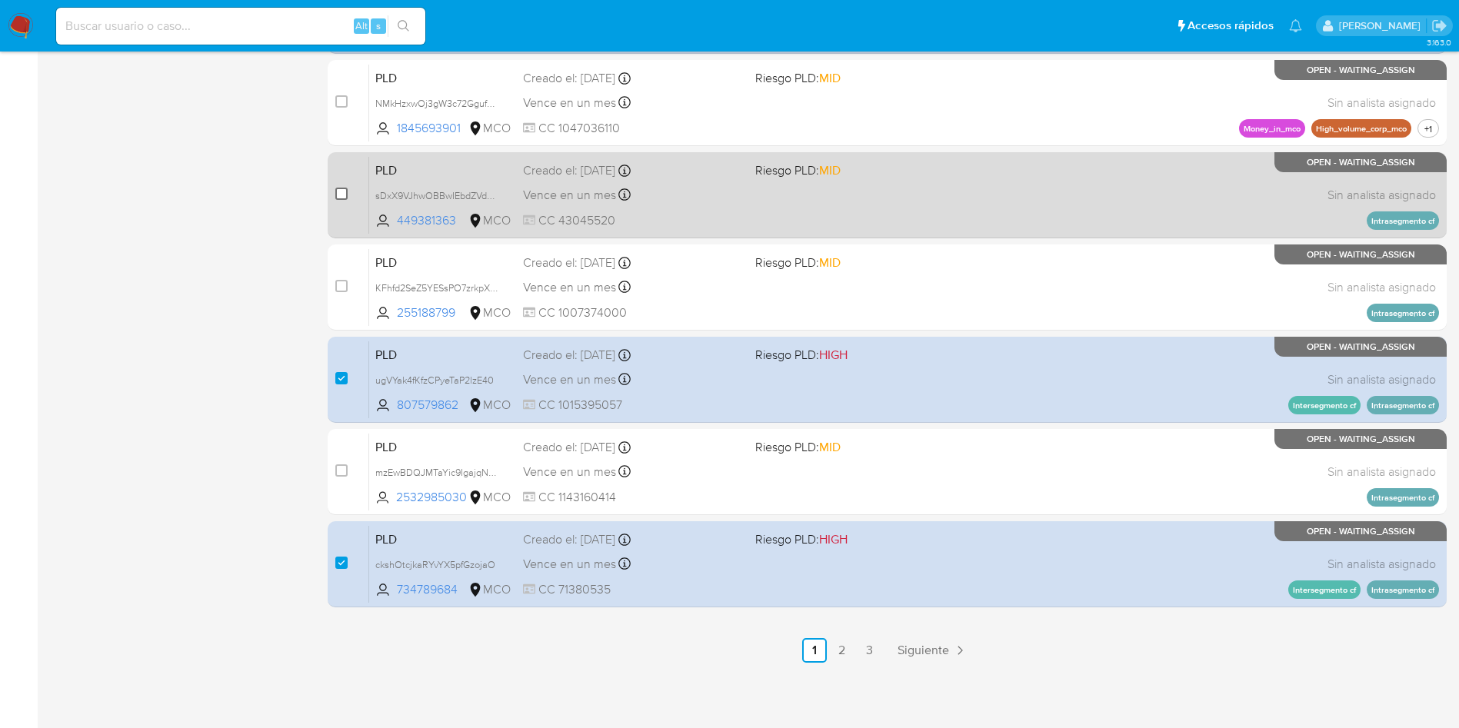
click at [341, 195] on input "checkbox" at bounding box center [341, 194] width 12 height 12
checkbox input "true"
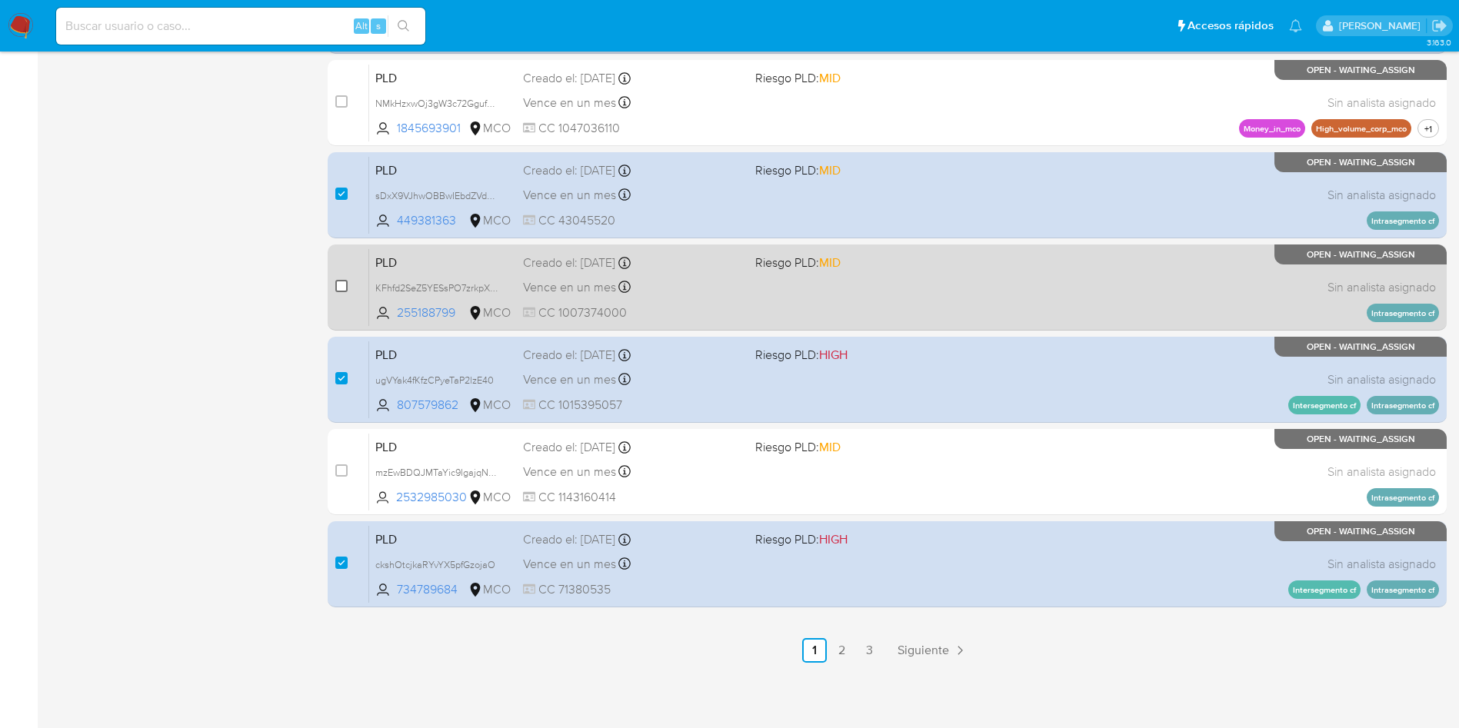
click at [341, 291] on input "checkbox" at bounding box center [341, 286] width 12 height 12
checkbox input "true"
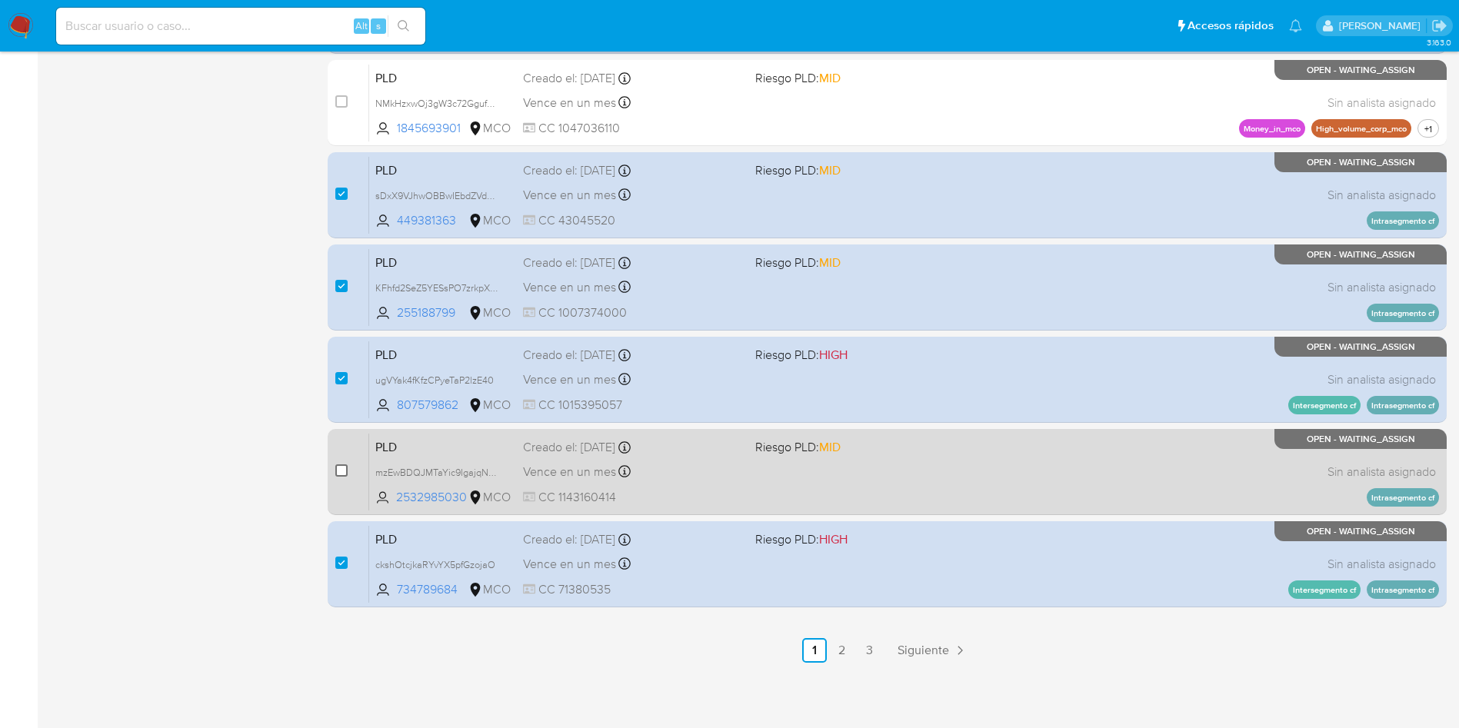
click at [340, 472] on input "checkbox" at bounding box center [341, 470] width 12 height 12
checkbox input "true"
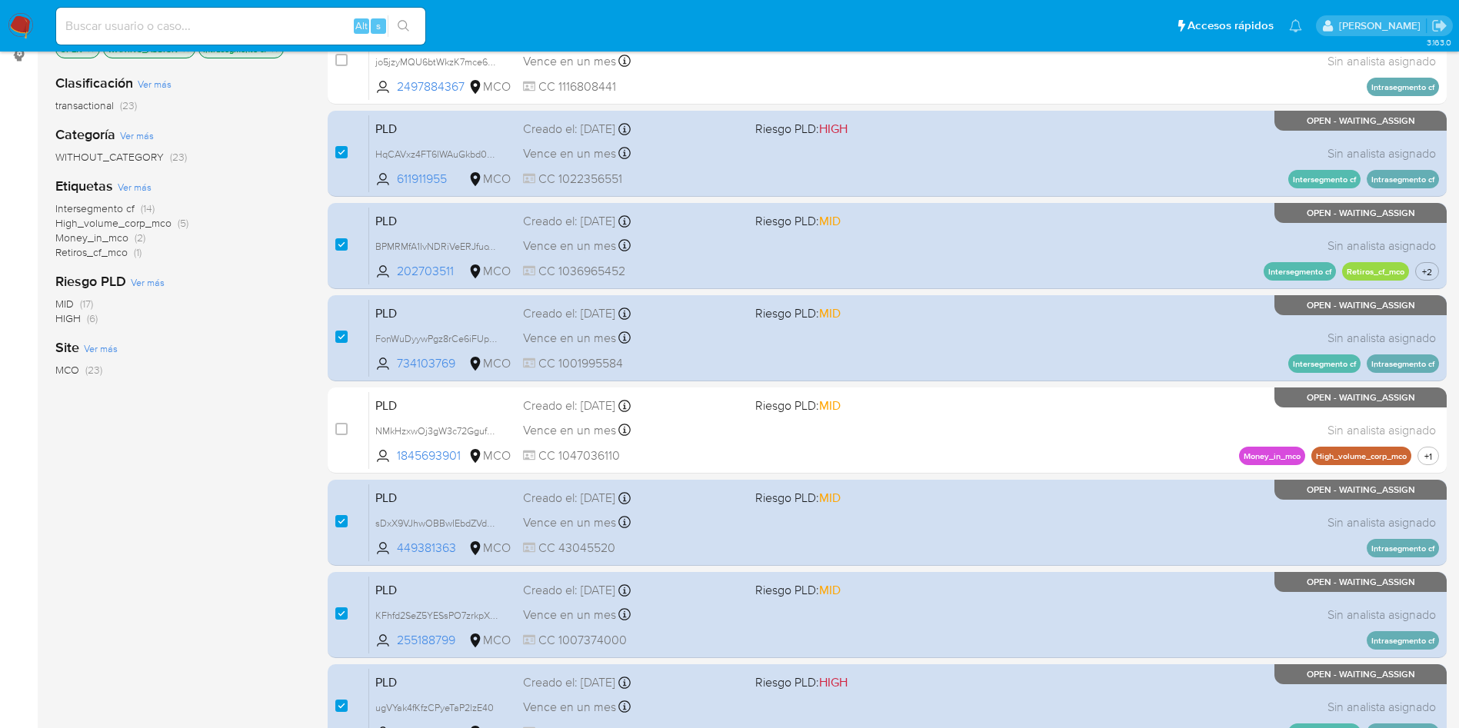
scroll to position [0, 0]
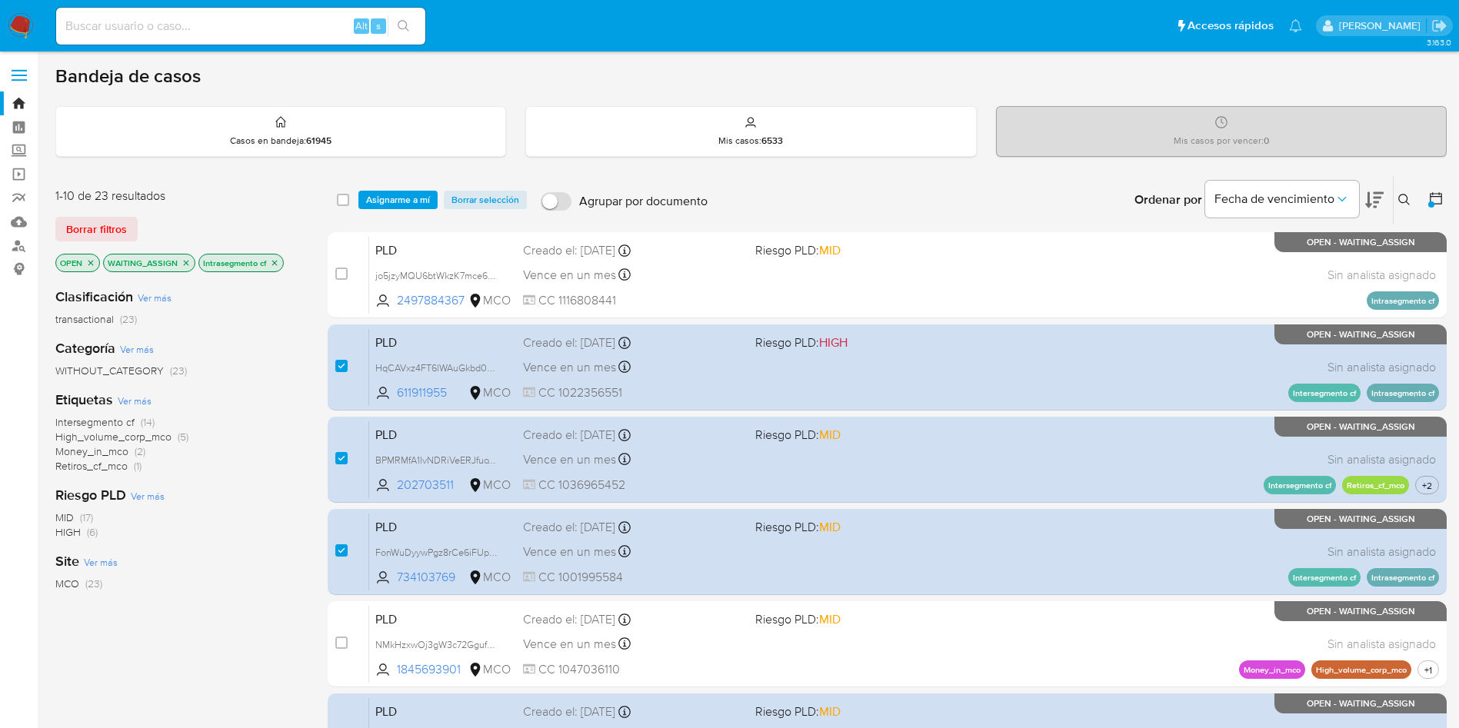
click at [271, 261] on icon "close-filter" at bounding box center [274, 262] width 9 height 9
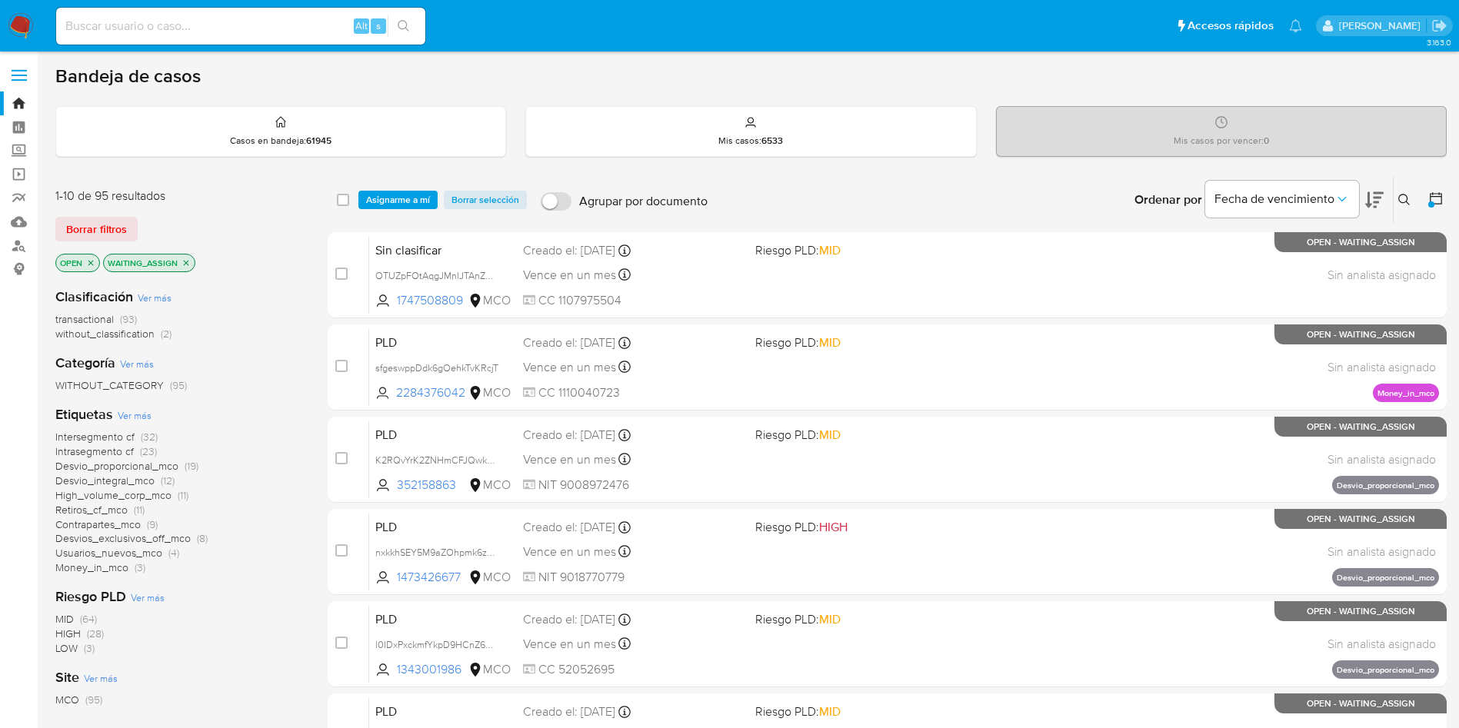
click at [145, 465] on span "Desvio_proporcional_mco" at bounding box center [116, 465] width 123 height 15
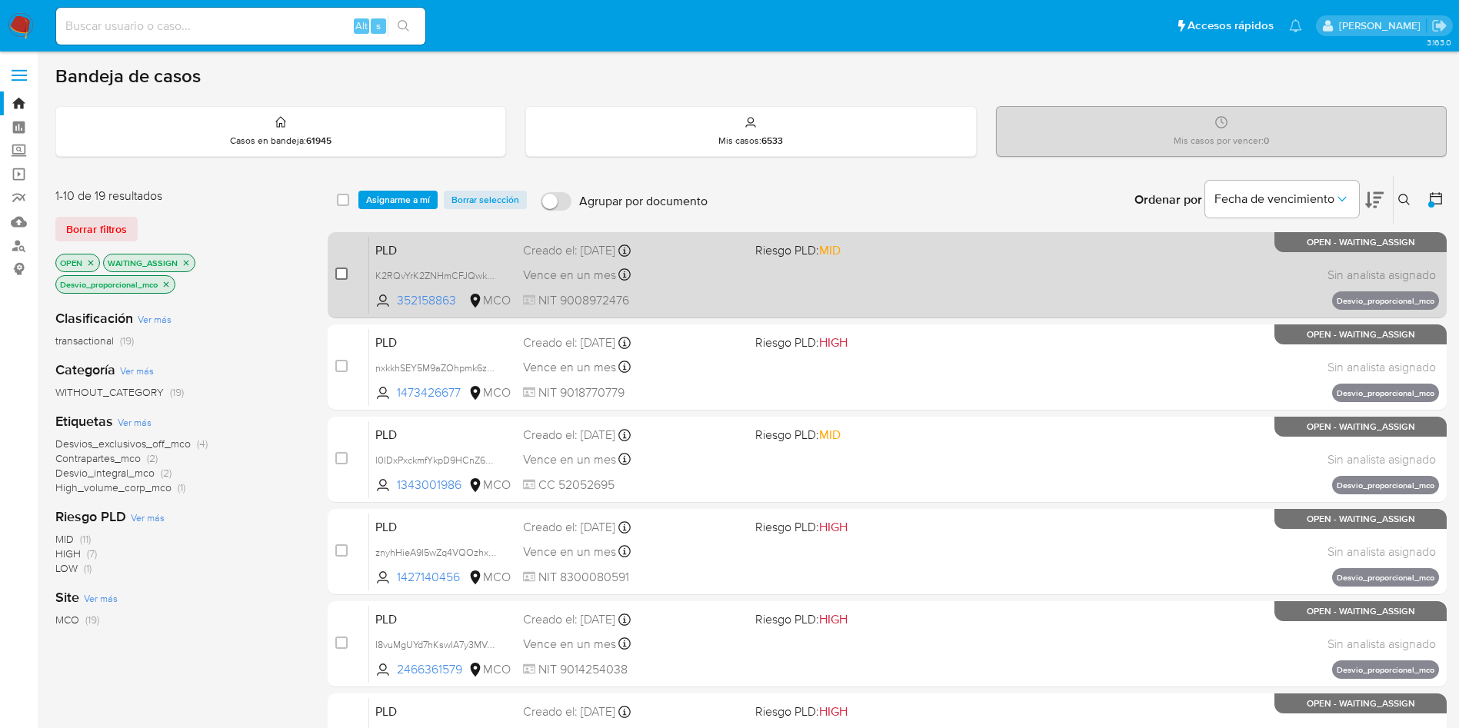
click at [339, 277] on input "checkbox" at bounding box center [341, 274] width 12 height 12
checkbox input "true"
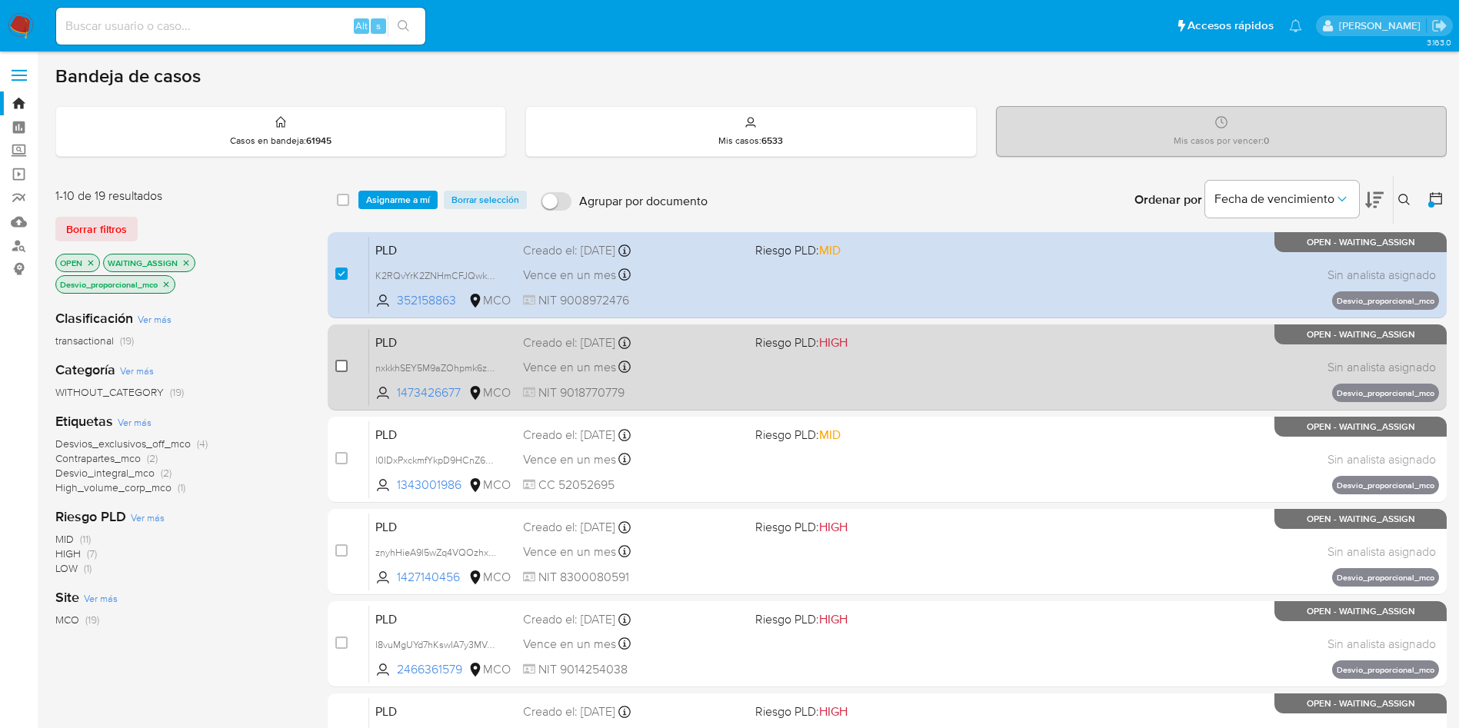
click at [340, 361] on input "checkbox" at bounding box center [341, 366] width 12 height 12
checkbox input "true"
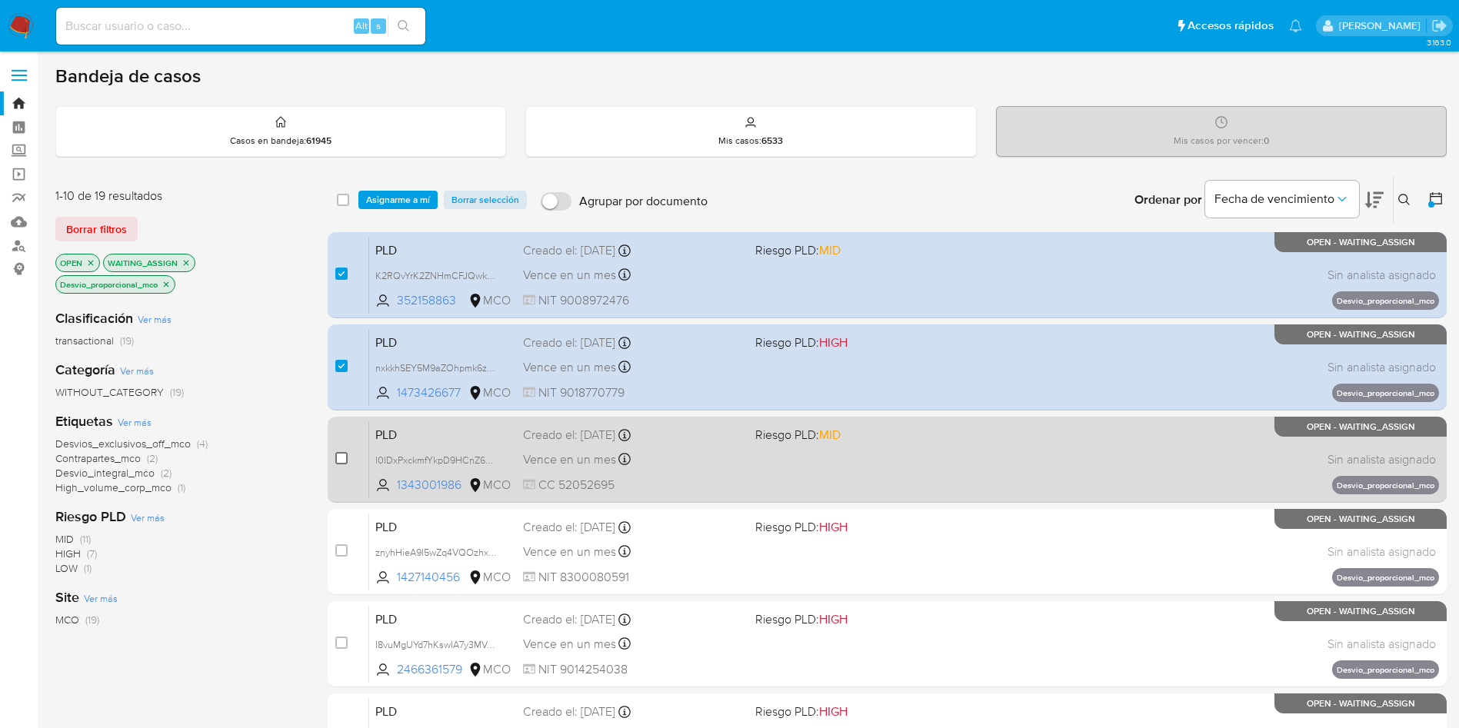
click at [340, 459] on input "checkbox" at bounding box center [341, 458] width 12 height 12
checkbox input "true"
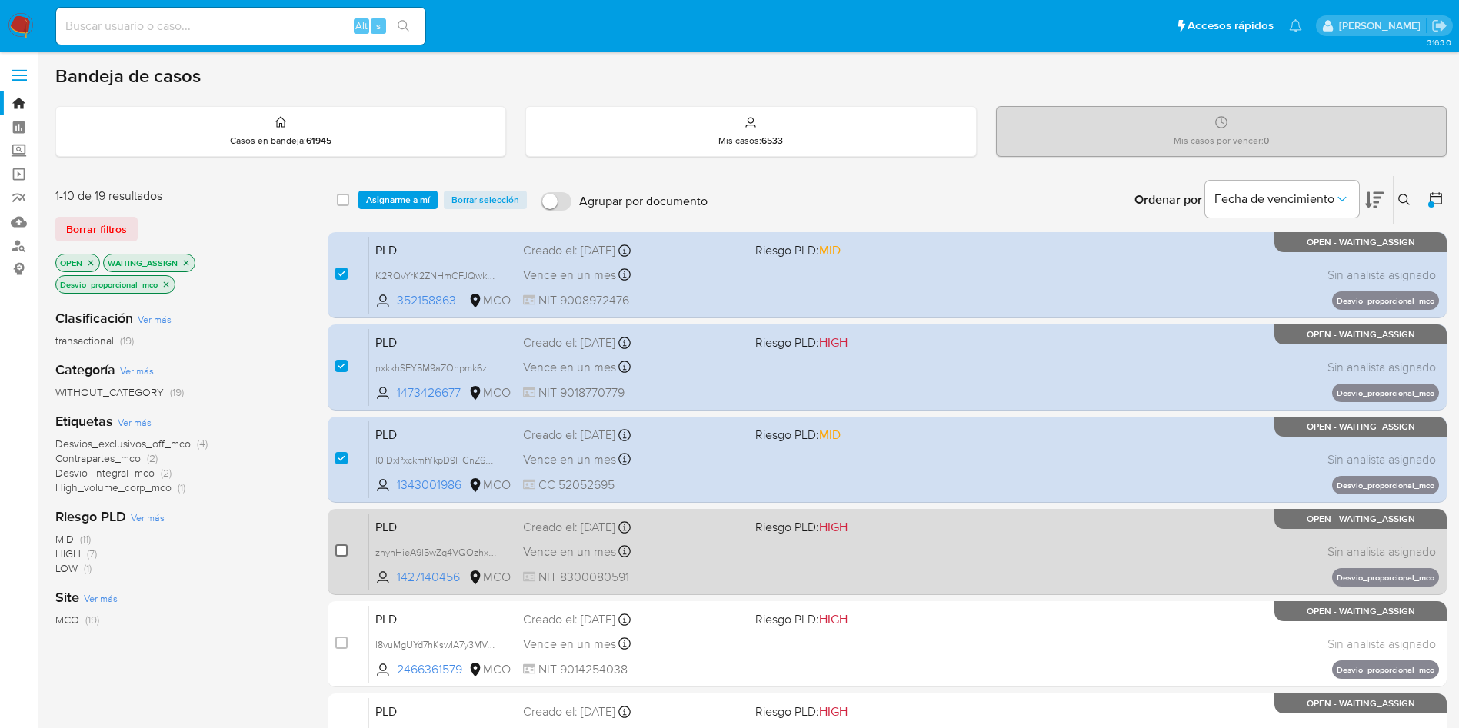
click at [344, 547] on input "checkbox" at bounding box center [341, 550] width 12 height 12
checkbox input "true"
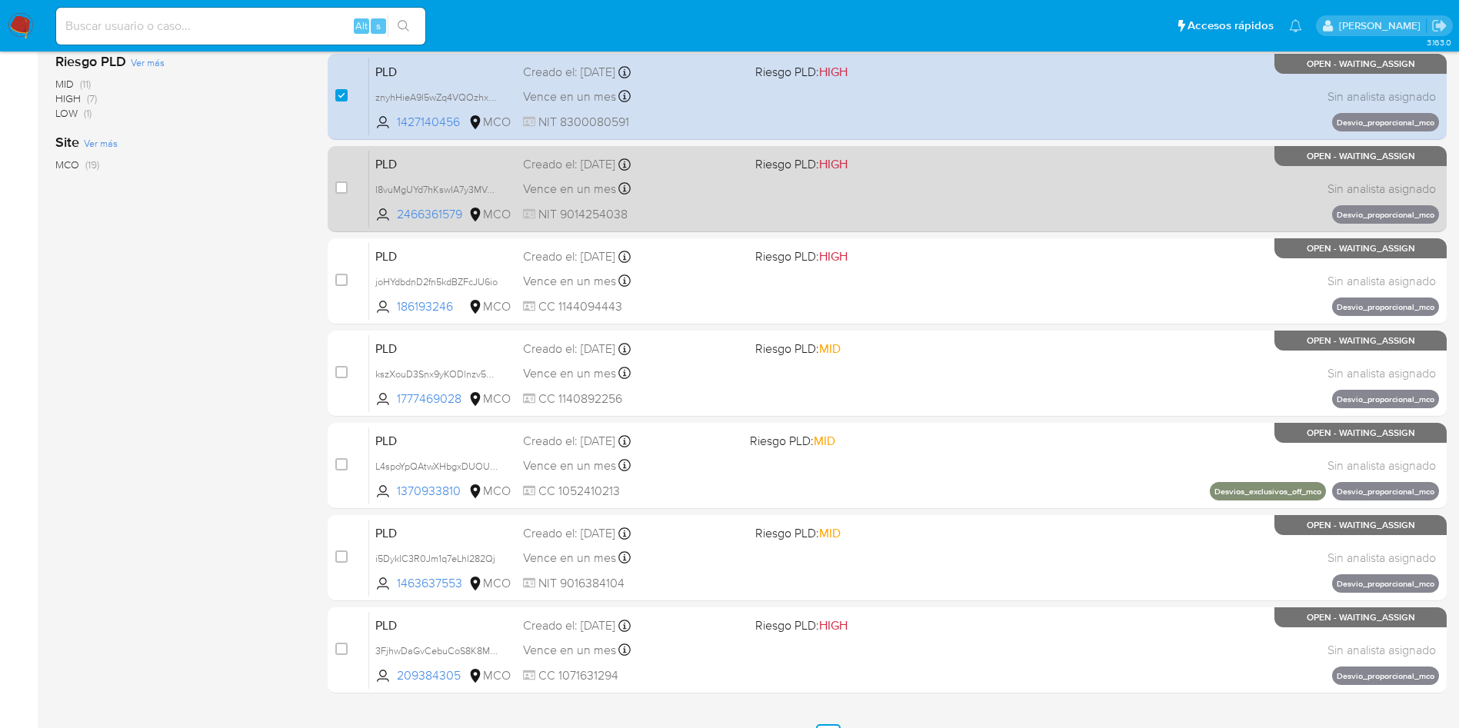
scroll to position [426, 0]
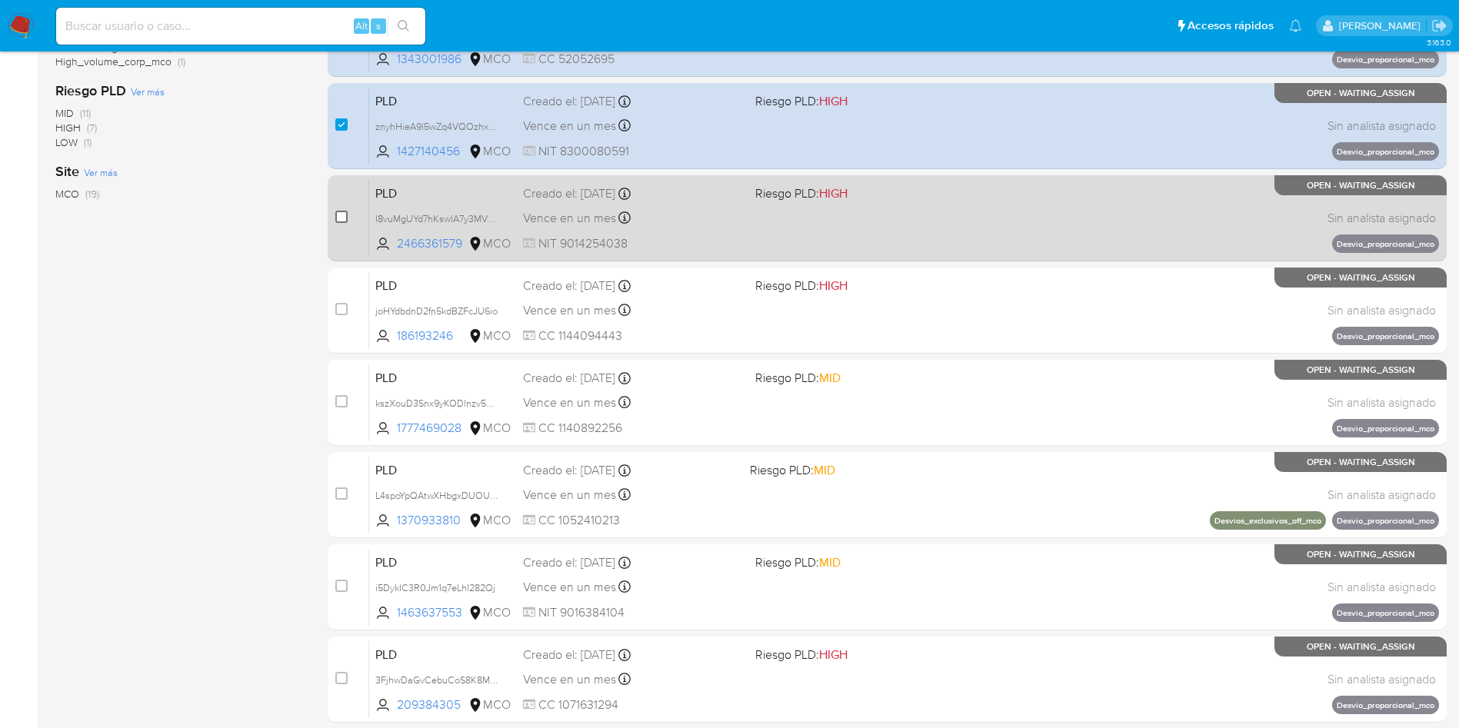
click at [338, 221] on input "checkbox" at bounding box center [341, 217] width 12 height 12
checkbox input "true"
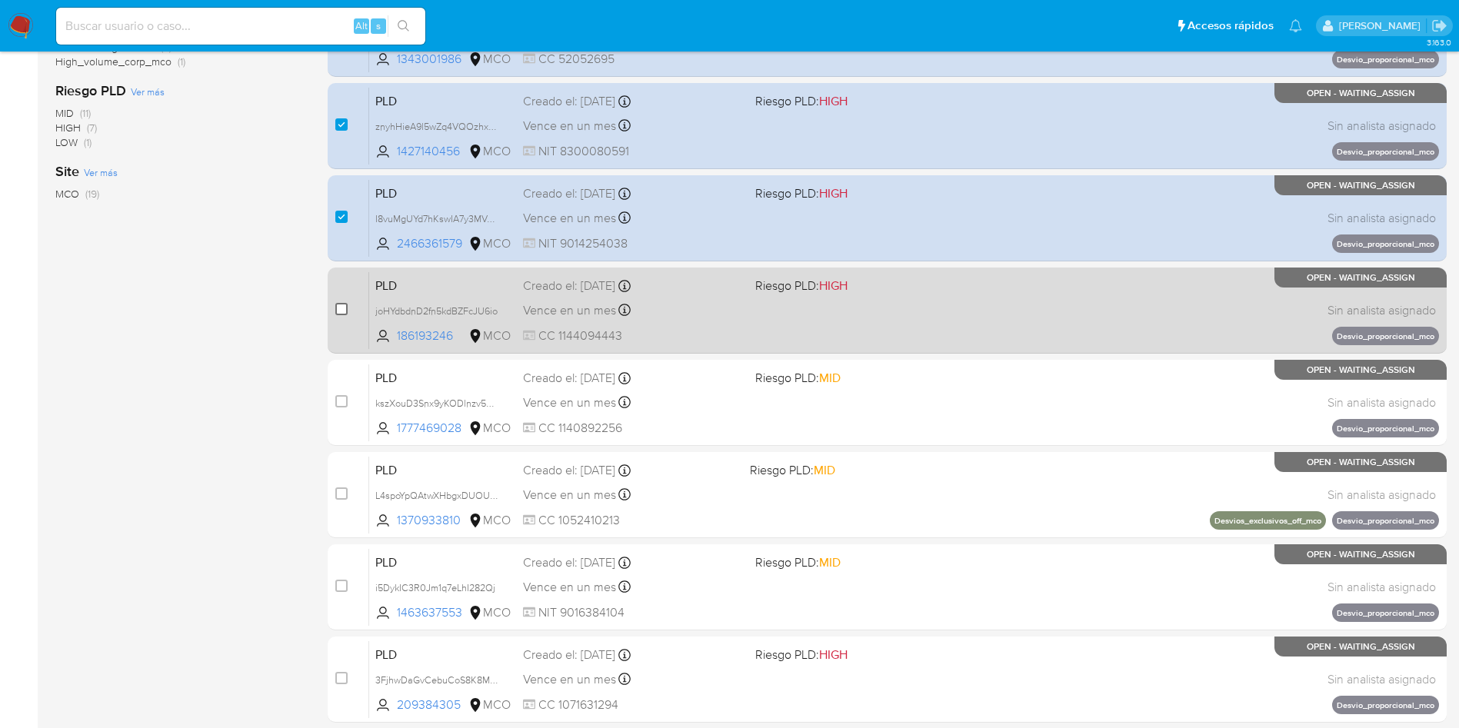
click at [341, 312] on input "checkbox" at bounding box center [341, 309] width 12 height 12
checkbox input "true"
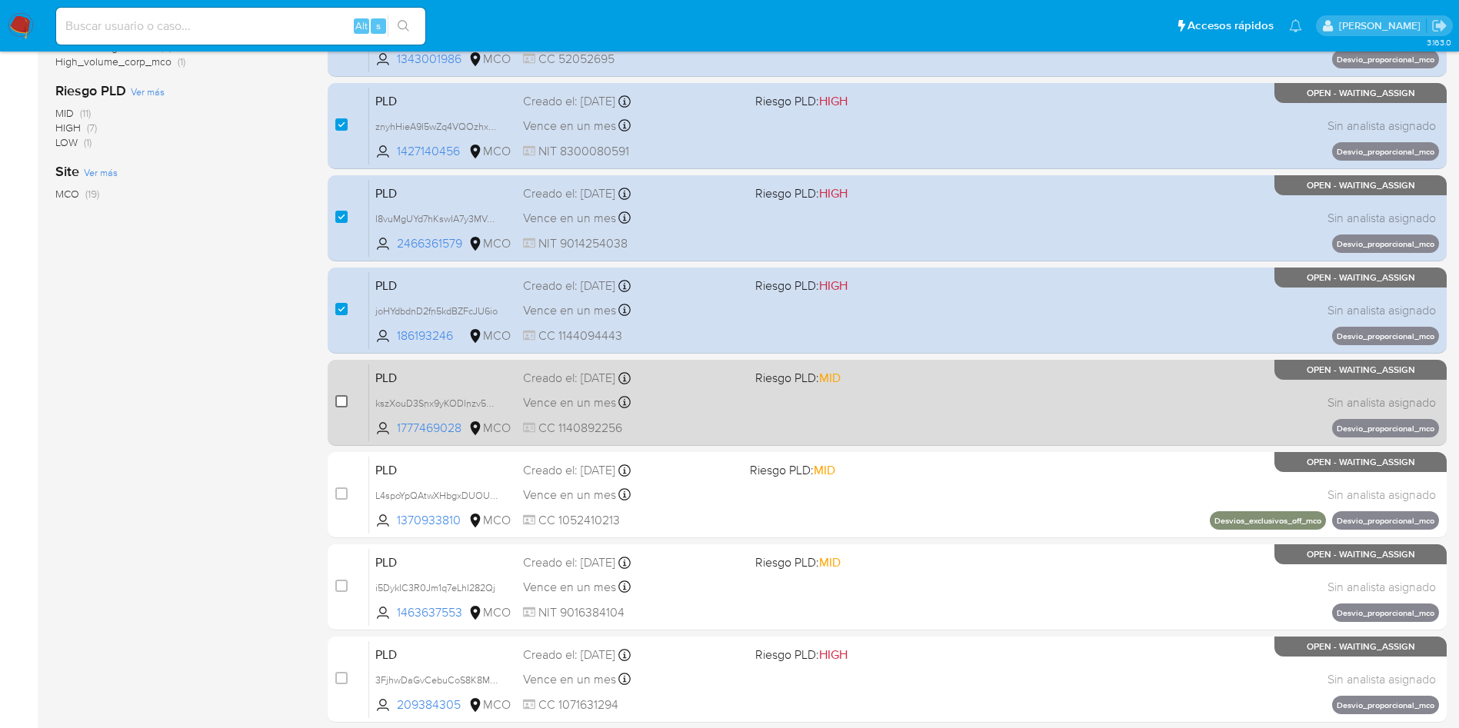
click at [337, 398] on input "checkbox" at bounding box center [341, 401] width 12 height 12
checkbox input "true"
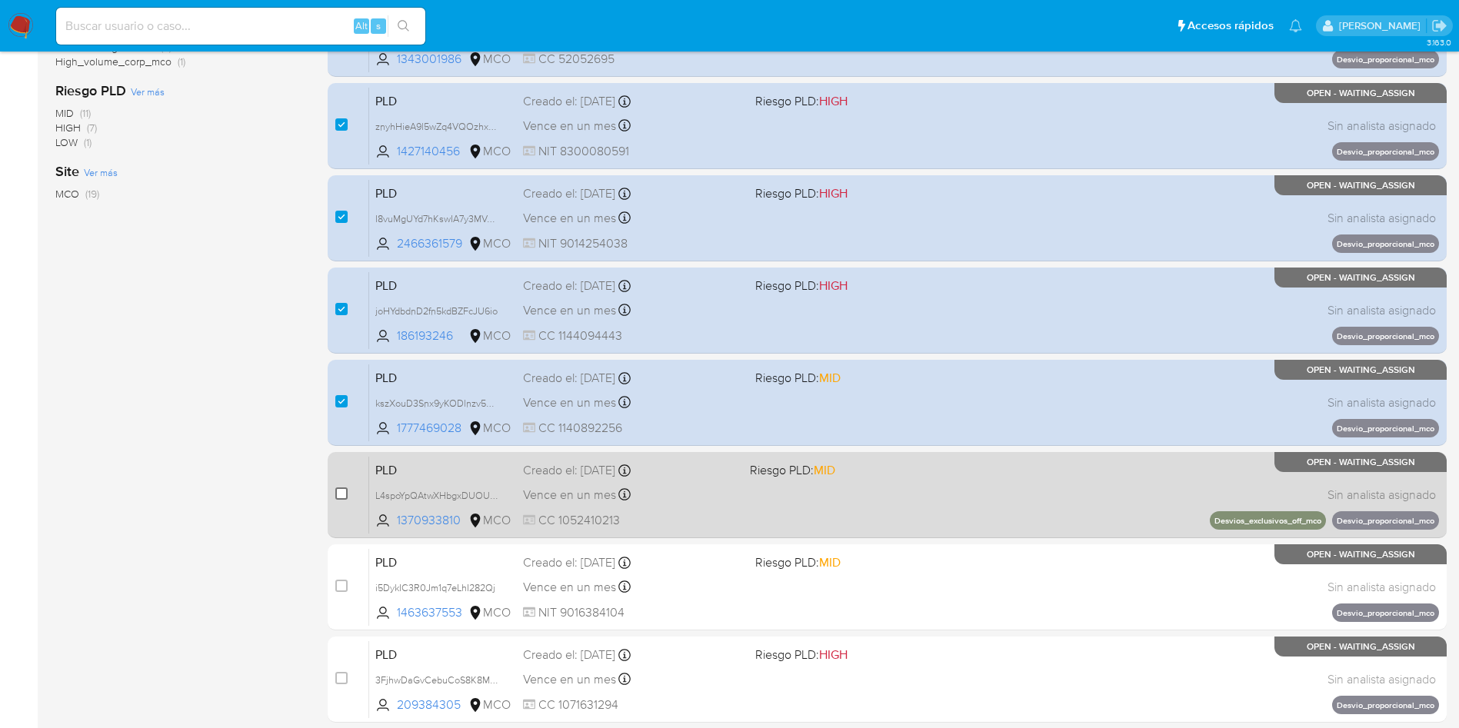
click at [340, 491] on input "checkbox" at bounding box center [341, 494] width 12 height 12
checkbox input "true"
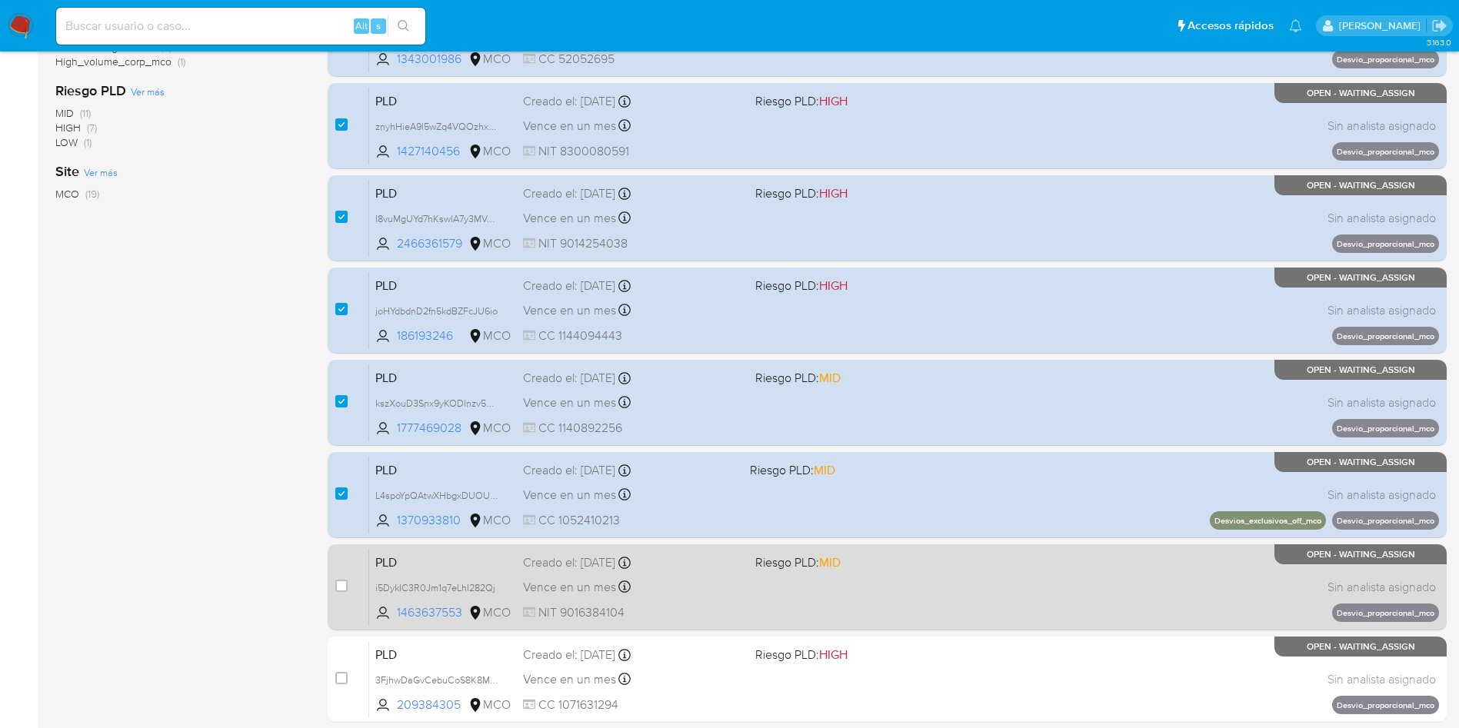
click at [341, 573] on div "case-item-checkbox No es posible asignar el caso" at bounding box center [352, 587] width 34 height 78
click at [335, 588] on input "checkbox" at bounding box center [341, 586] width 12 height 12
checkbox input "true"
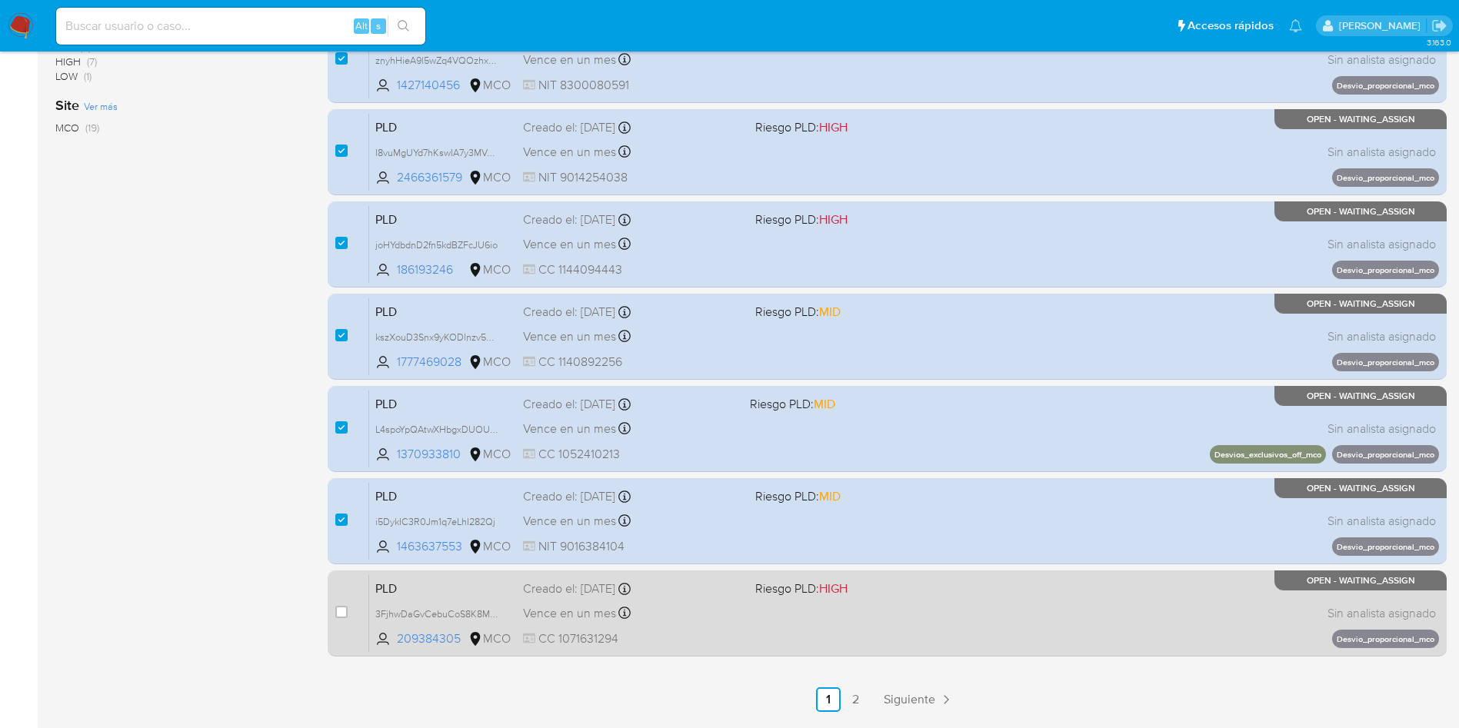
scroll to position [541, 0]
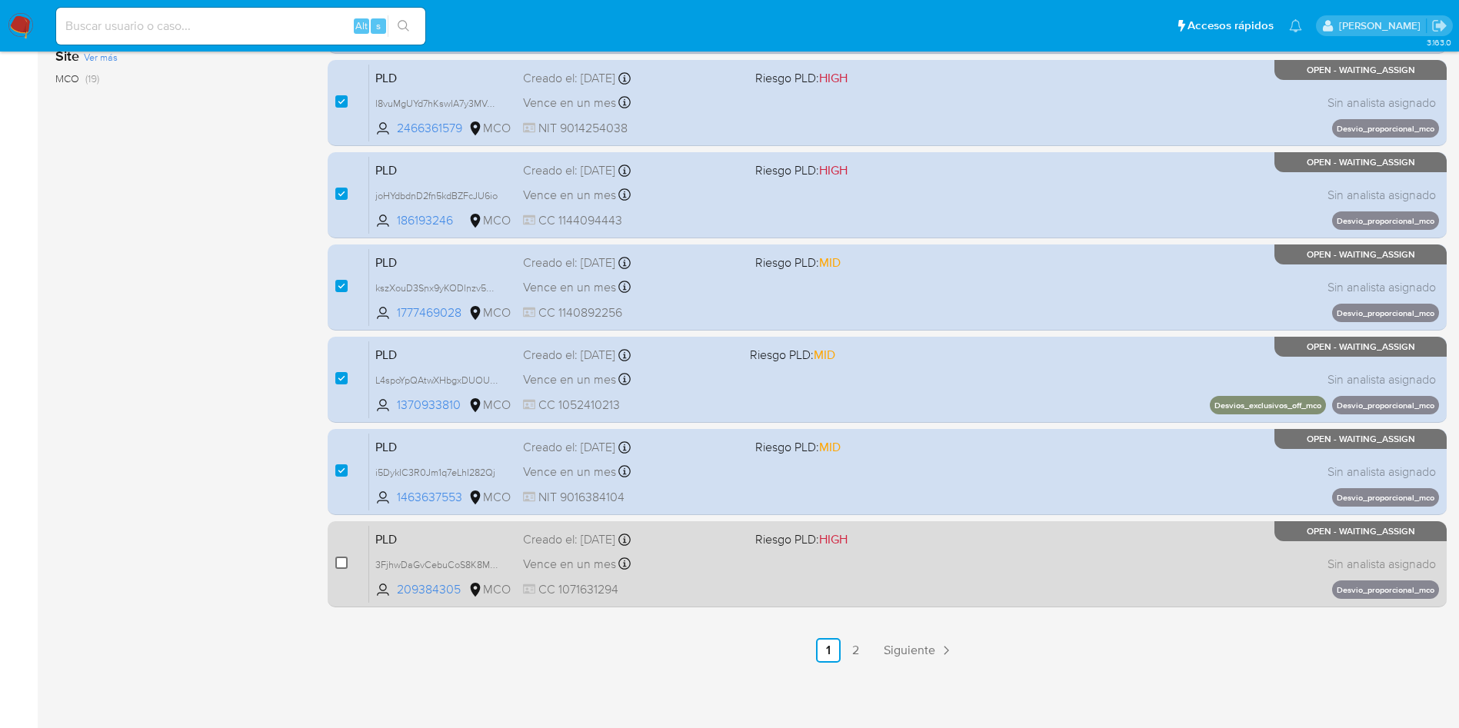
click at [341, 561] on input "checkbox" at bounding box center [341, 563] width 12 height 12
checkbox input "true"
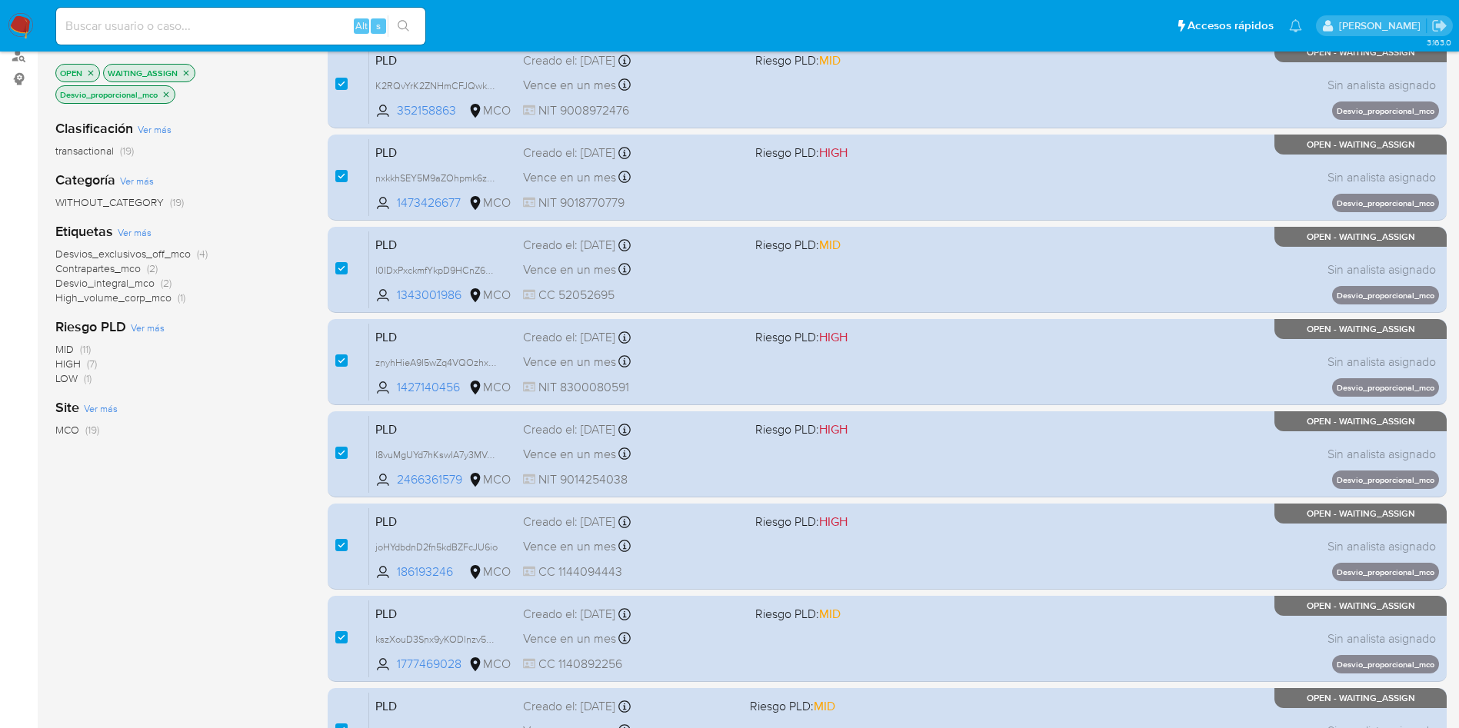
scroll to position [0, 0]
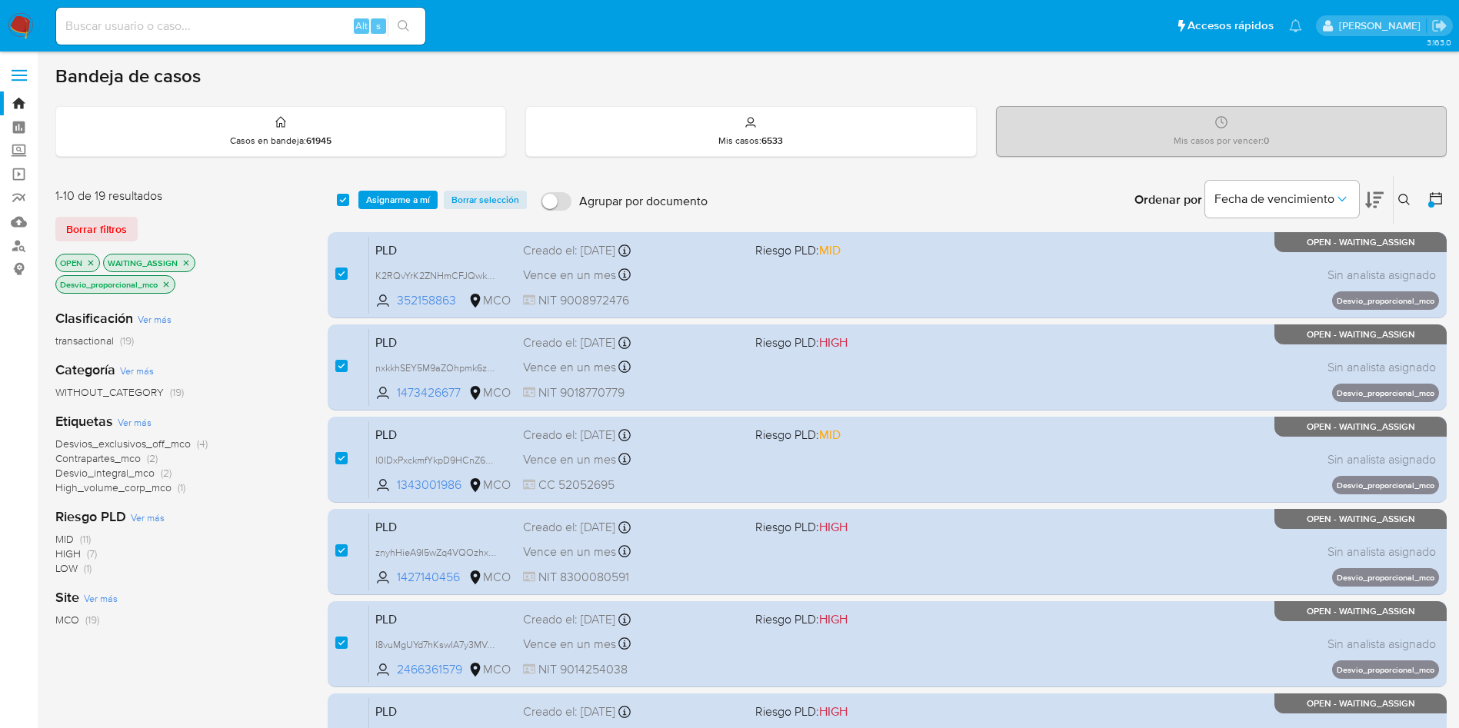
click at [168, 282] on icon "close-filter" at bounding box center [165, 284] width 9 height 9
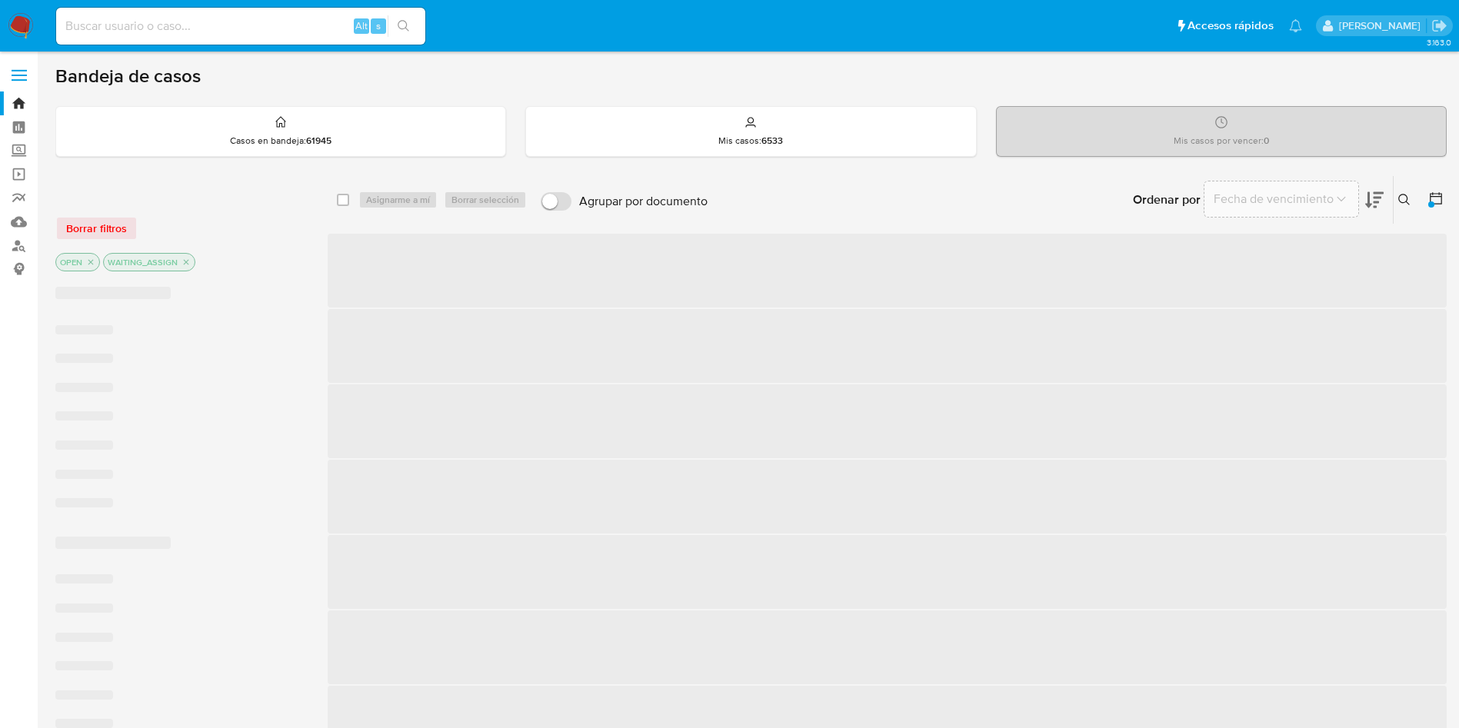
checkbox input "false"
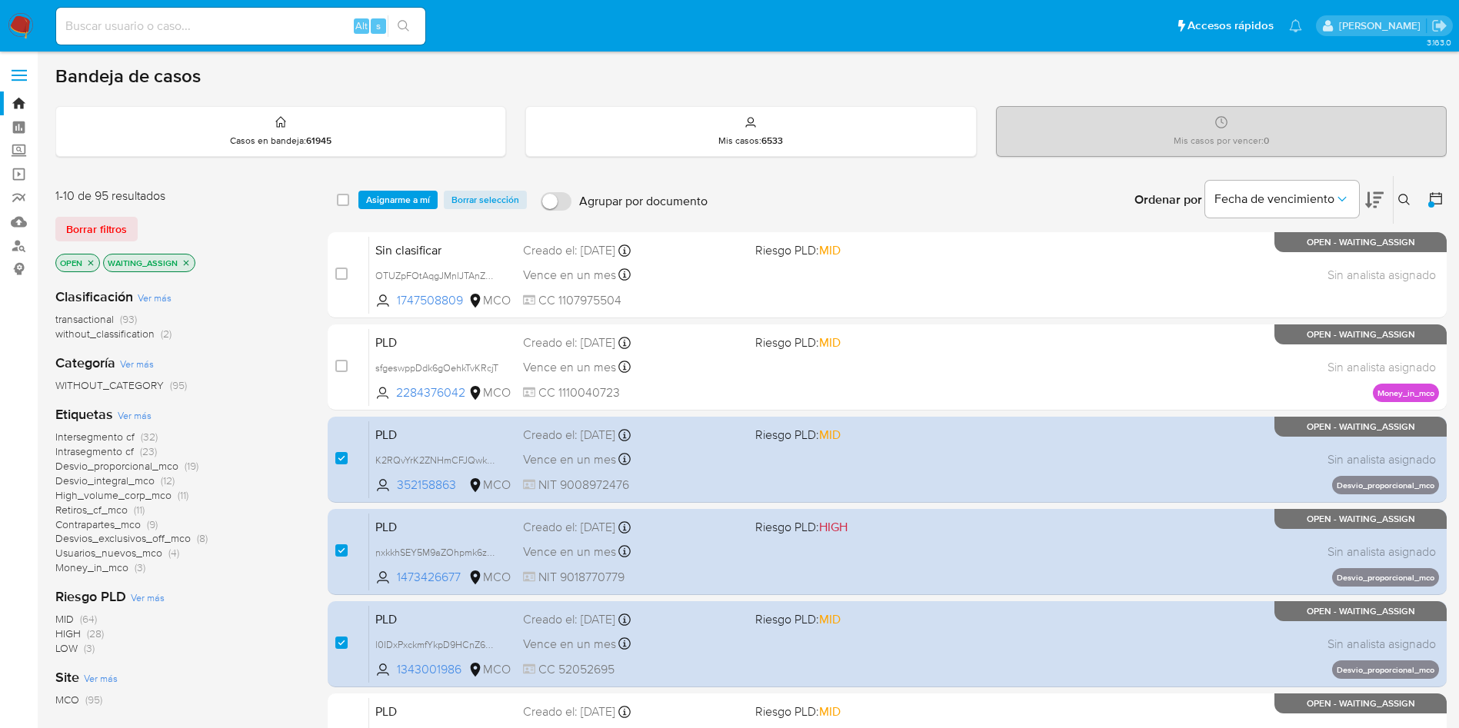
click at [396, 195] on span "Asignarme a mí" at bounding box center [398, 199] width 64 height 15
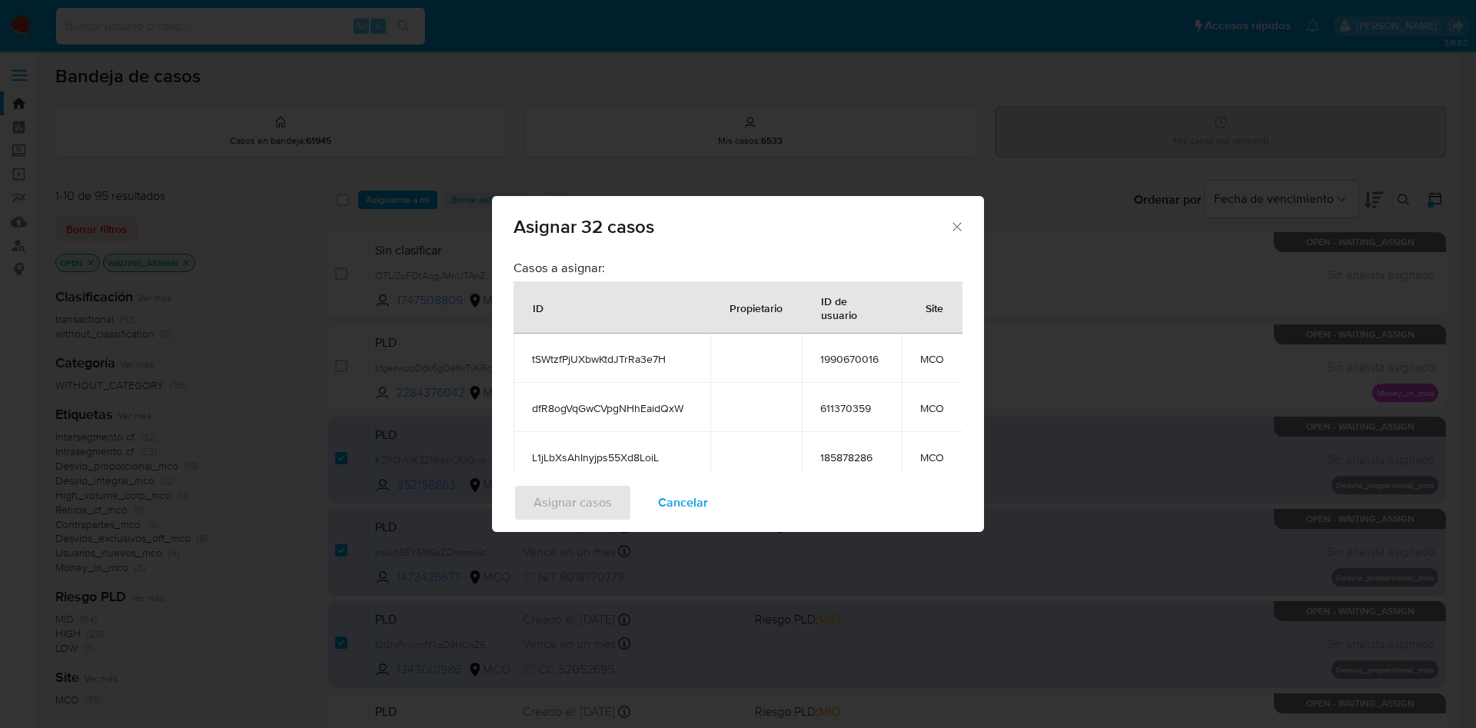
click at [218, 219] on div "Asignar 32 casos Casos a asignar: ID Propietario ID de usuario Site tSWtzfPjUXb…" at bounding box center [738, 364] width 1476 height 728
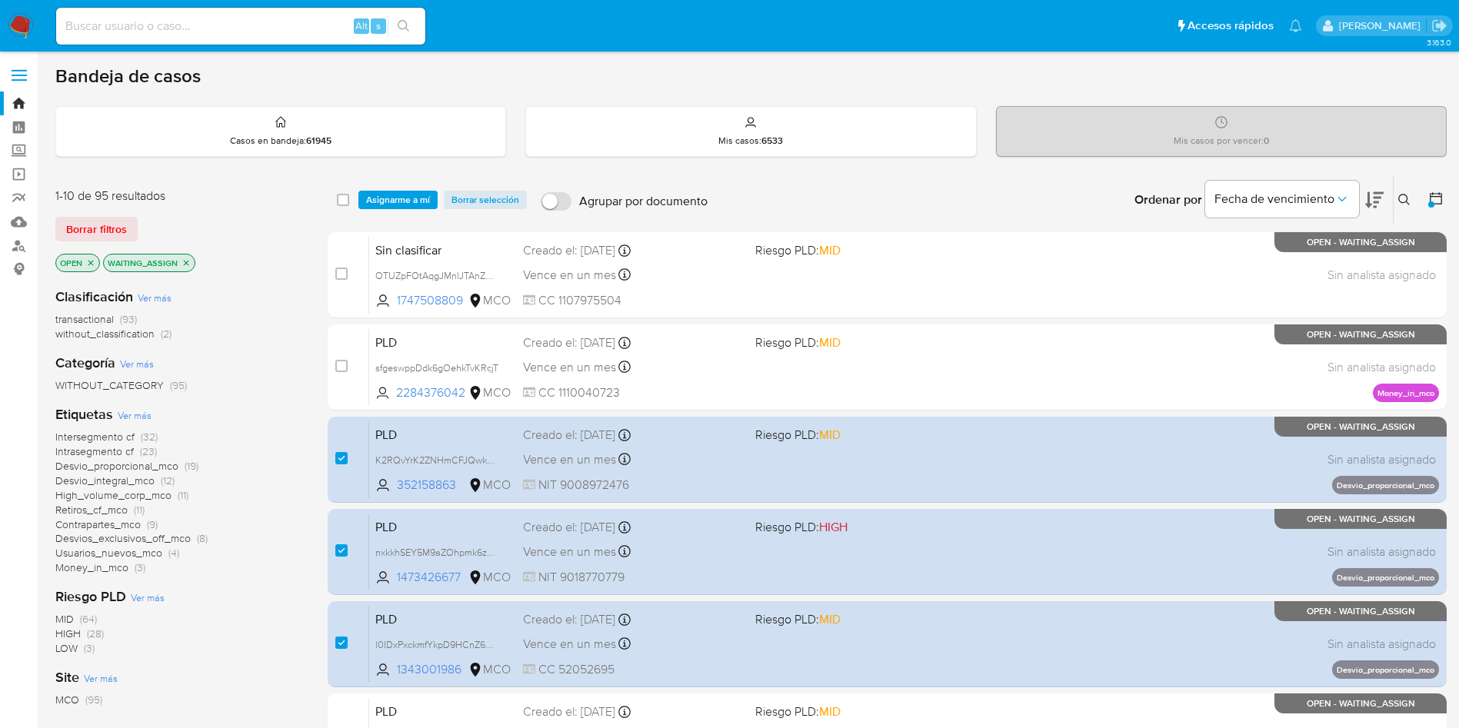
click at [133, 481] on span "Desvio_integral_mco" at bounding box center [104, 480] width 99 height 15
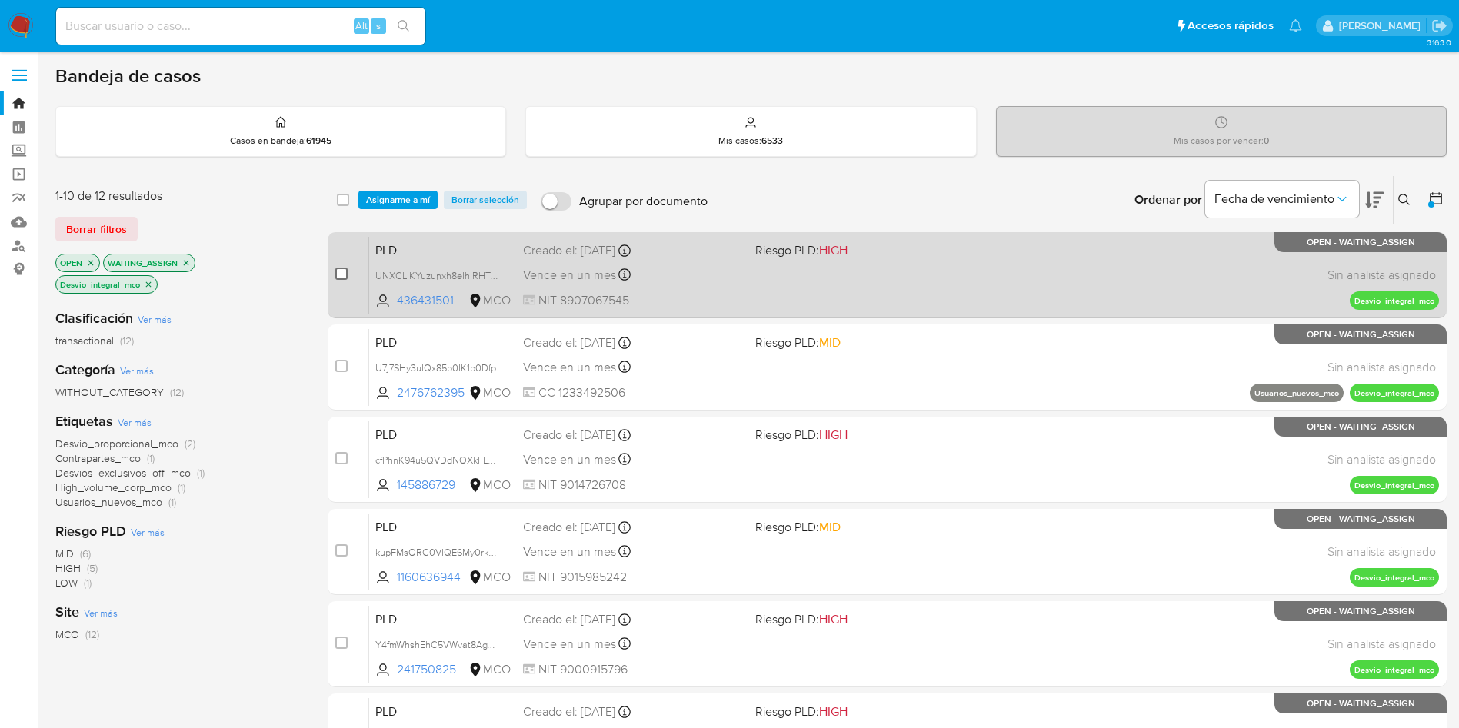
click at [341, 271] on input "checkbox" at bounding box center [341, 274] width 12 height 12
checkbox input "true"
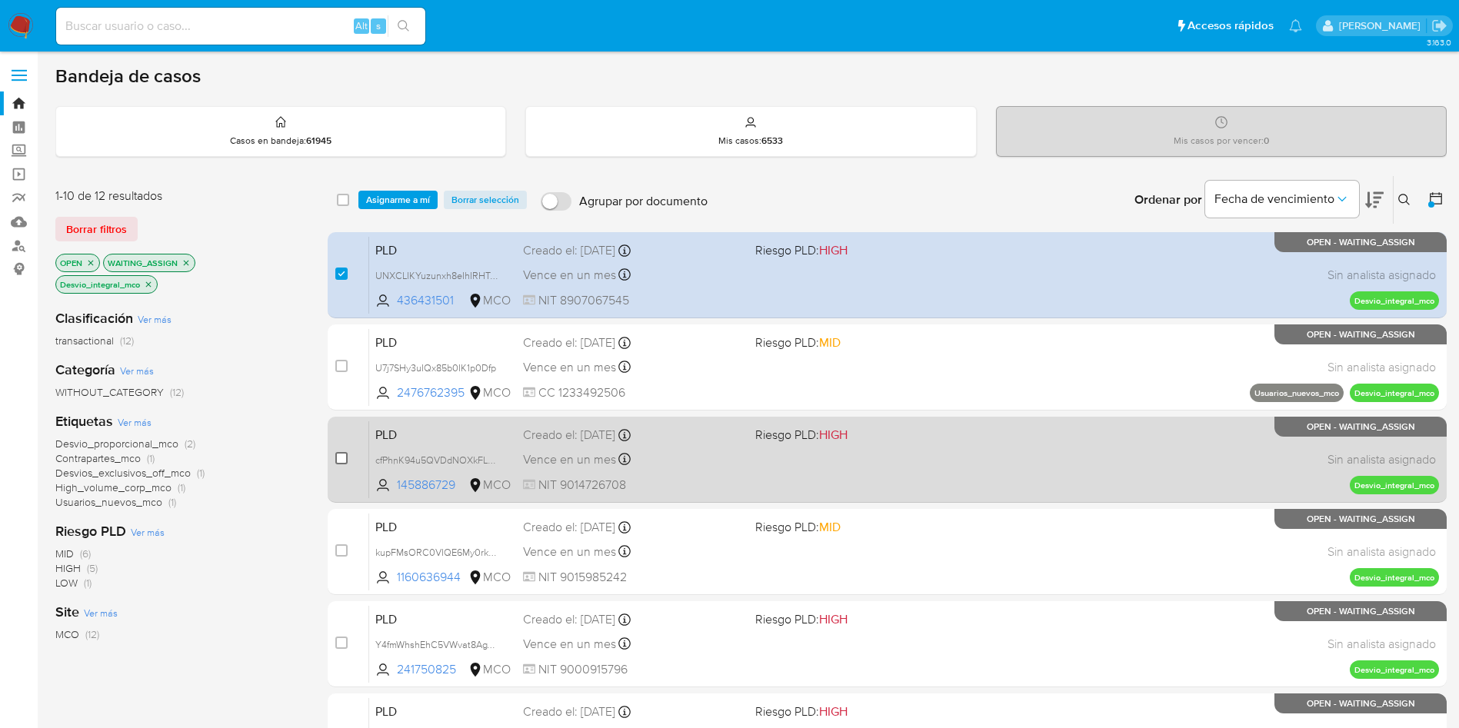
click at [342, 460] on input "checkbox" at bounding box center [341, 458] width 12 height 12
checkbox input "true"
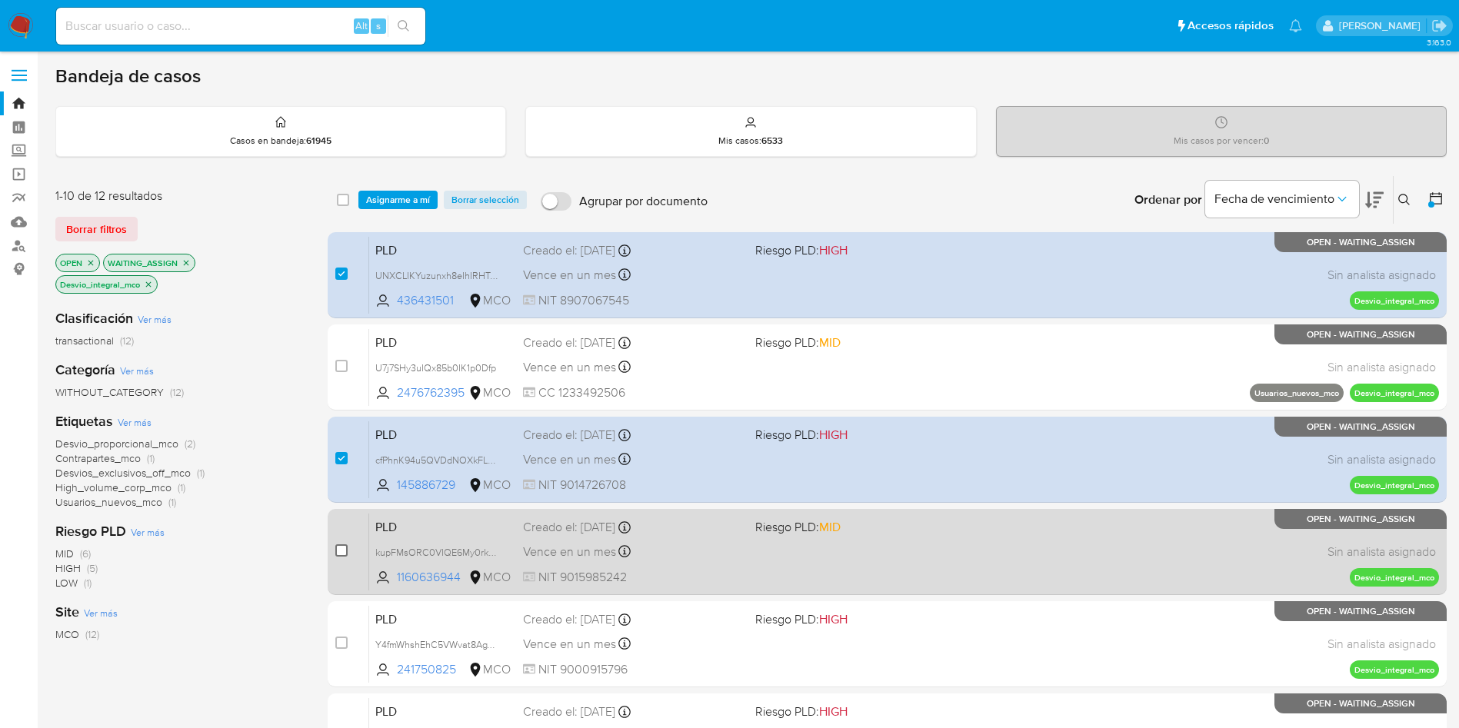
click at [338, 553] on input "checkbox" at bounding box center [341, 550] width 12 height 12
checkbox input "true"
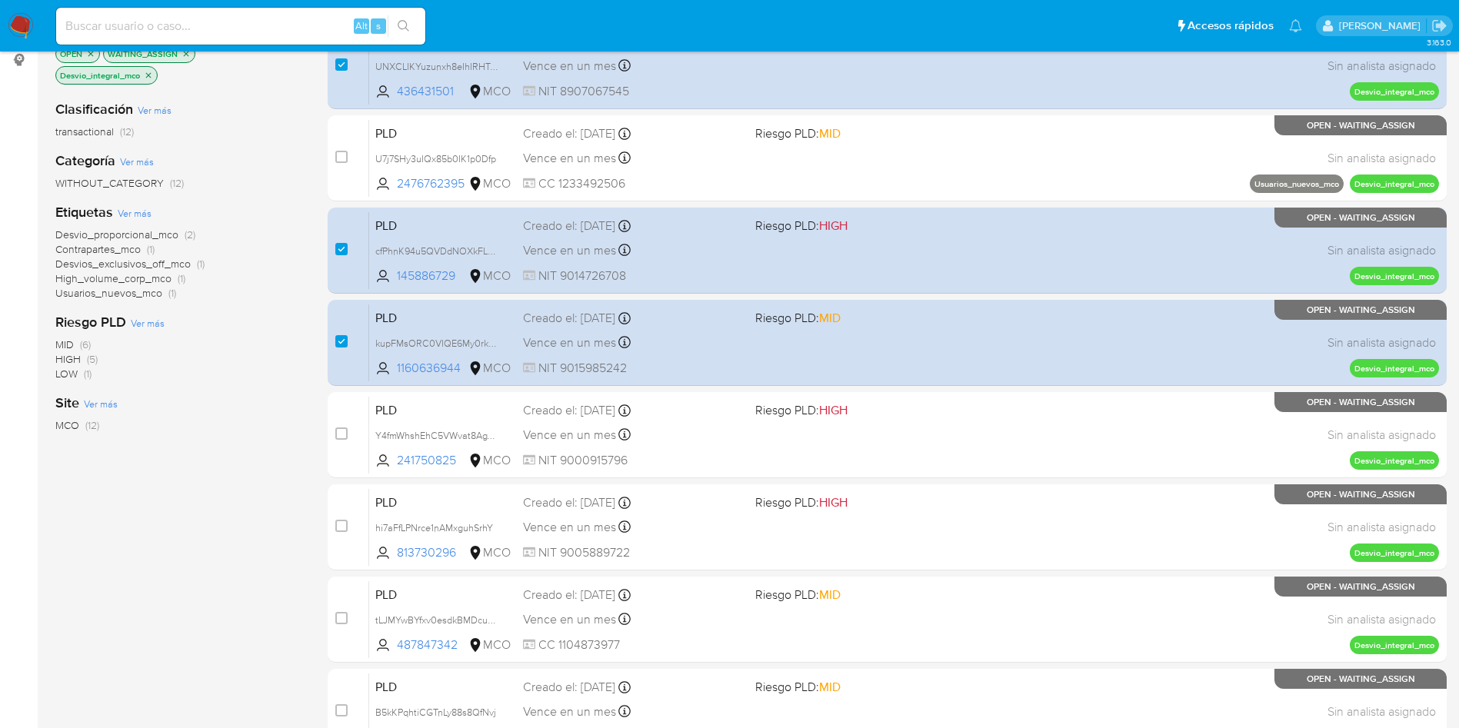
scroll to position [231, 0]
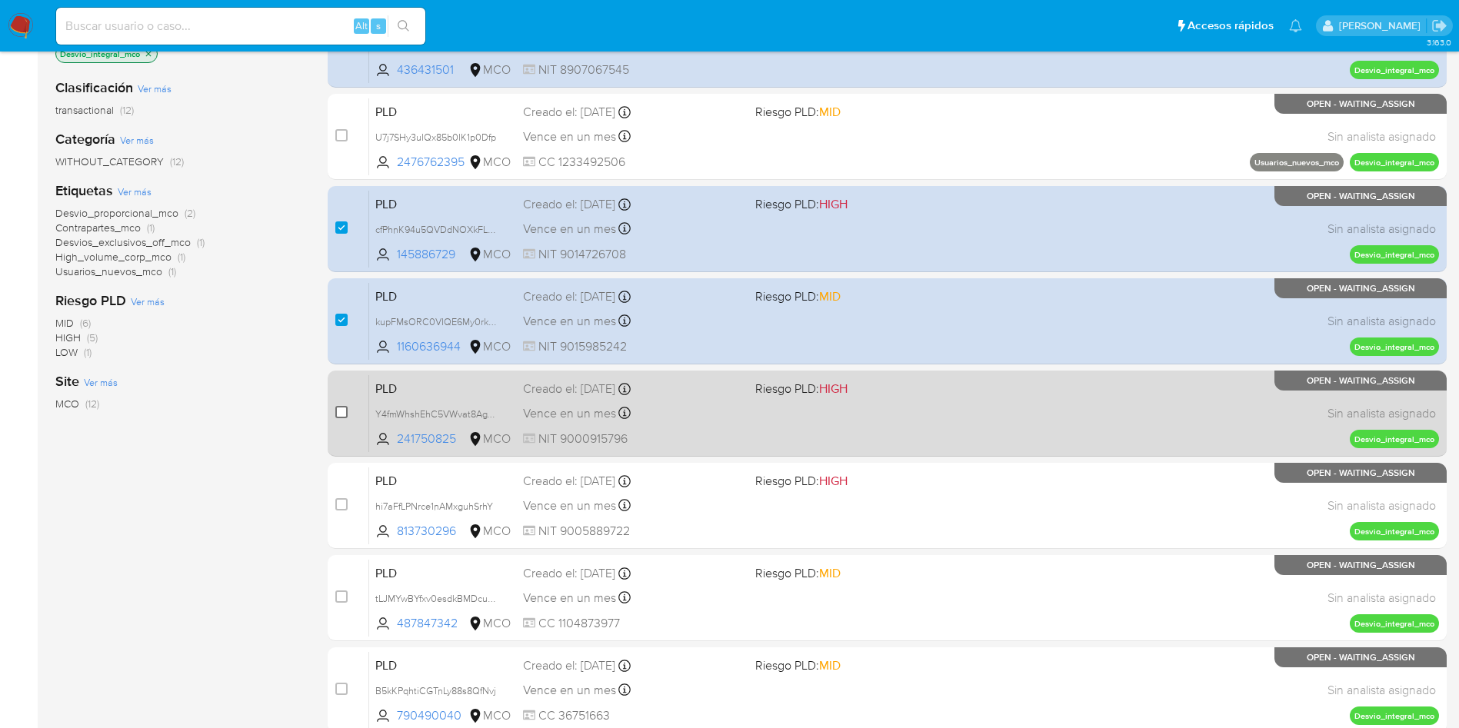
click at [345, 411] on input "checkbox" at bounding box center [341, 412] width 12 height 12
checkbox input "true"
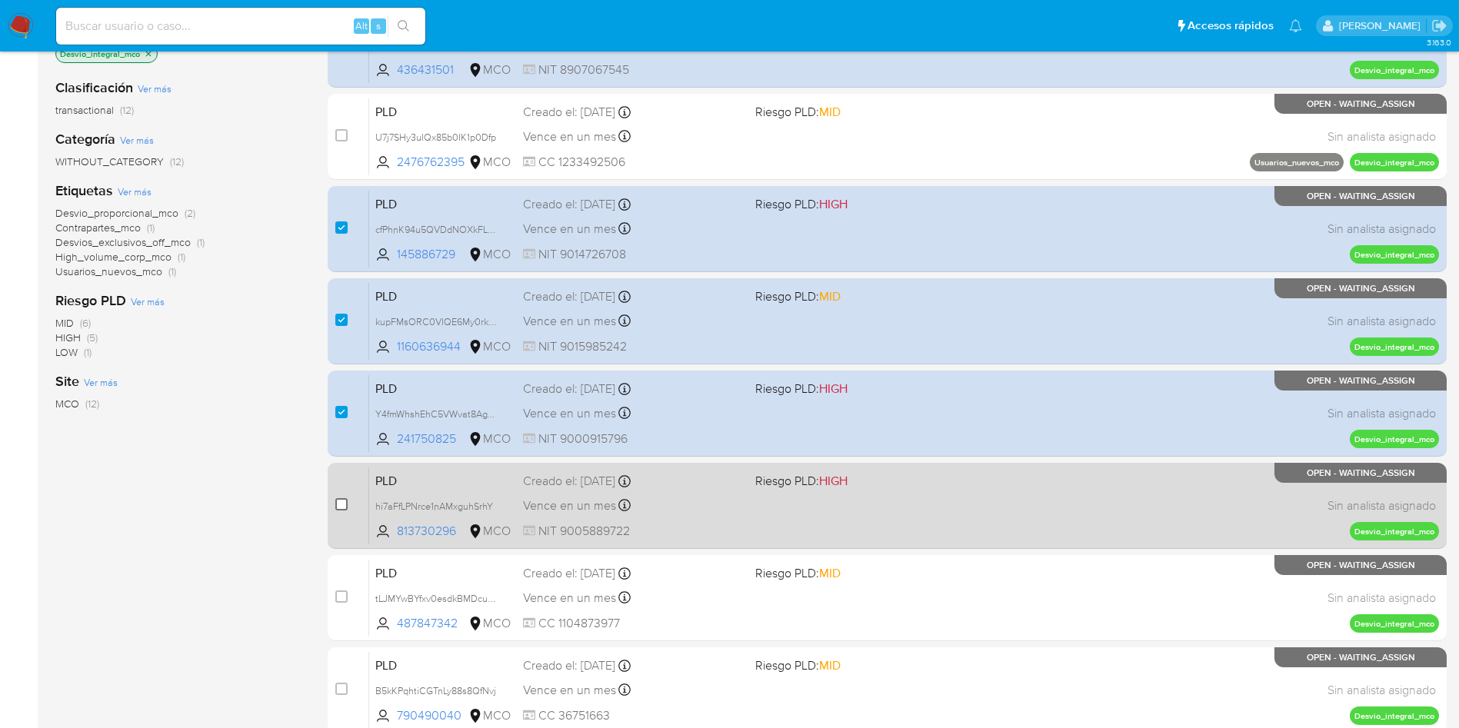
click at [337, 505] on input "checkbox" at bounding box center [341, 504] width 12 height 12
checkbox input "true"
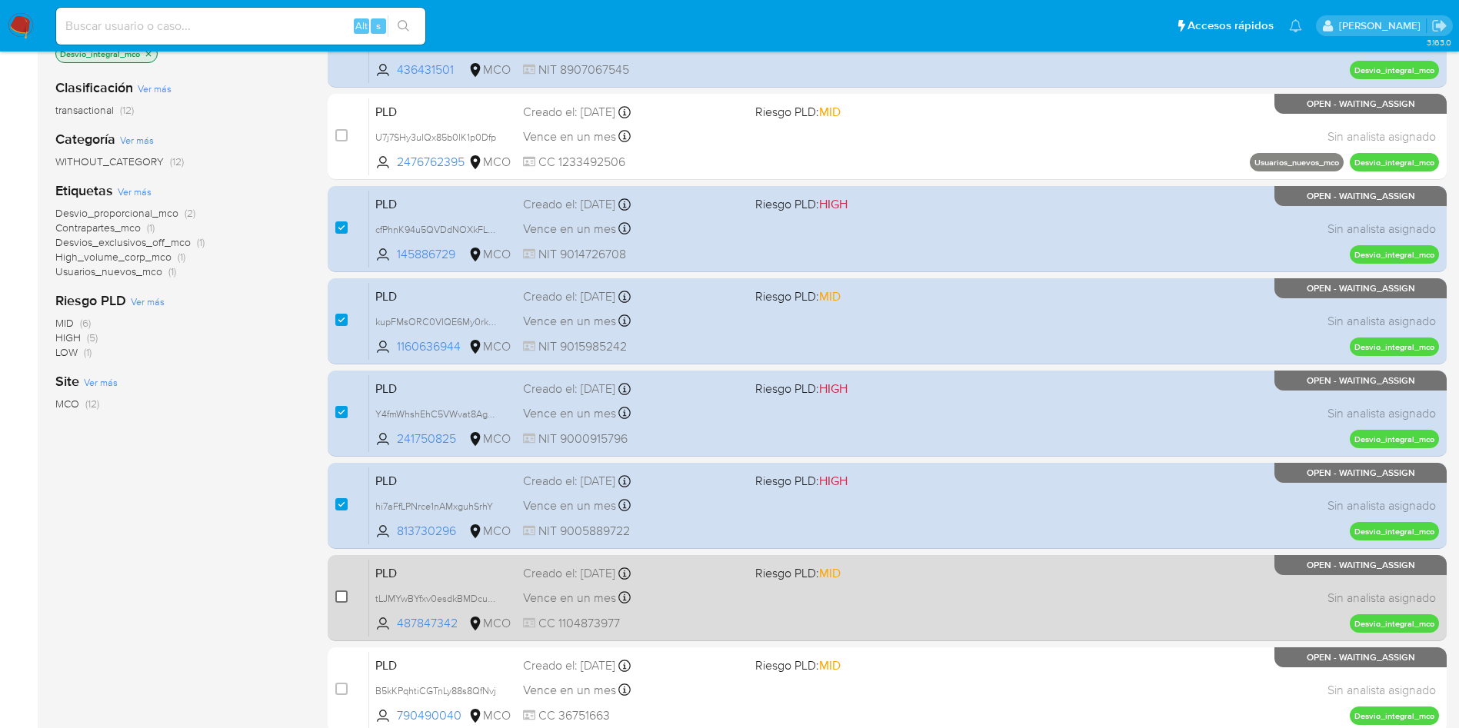
click at [343, 596] on input "checkbox" at bounding box center [341, 597] width 12 height 12
checkbox input "true"
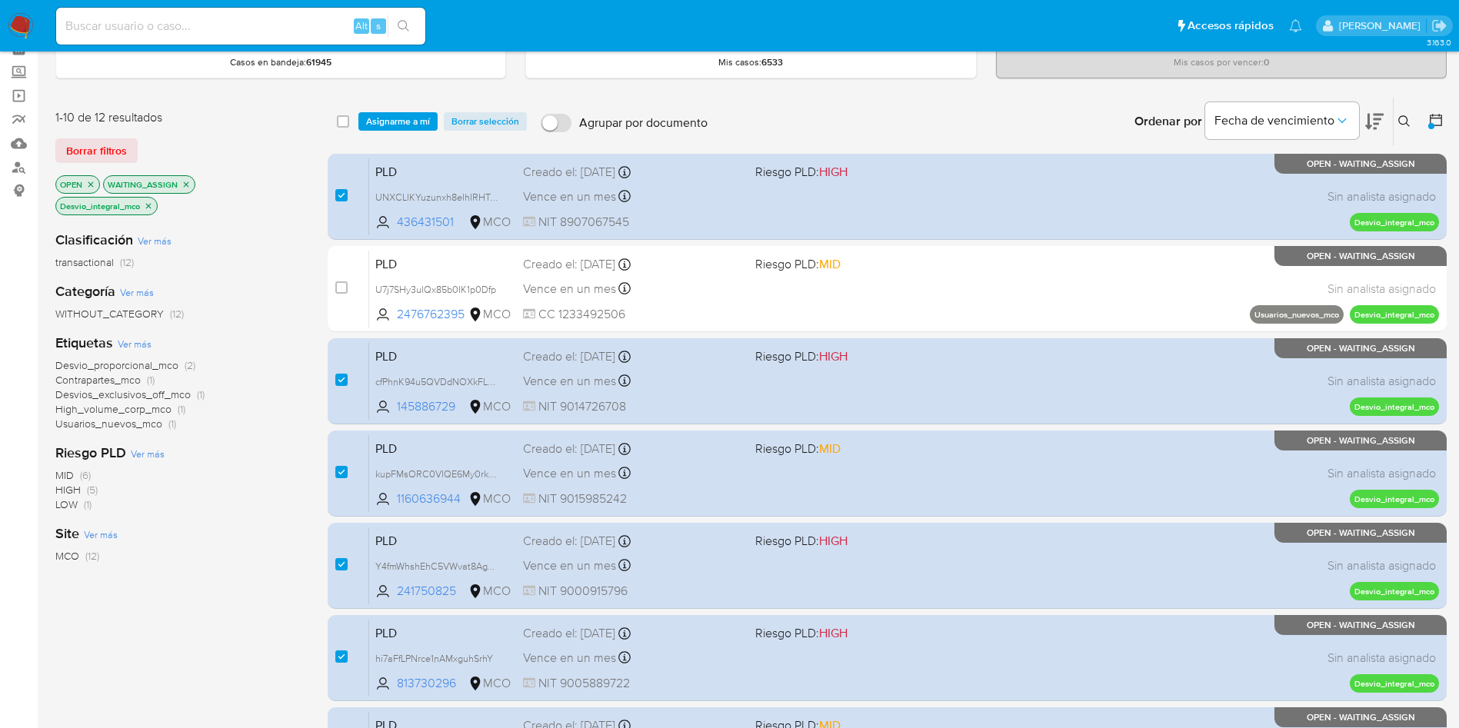
scroll to position [0, 0]
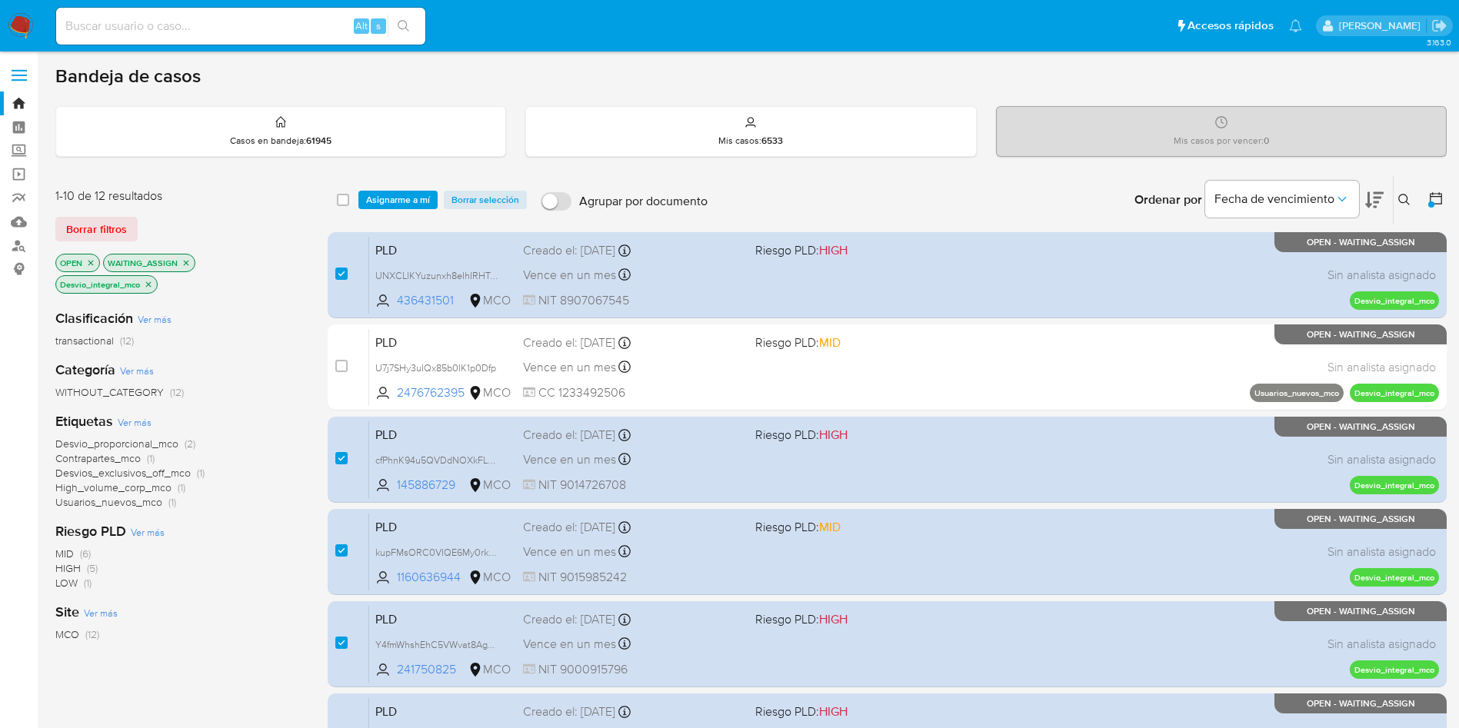
click at [150, 285] on icon "close-filter" at bounding box center [148, 284] width 9 height 9
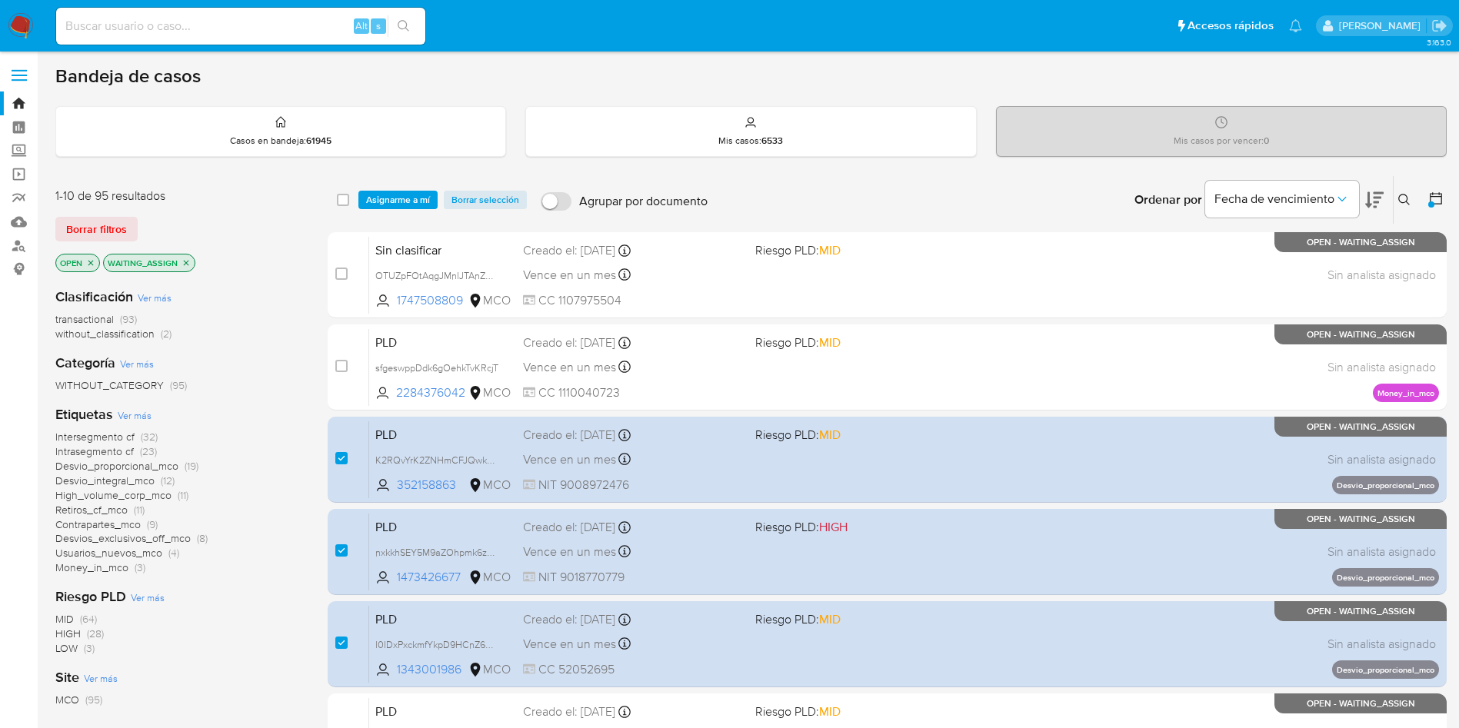
click at [128, 494] on span "High_volume_corp_mco" at bounding box center [113, 495] width 116 height 15
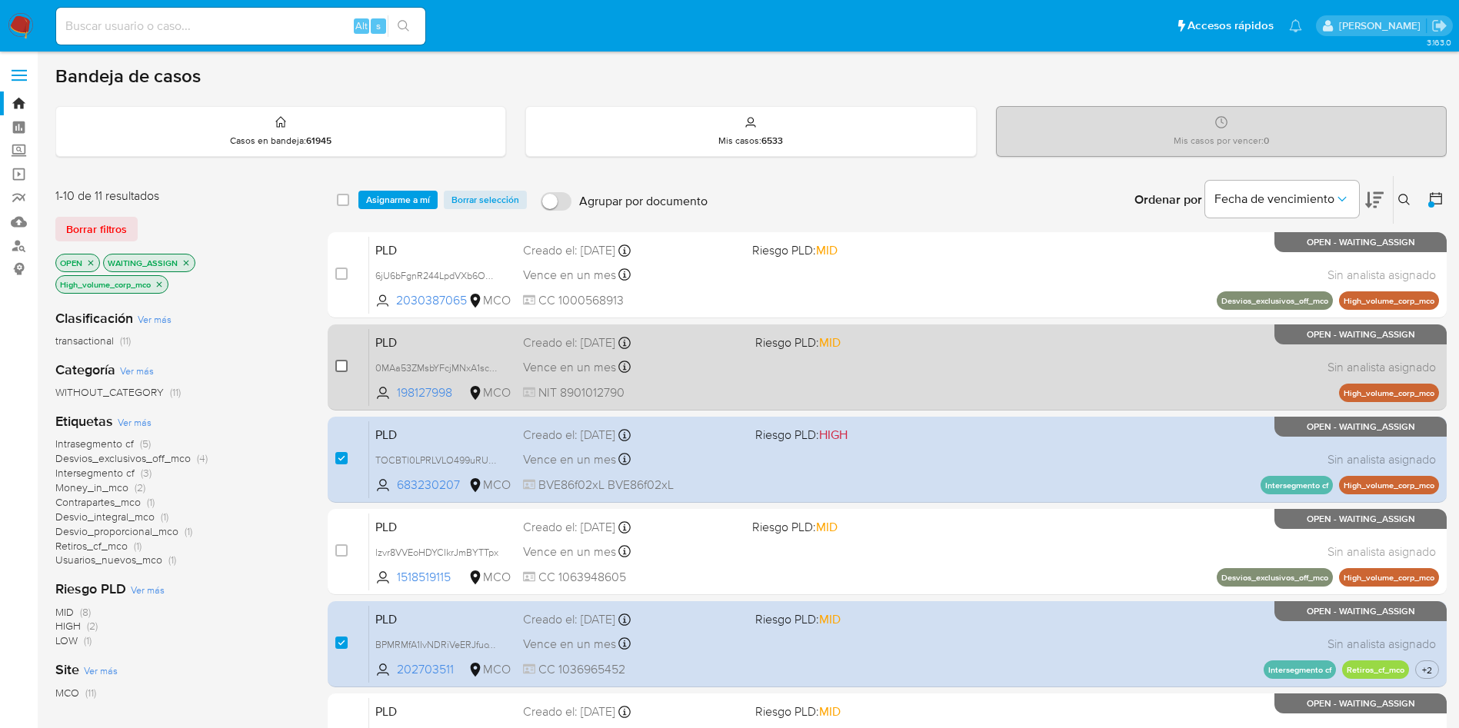
click at [339, 365] on input "checkbox" at bounding box center [341, 366] width 12 height 12
checkbox input "true"
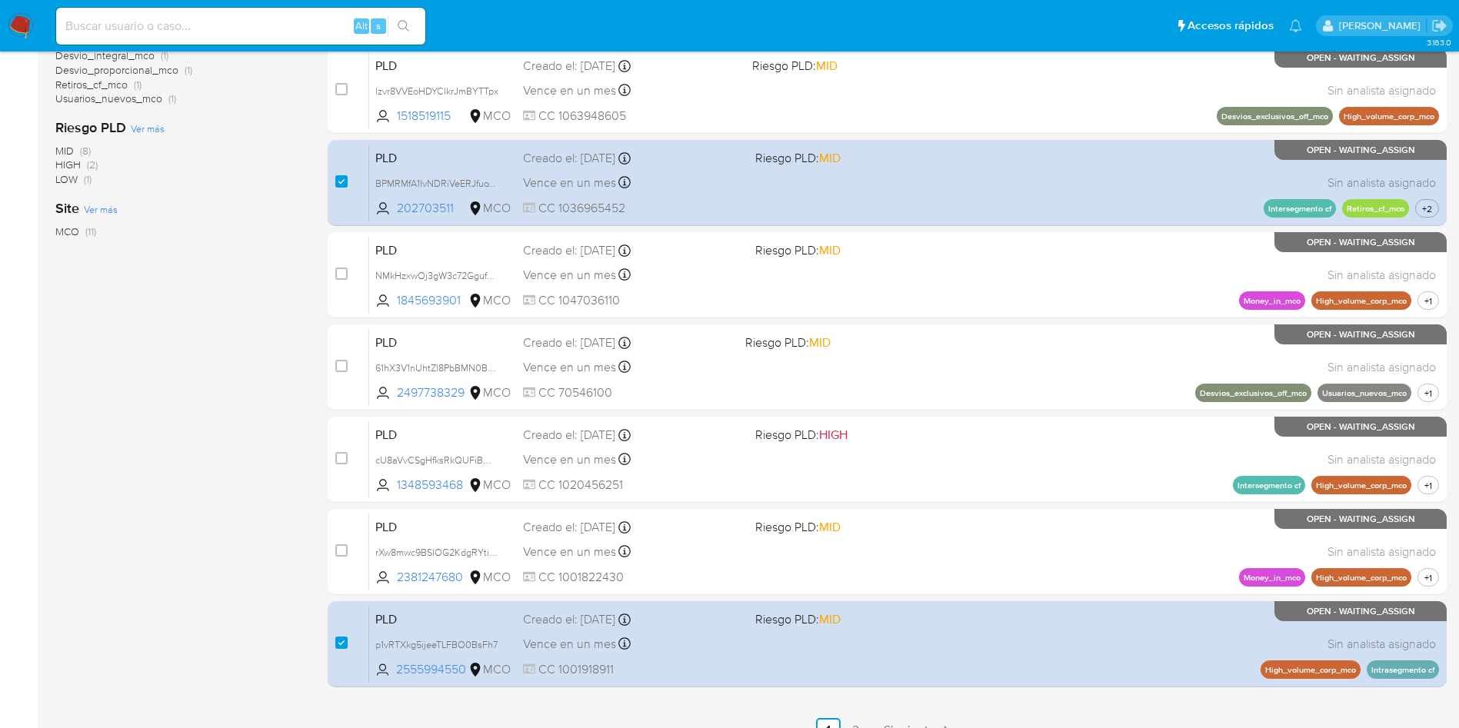
scroll to position [541, 0]
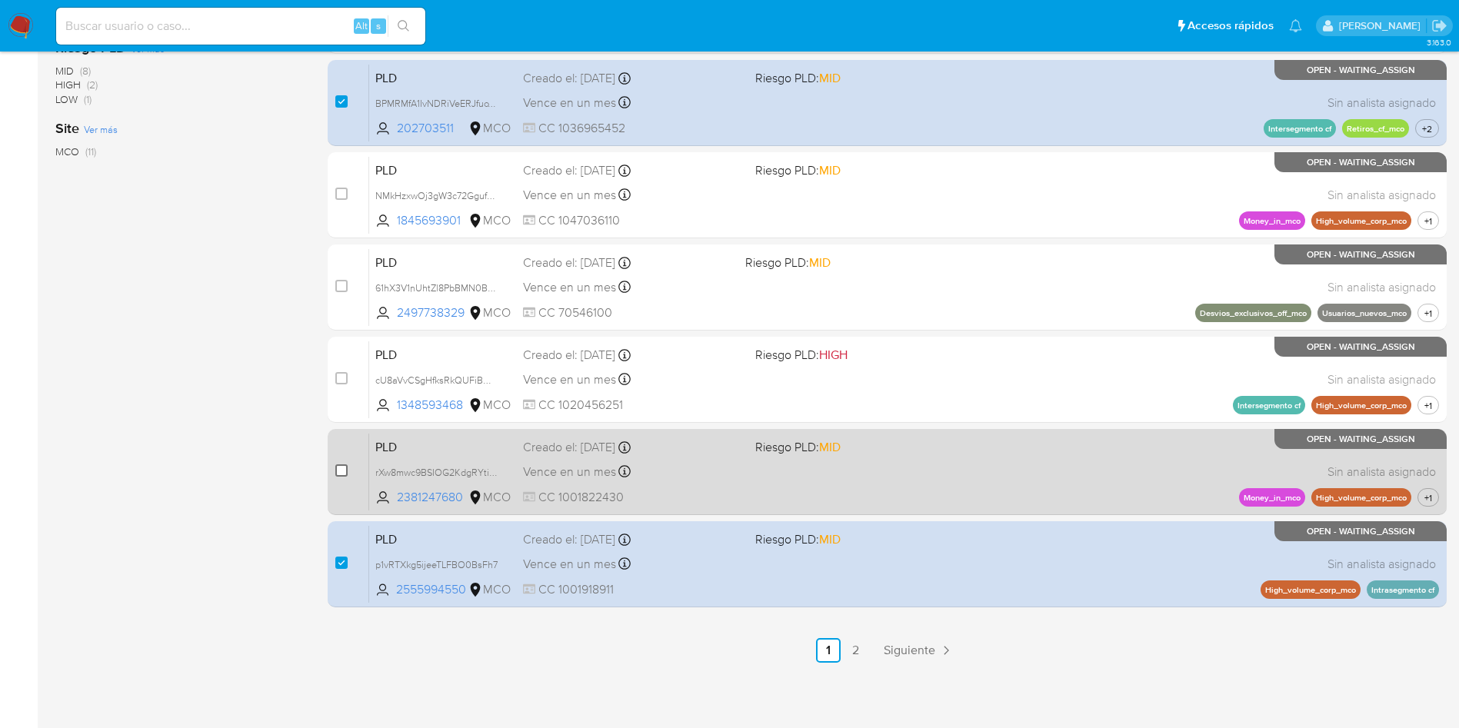
click at [339, 468] on input "checkbox" at bounding box center [341, 470] width 12 height 12
checkbox input "true"
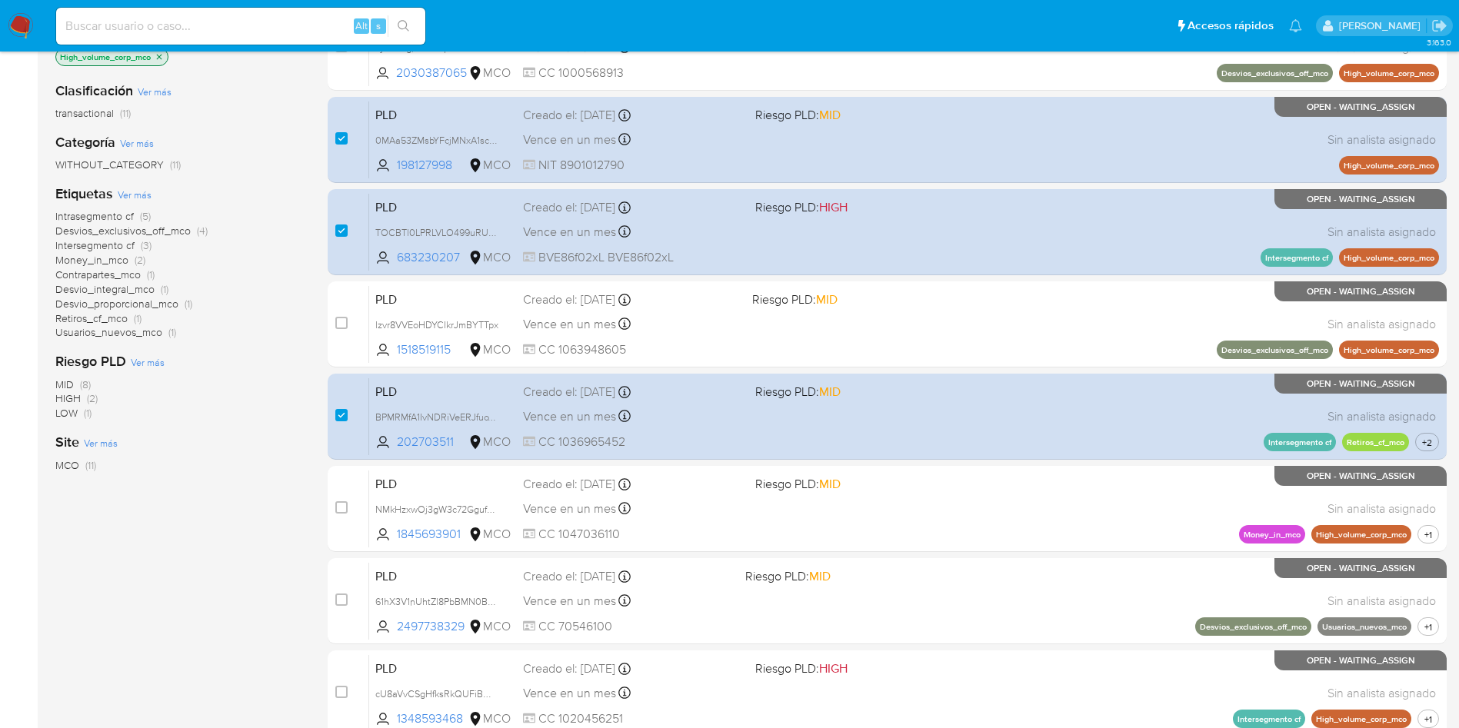
scroll to position [195, 0]
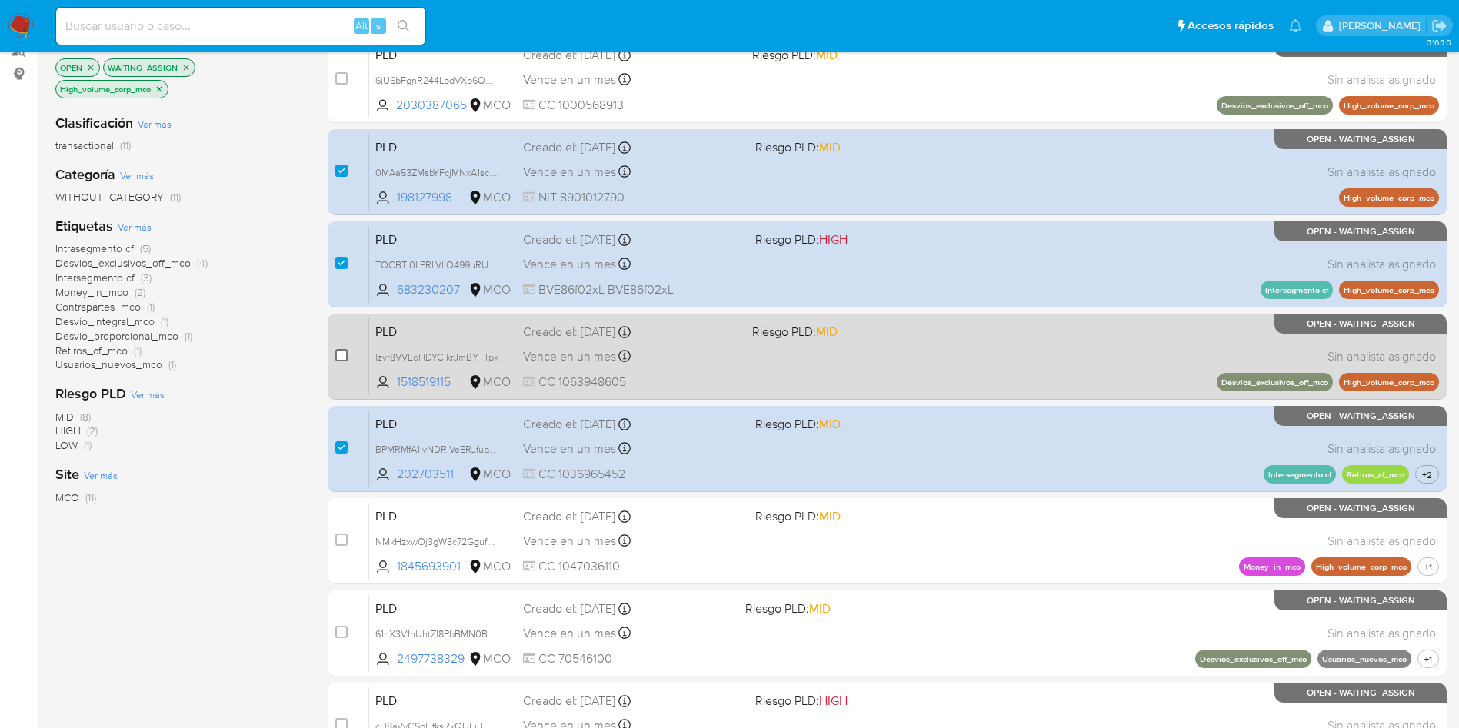
click at [341, 357] on input "checkbox" at bounding box center [341, 355] width 12 height 12
checkbox input "true"
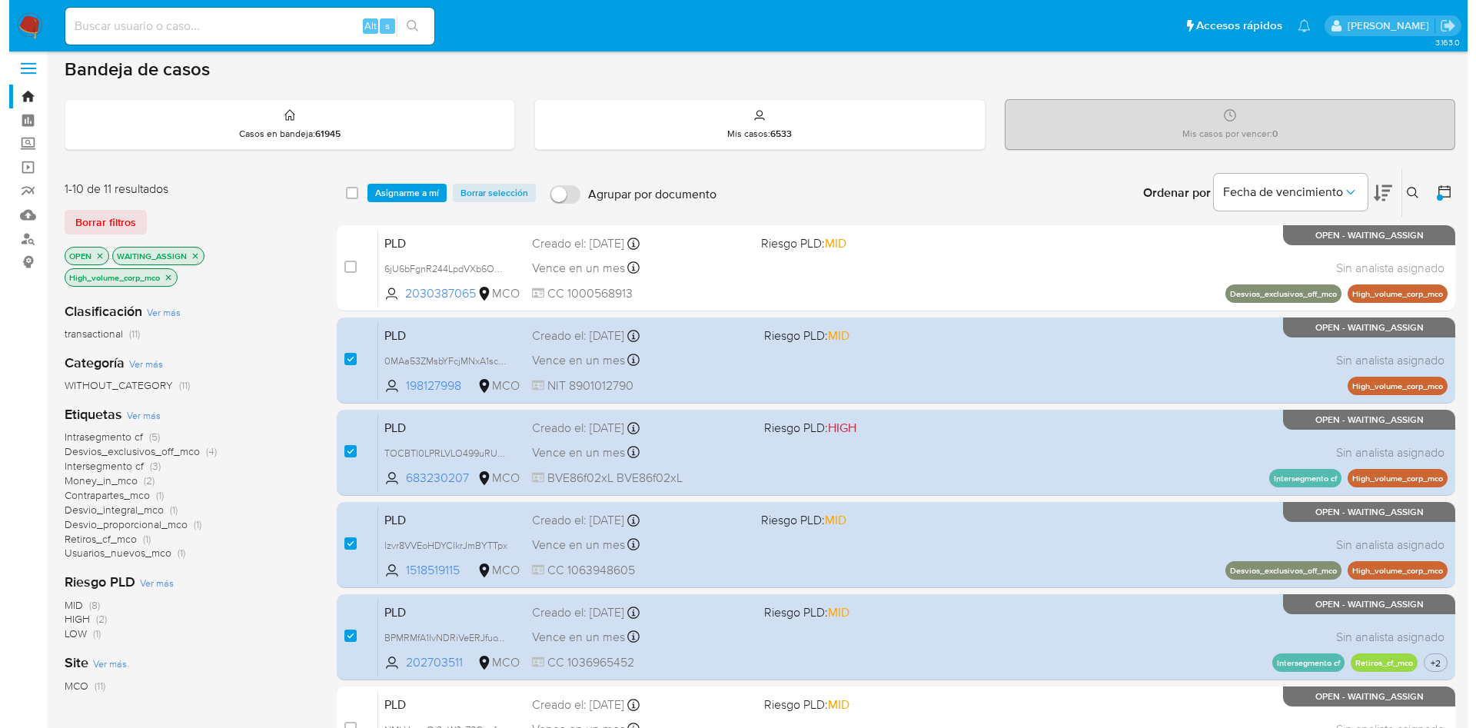
scroll to position [0, 0]
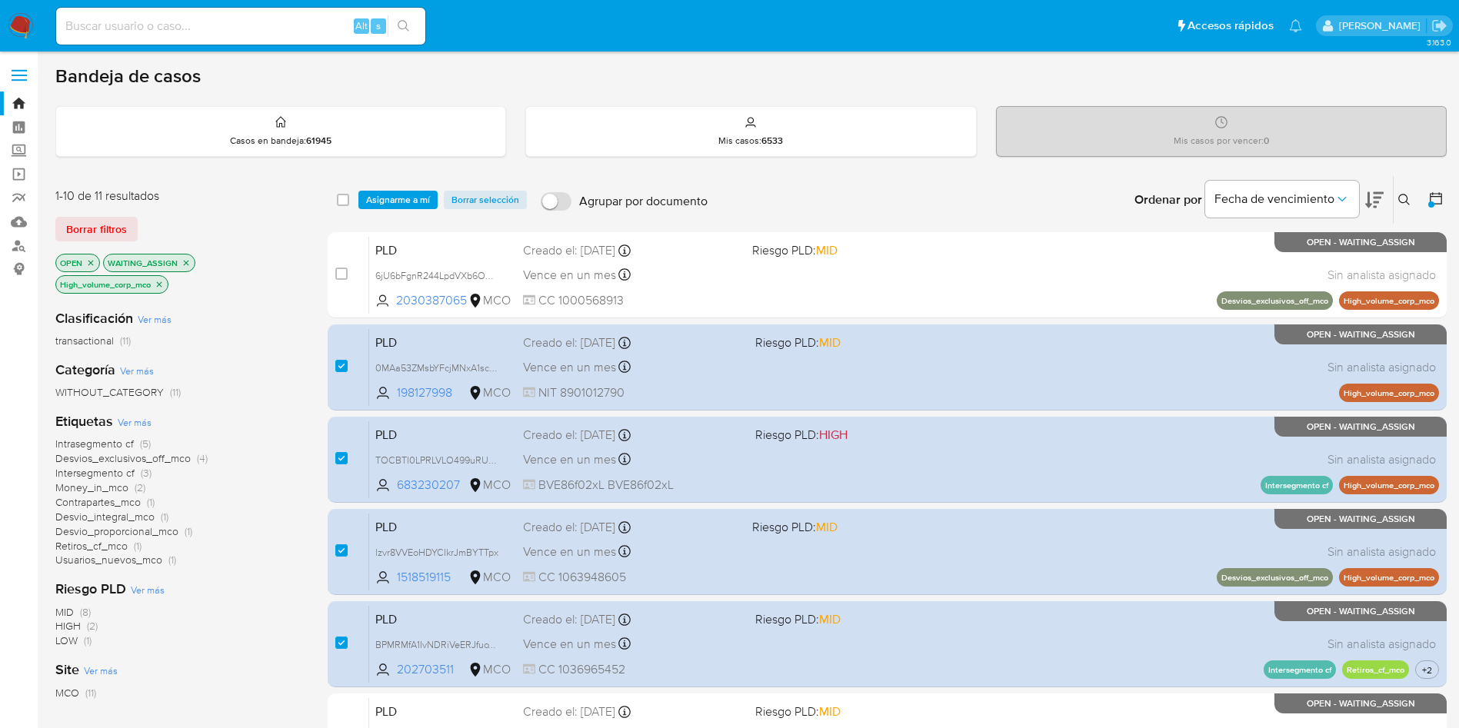
click at [161, 281] on icon "close-filter" at bounding box center [159, 284] width 9 height 9
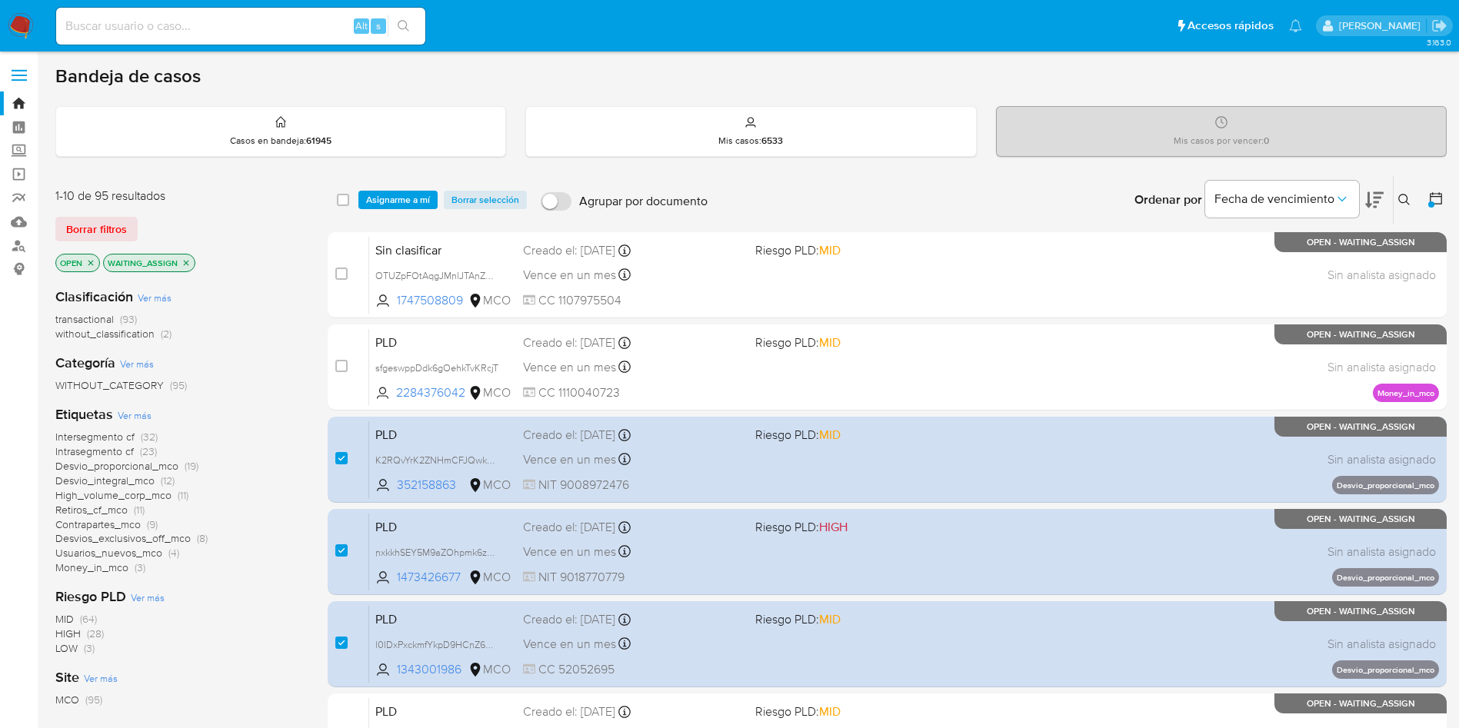
click at [110, 523] on span "Contrapartes_mco" at bounding box center [97, 524] width 85 height 15
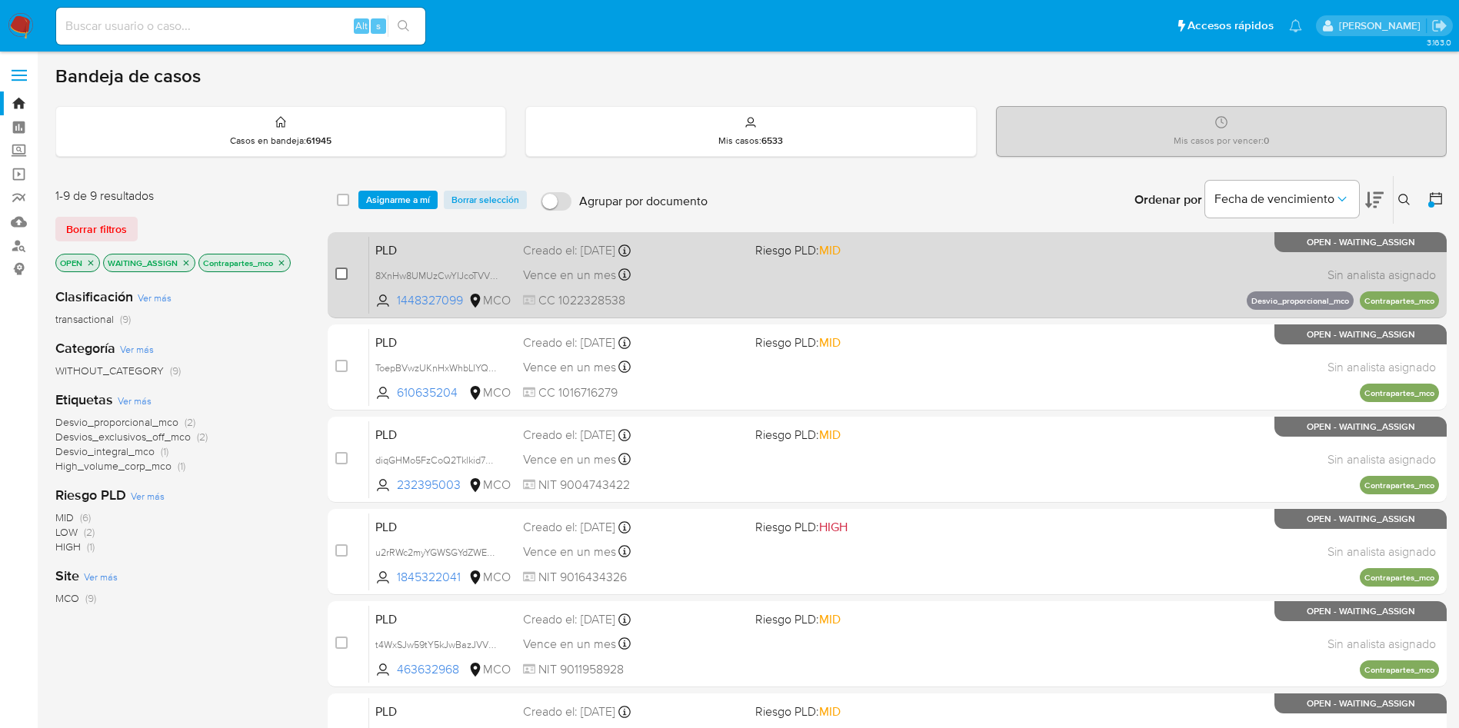
click at [344, 271] on input "checkbox" at bounding box center [341, 274] width 12 height 12
checkbox input "true"
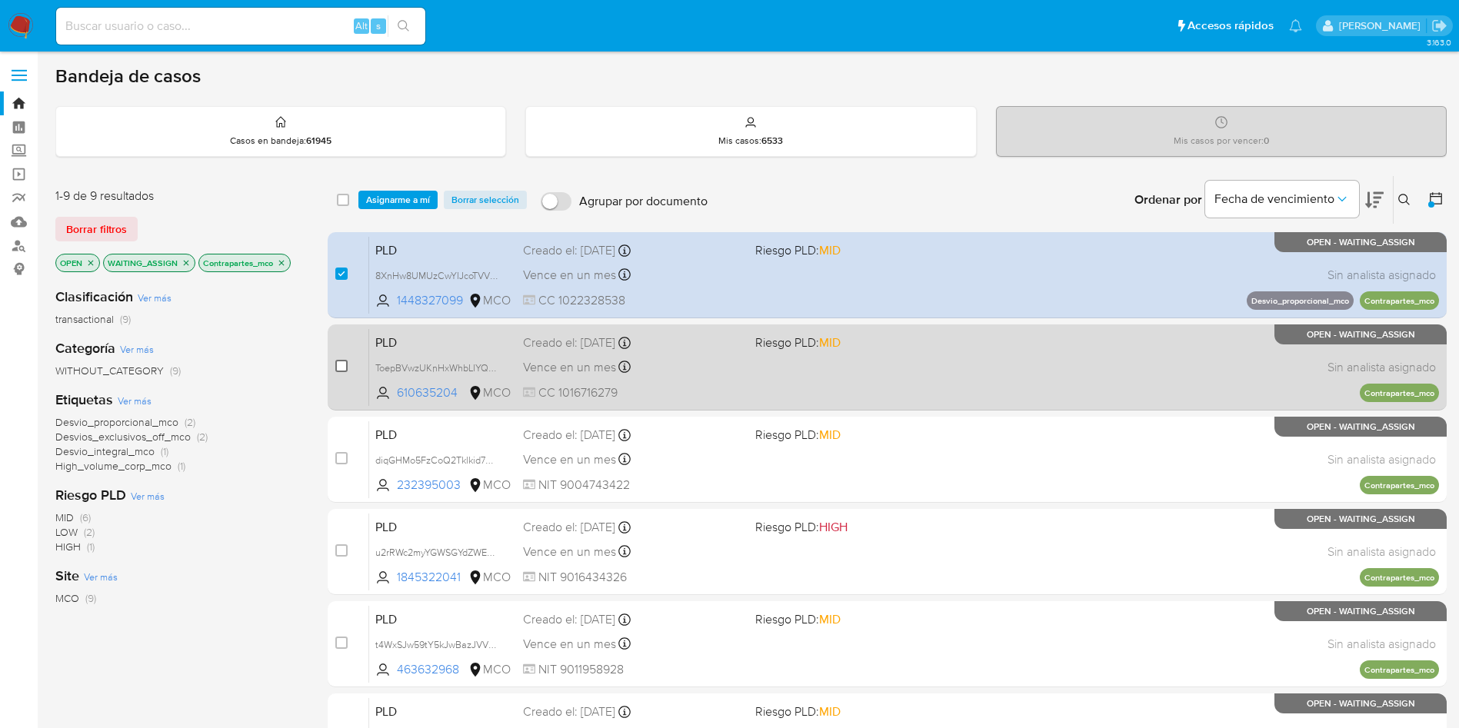
click at [341, 364] on input "checkbox" at bounding box center [341, 366] width 12 height 12
checkbox input "true"
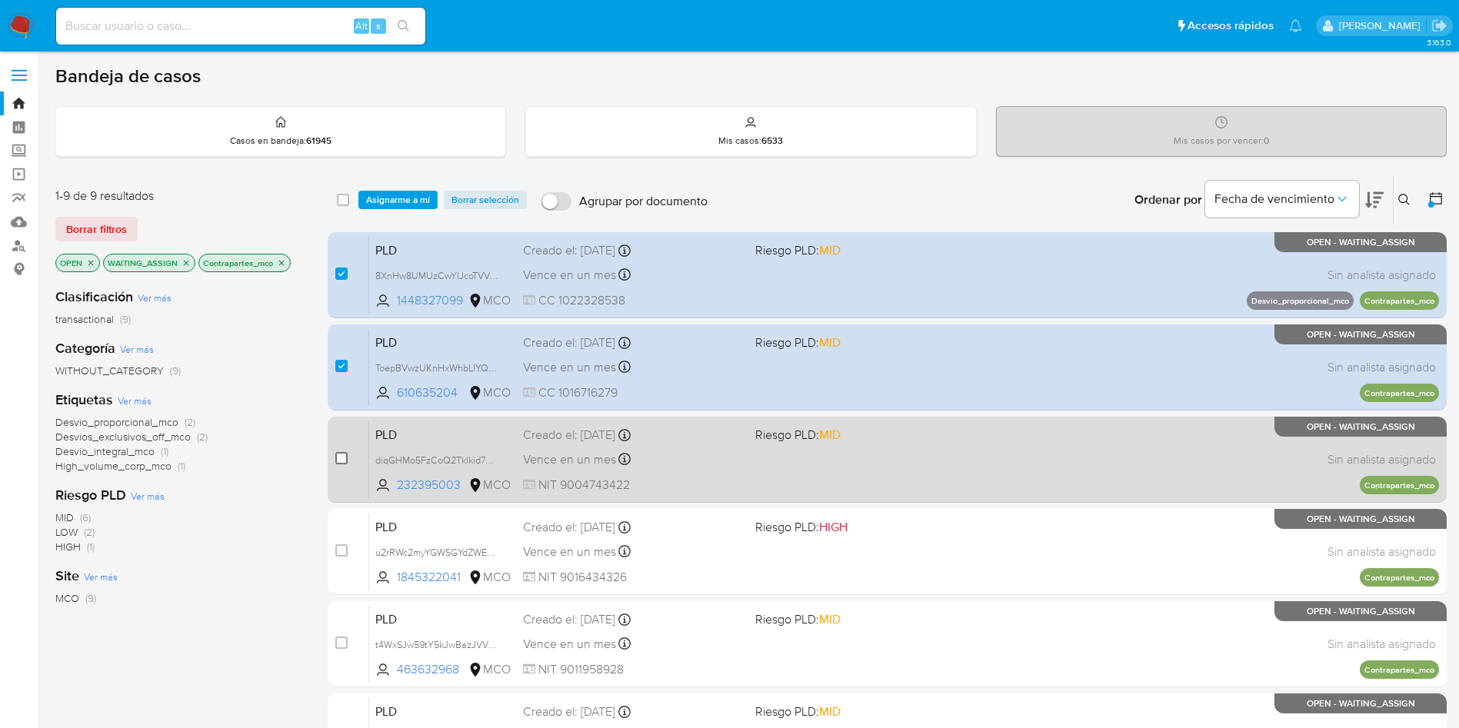
click at [341, 456] on input "checkbox" at bounding box center [341, 458] width 12 height 12
checkbox input "true"
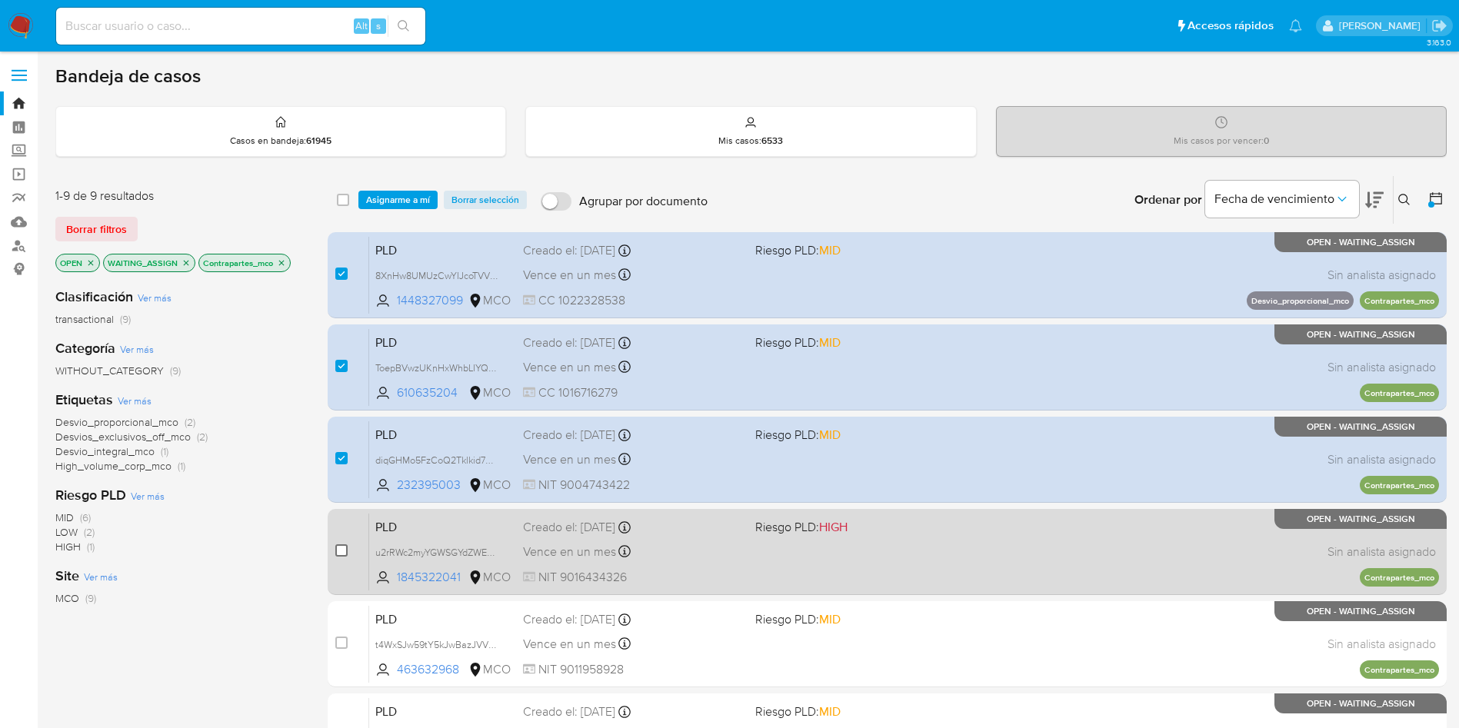
click at [341, 554] on input "checkbox" at bounding box center [341, 550] width 12 height 12
checkbox input "true"
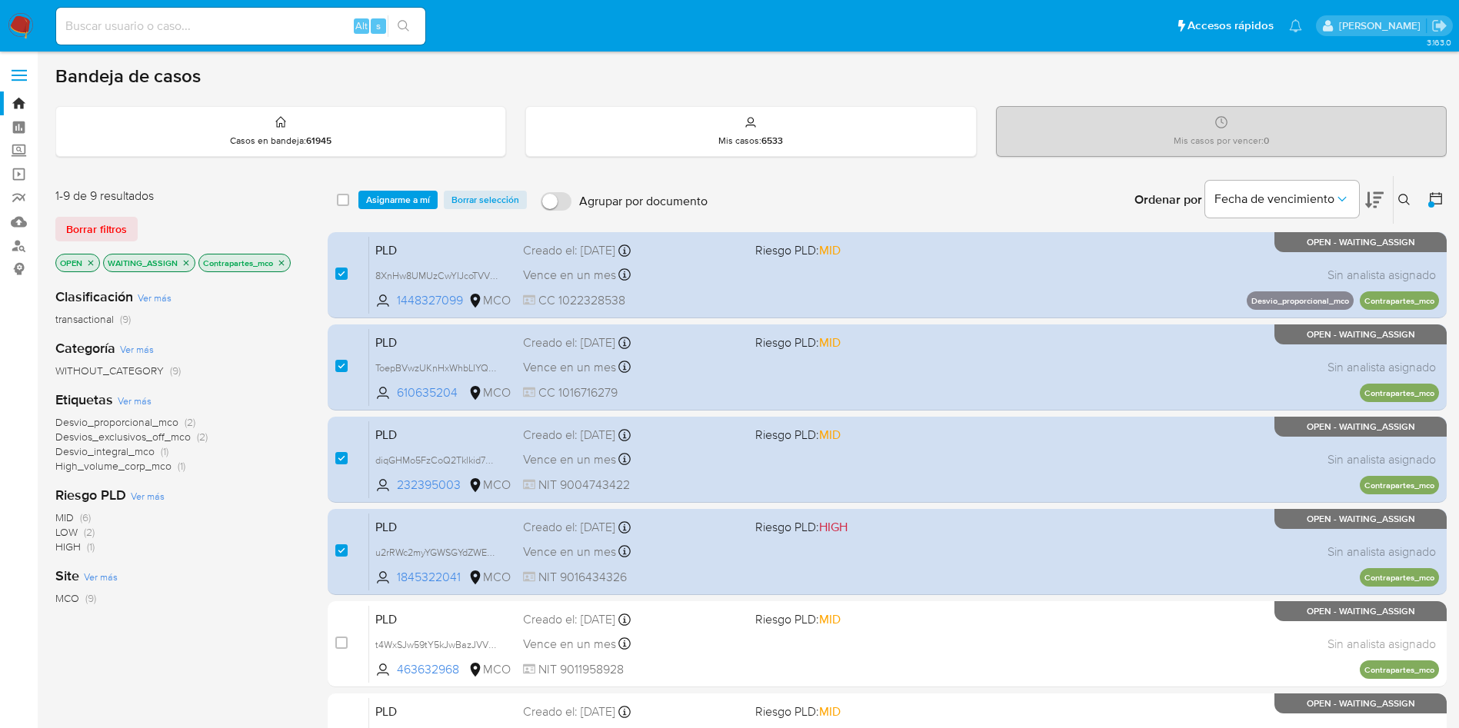
click at [282, 261] on icon "close-filter" at bounding box center [281, 262] width 9 height 9
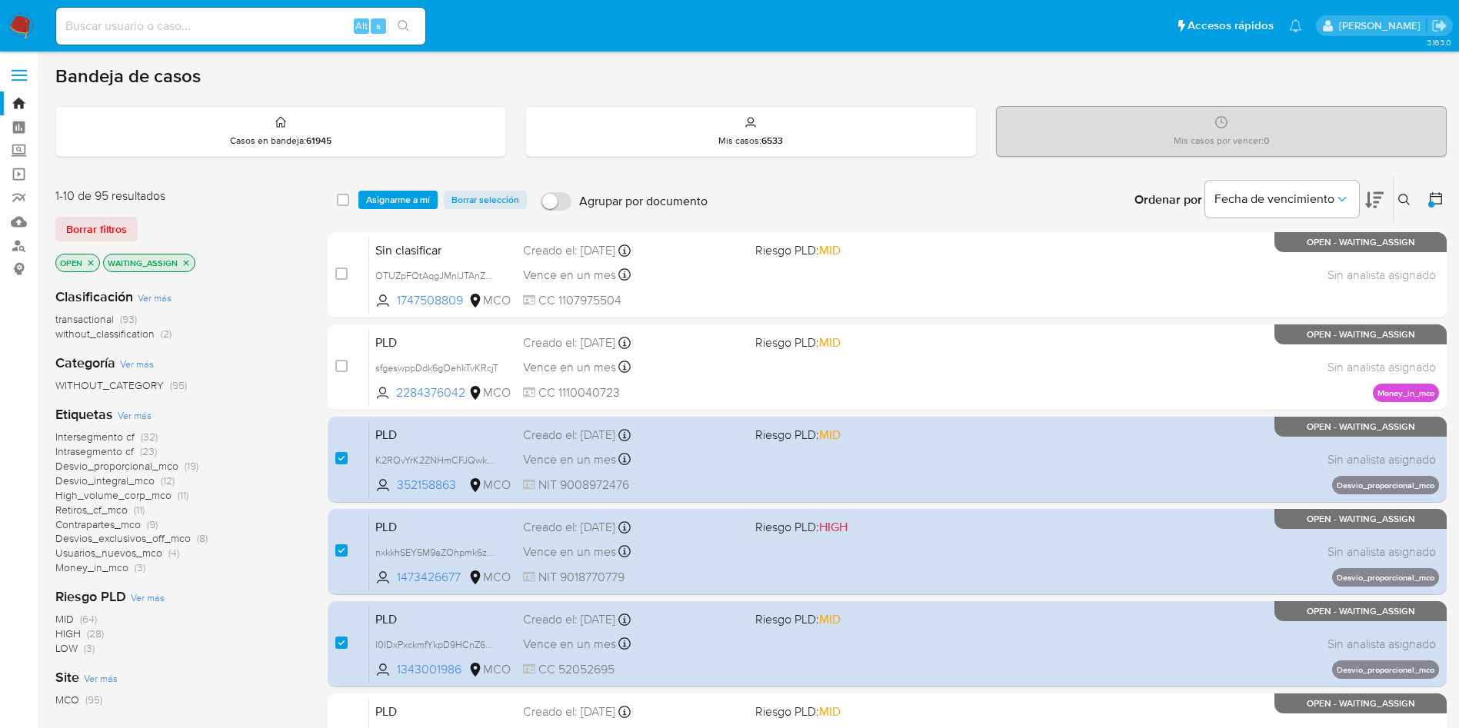
click at [134, 551] on span "Usuarios_nuevos_mco" at bounding box center [108, 552] width 107 height 15
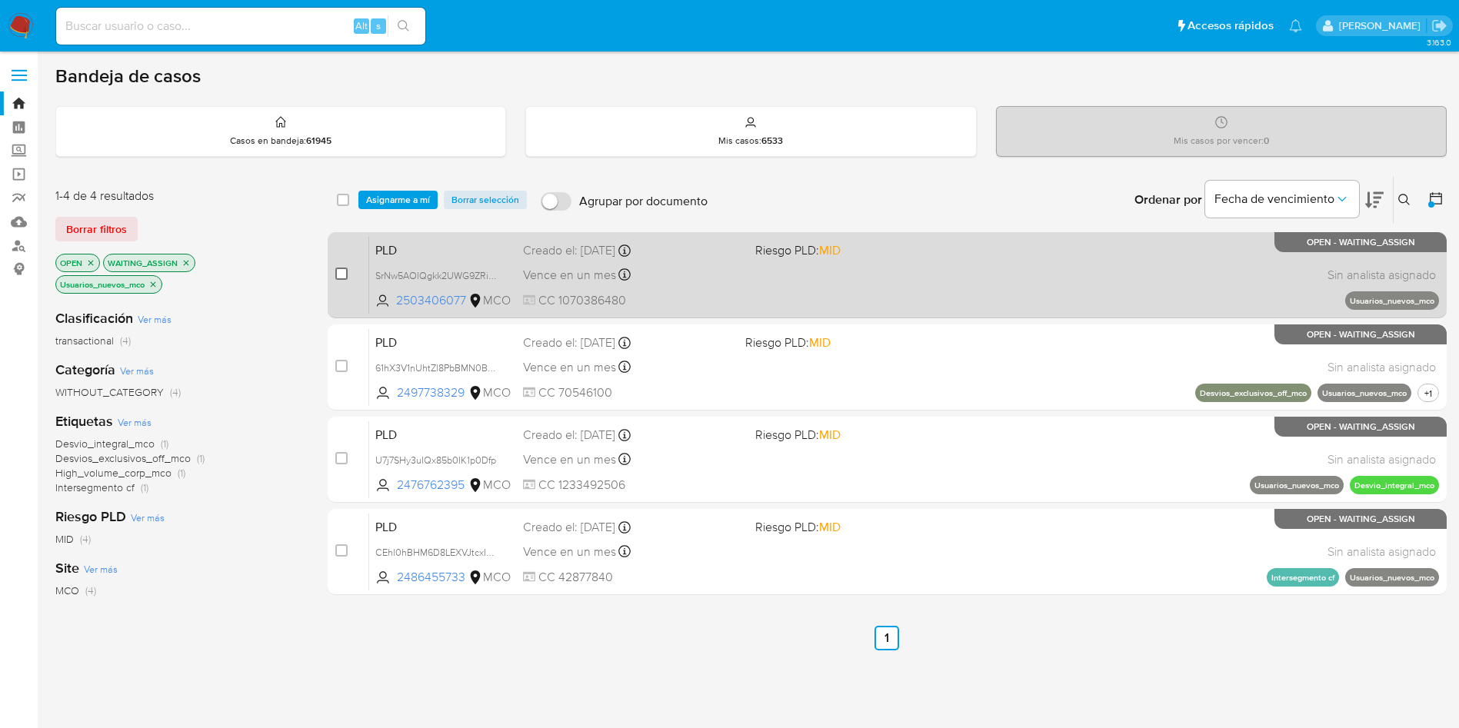
click at [338, 271] on input "checkbox" at bounding box center [341, 274] width 12 height 12
checkbox input "true"
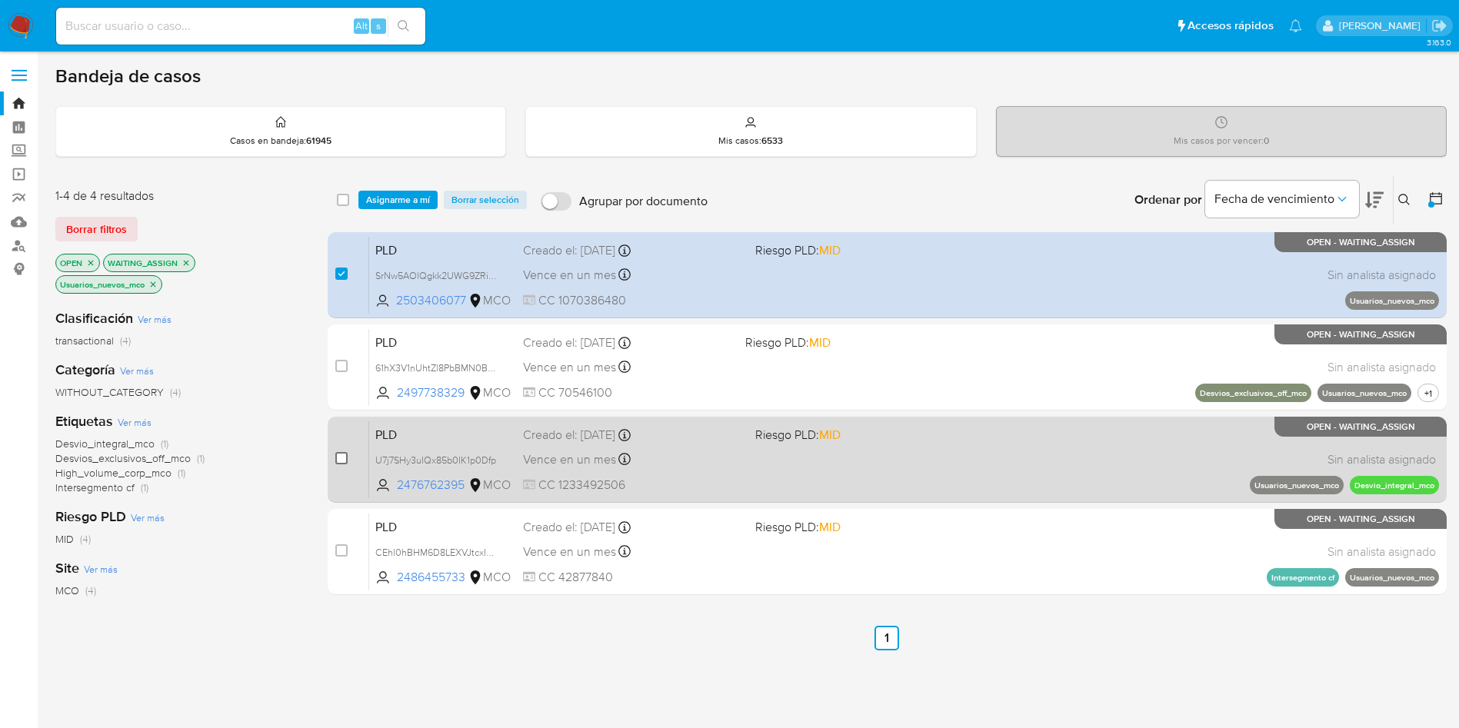
click at [336, 458] on input "checkbox" at bounding box center [341, 458] width 12 height 12
checkbox input "true"
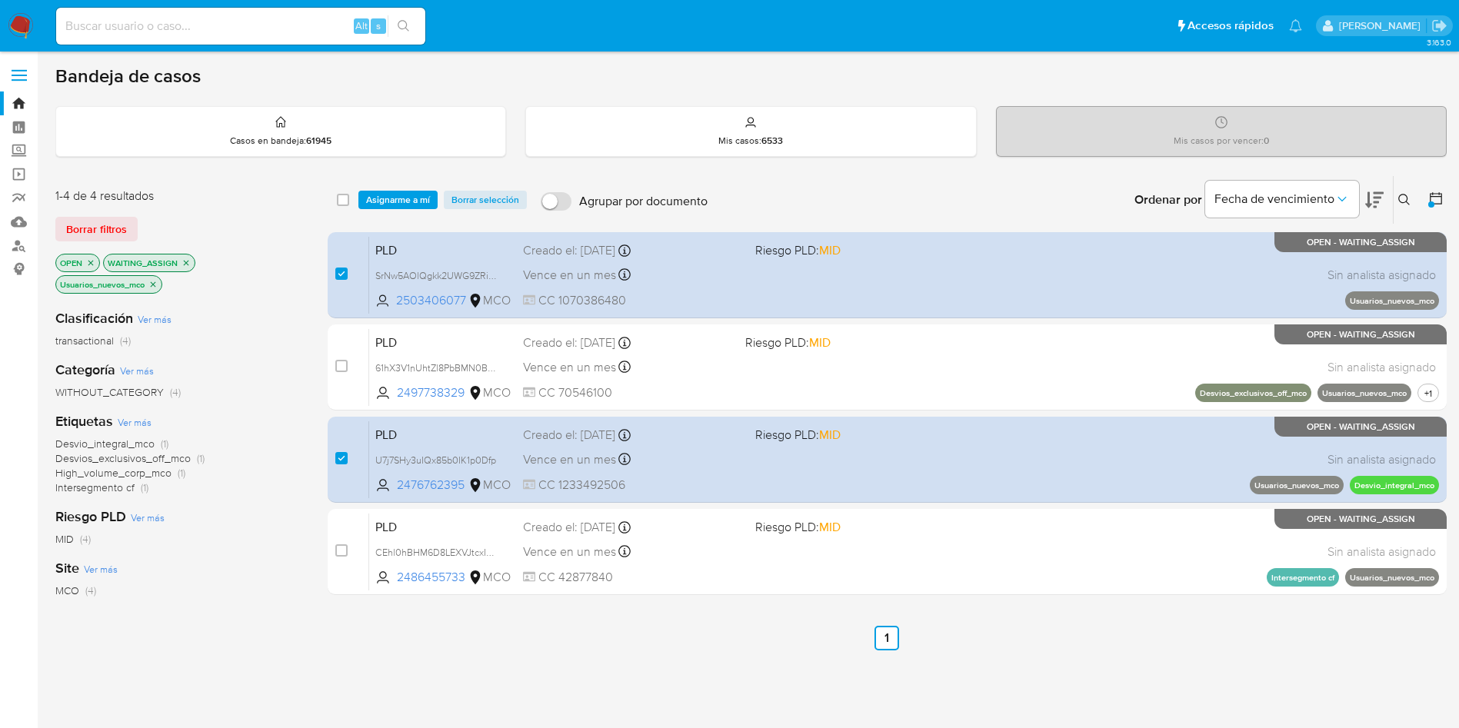
click at [155, 285] on icon "close-filter" at bounding box center [152, 284] width 9 height 9
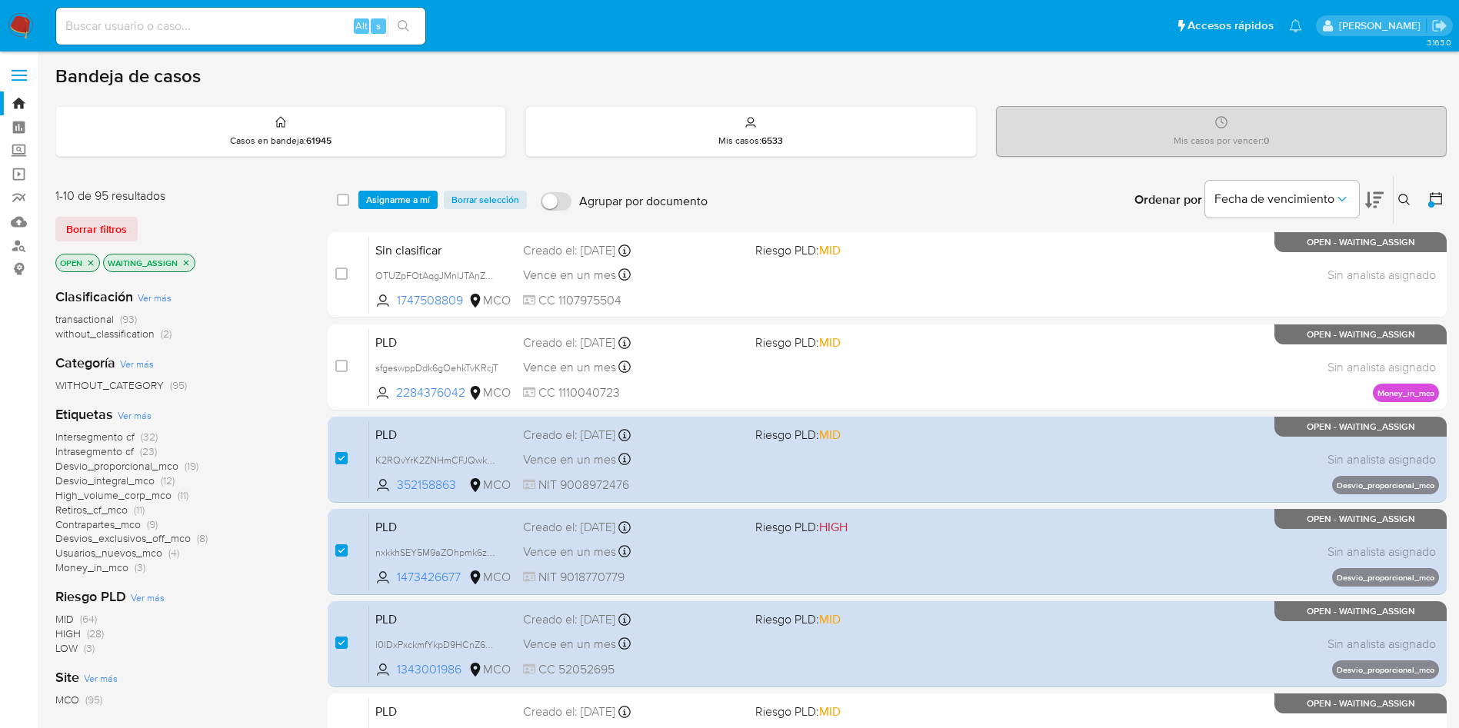
click at [119, 508] on span "Retiros_cf_mco" at bounding box center [91, 509] width 72 height 15
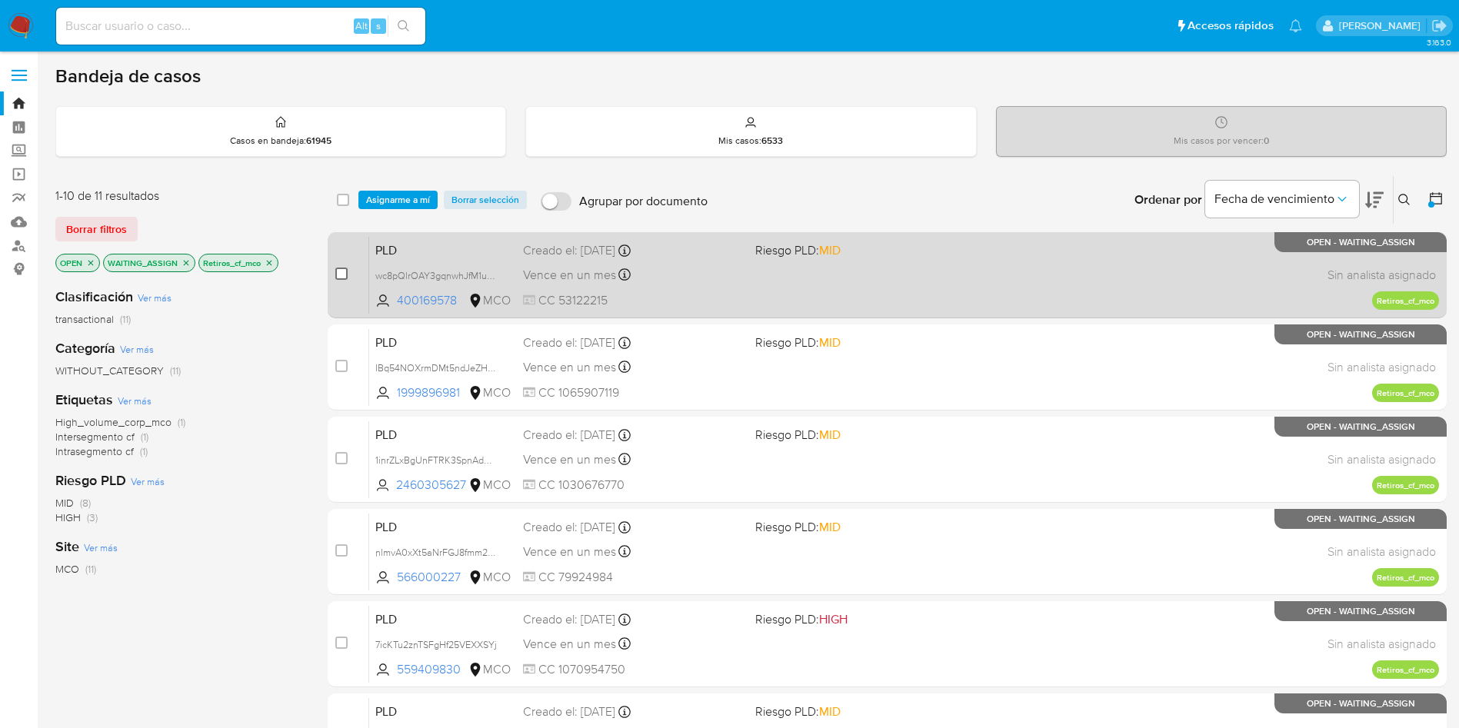
click at [338, 275] on input "checkbox" at bounding box center [341, 274] width 12 height 12
checkbox input "true"
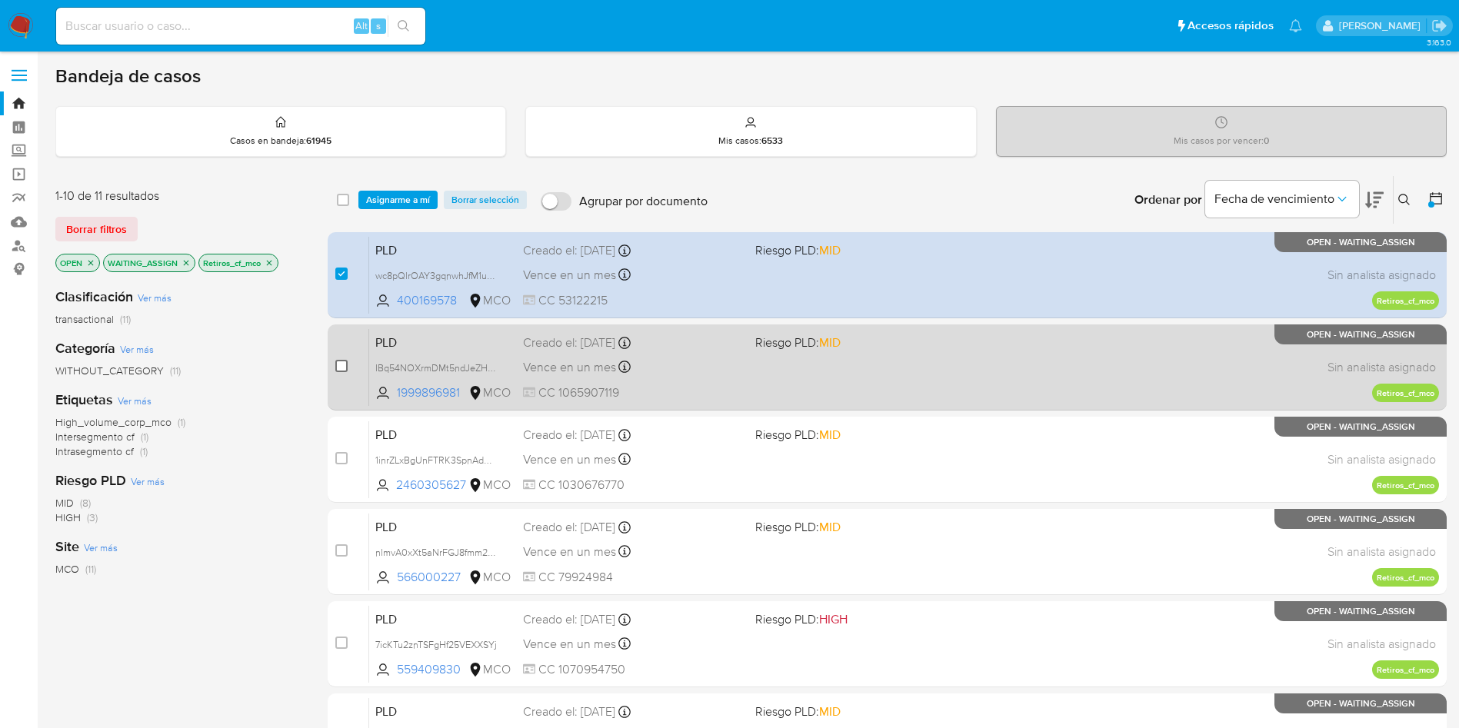
click at [339, 366] on input "checkbox" at bounding box center [341, 366] width 12 height 12
checkbox input "true"
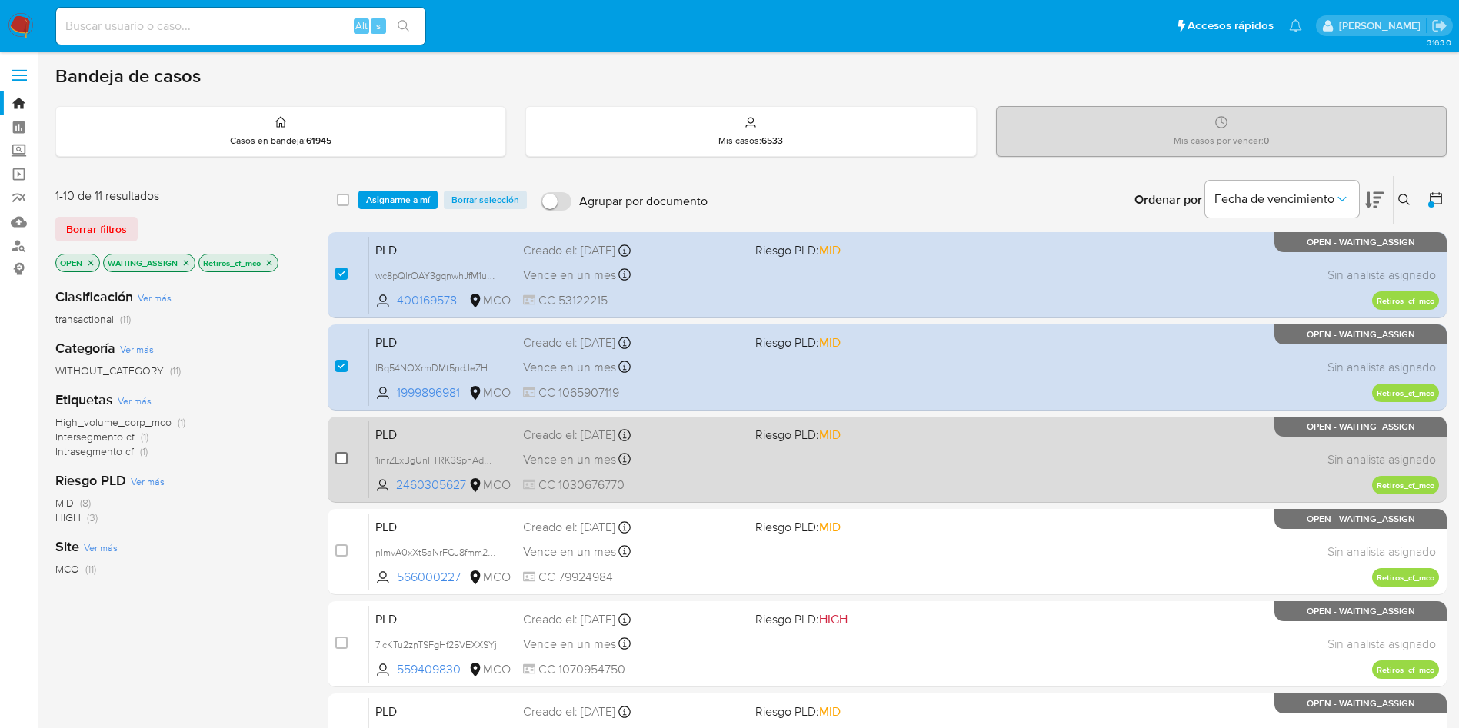
click at [339, 460] on input "checkbox" at bounding box center [341, 458] width 12 height 12
checkbox input "true"
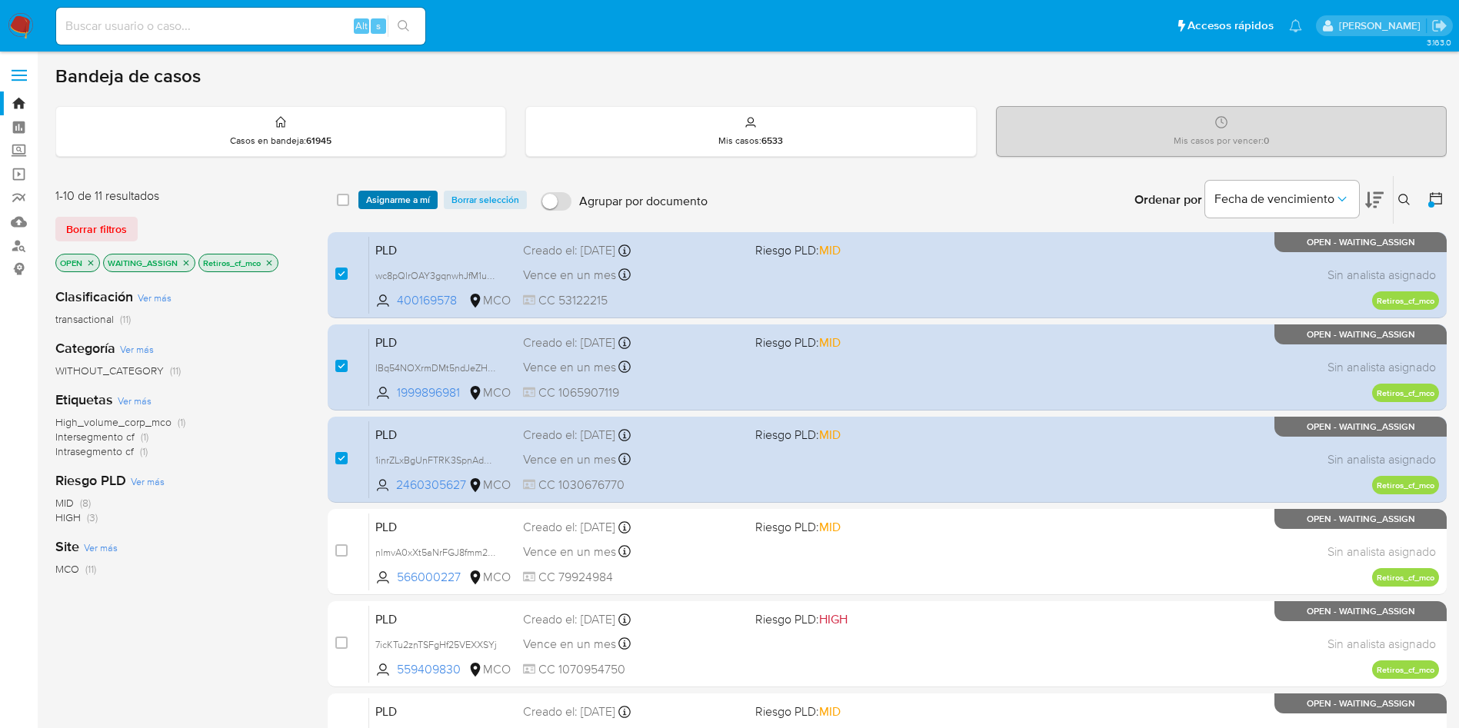
click at [391, 198] on span "Asignarme a mí" at bounding box center [398, 199] width 64 height 15
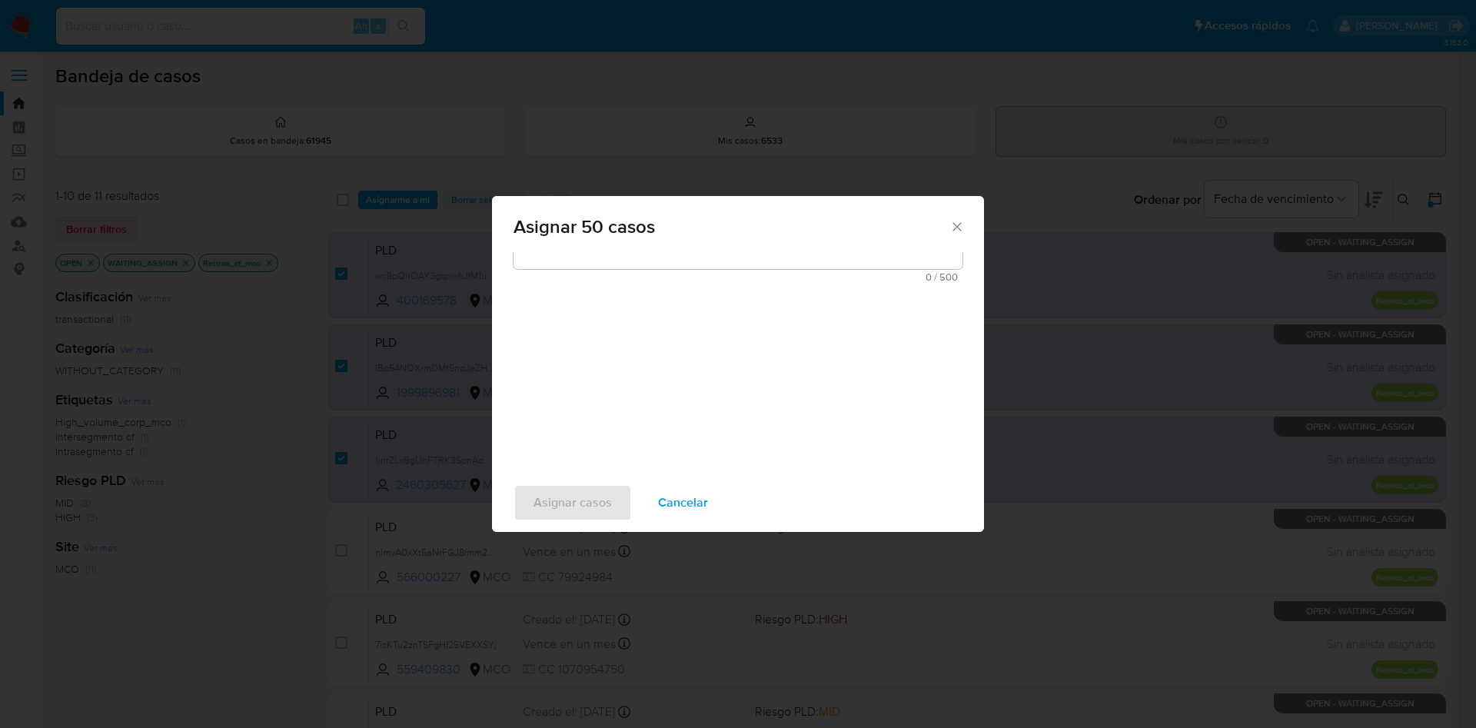
scroll to position [346, 0]
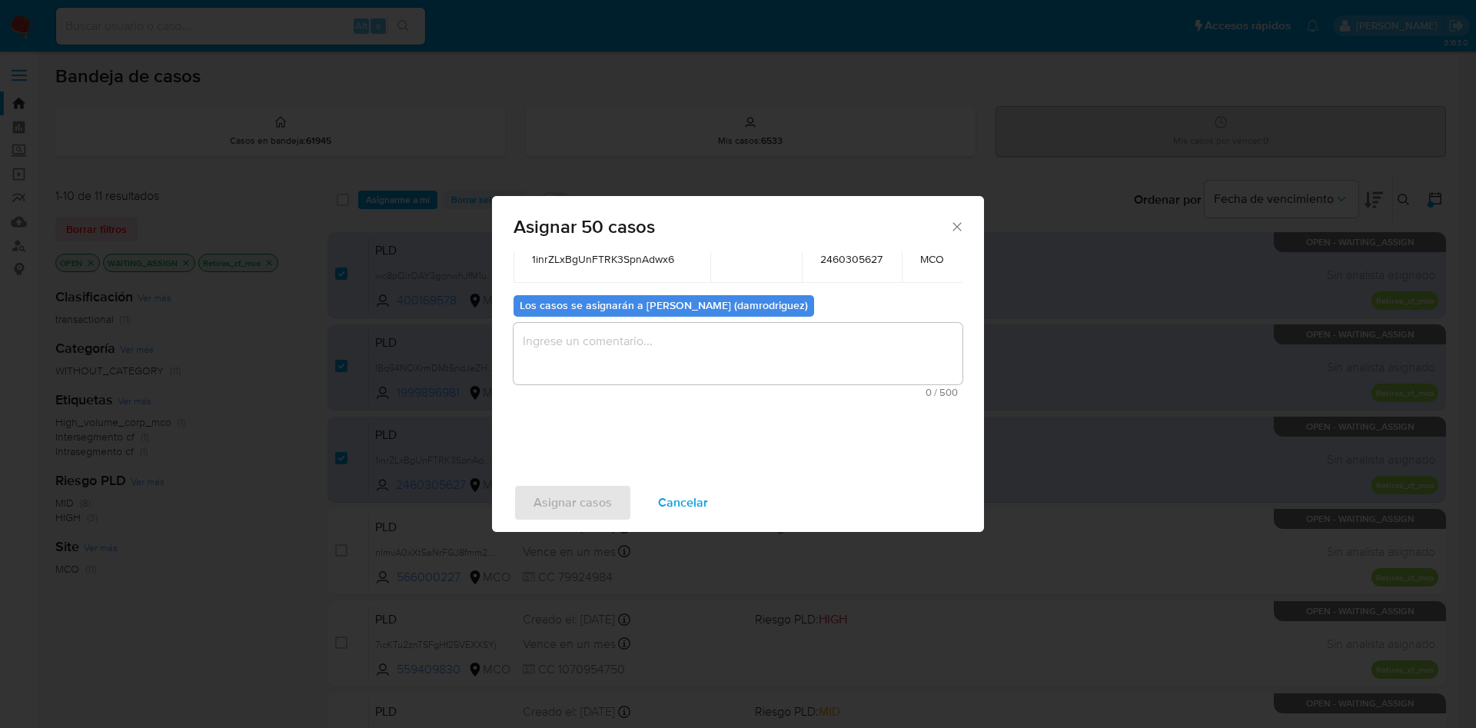
click at [553, 360] on textarea "assign-modal" at bounding box center [738, 354] width 449 height 62
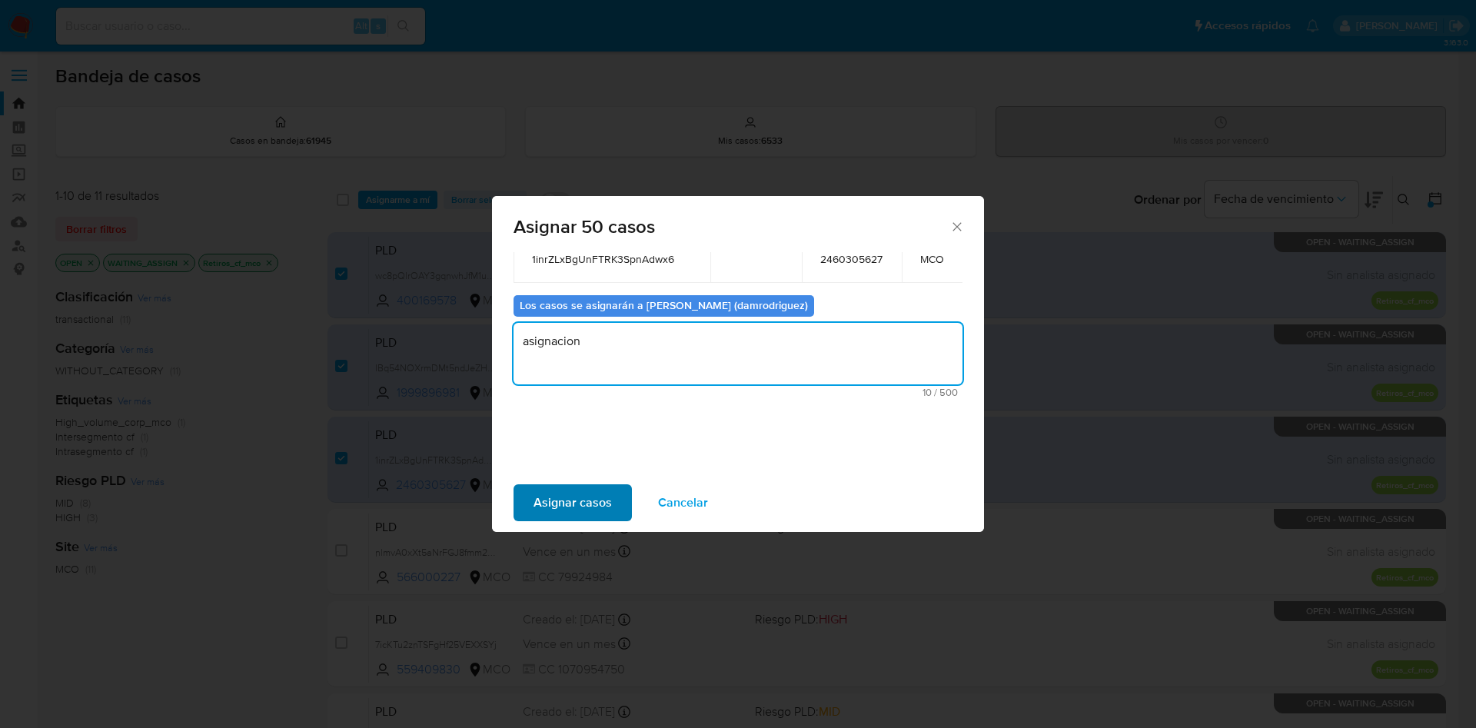
type textarea "asignacion"
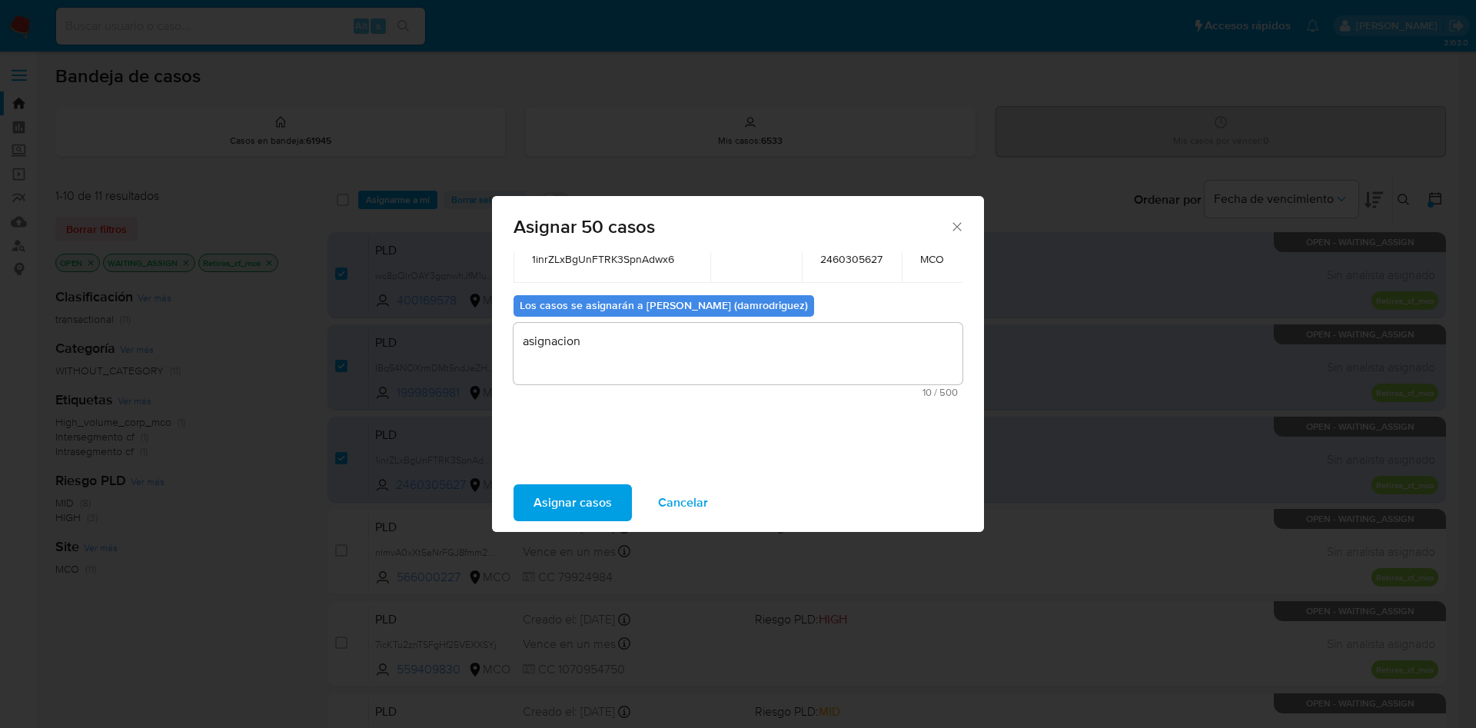
click at [581, 501] on span "Asignar casos" at bounding box center [573, 503] width 78 height 34
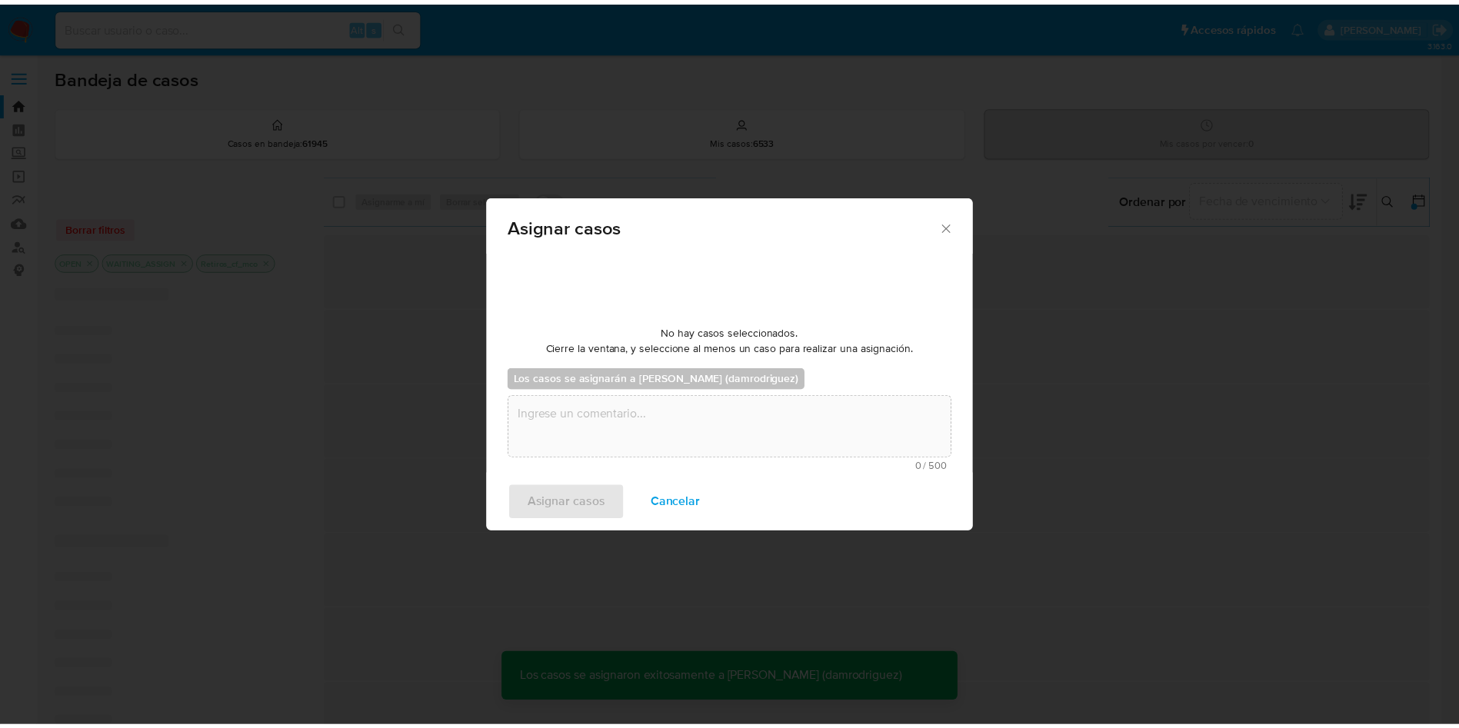
scroll to position [93, 0]
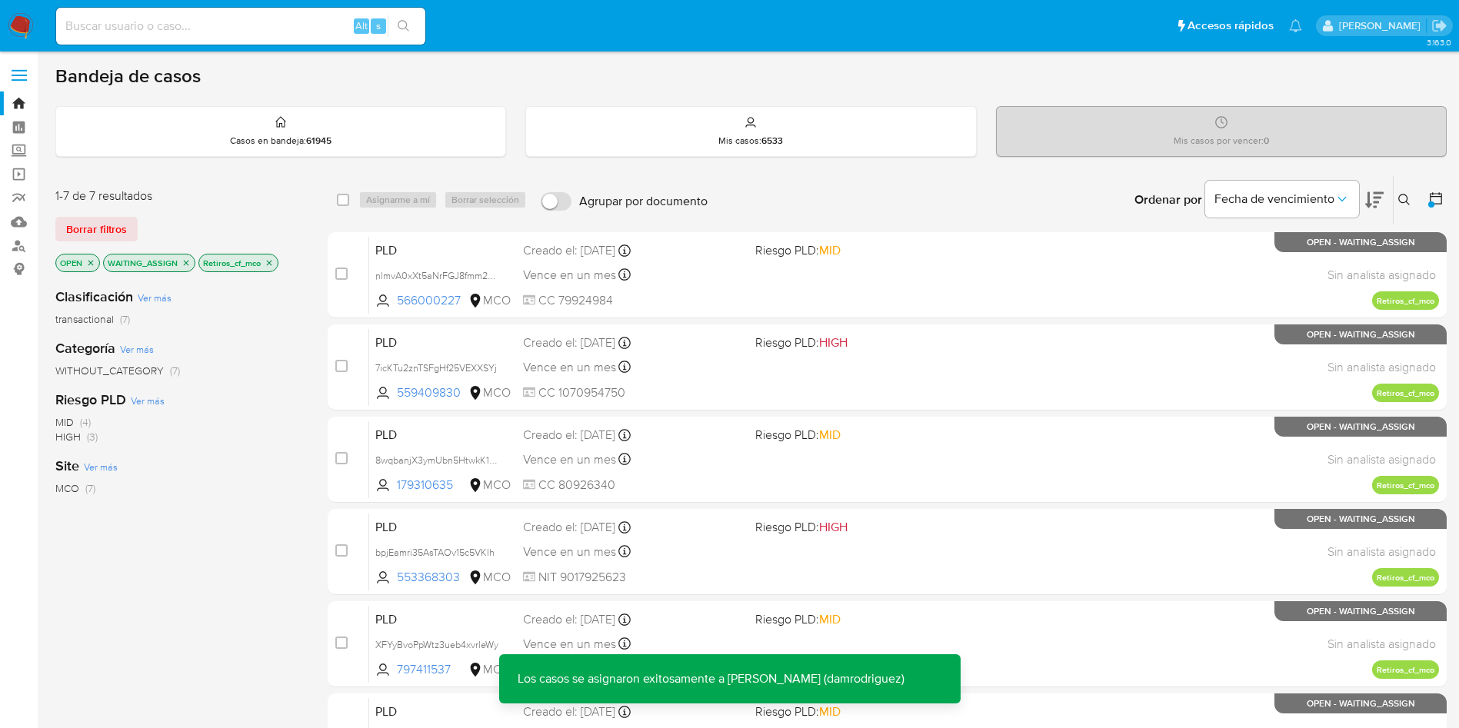
click at [270, 260] on icon "close-filter" at bounding box center [269, 262] width 9 height 9
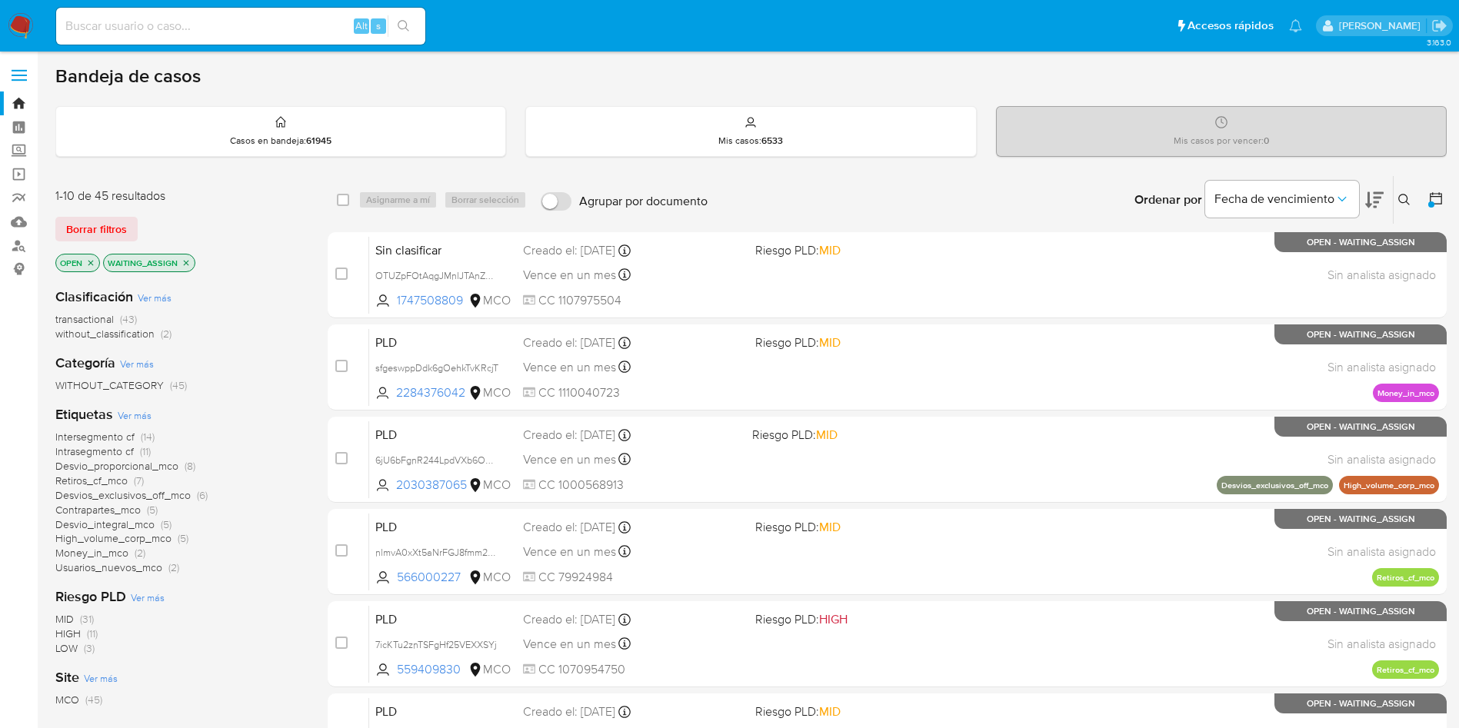
click at [187, 261] on icon "close-filter" at bounding box center [186, 262] width 5 height 5
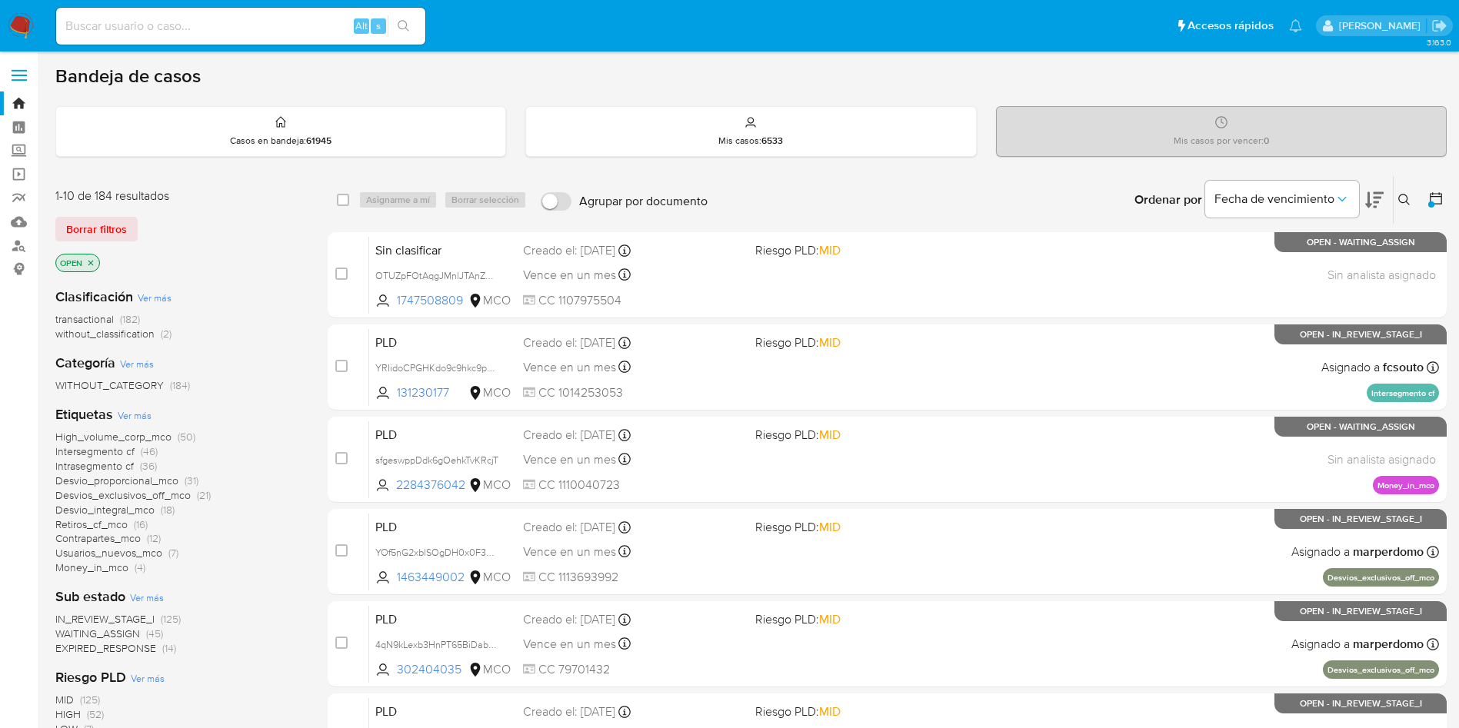
click at [128, 633] on span "WAITING_ASSIGN" at bounding box center [97, 633] width 85 height 15
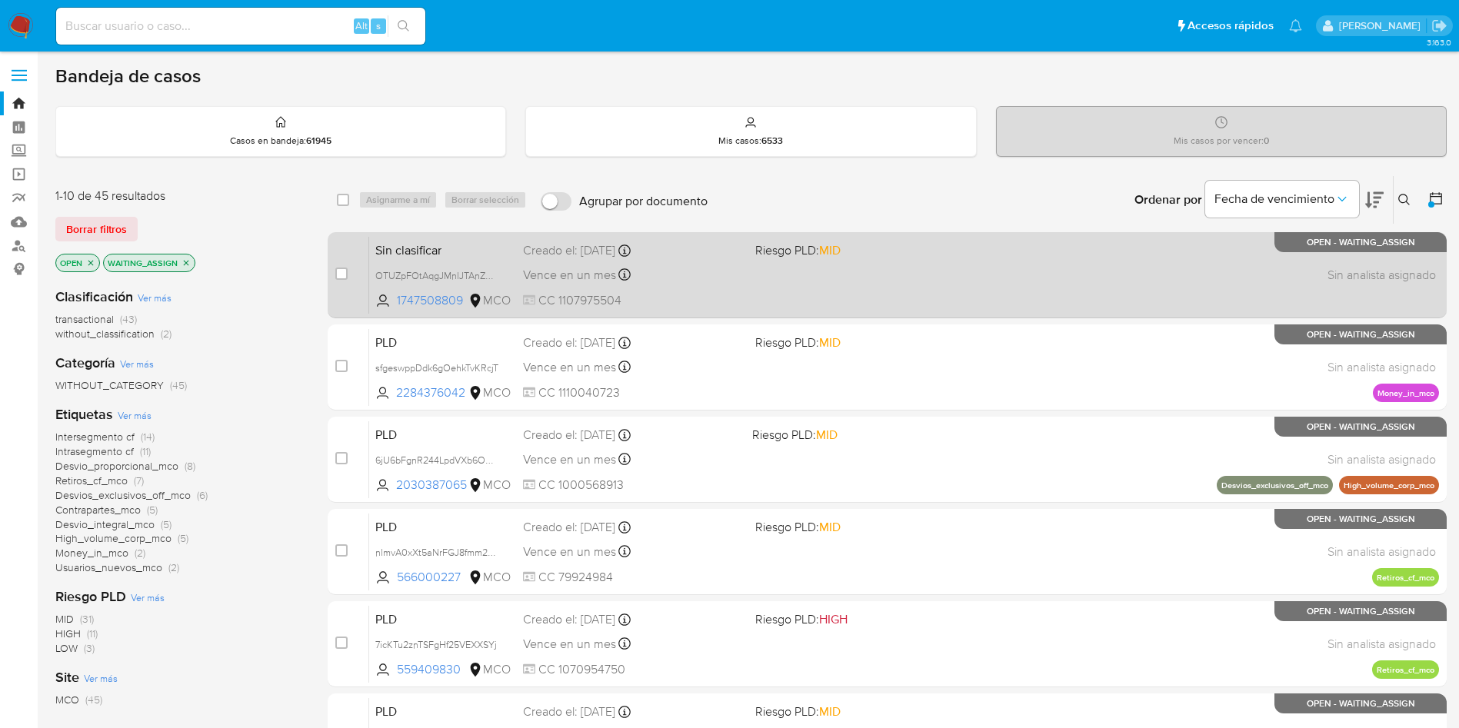
click at [468, 242] on span "Sin clasificar" at bounding box center [442, 249] width 135 height 20
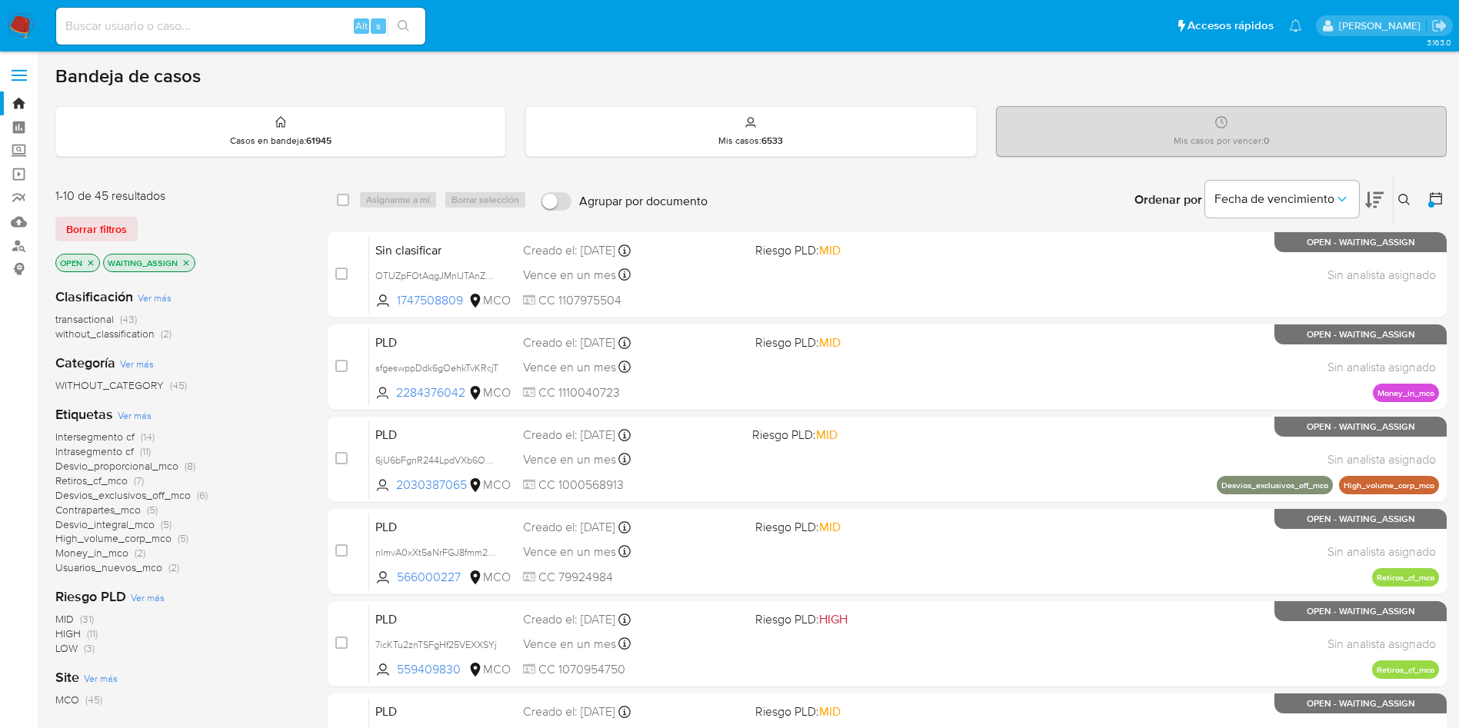
click at [21, 22] on img at bounding box center [21, 26] width 26 height 26
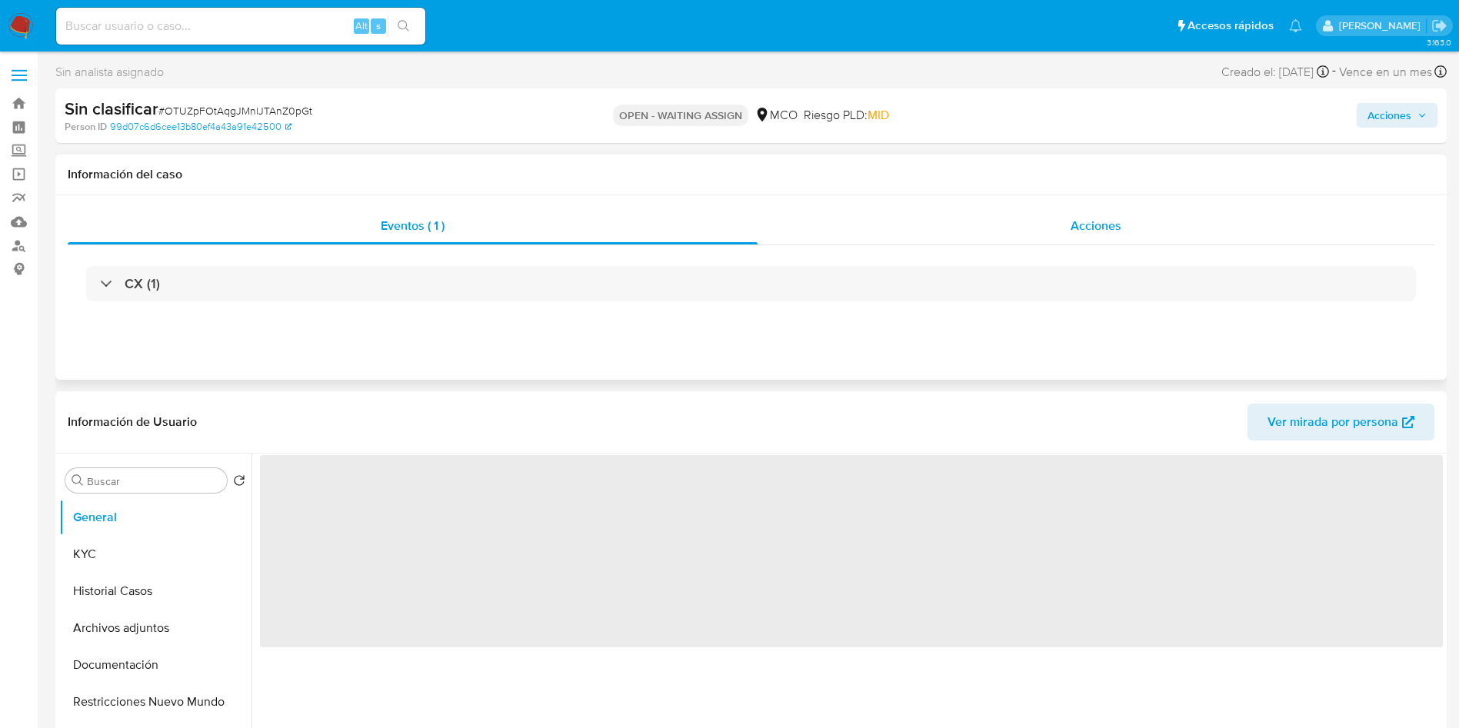
click at [970, 238] on div "Acciones" at bounding box center [1095, 226] width 677 height 37
select select "10"
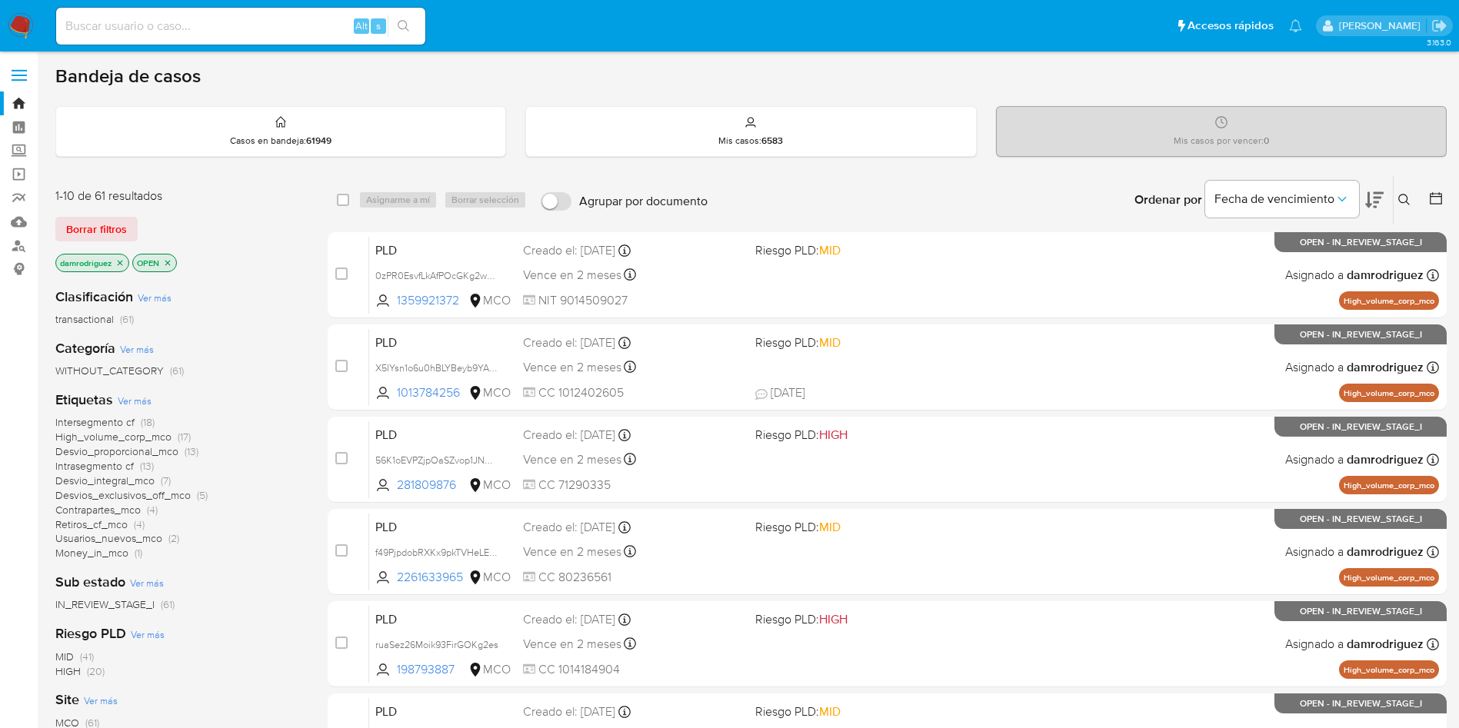
click at [185, 20] on input at bounding box center [240, 26] width 369 height 20
paste input "5aNIFxcAfoZV4PRjn10xJZ0o"
type input "5aNIFxcAfoZV4PRjn10xJZ0o"
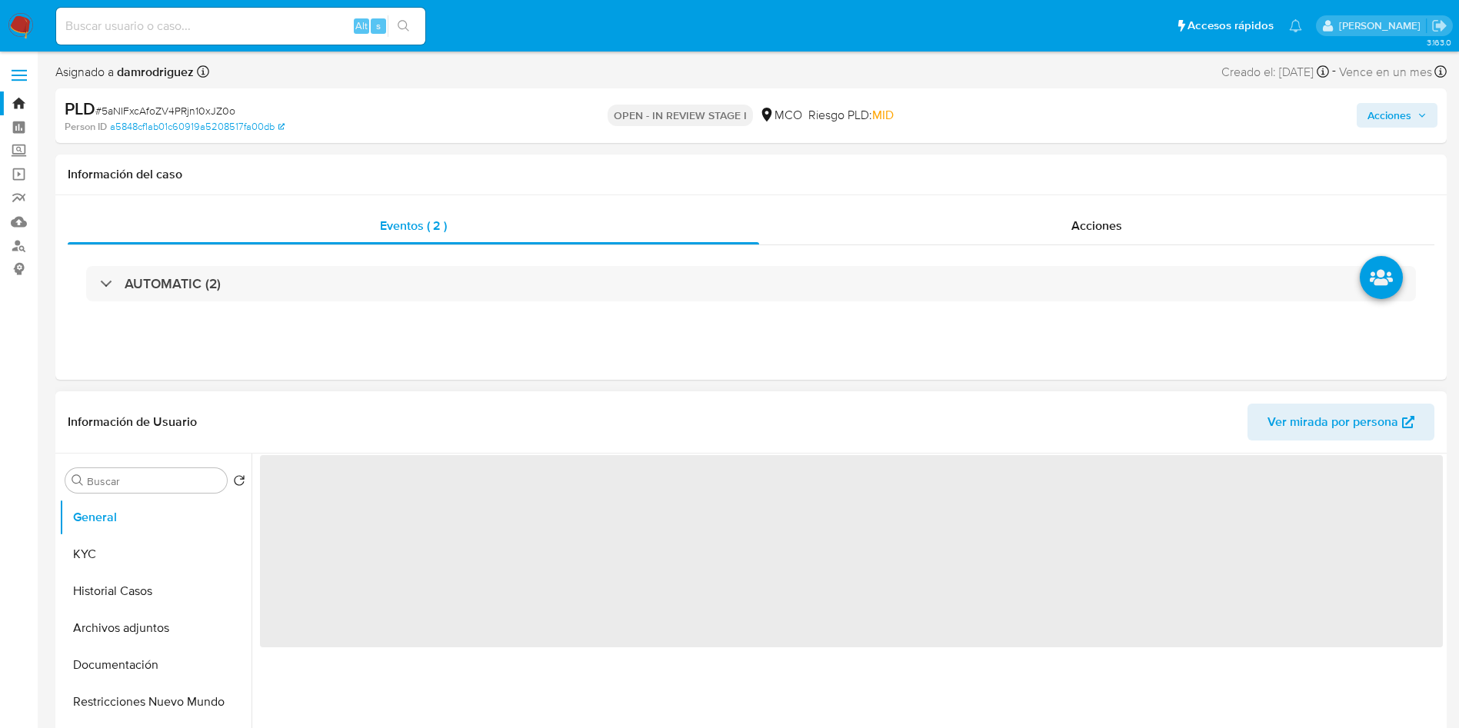
select select "10"
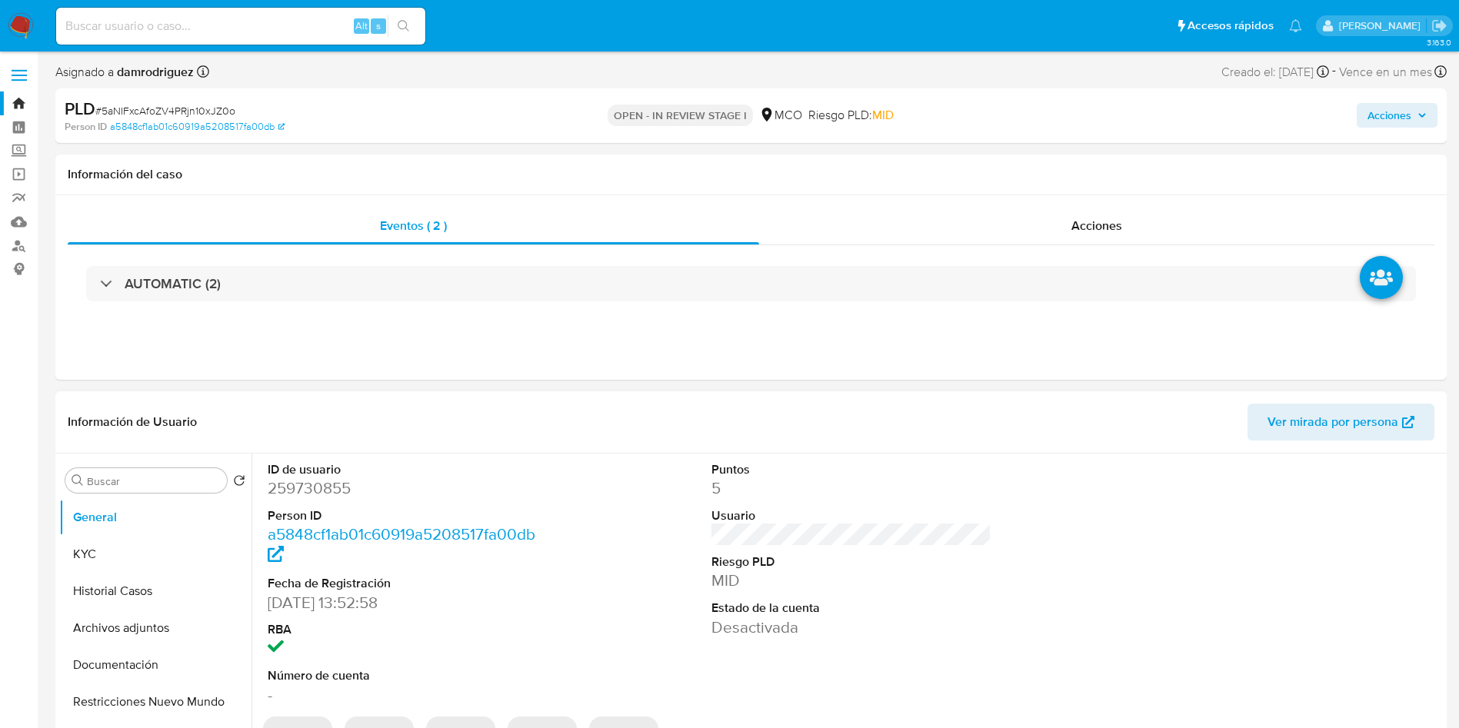
scroll to position [115, 0]
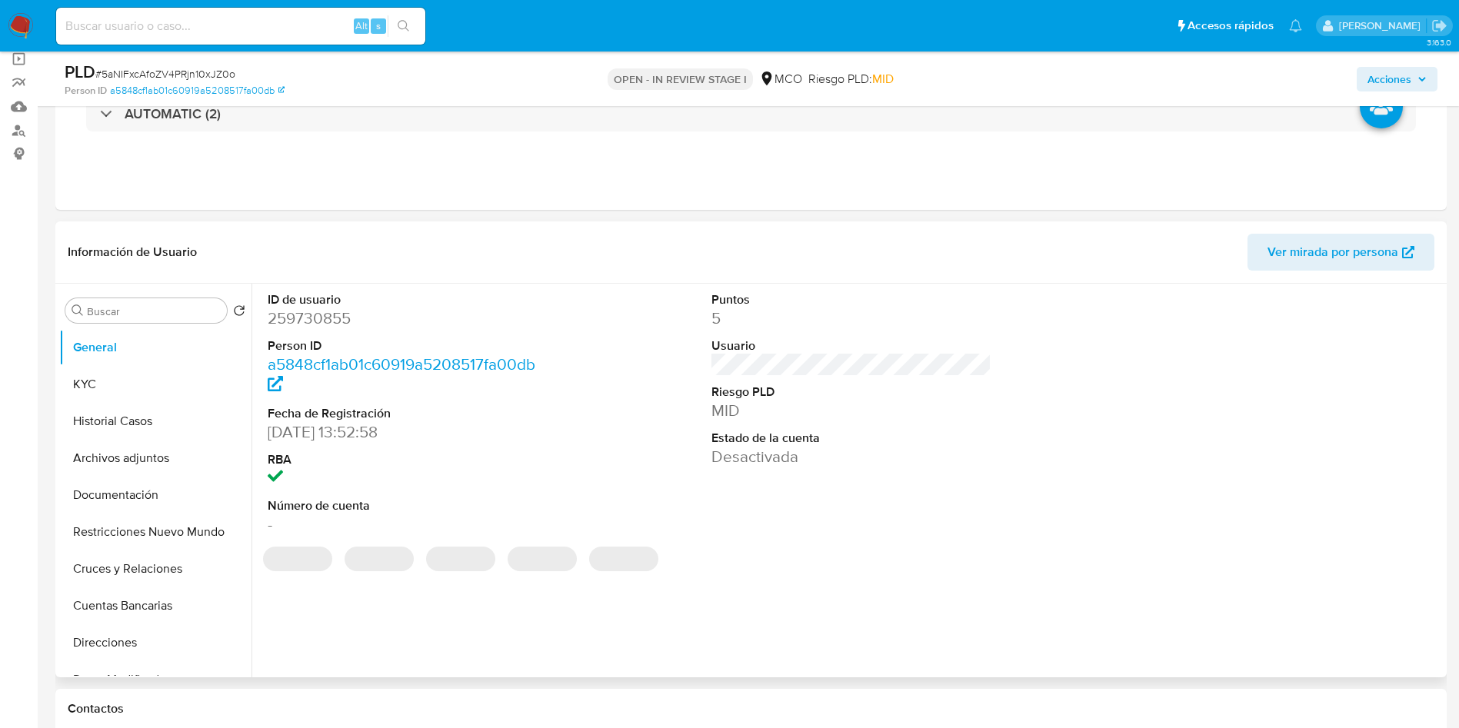
click at [321, 313] on dd "259730855" at bounding box center [408, 319] width 281 height 22
copy dd "259730855"
click at [301, 321] on dd "259730855" at bounding box center [408, 319] width 281 height 22
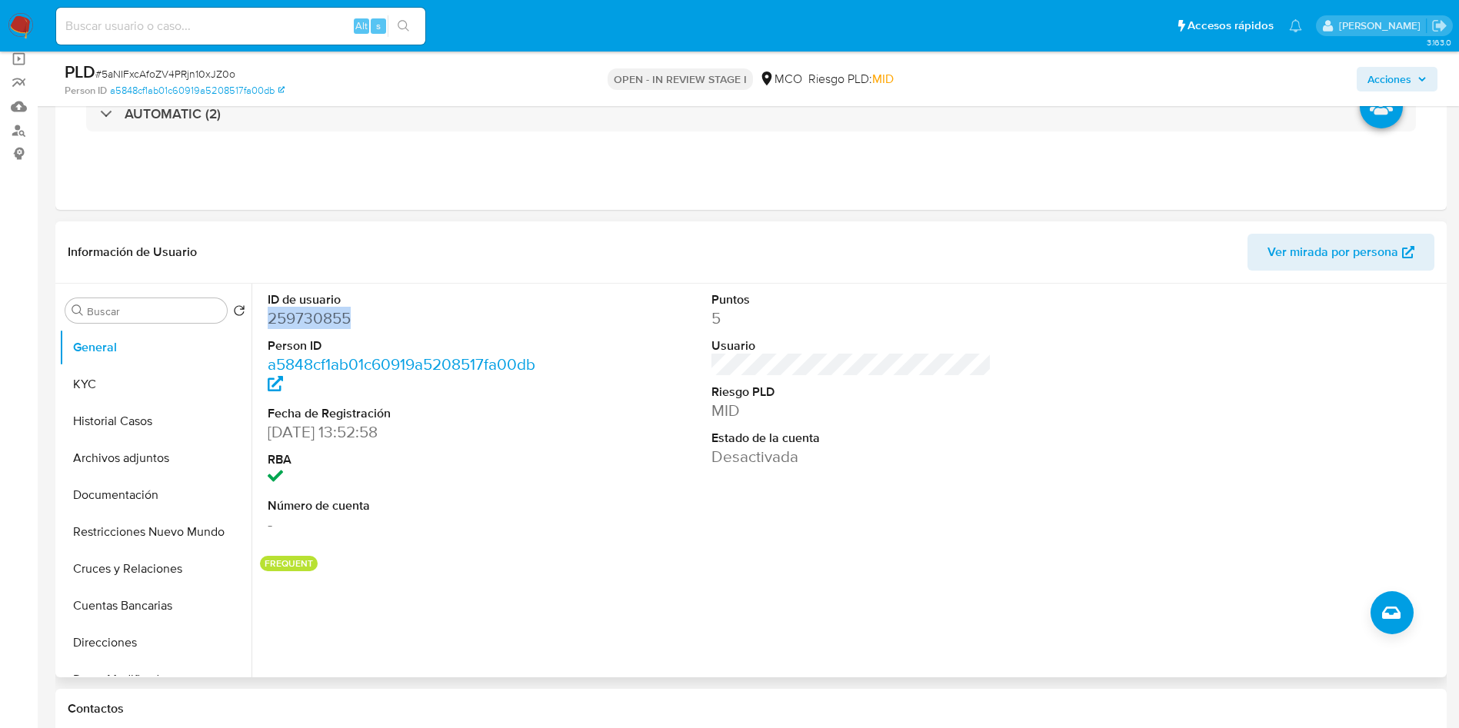
click at [301, 321] on dd "259730855" at bounding box center [408, 319] width 281 height 22
